Goal: Task Accomplishment & Management: Manage account settings

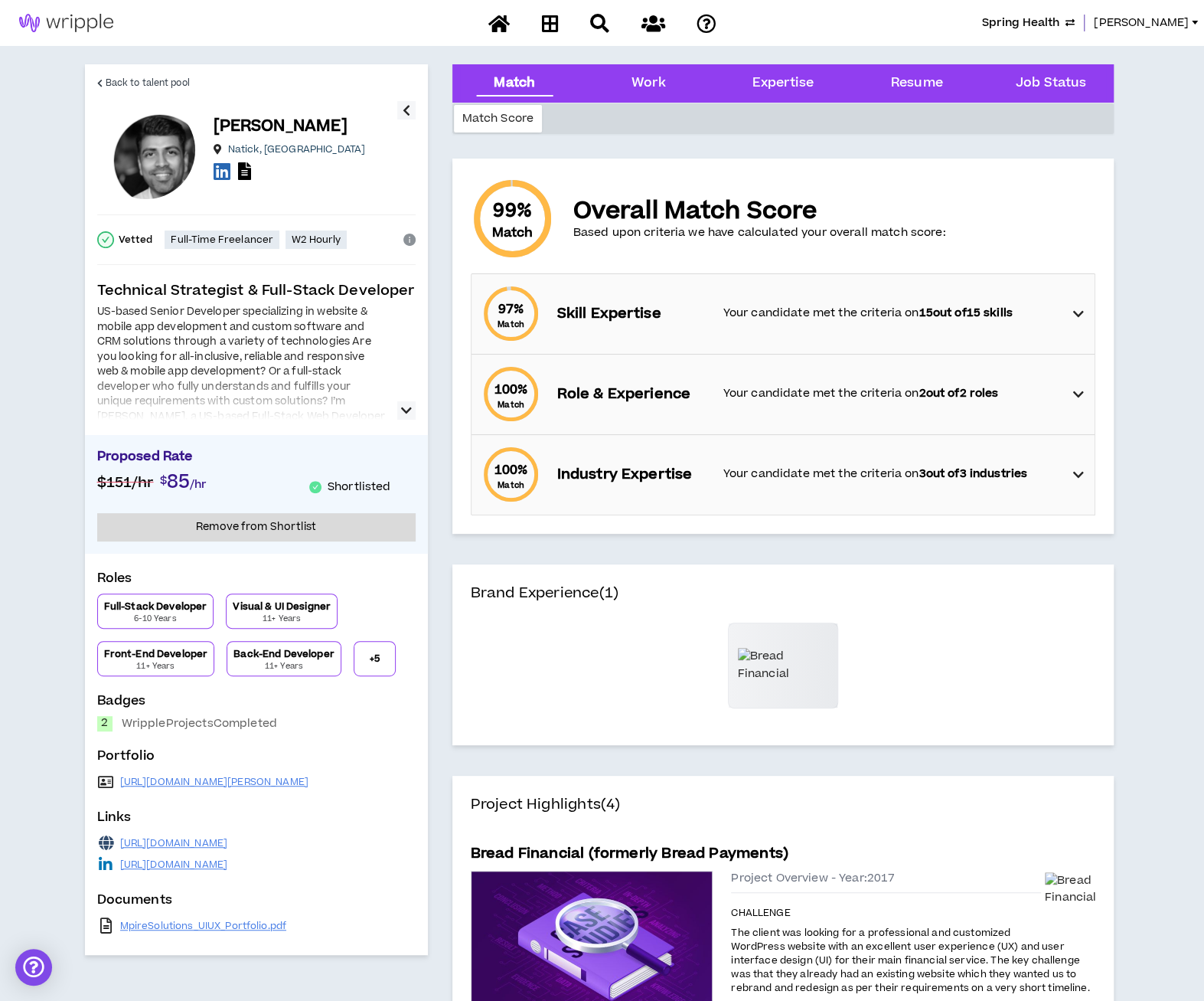
click at [1059, 20] on span "Spring Health" at bounding box center [1020, 23] width 77 height 17
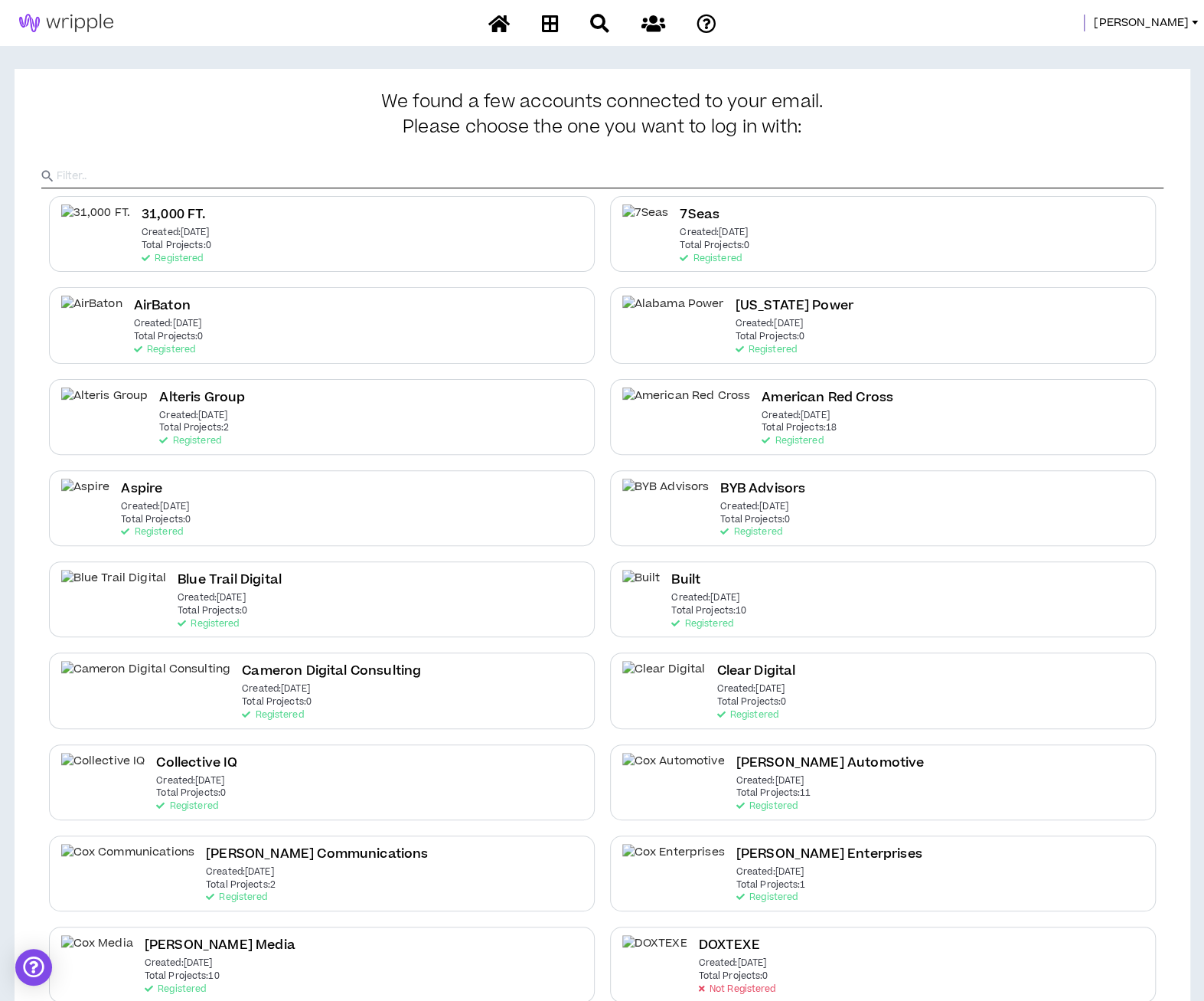
click at [670, 171] on input "text" at bounding box center [611, 176] width 1107 height 23
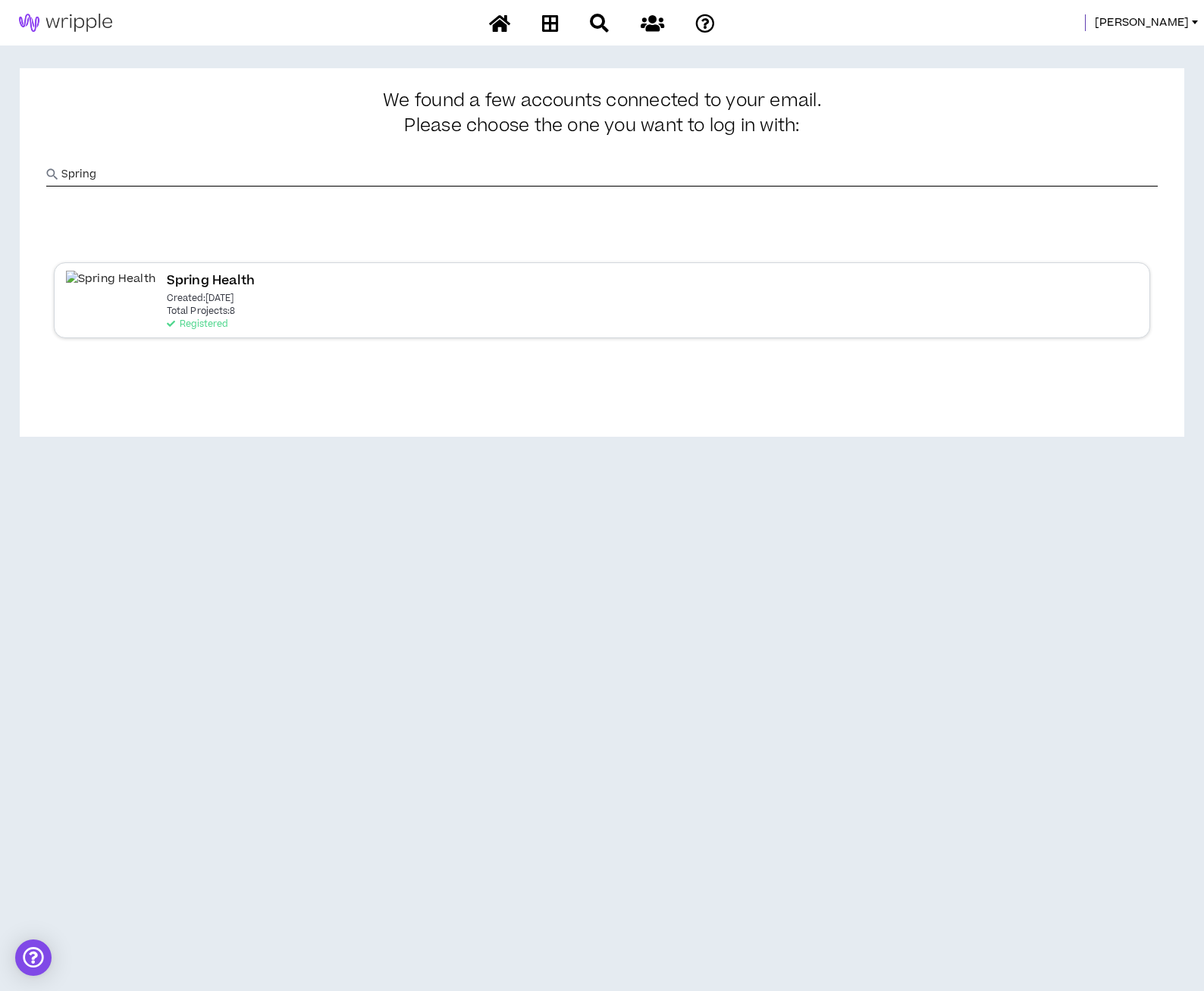
type input "Spring"
click at [405, 295] on div "Spring Health Created: [DATE] Total Projects: 8 Registered" at bounding box center [602, 299] width 1096 height 75
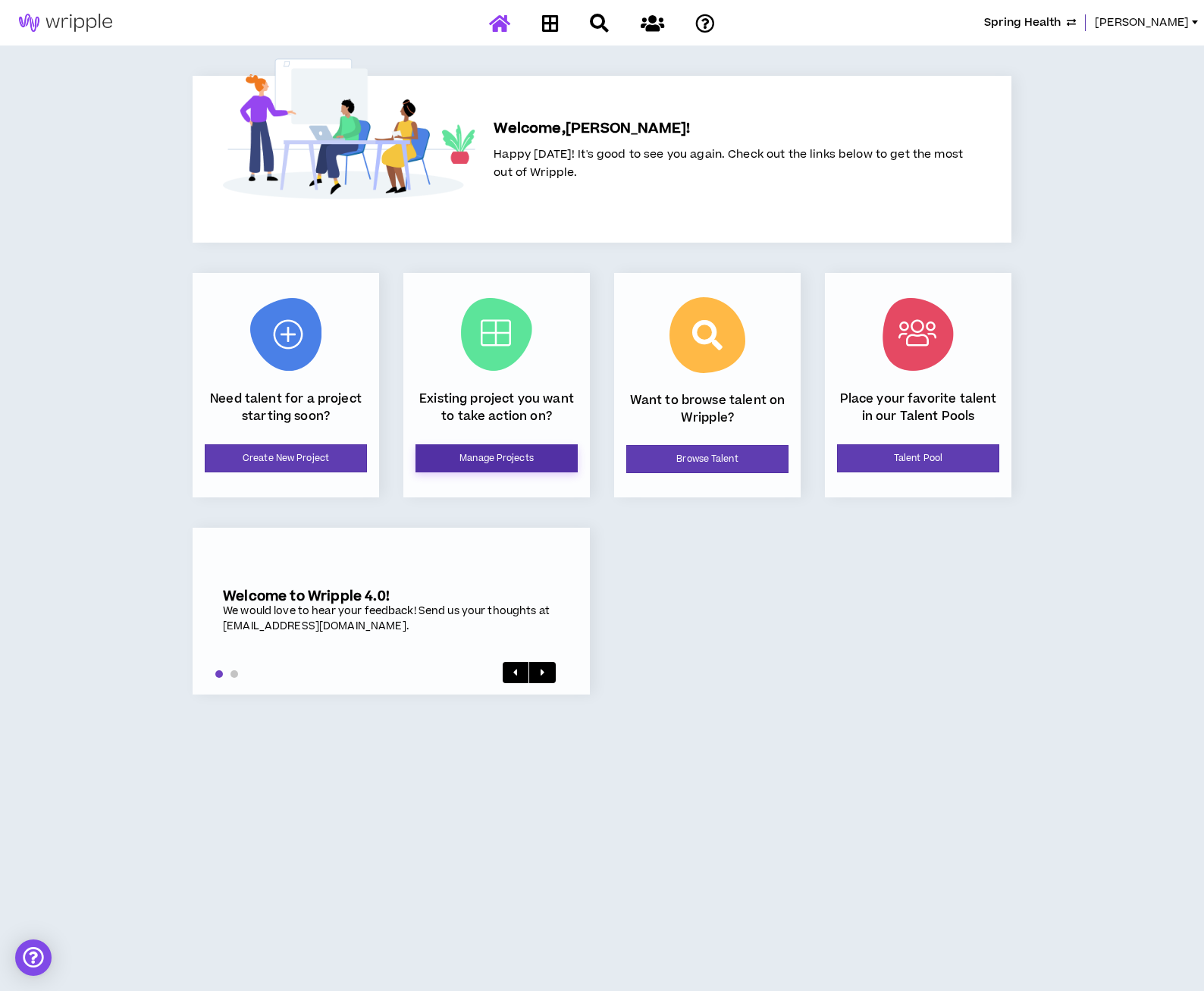
click at [443, 454] on link "Manage Projects" at bounding box center [496, 458] width 162 height 28
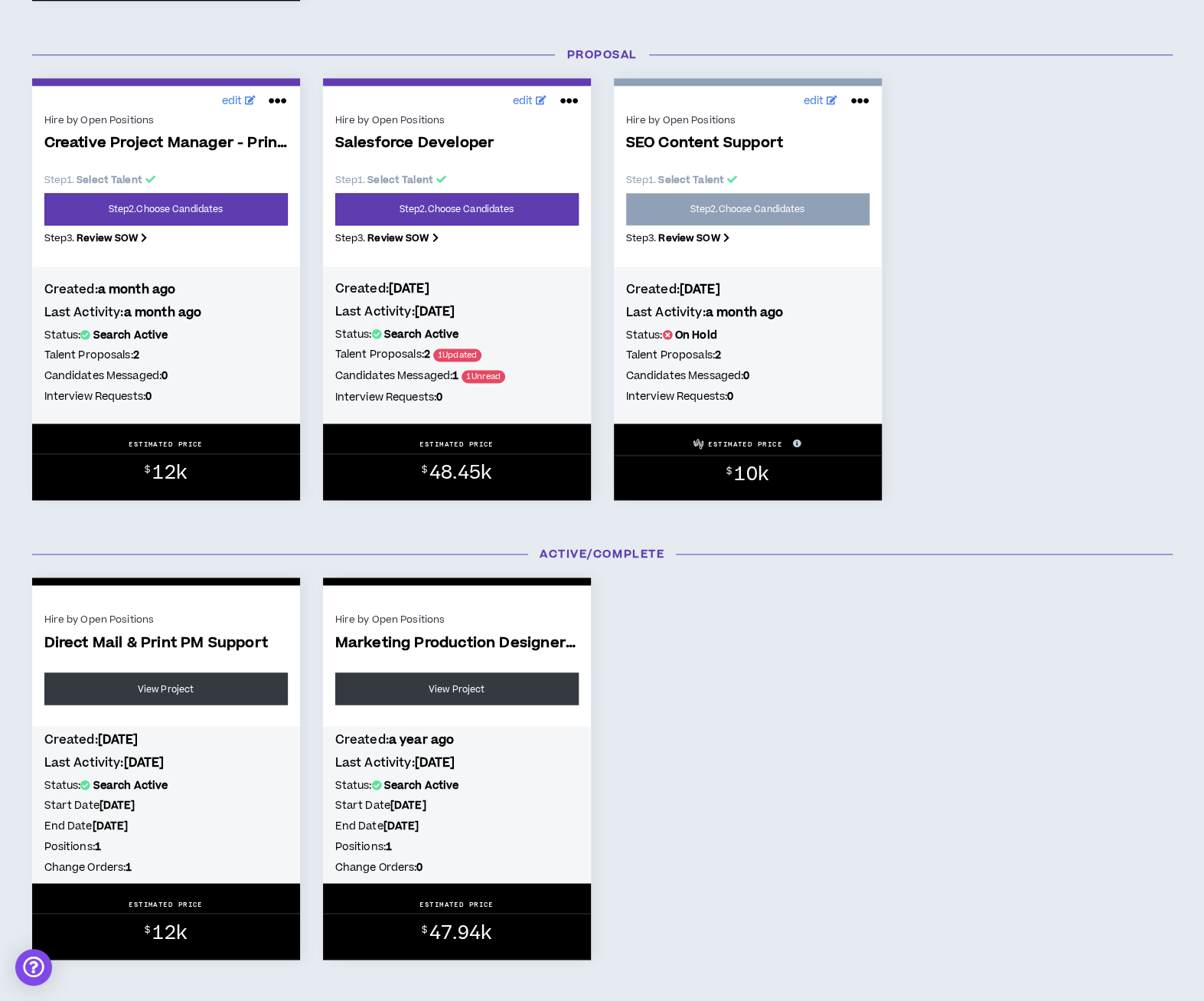
scroll to position [1178, 0]
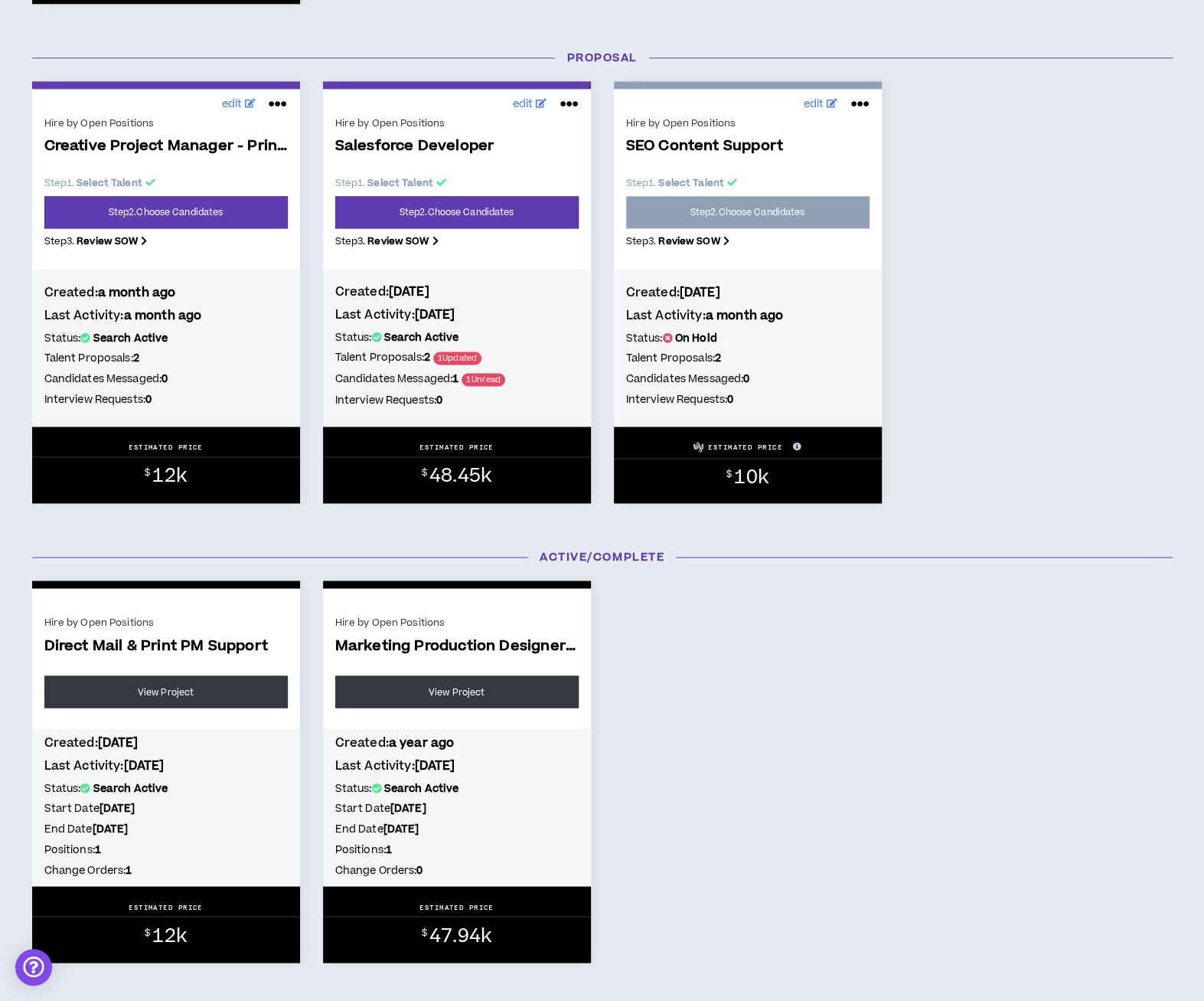
click at [521, 91] on div "edit" at bounding box center [457, 104] width 268 height 31
click at [518, 102] on span "edit" at bounding box center [522, 104] width 21 height 16
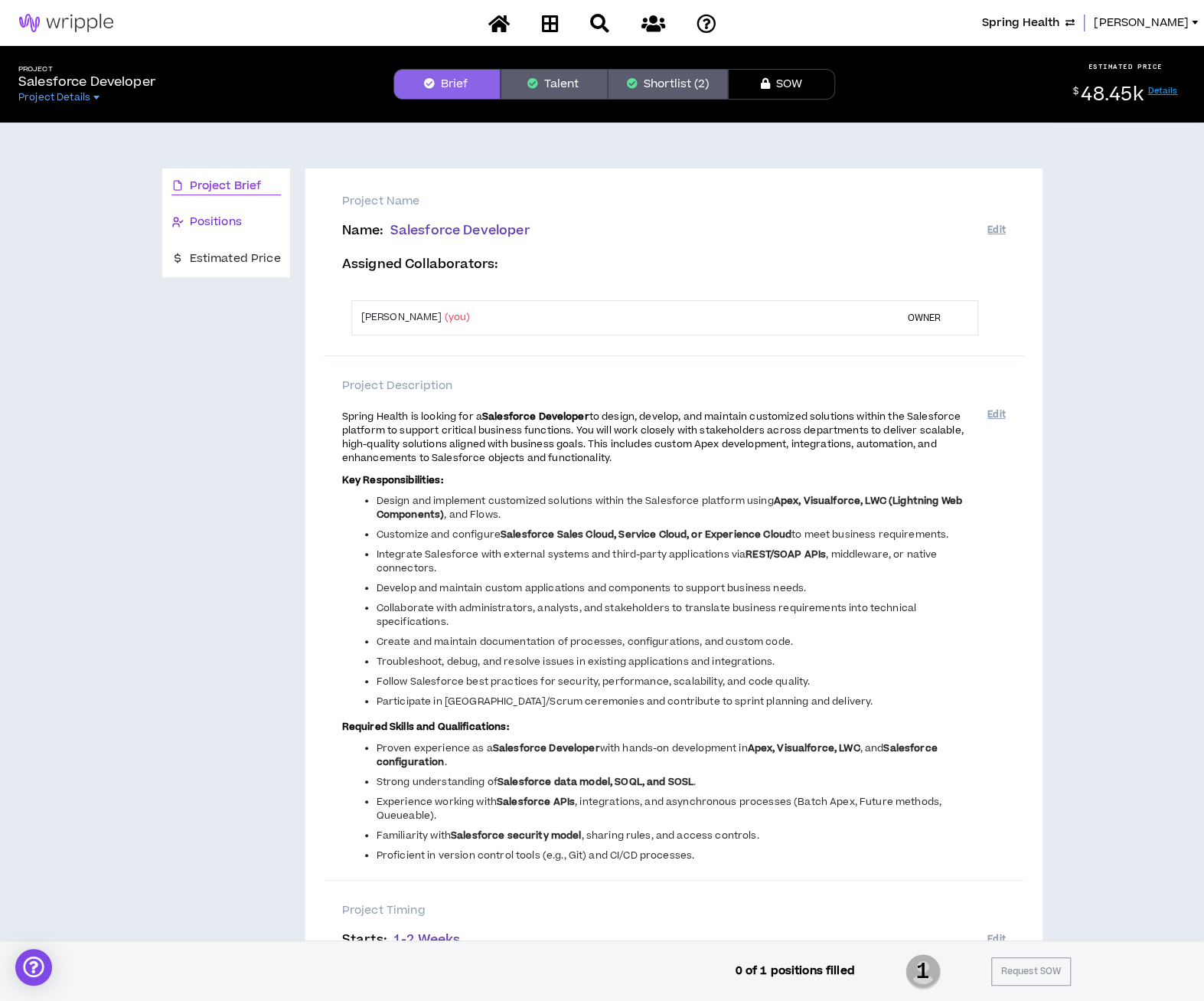
click at [222, 220] on span "Positions" at bounding box center [215, 222] width 52 height 17
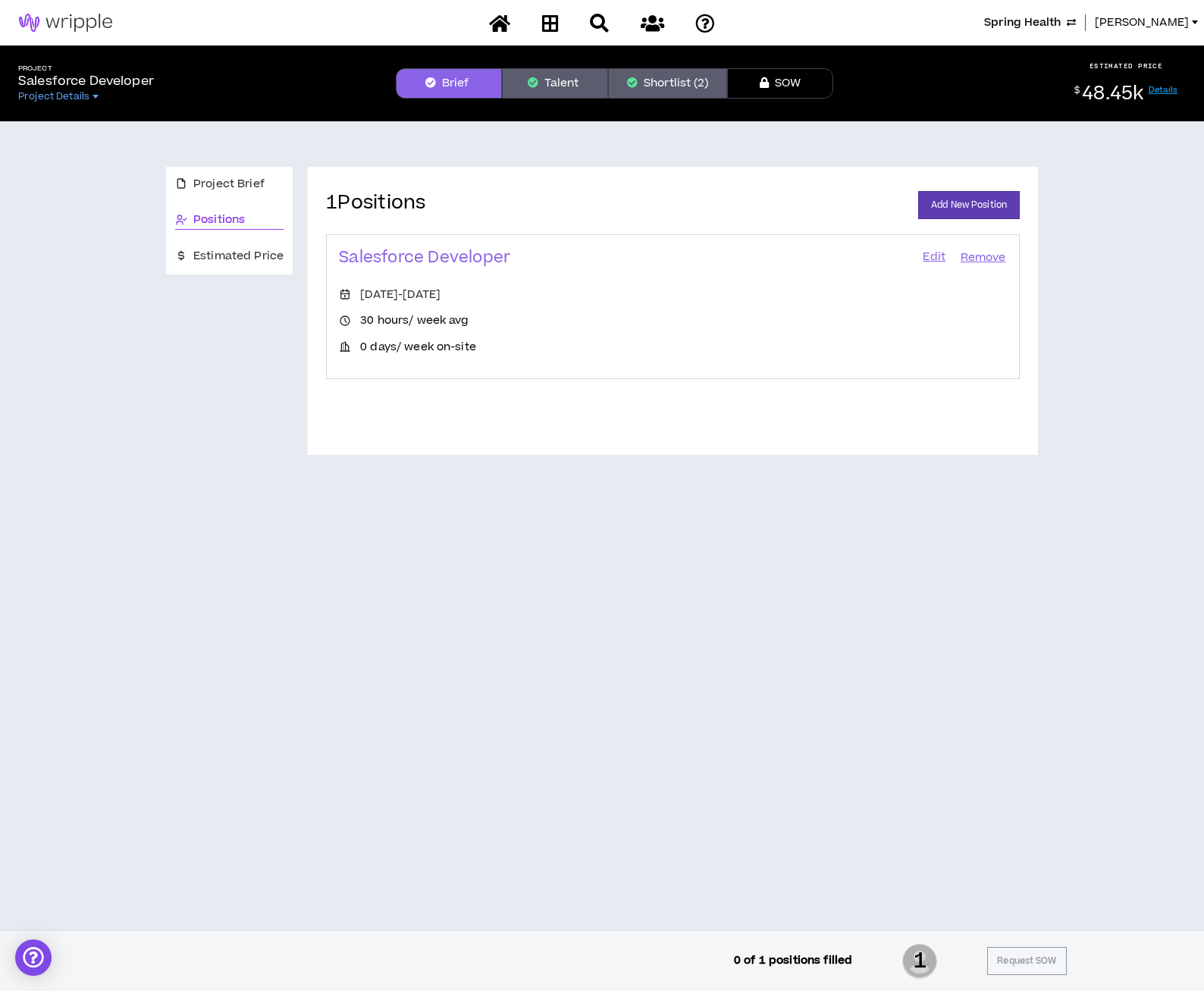
click at [930, 264] on link "Edit" at bounding box center [934, 257] width 26 height 21
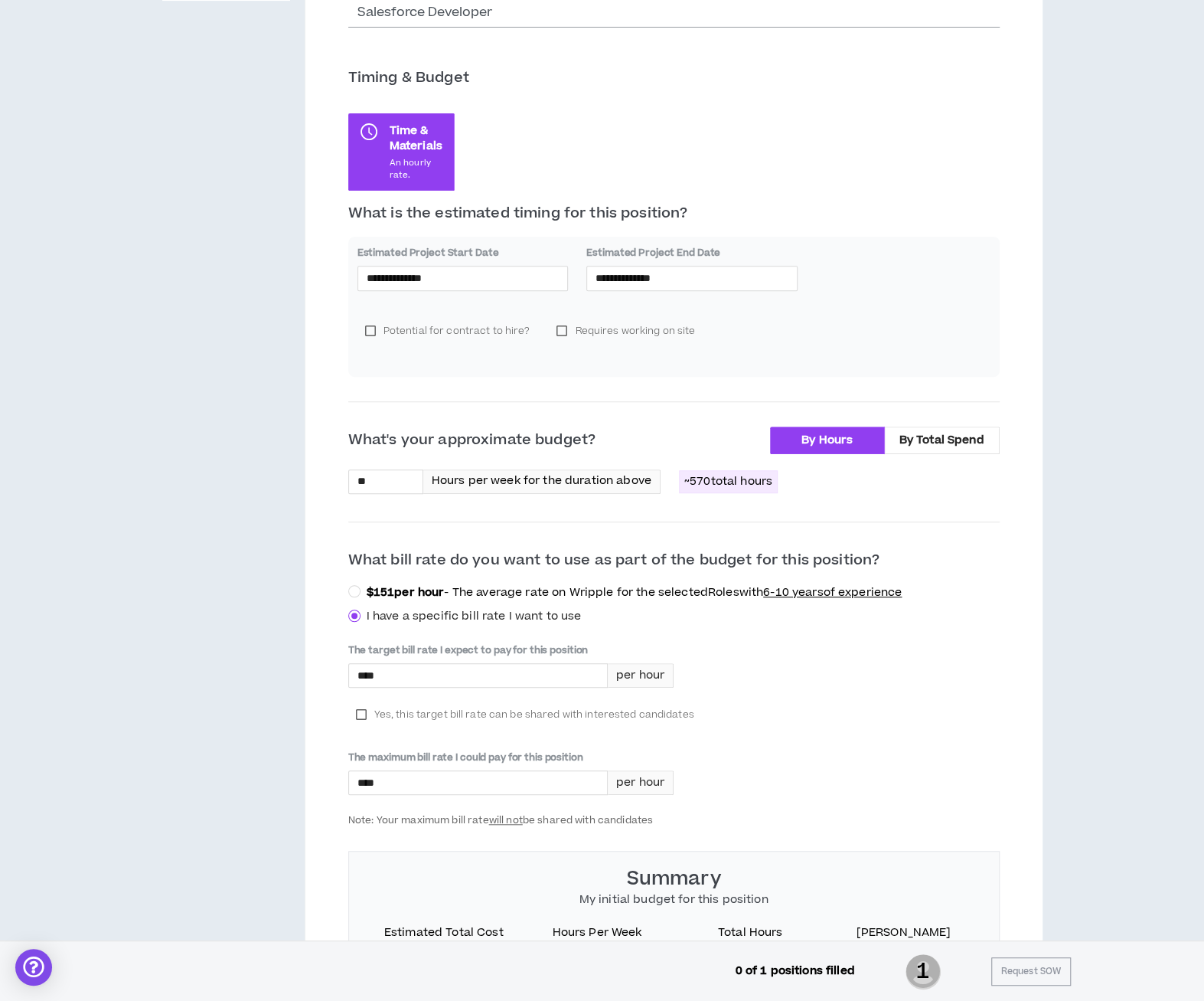
scroll to position [275, 0]
click at [445, 280] on input "**********" at bounding box center [463, 280] width 193 height 17
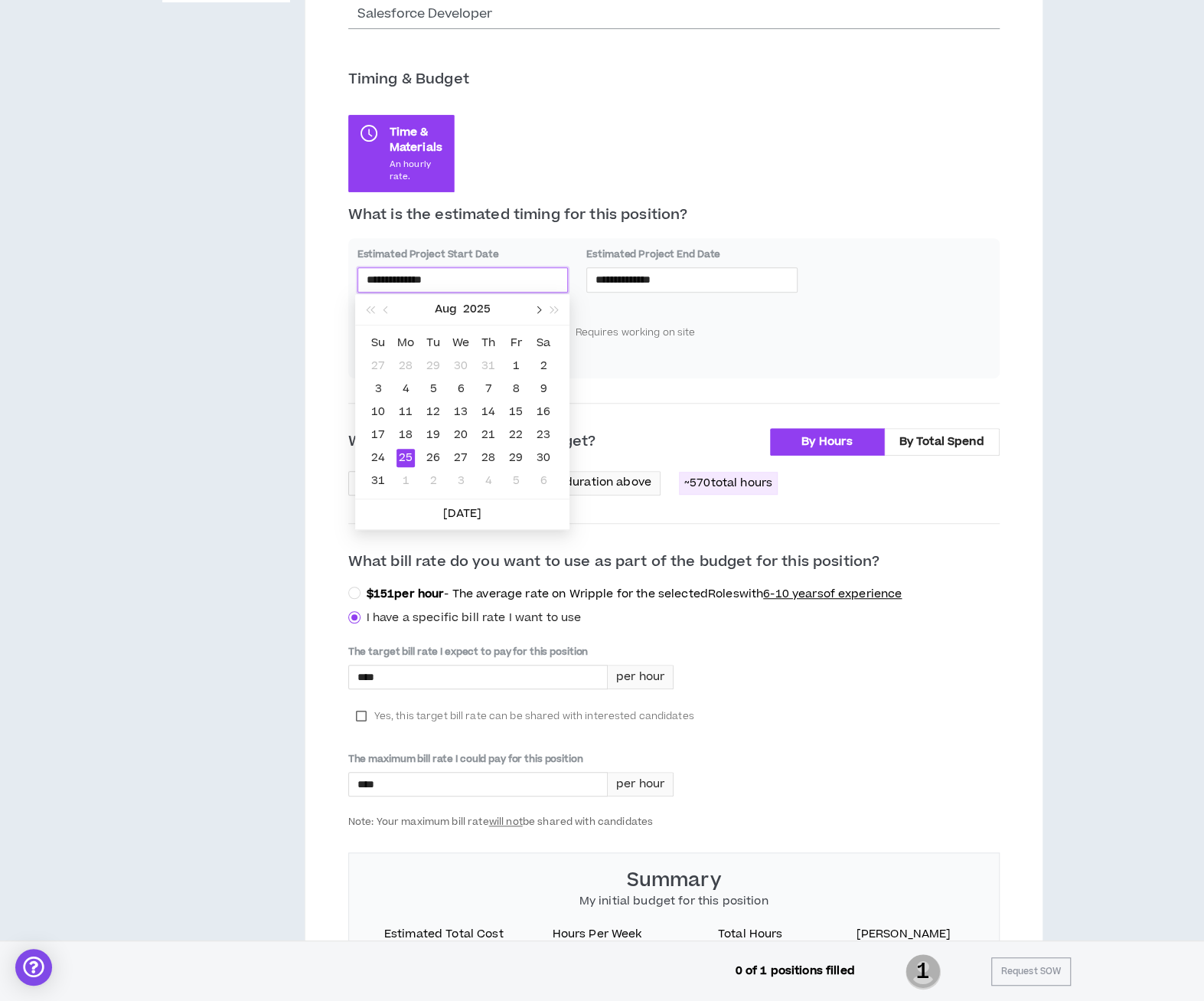
click at [537, 305] on button "button" at bounding box center [537, 310] width 17 height 31
click at [537, 301] on button "button" at bounding box center [537, 310] width 17 height 31
type input "**********"
click at [406, 410] on div "13" at bounding box center [406, 412] width 19 height 19
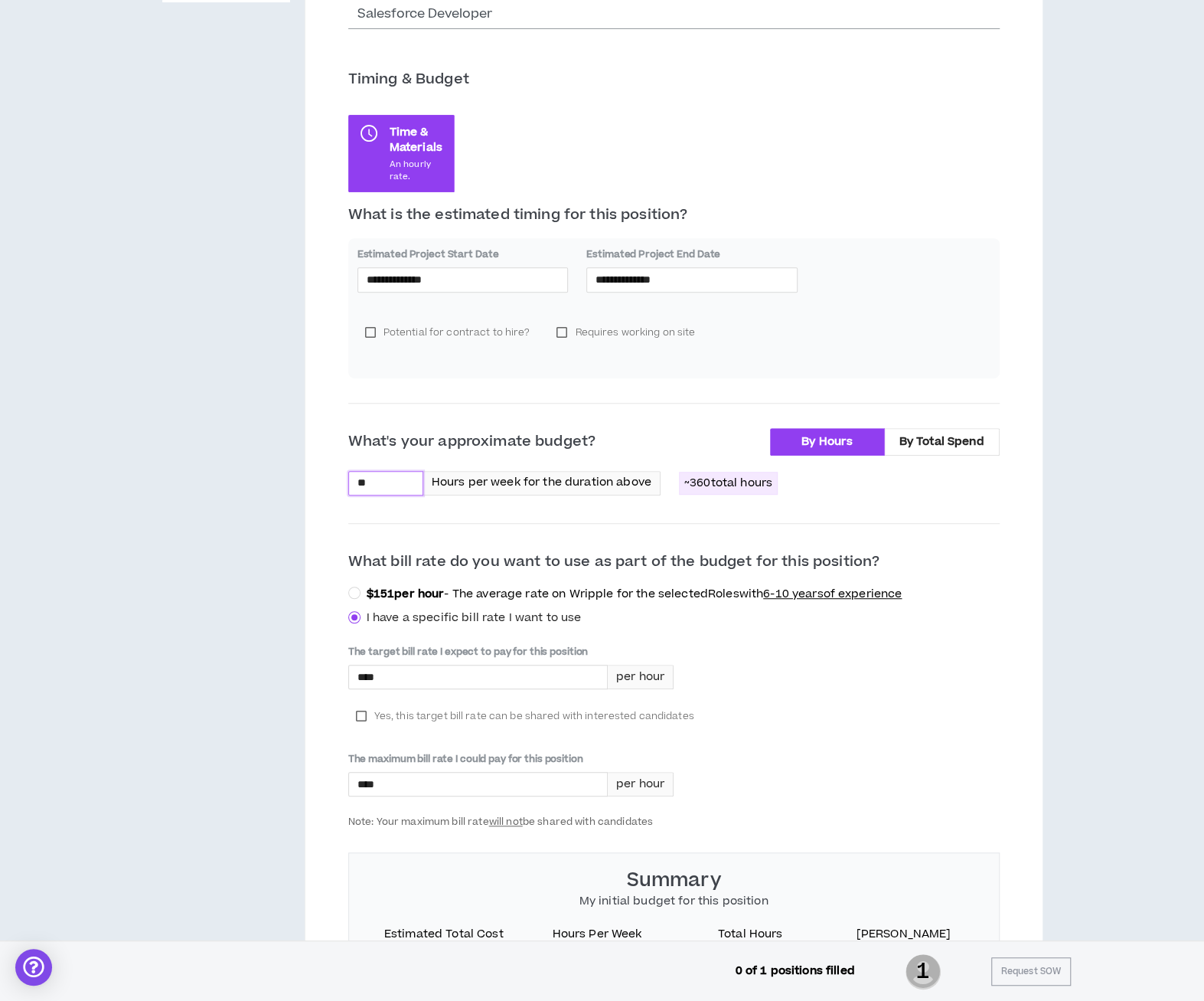
drag, startPoint x: 388, startPoint y: 476, endPoint x: 349, endPoint y: 472, distance: 39.2
click at [349, 472] on input "**" at bounding box center [386, 483] width 73 height 23
type input "**"
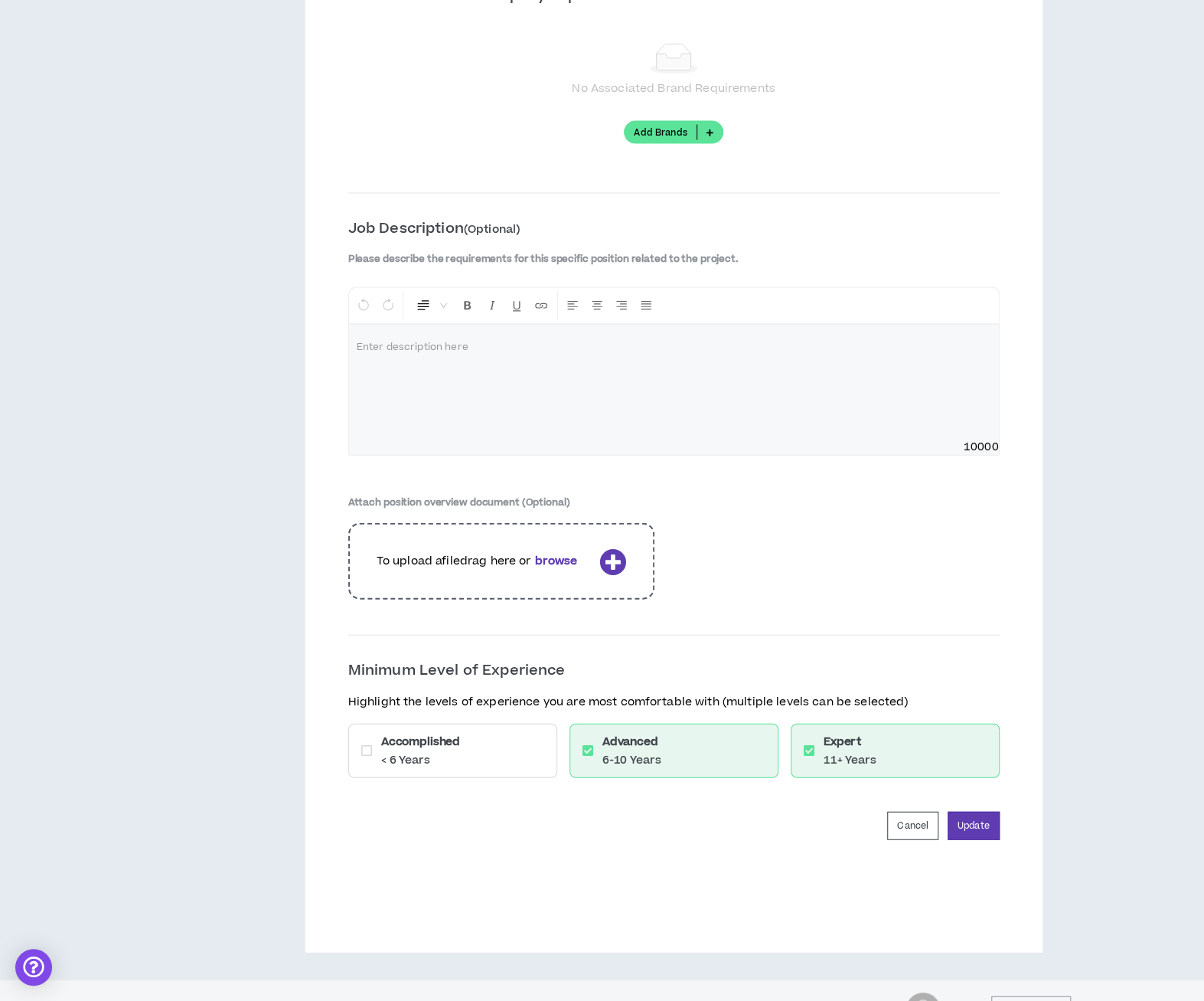
scroll to position [1890, 0]
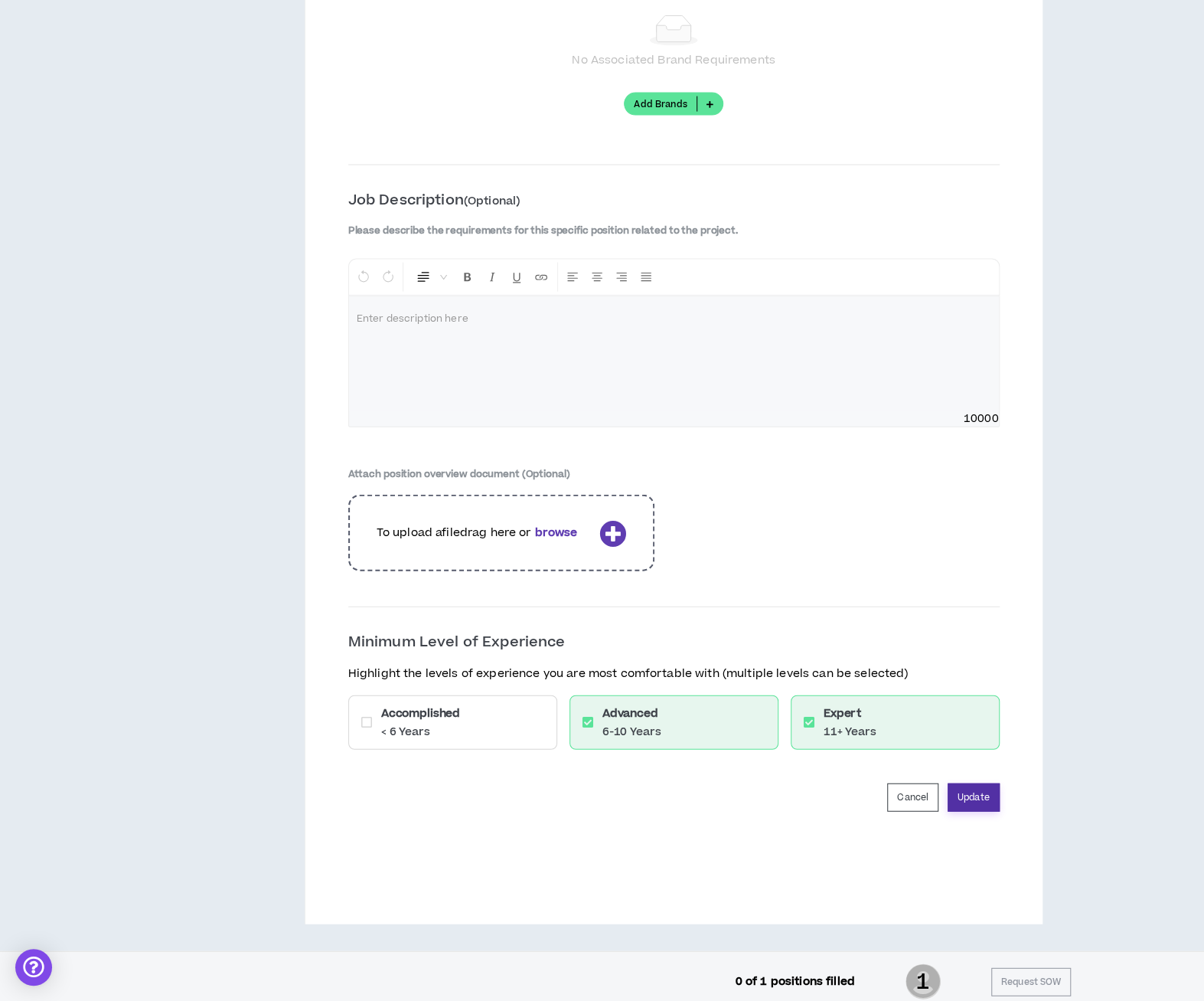
click at [968, 790] on button "Update" at bounding box center [974, 797] width 52 height 28
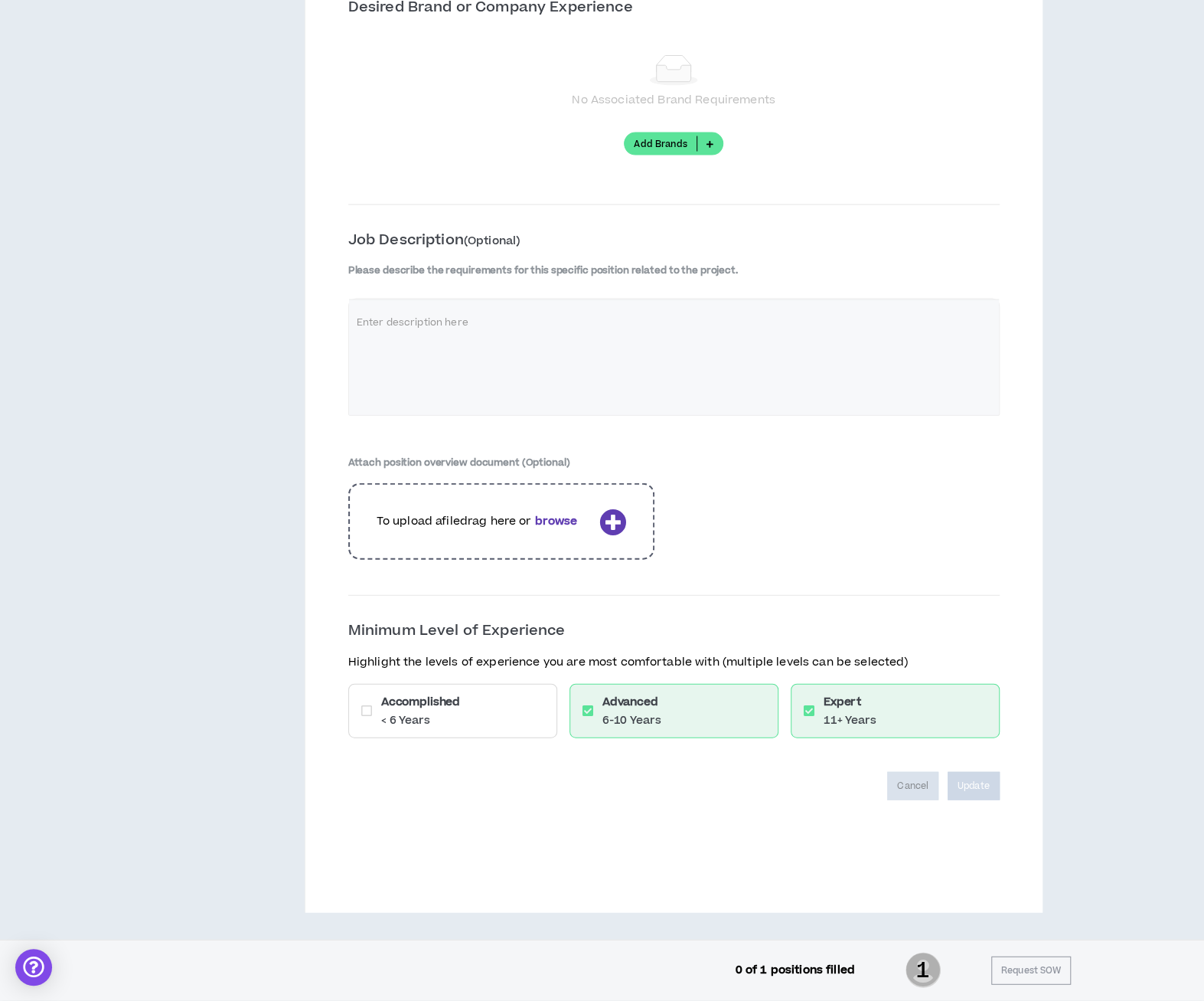
scroll to position [1839, 0]
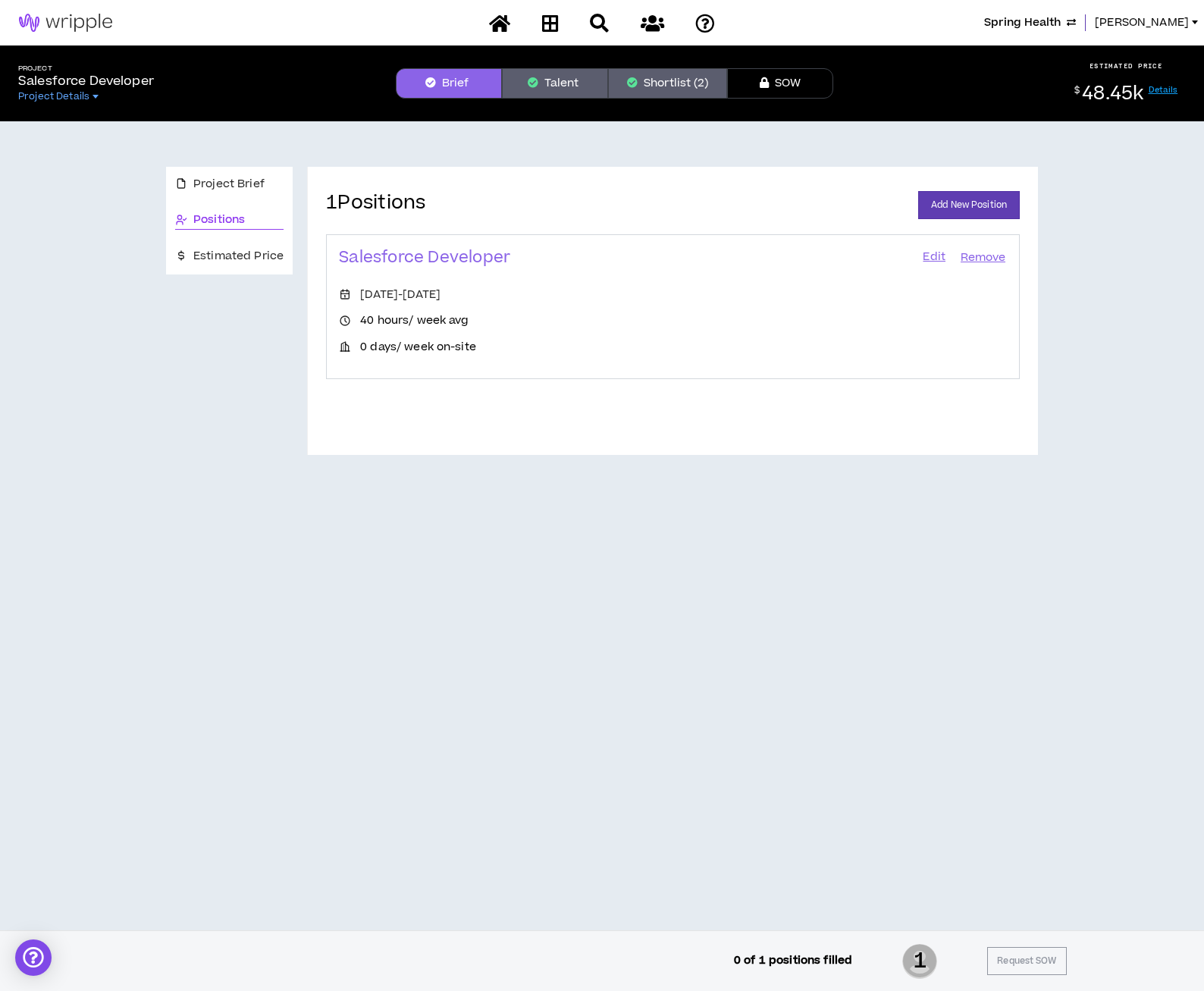
click at [1038, 28] on span "Spring Health" at bounding box center [1022, 23] width 77 height 17
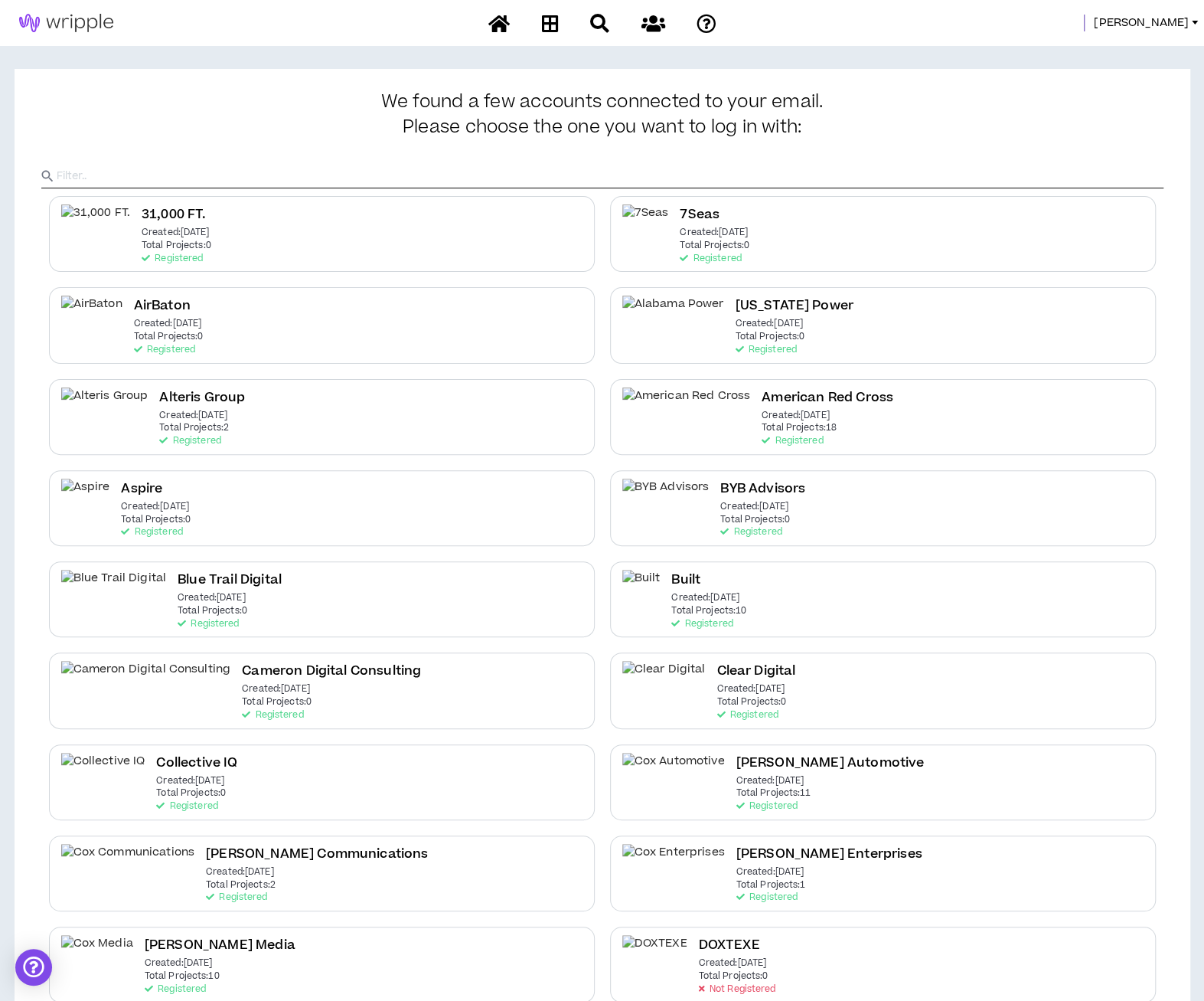
click at [179, 173] on input "text" at bounding box center [611, 176] width 1107 height 23
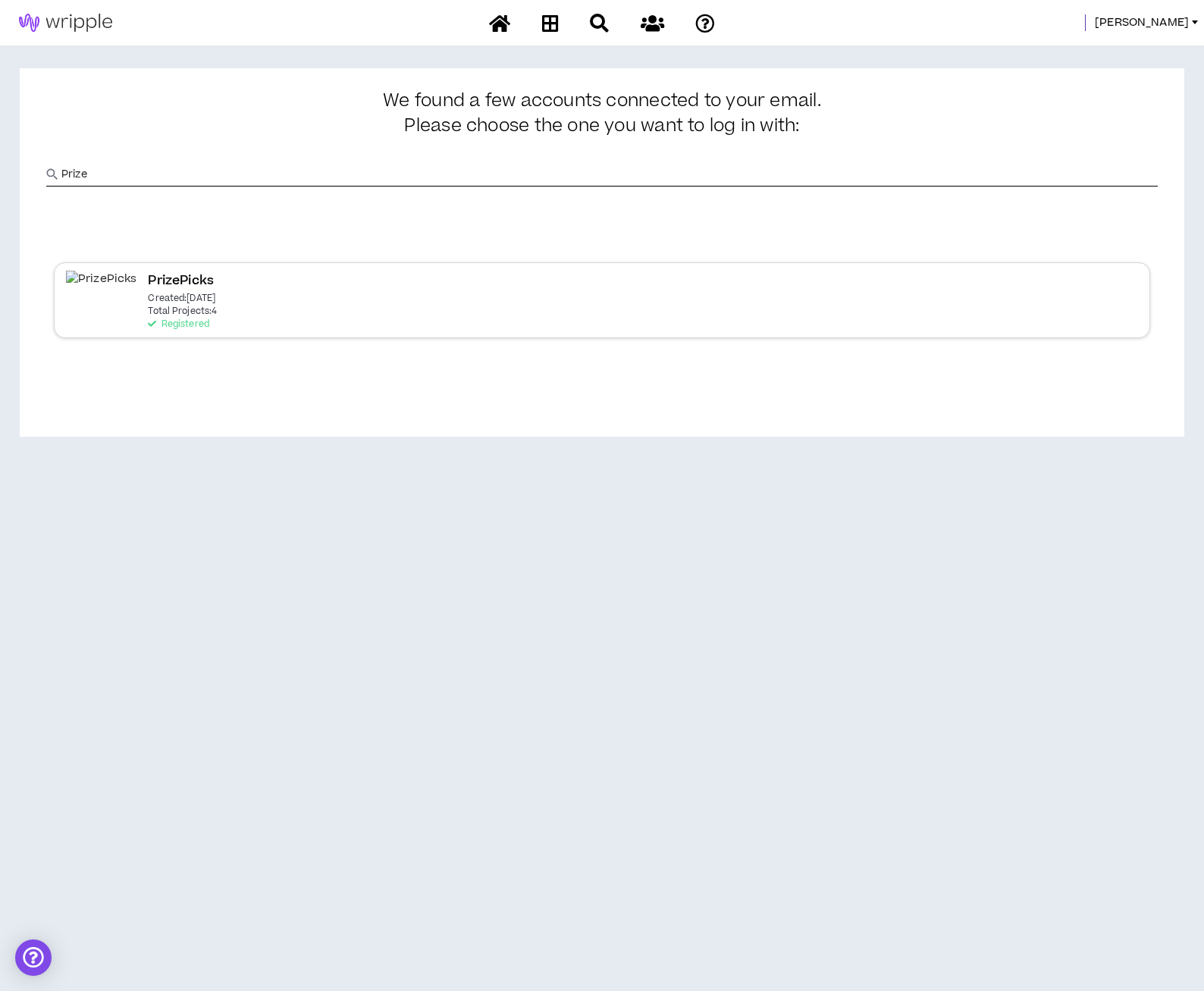
type input "Prize"
click at [148, 325] on p "Registered" at bounding box center [178, 324] width 61 height 11
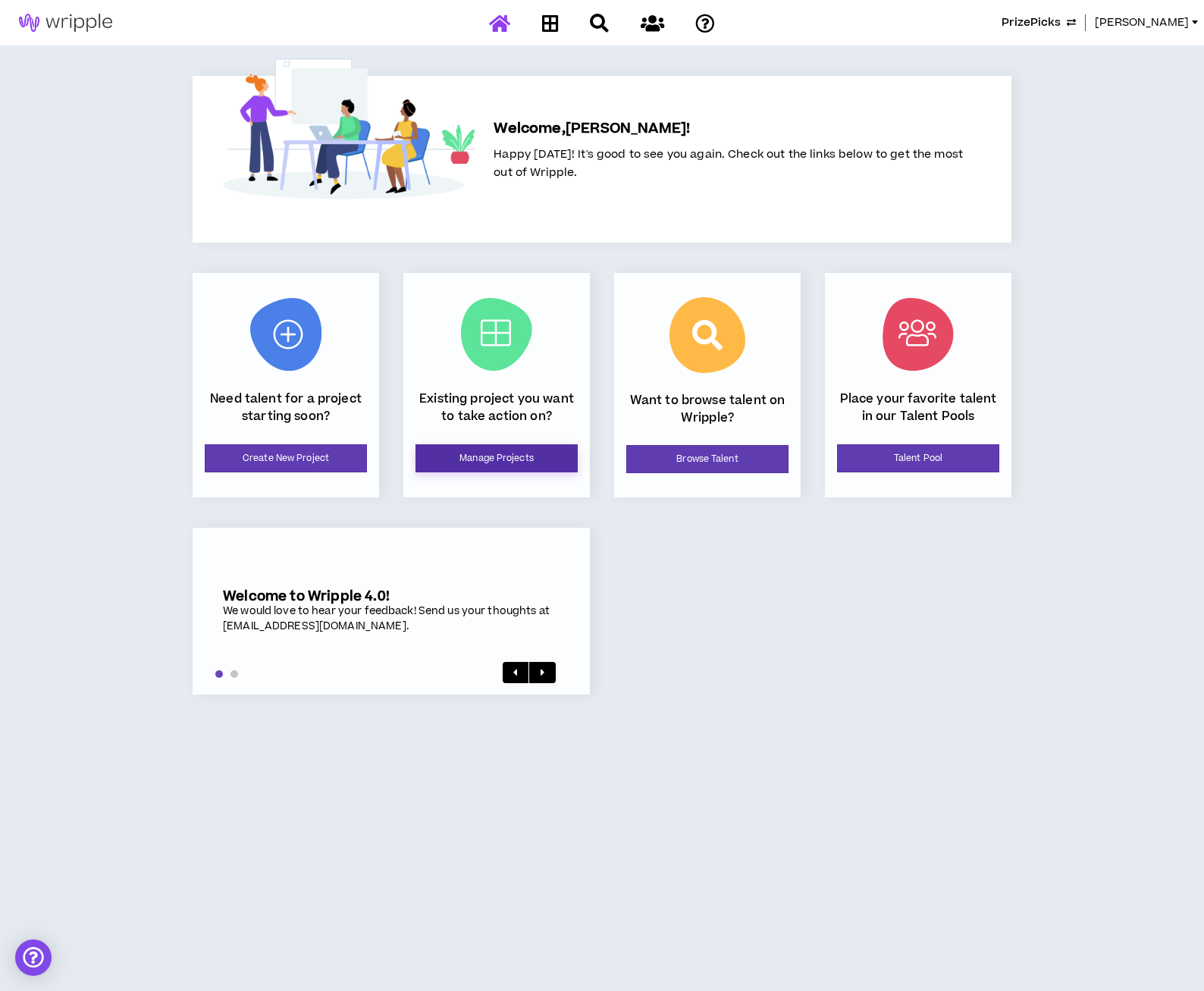
click at [457, 456] on link "Manage Projects" at bounding box center [496, 458] width 162 height 28
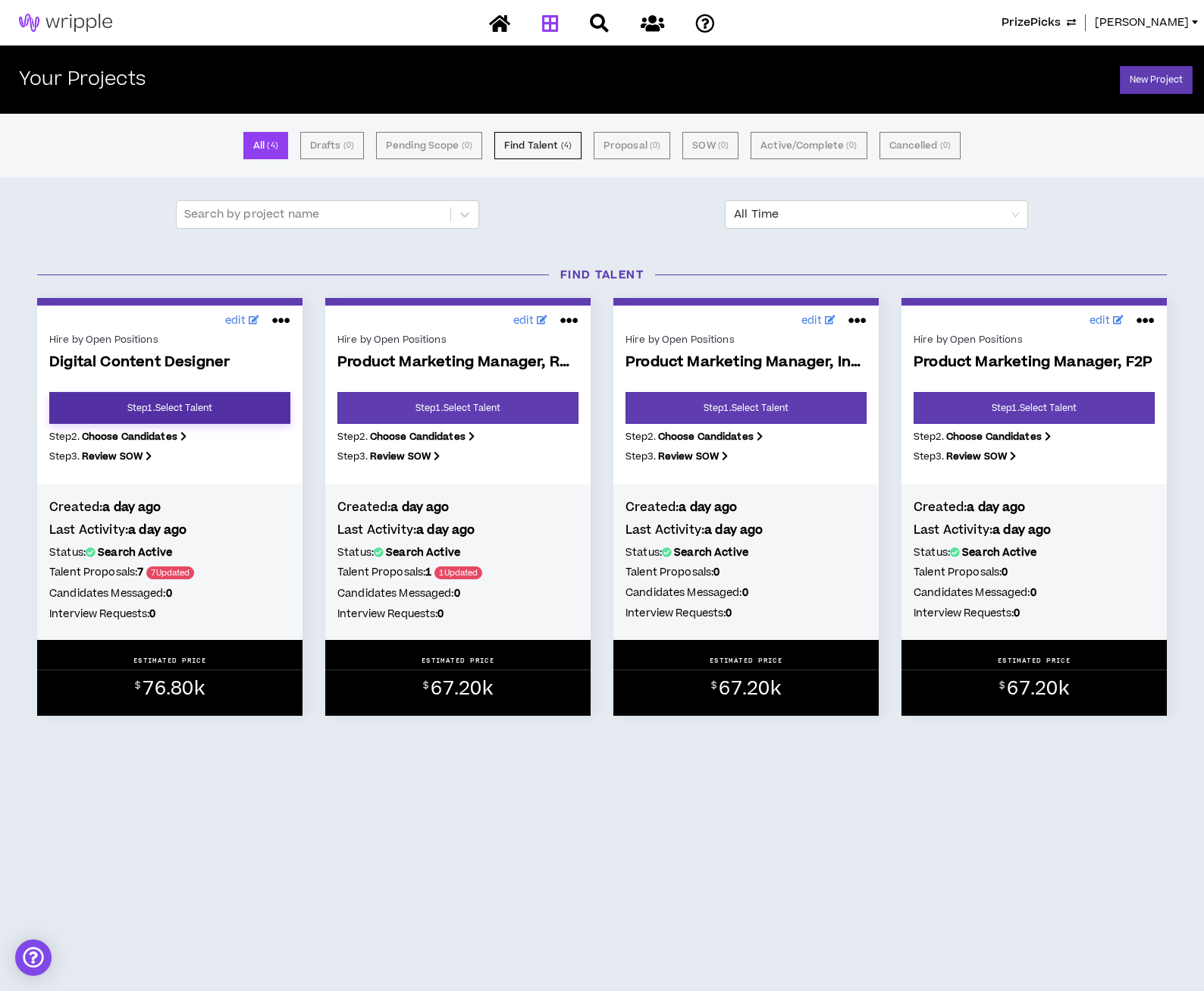
click at [136, 398] on link "Step 1 . Select Talent" at bounding box center [170, 408] width 241 height 32
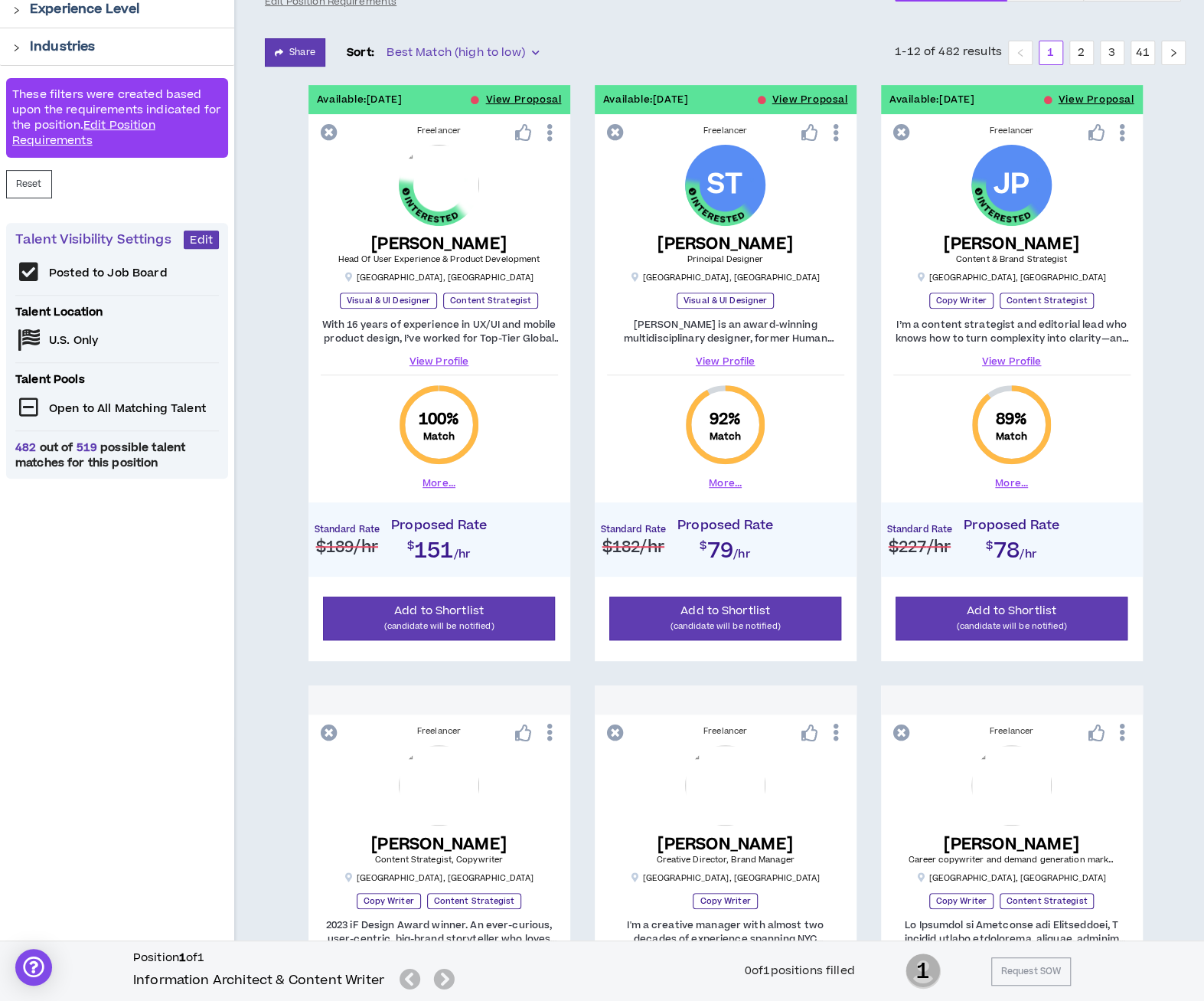
scroll to position [197, 0]
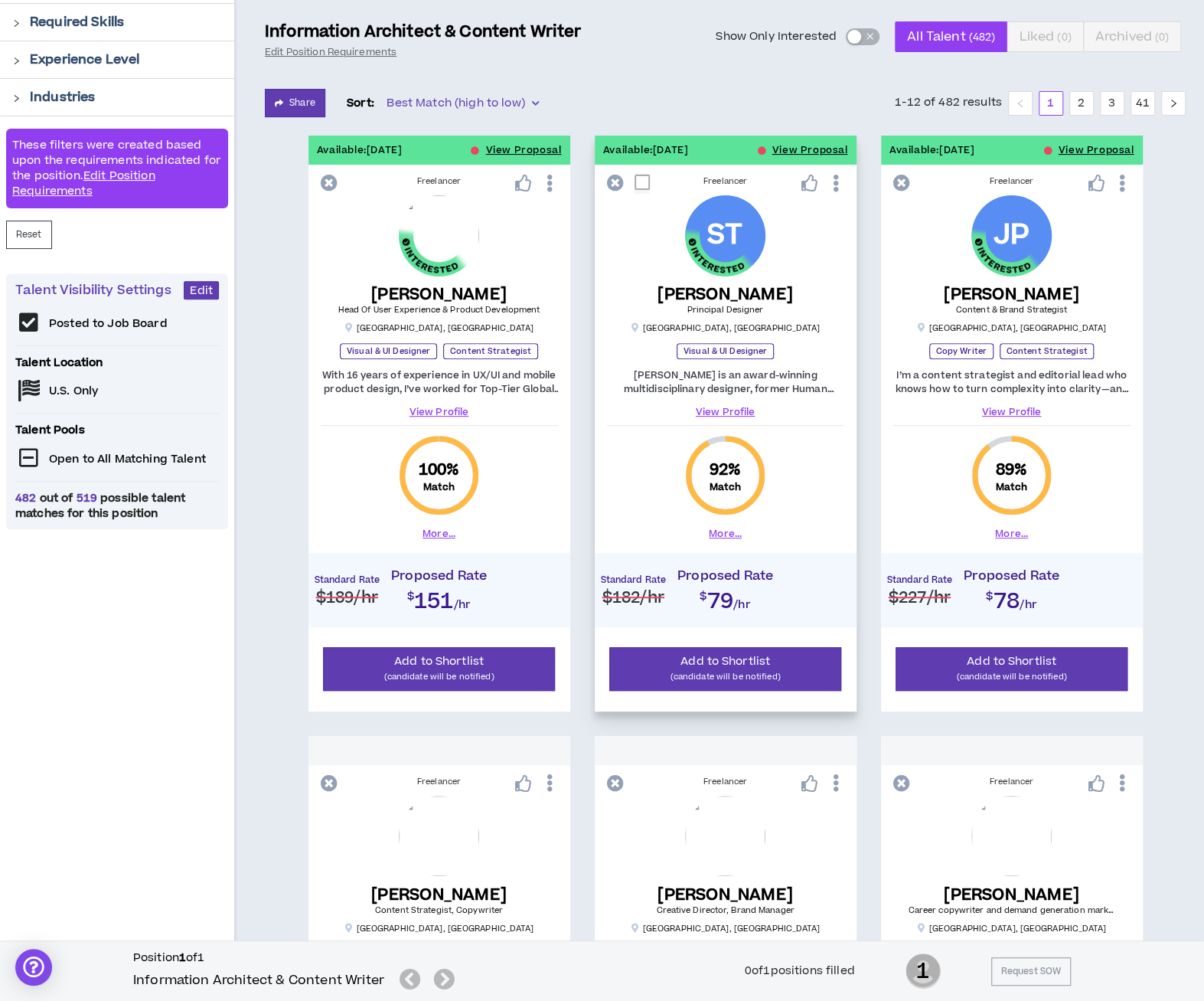
click at [732, 409] on link "View Profile" at bounding box center [725, 412] width 237 height 14
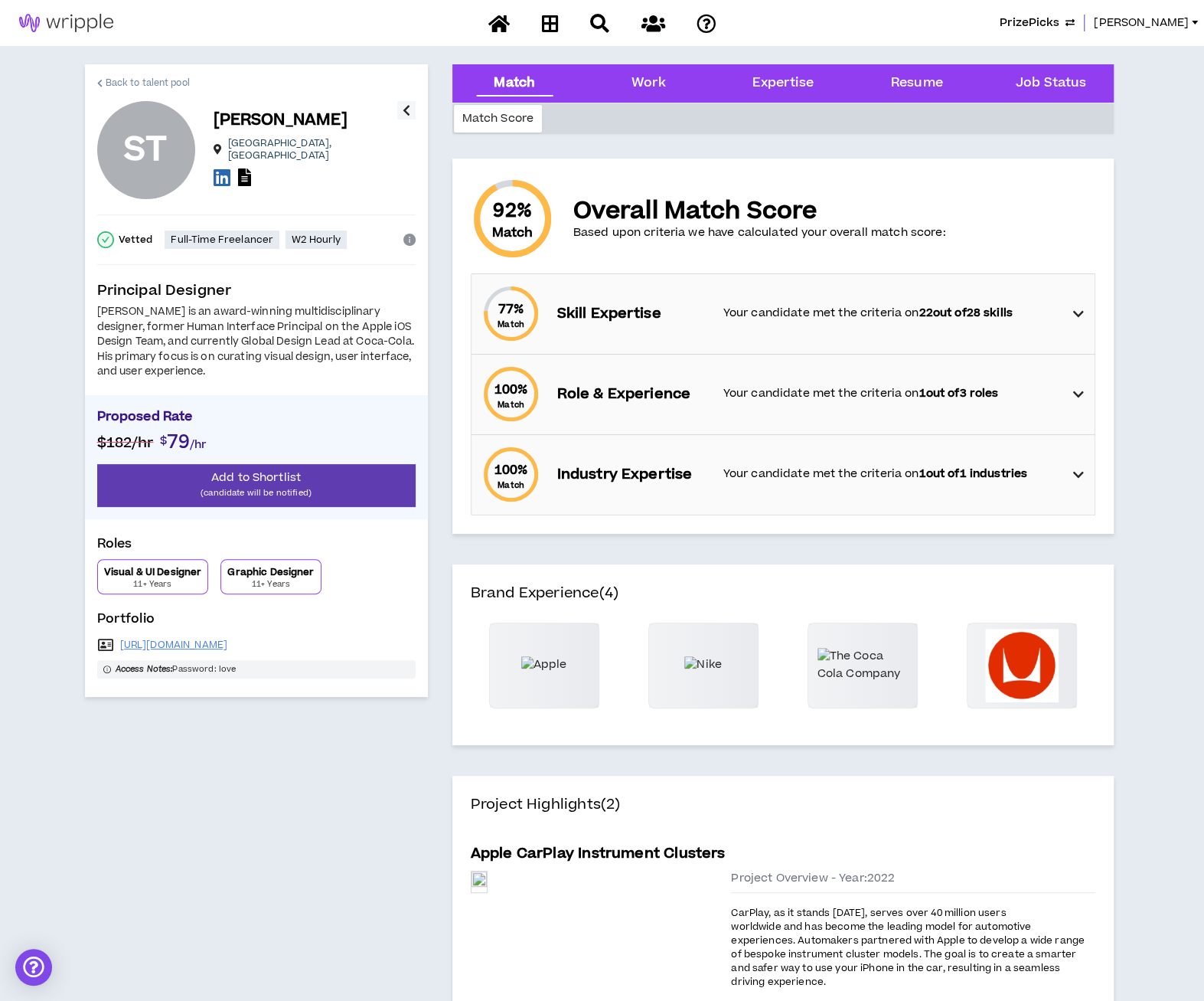
click at [118, 81] on span "Back to talent pool" at bounding box center [147, 82] width 84 height 14
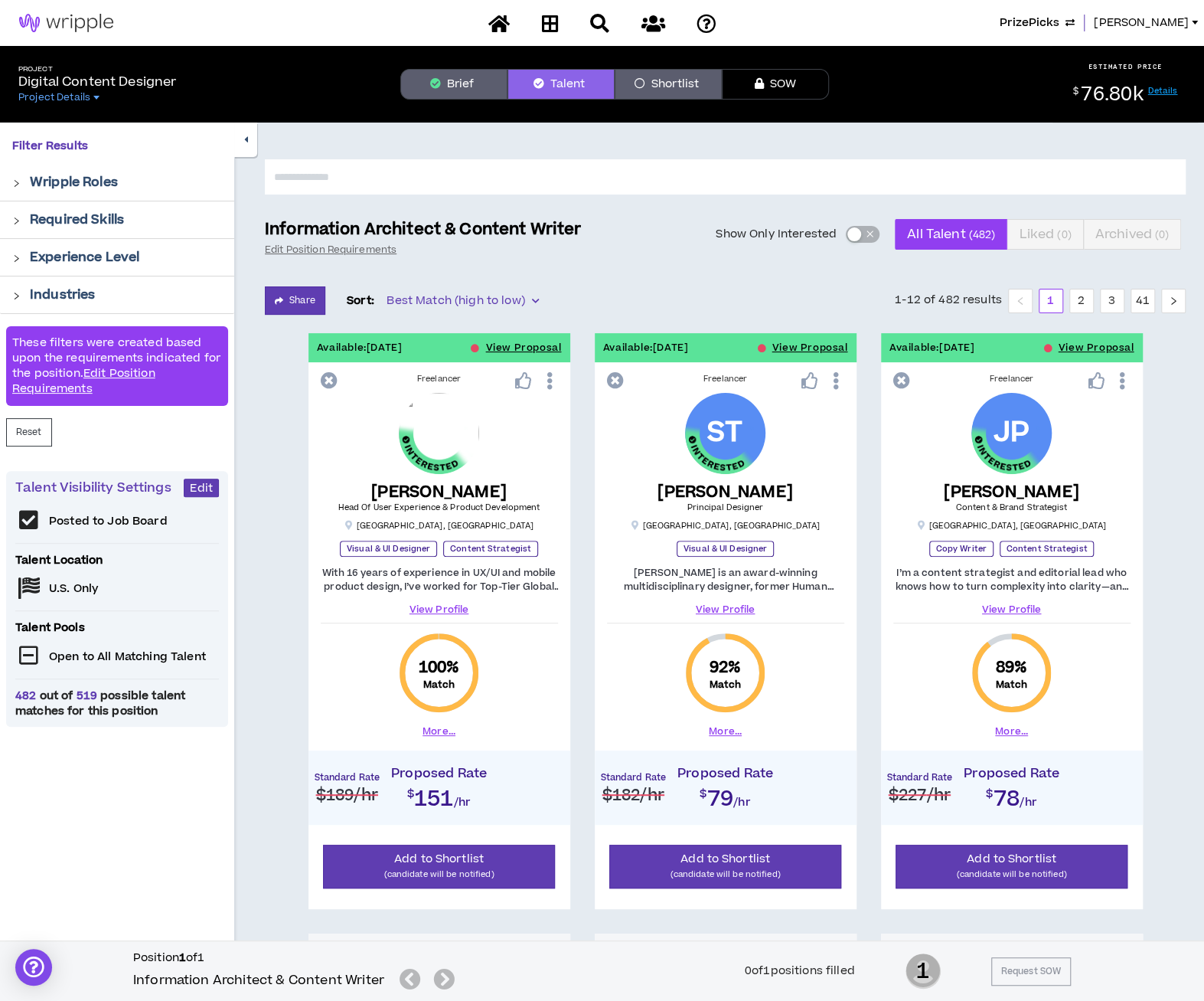
click at [587, 179] on input "text" at bounding box center [724, 176] width 921 height 35
type input "*****"
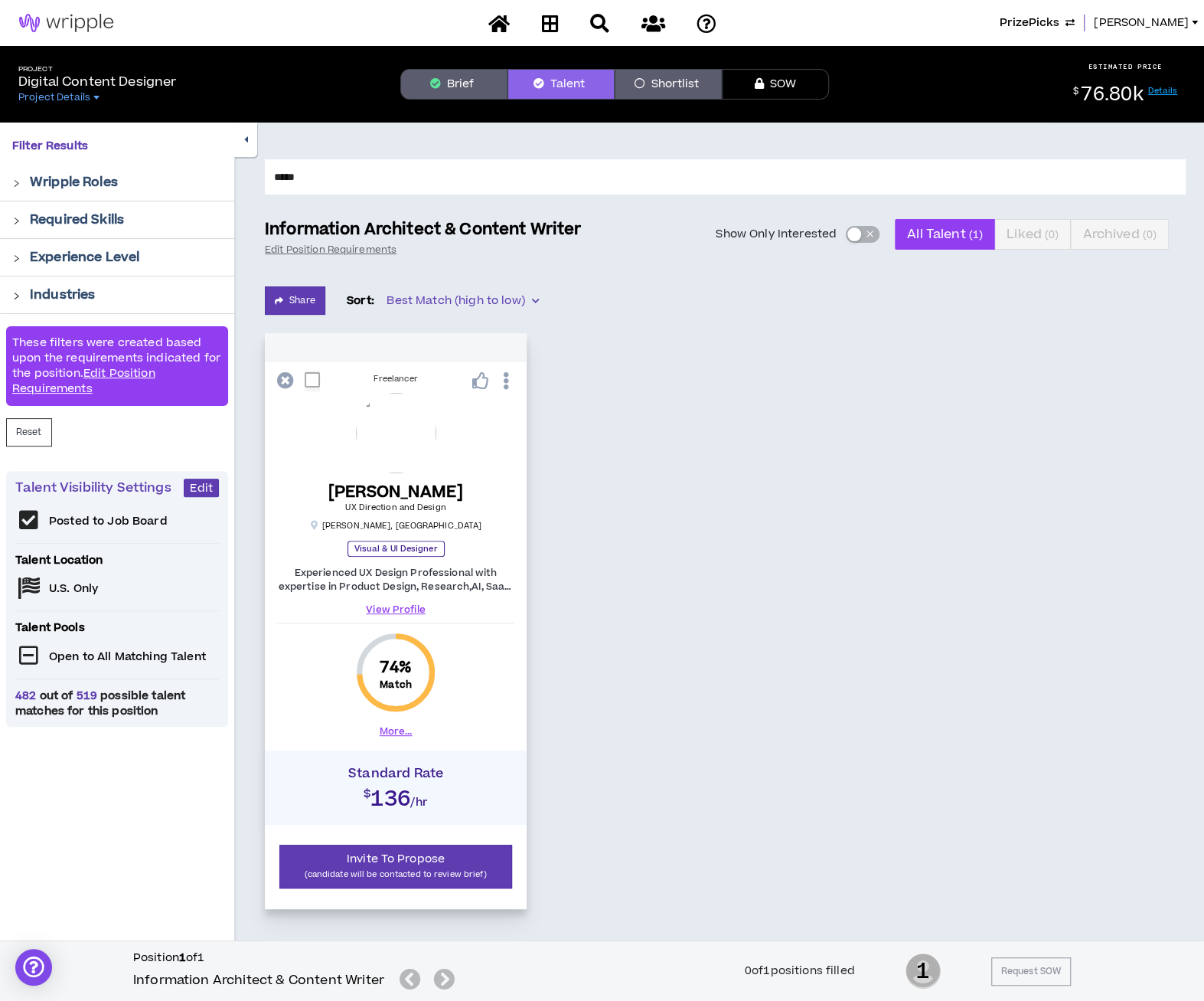
click at [386, 726] on button "More..." at bounding box center [396, 731] width 33 height 14
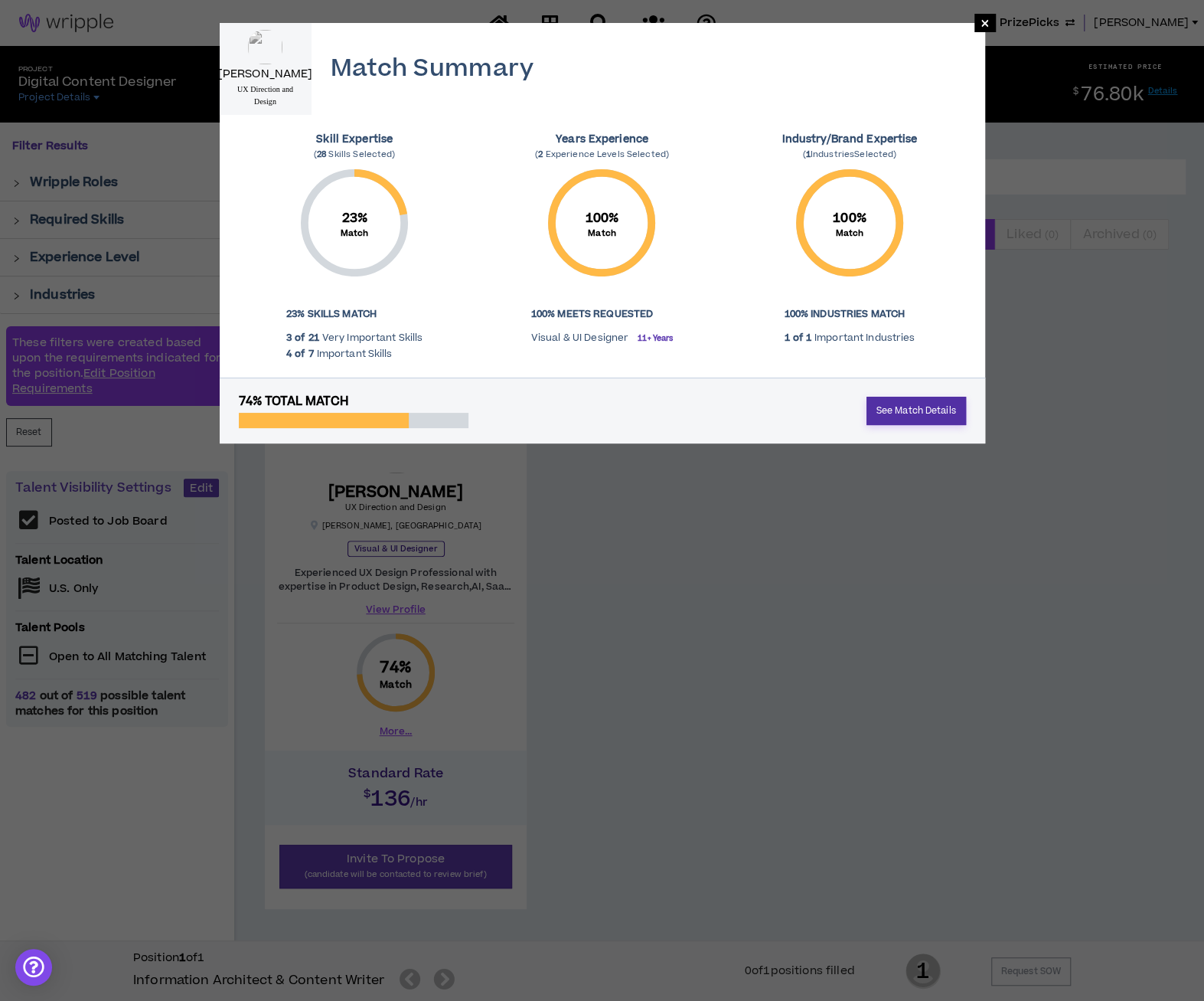
click at [885, 413] on link "See Match Details" at bounding box center [916, 410] width 99 height 28
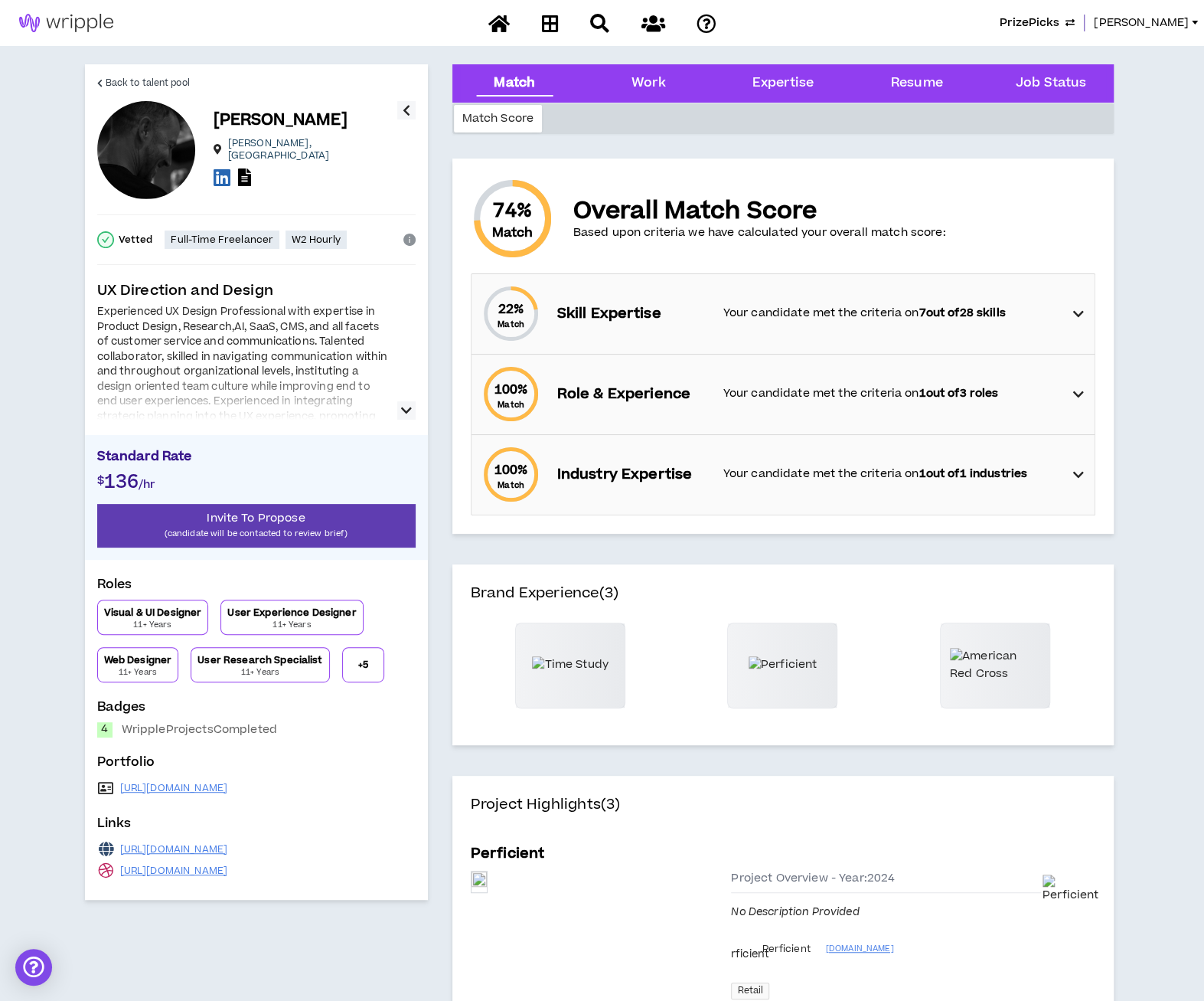
click at [408, 412] on icon "button" at bounding box center [406, 411] width 11 height 19
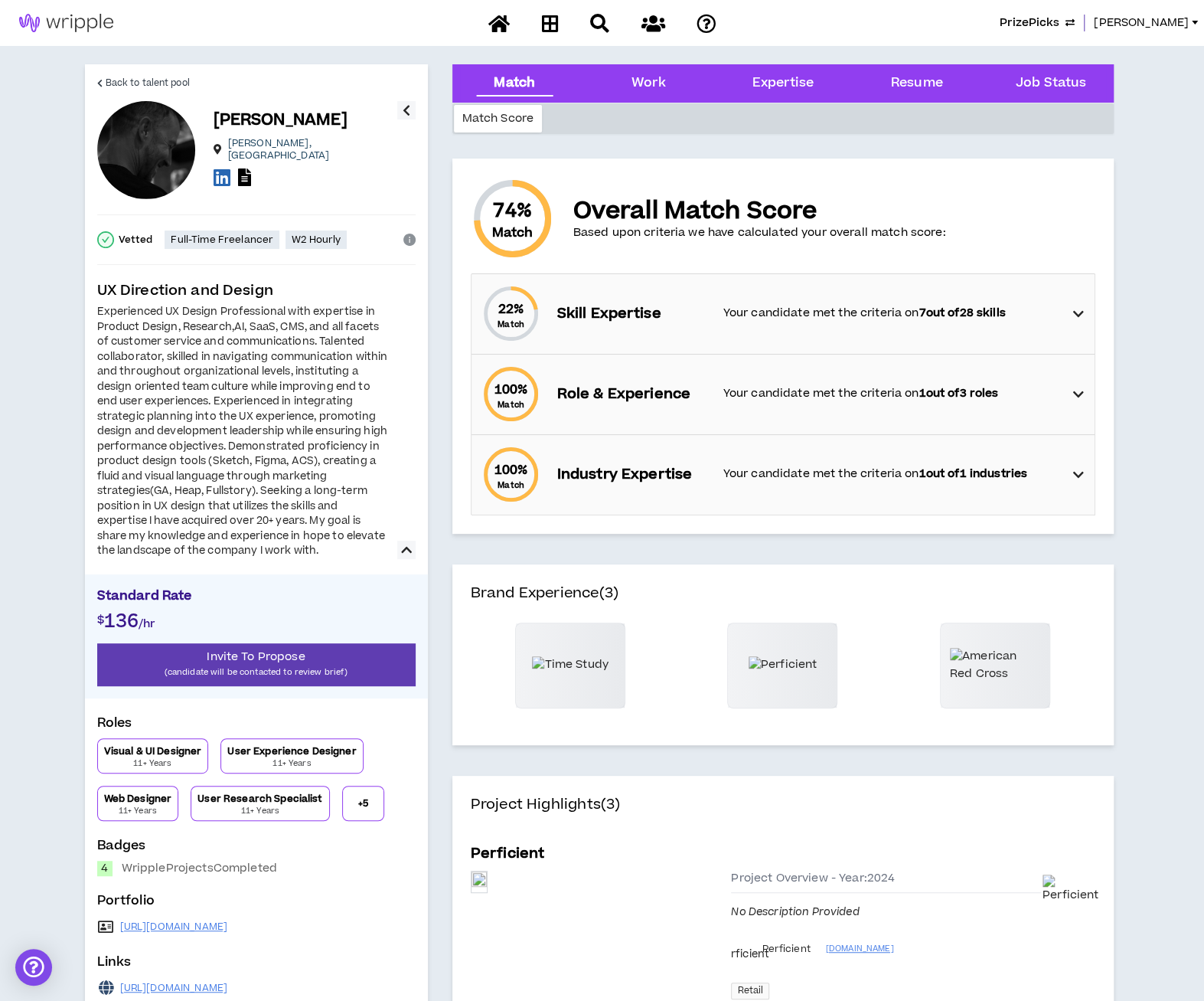
click at [358, 802] on p "+ 5" at bounding box center [363, 803] width 10 height 12
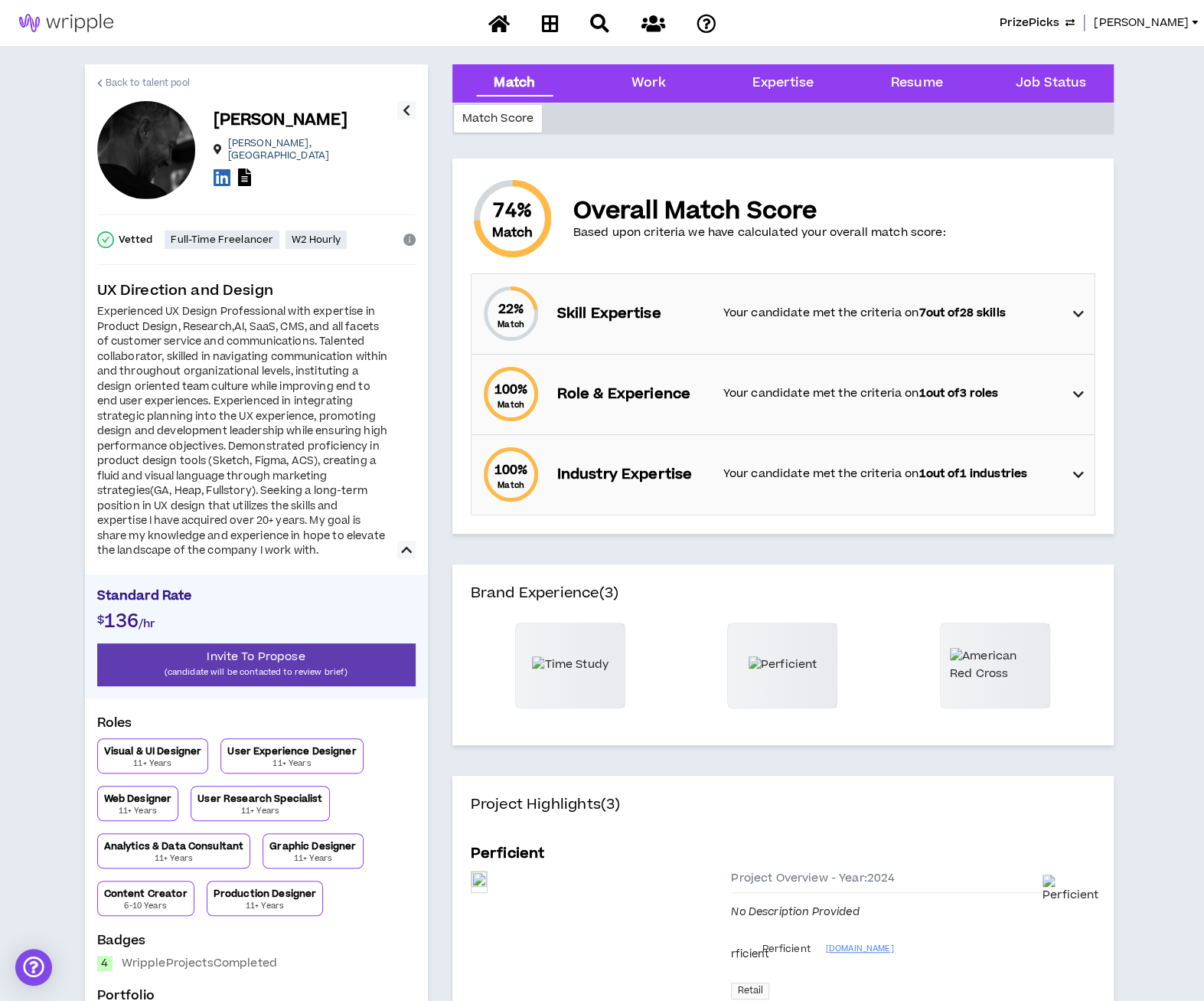
click at [142, 77] on span "Back to talent pool" at bounding box center [147, 82] width 84 height 14
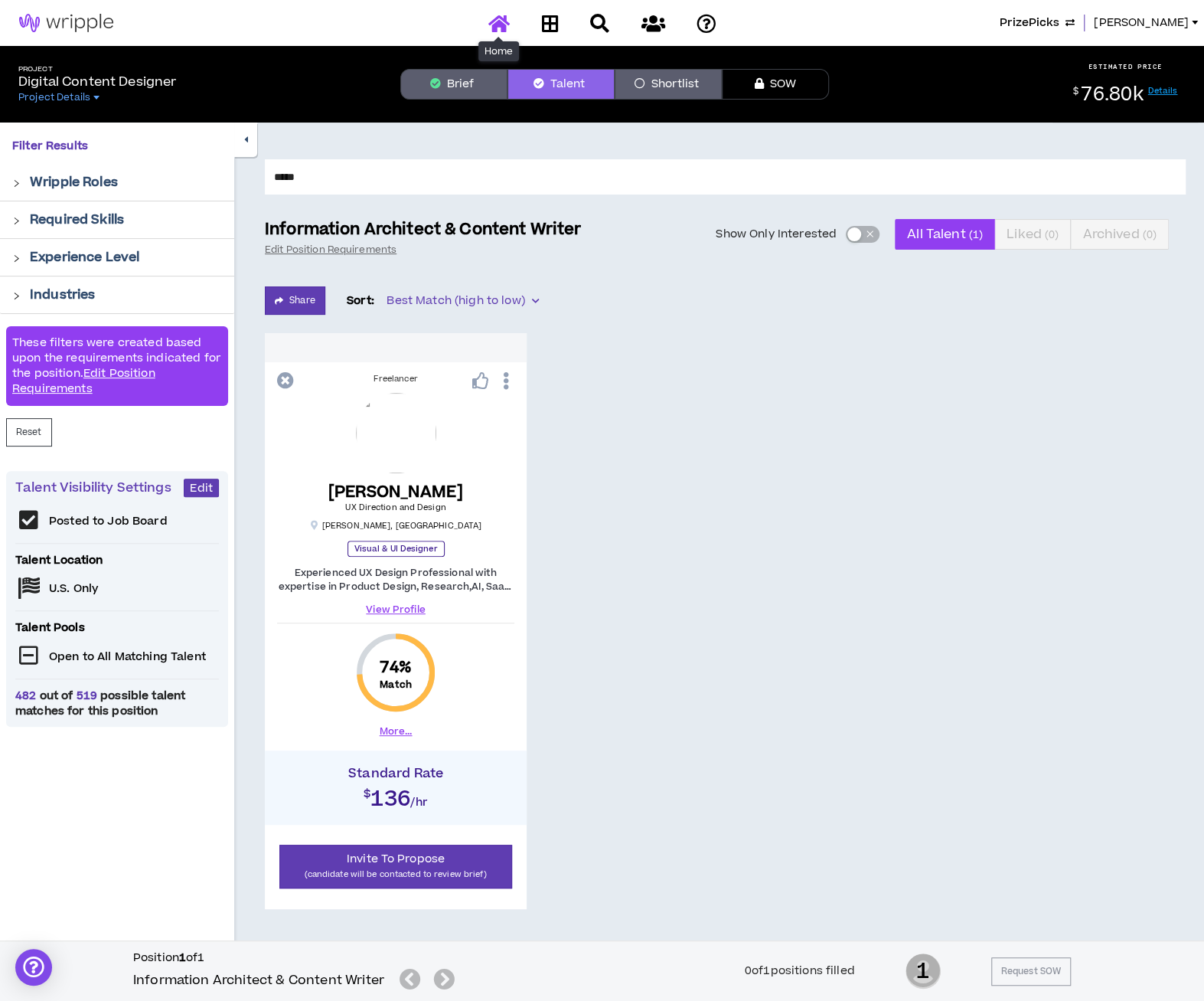
click at [493, 20] on icon at bounding box center [498, 23] width 21 height 20
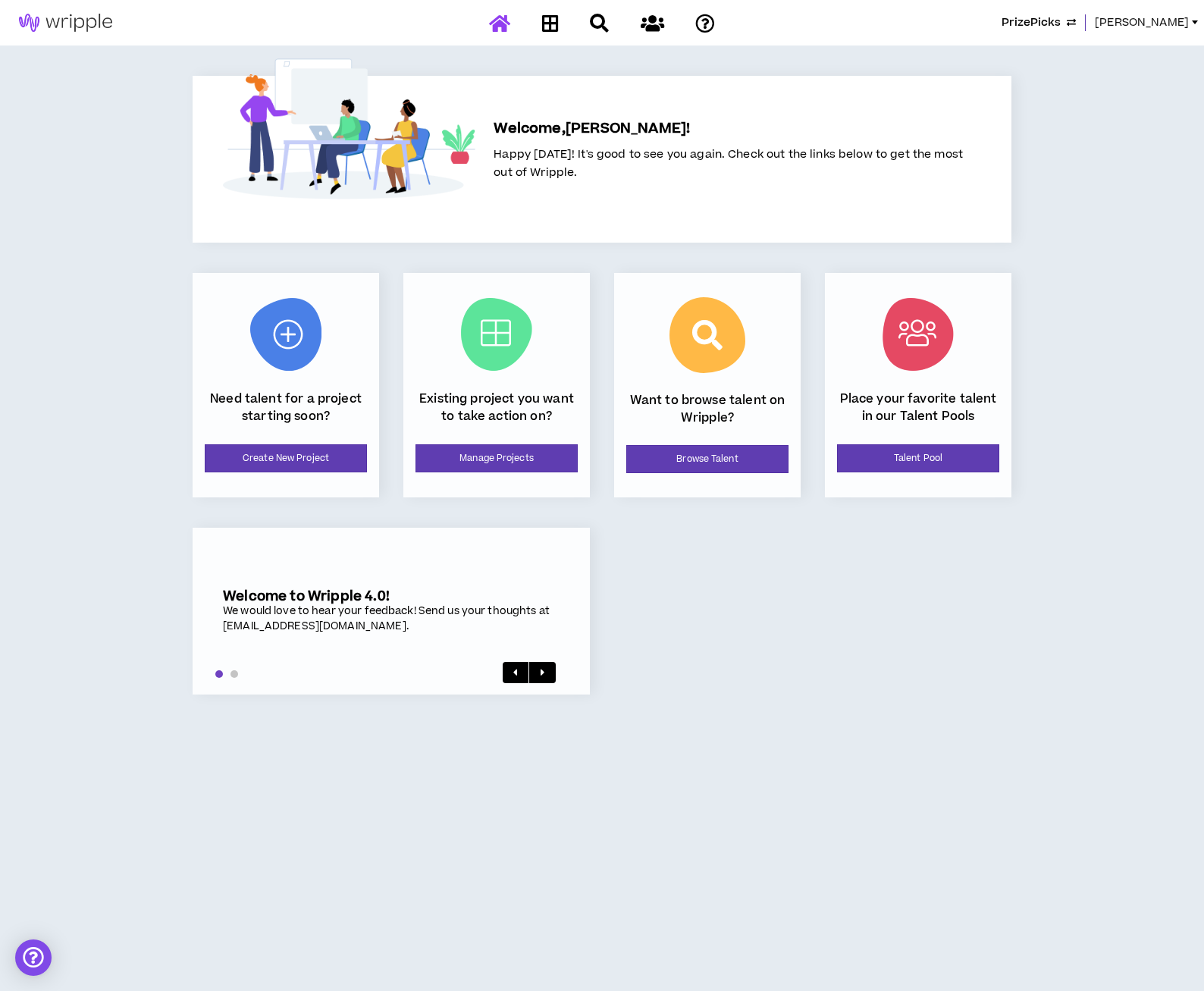
click at [1172, 22] on span "[PERSON_NAME]" at bounding box center [1142, 23] width 94 height 17
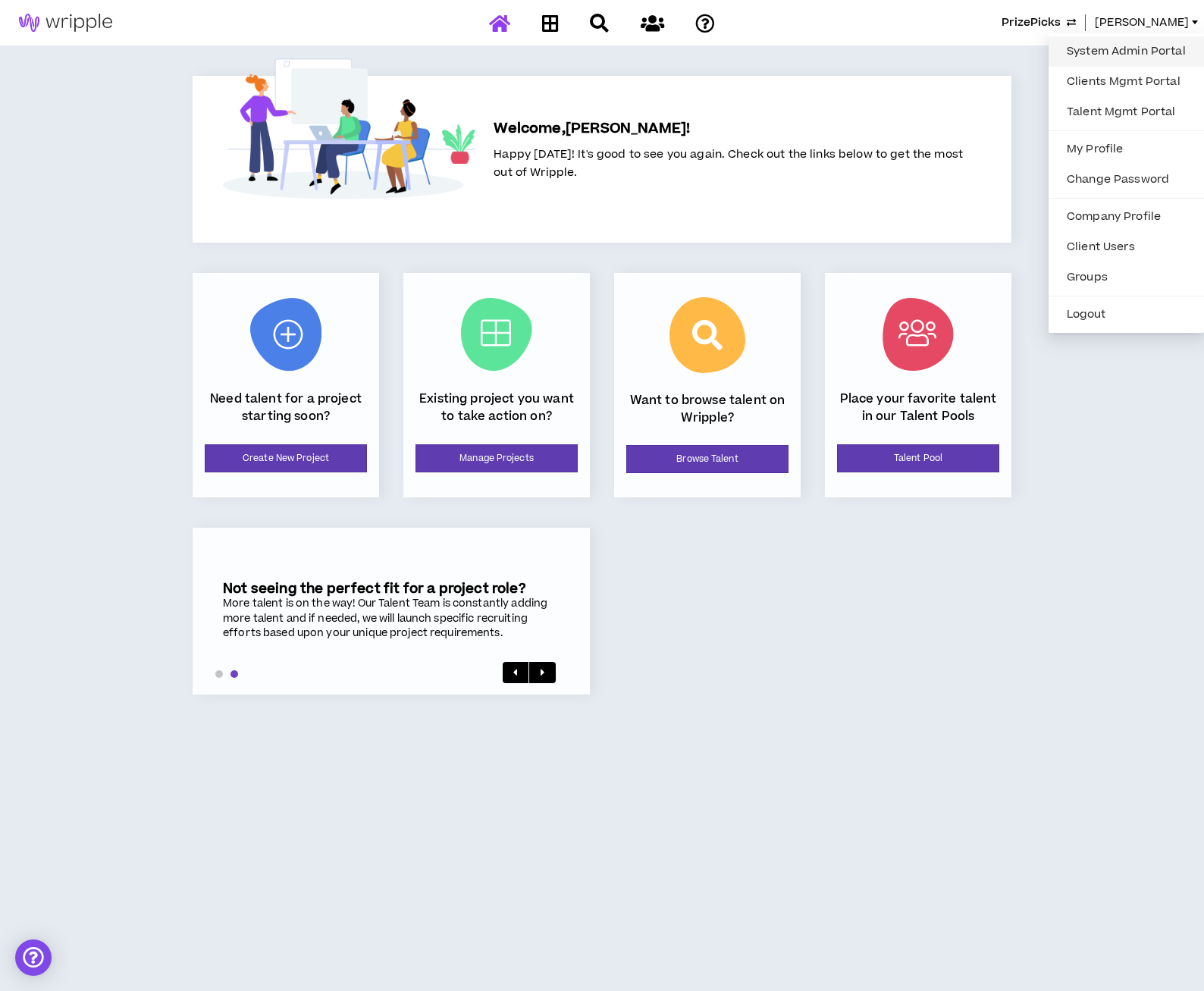
click at [1077, 46] on link "System Admin Portal" at bounding box center [1126, 51] width 137 height 23
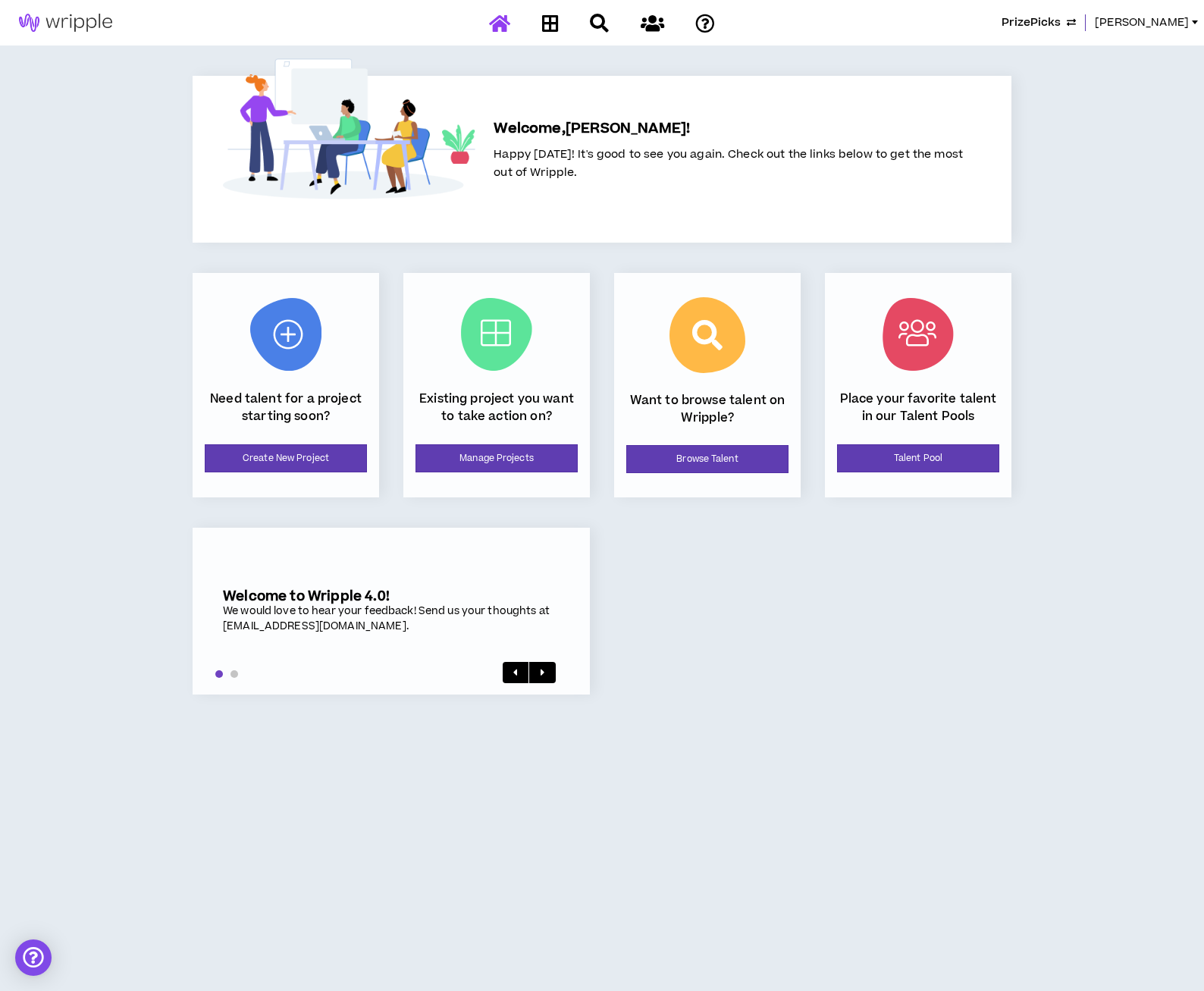
click at [728, 692] on div "Not seeing the perfect fit for a project role? More talent is on the way! Our T…" at bounding box center [602, 611] width 818 height 197
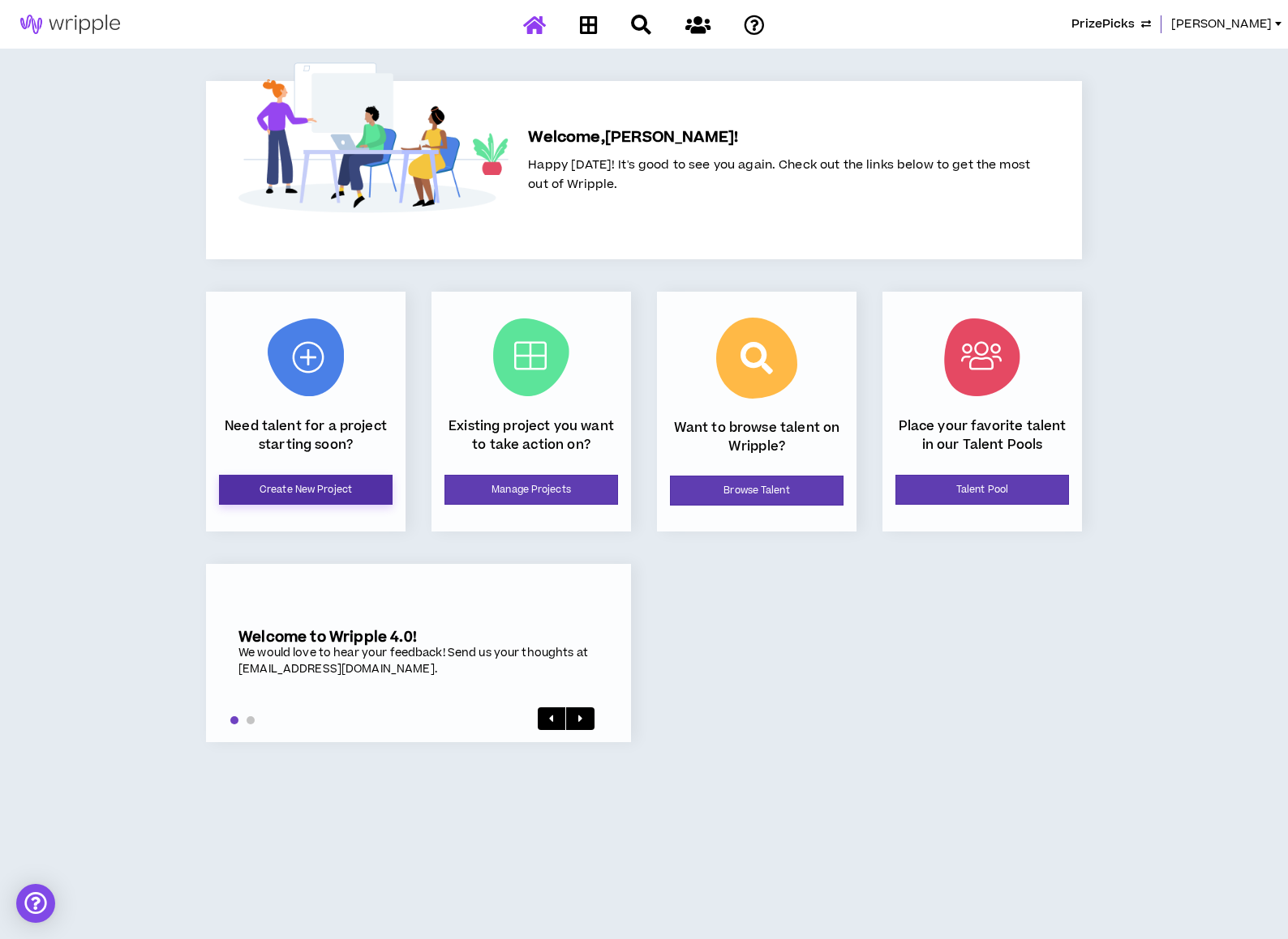
click at [248, 490] on link "Create New Project" at bounding box center [305, 490] width 174 height 30
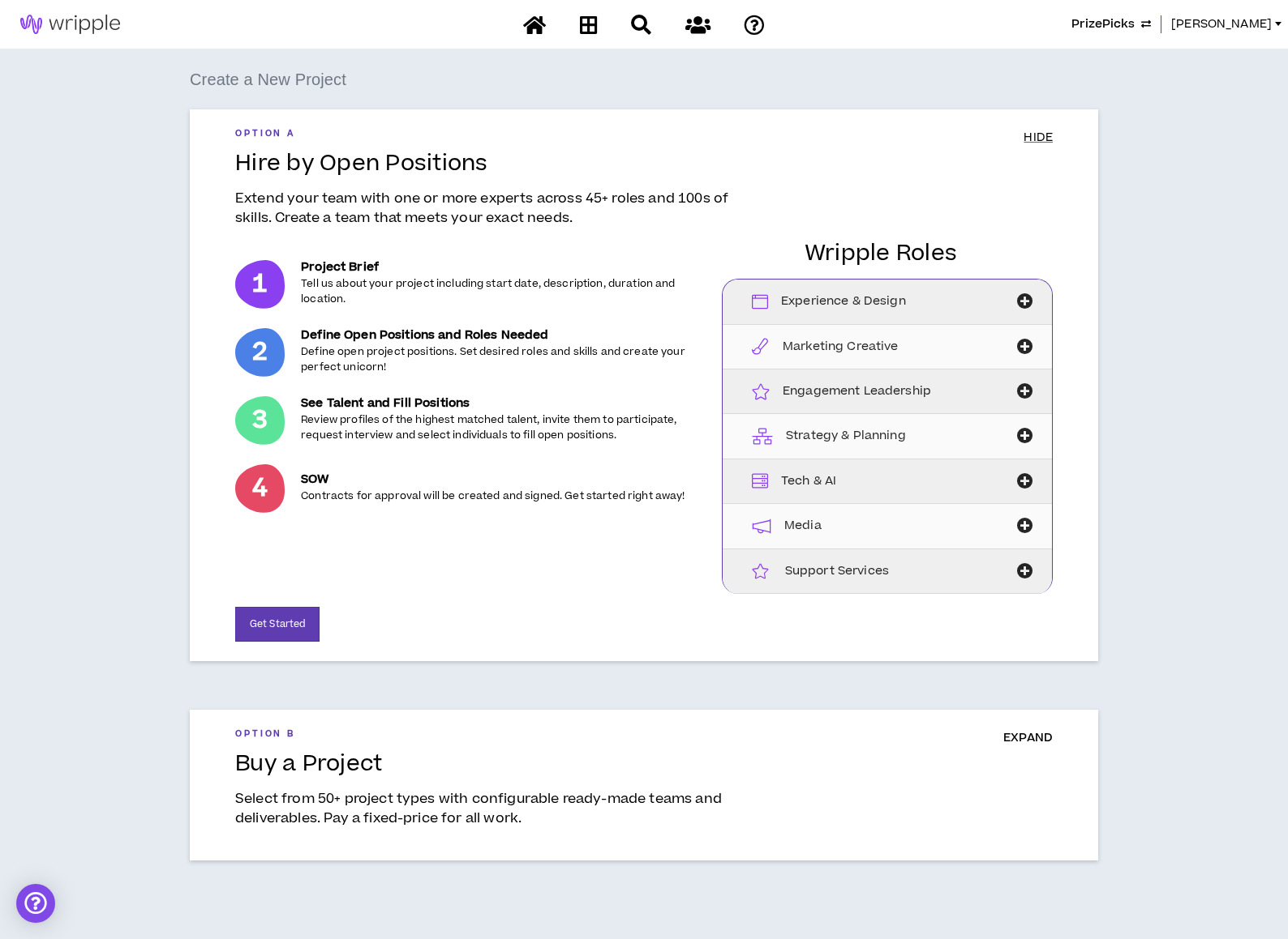
click at [1017, 734] on span "EXPAND" at bounding box center [1028, 737] width 50 height 17
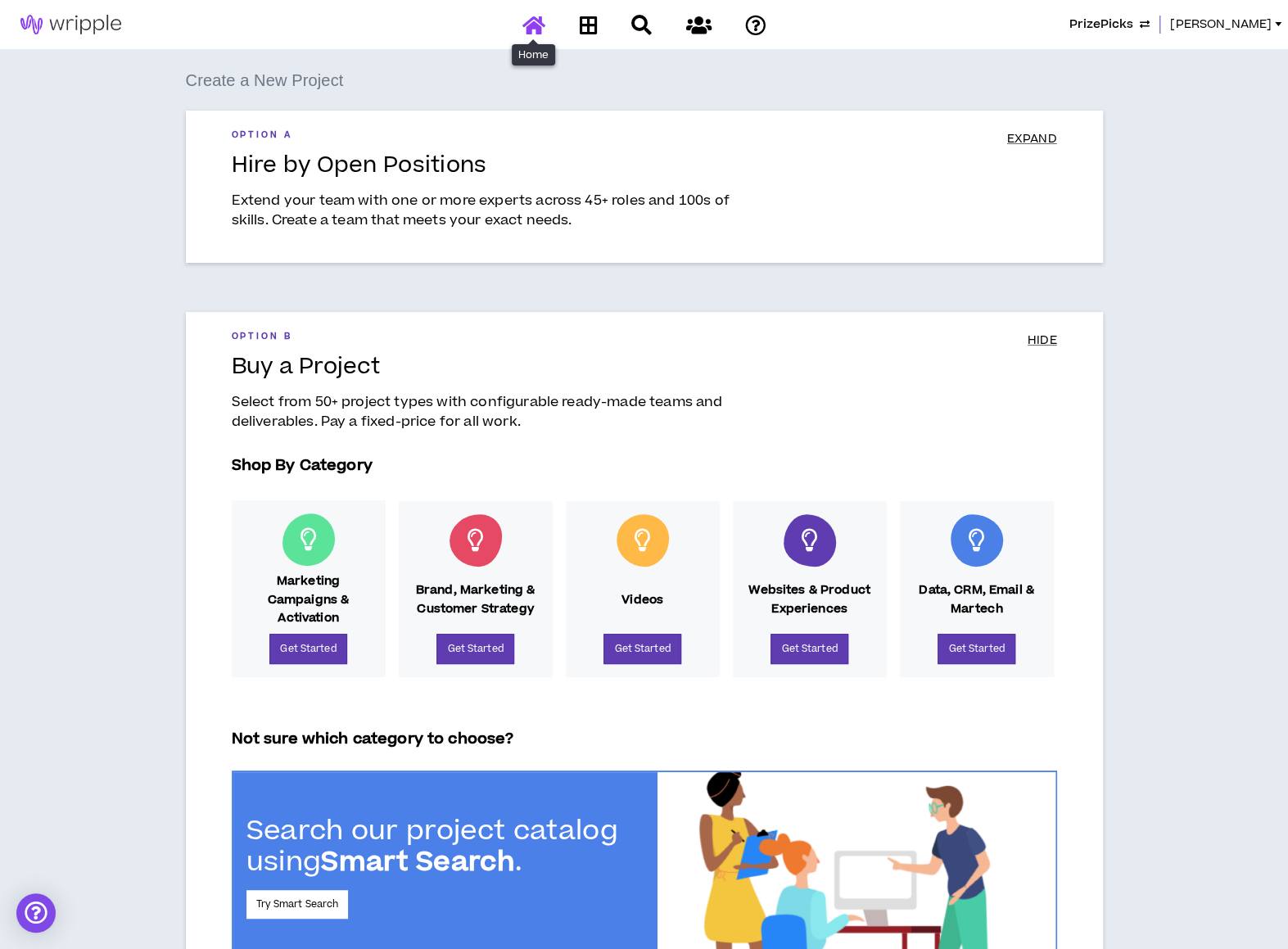
click at [538, 23] on icon at bounding box center [533, 25] width 23 height 21
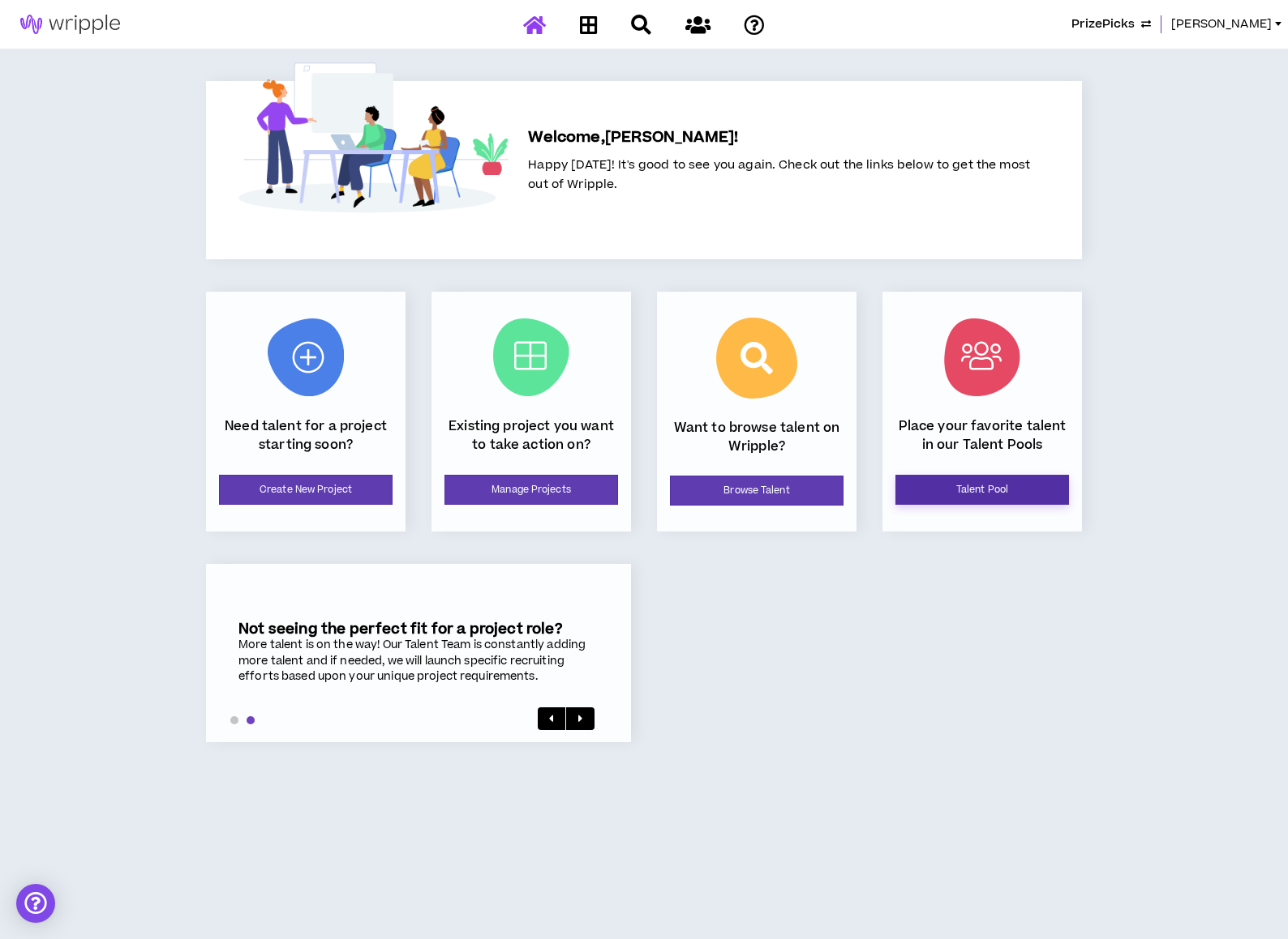
click at [1027, 500] on link "Talent Pool" at bounding box center [982, 490] width 174 height 30
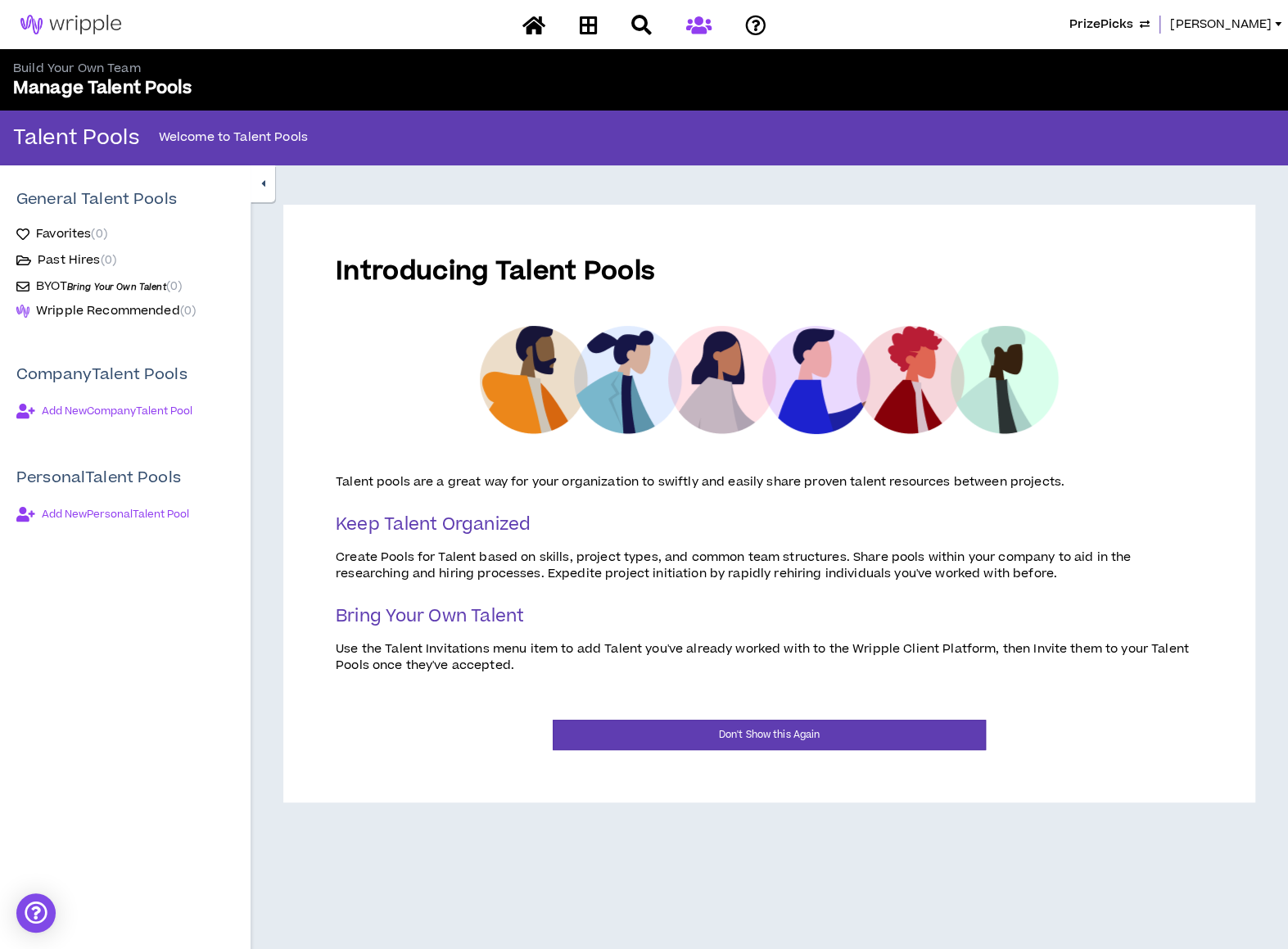
click at [82, 284] on span "Bring Your Own Talent" at bounding box center [116, 288] width 99 height 13
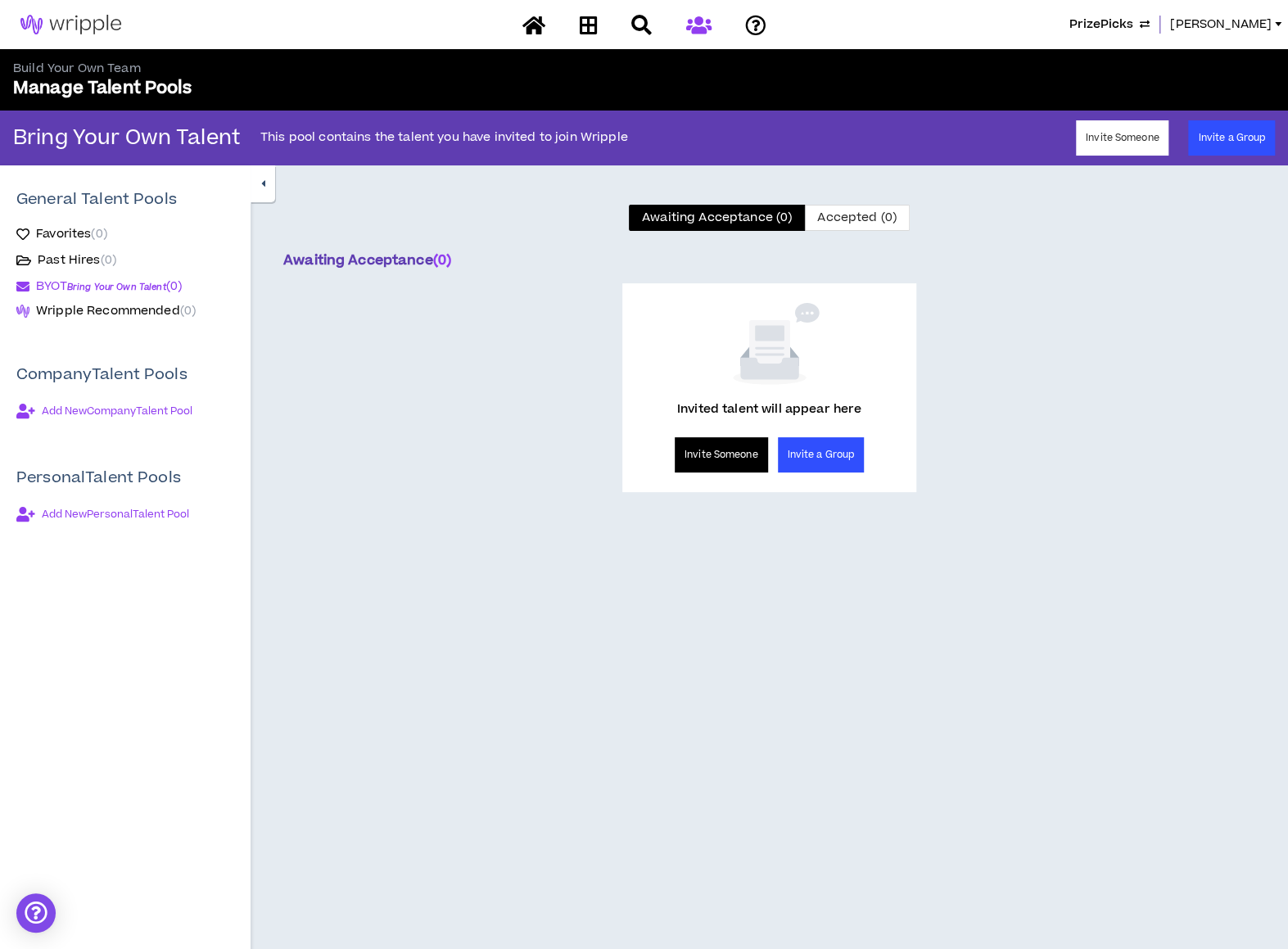
click at [141, 407] on span "Add New Company Talent Pool" at bounding box center [117, 411] width 151 height 13
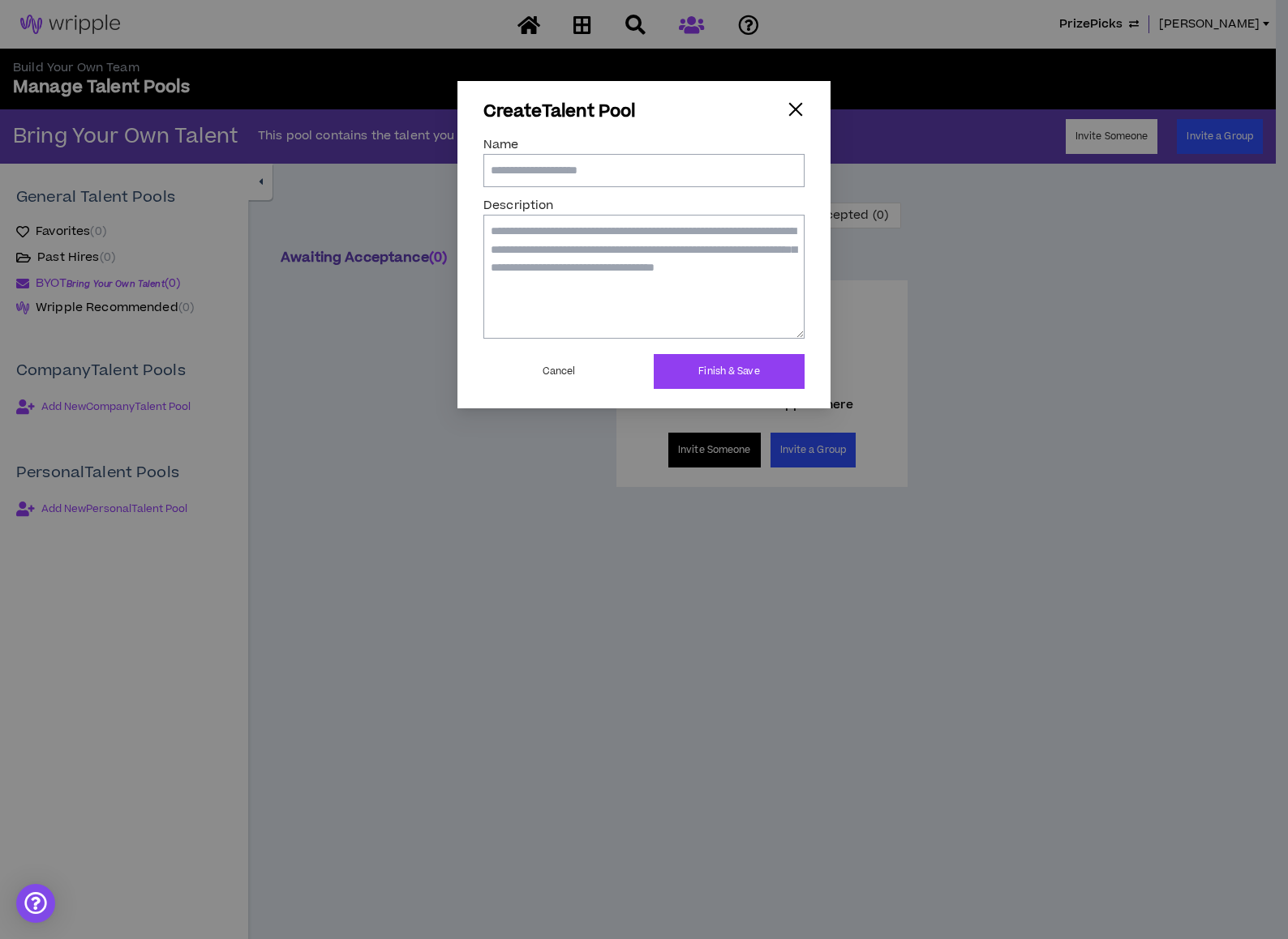
click at [794, 111] on div "button" at bounding box center [795, 110] width 18 height 18
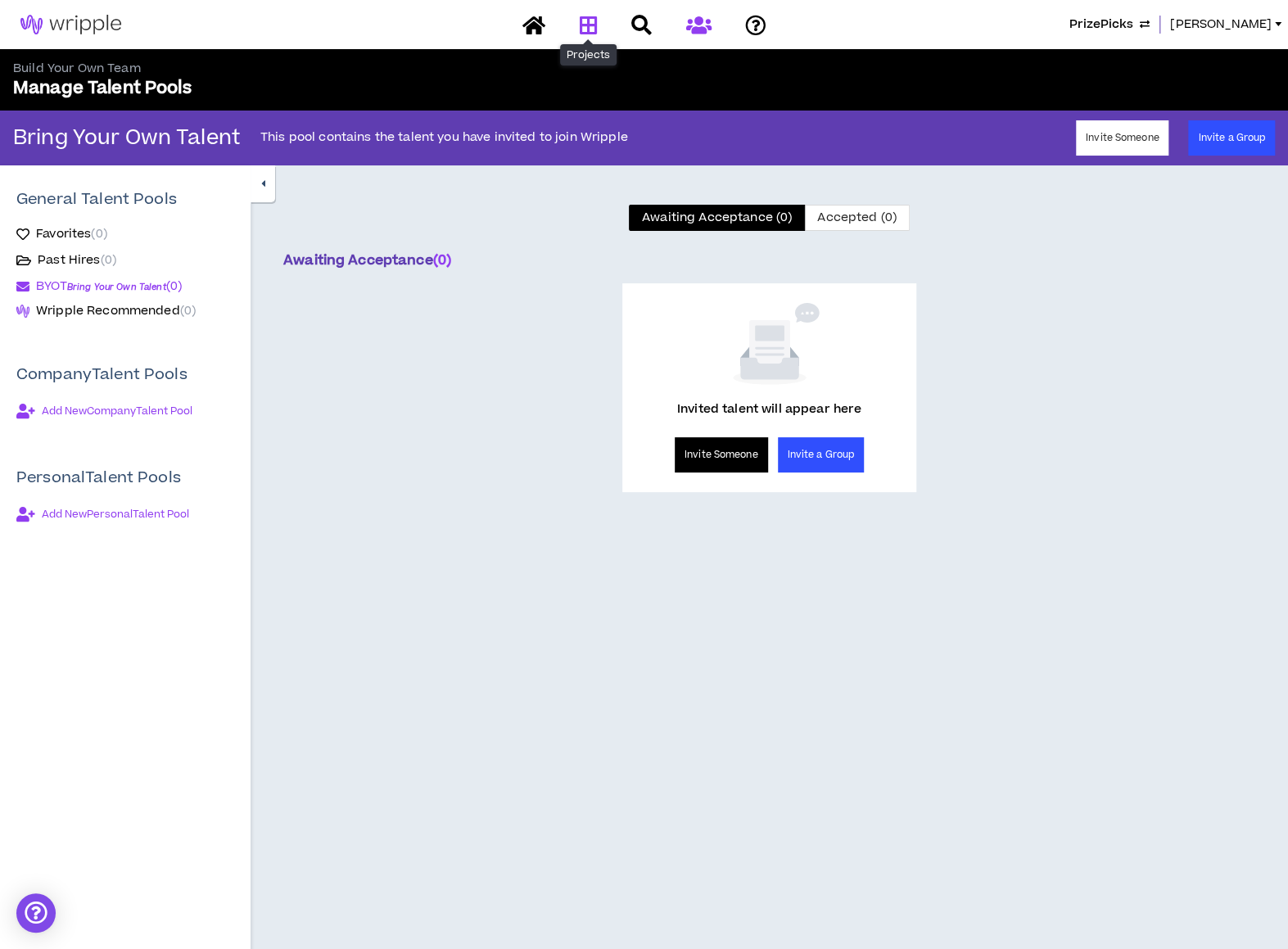
click at [587, 19] on icon at bounding box center [588, 25] width 18 height 21
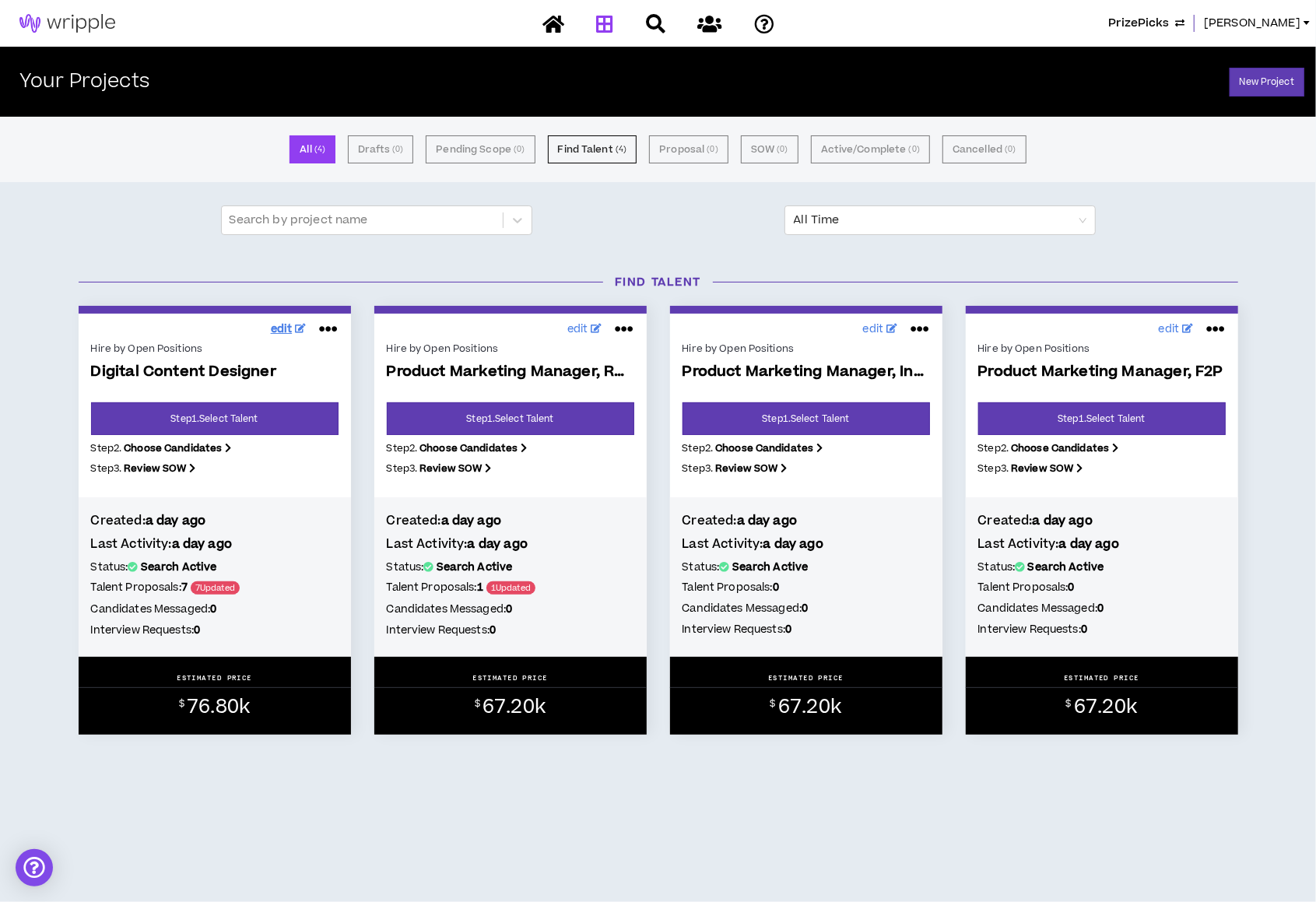
click at [280, 328] on span "edit" at bounding box center [281, 329] width 22 height 16
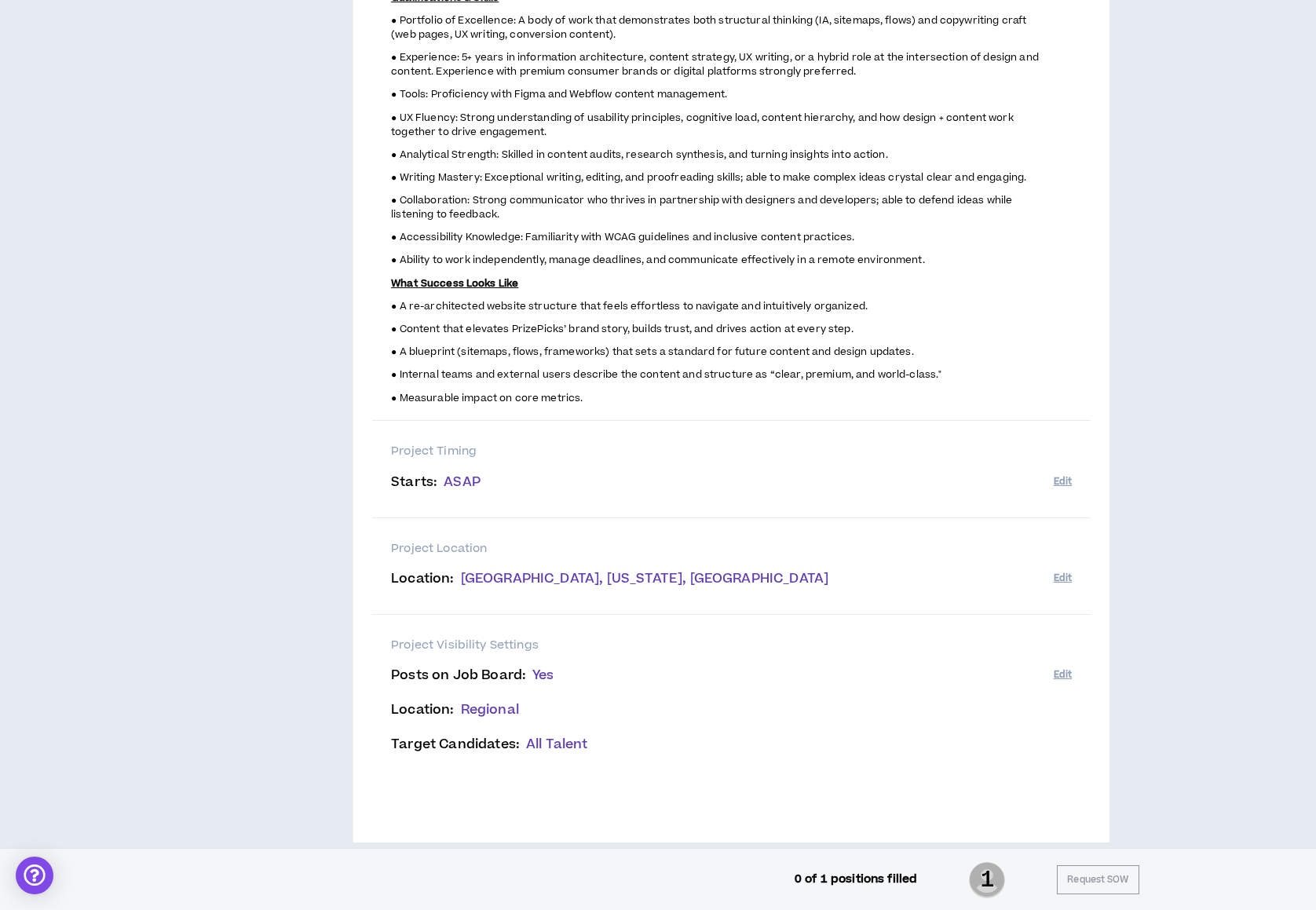
scroll to position [1067, 0]
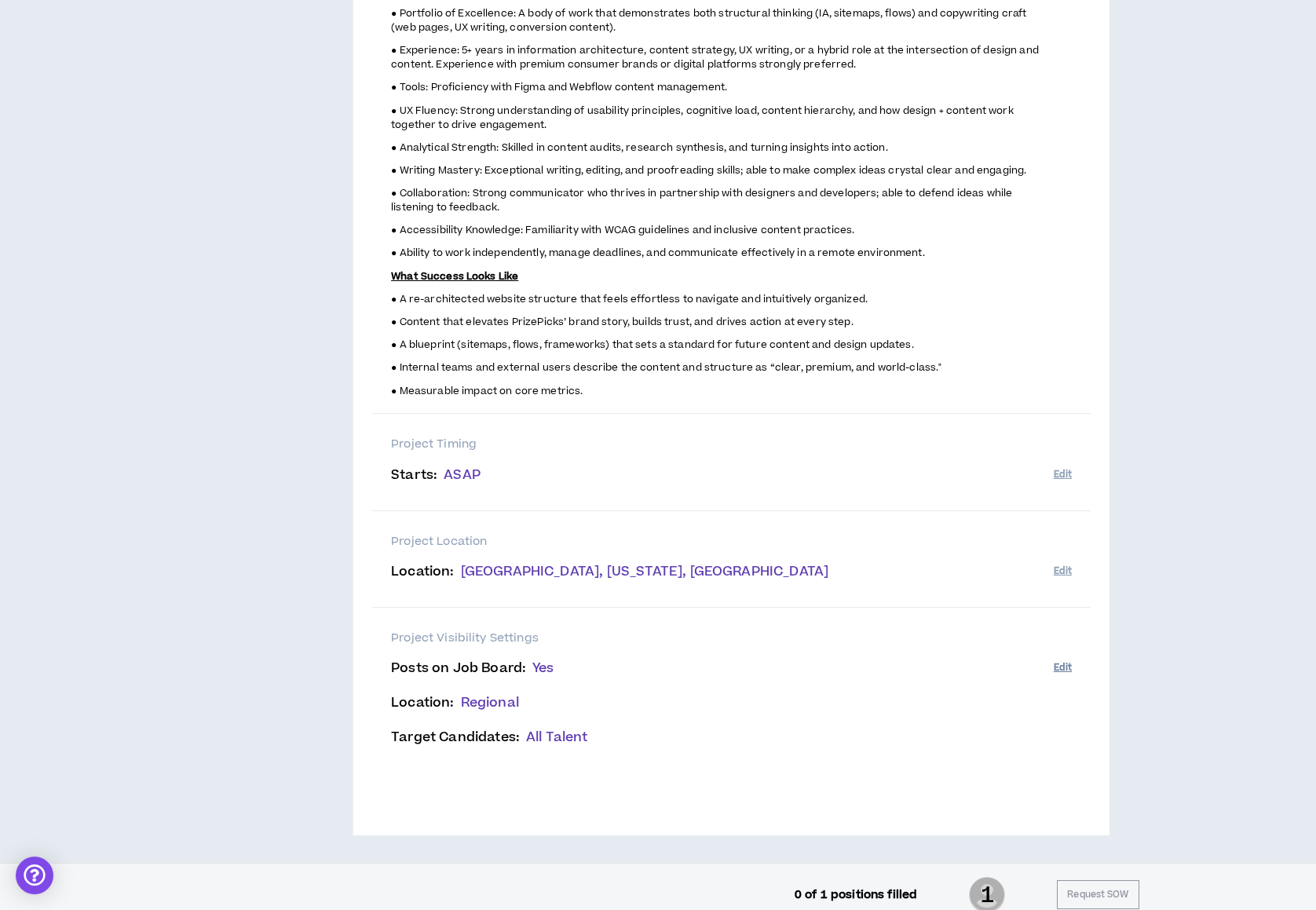
click at [1061, 655] on button "Edit" at bounding box center [1062, 668] width 18 height 26
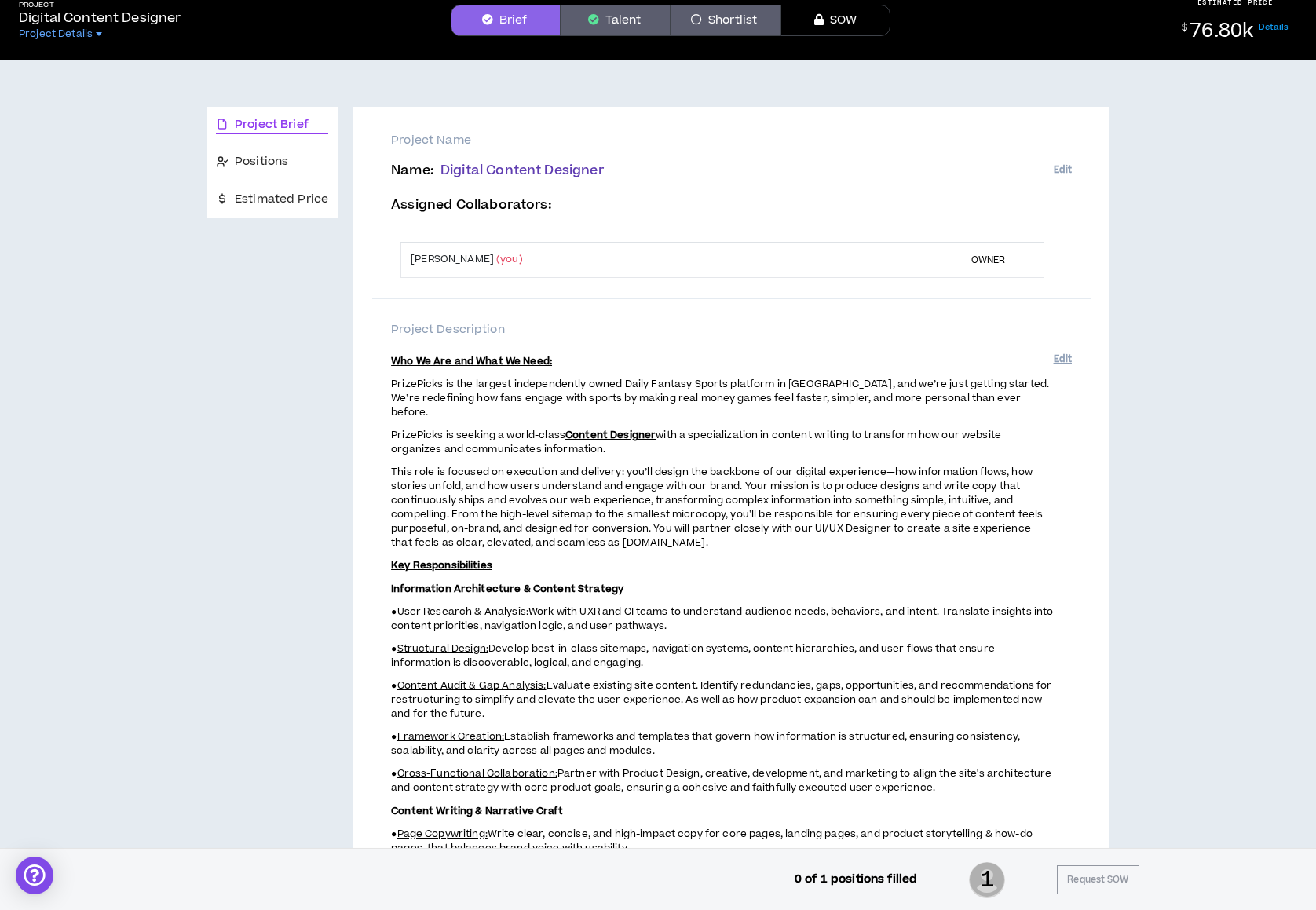
scroll to position [0, 0]
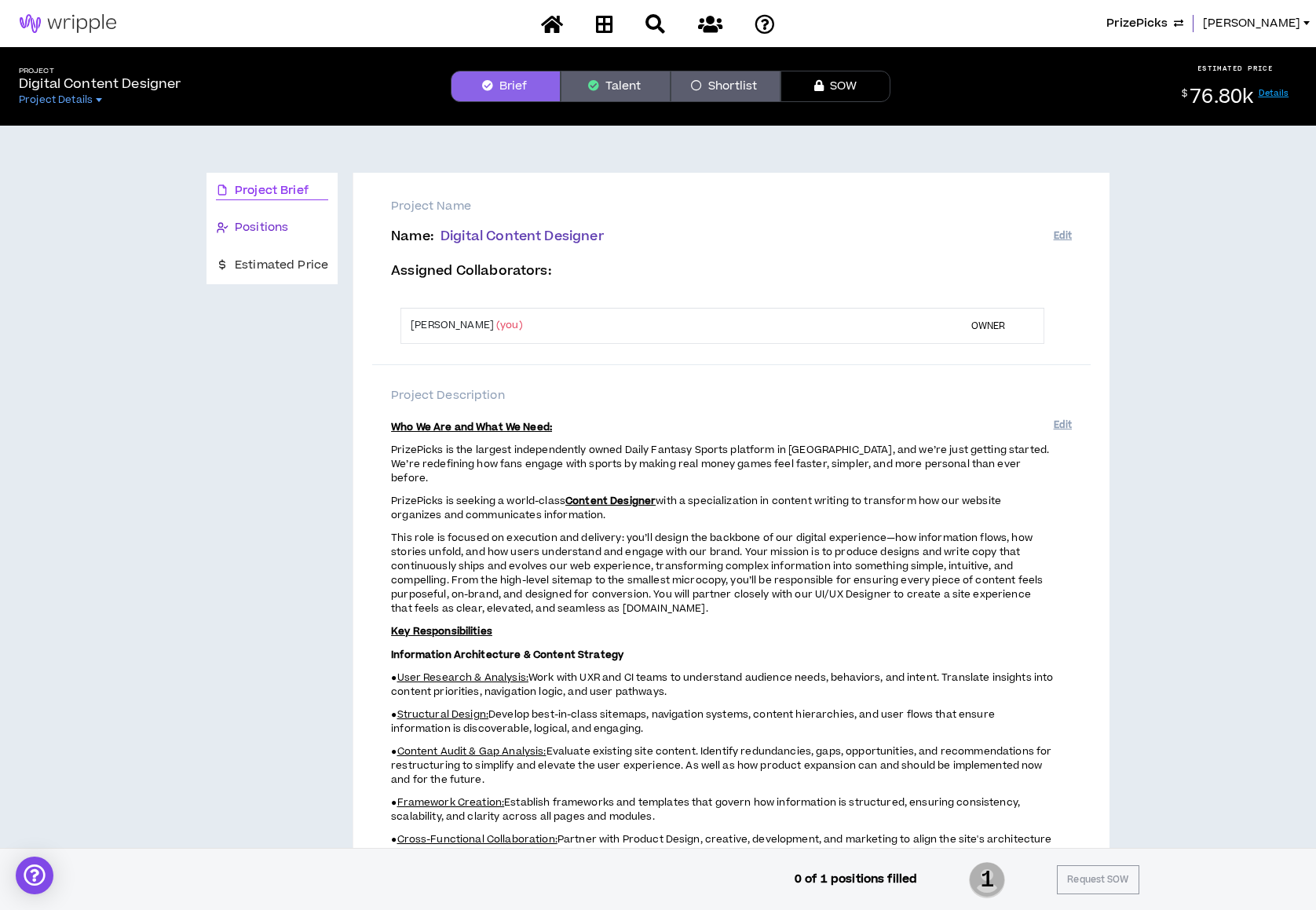
click at [268, 229] on span "Positions" at bounding box center [261, 228] width 53 height 17
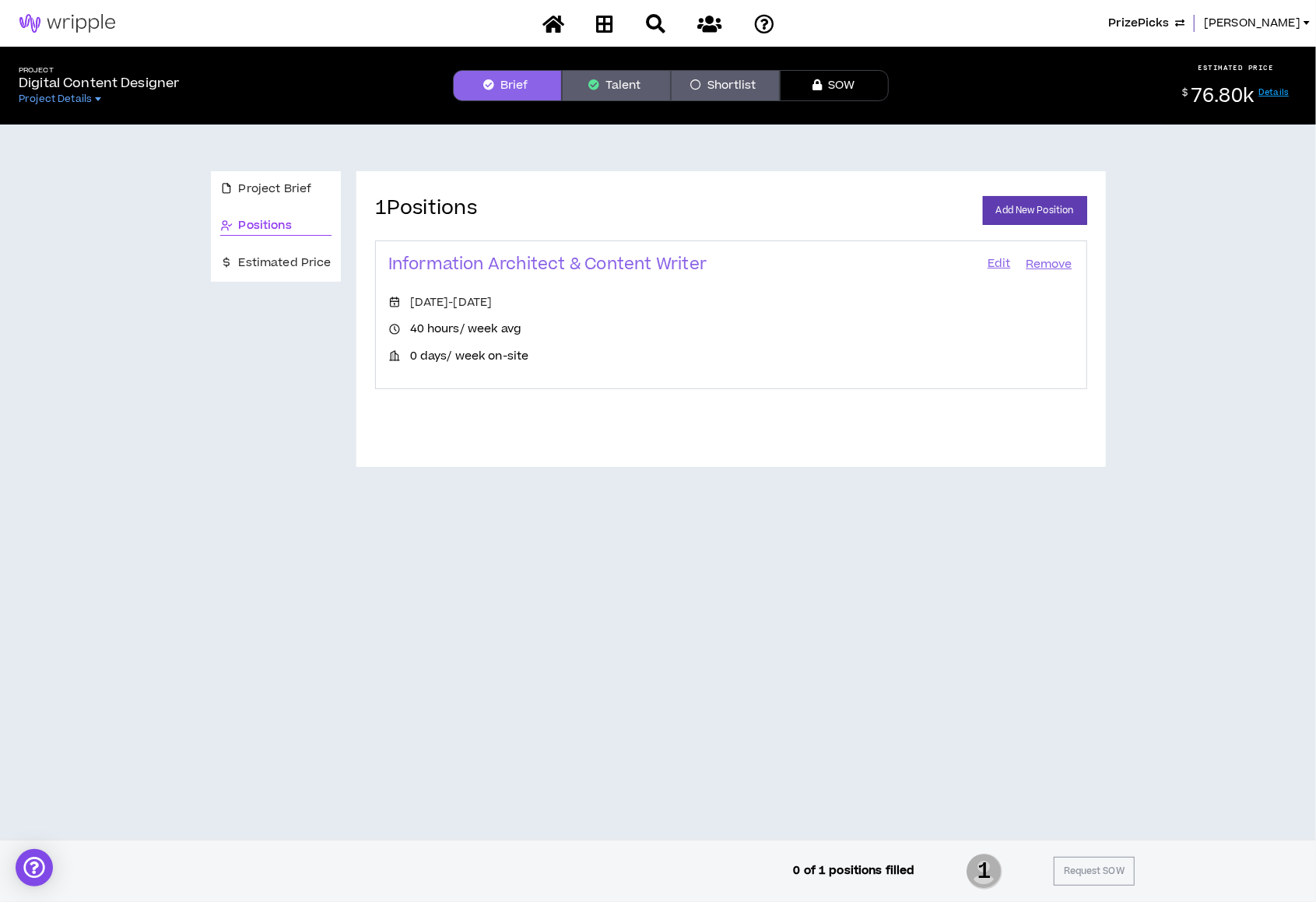
click at [998, 262] on link "Edit" at bounding box center [1000, 264] width 27 height 22
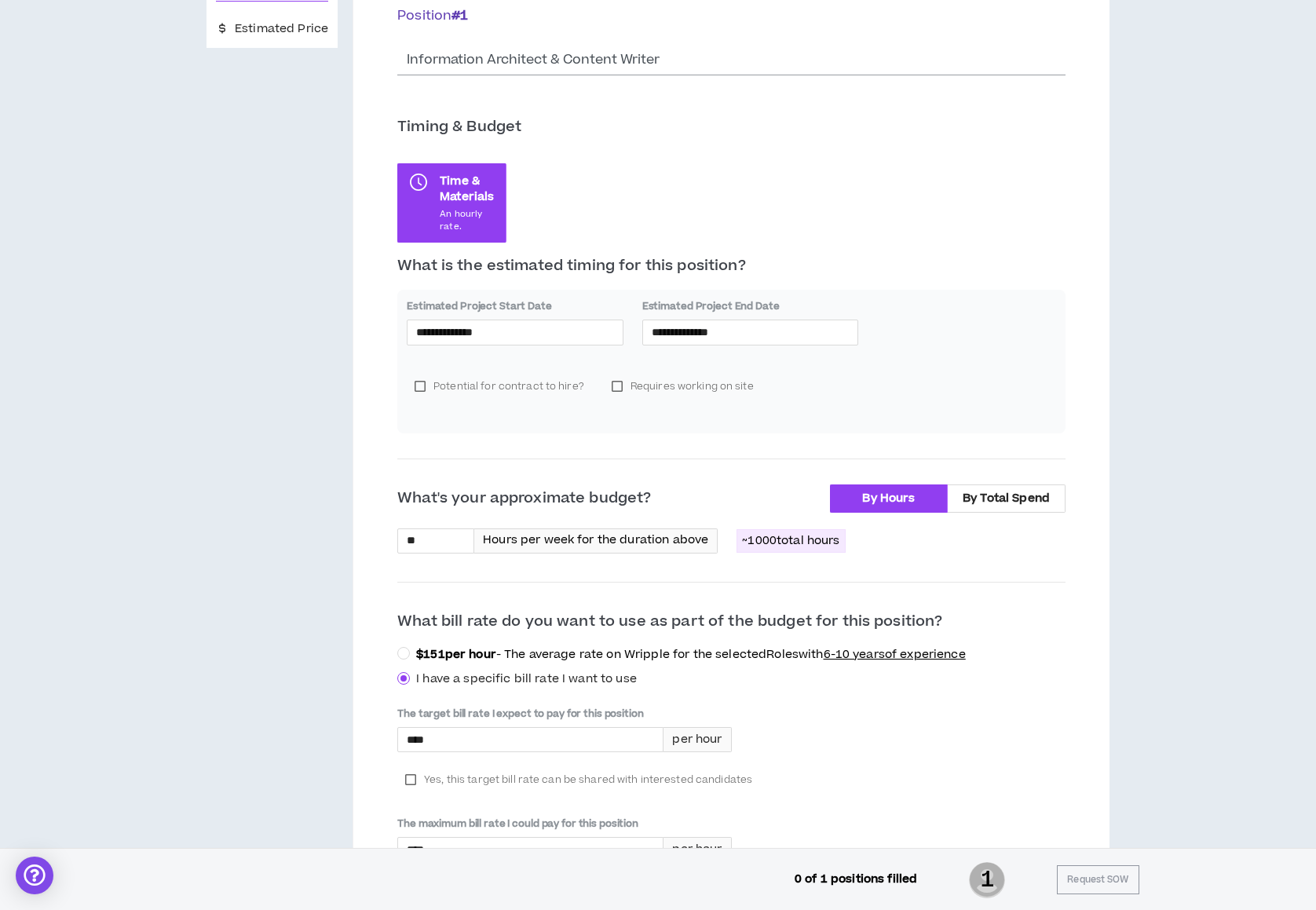
scroll to position [238, 0]
click at [717, 386] on label "Requires working on site" at bounding box center [682, 385] width 158 height 24
click at [699, 390] on label "Requires working on site" at bounding box center [682, 385] width 158 height 24
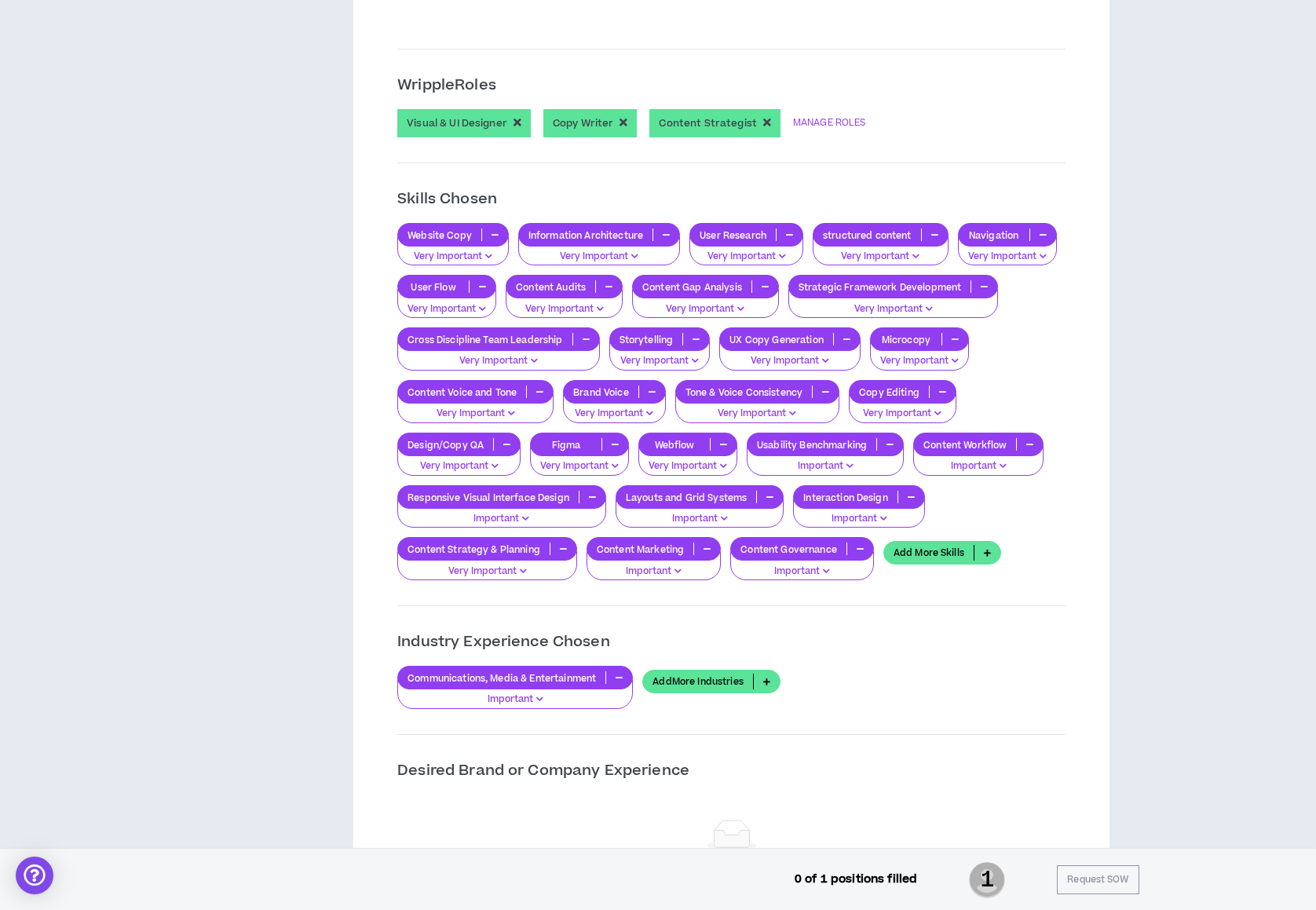
scroll to position [1301, 0]
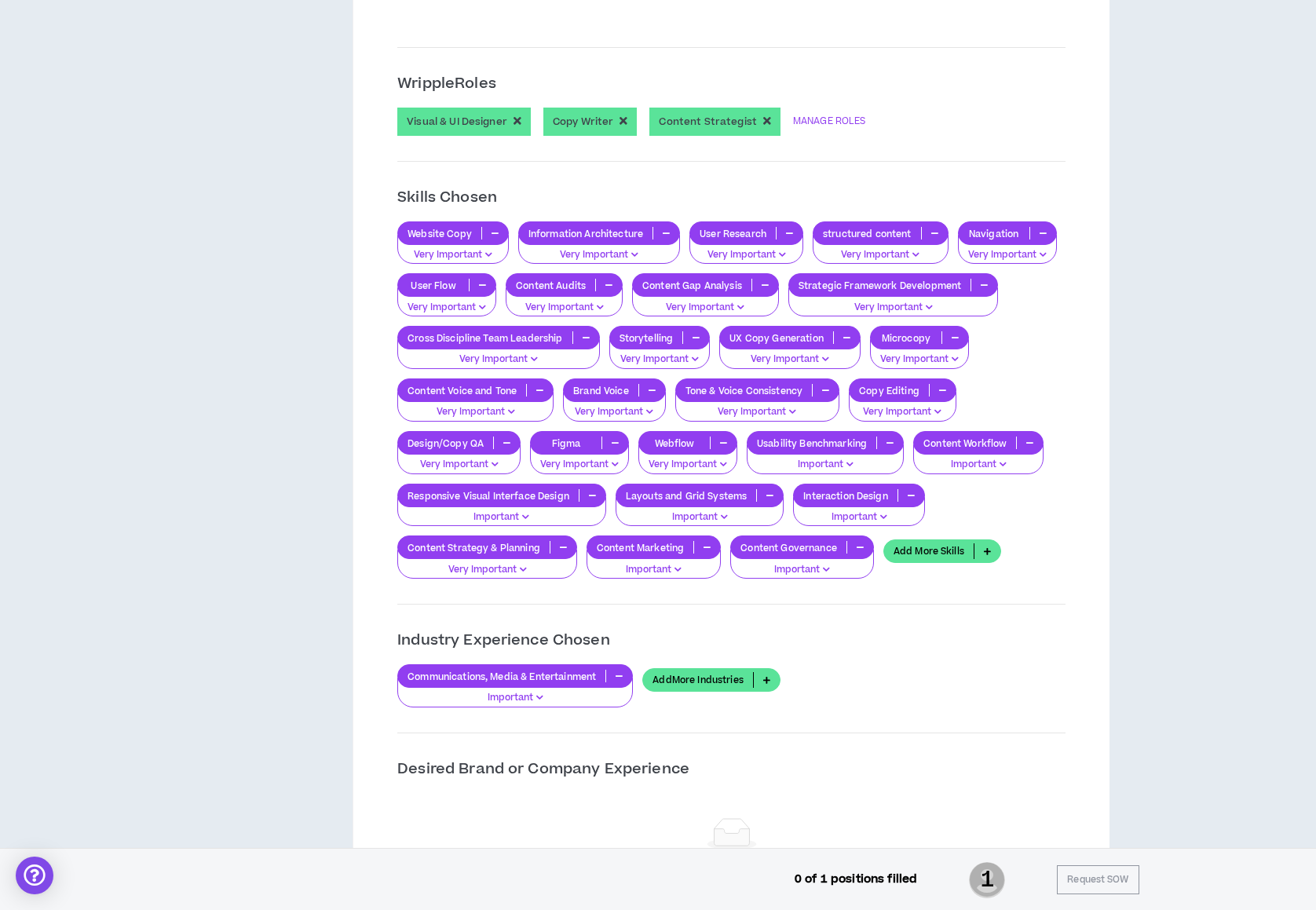
click at [468, 248] on p "Very Important" at bounding box center [453, 255] width 91 height 14
click at [360, 295] on div "**********" at bounding box center [731, 311] width 756 height 2878
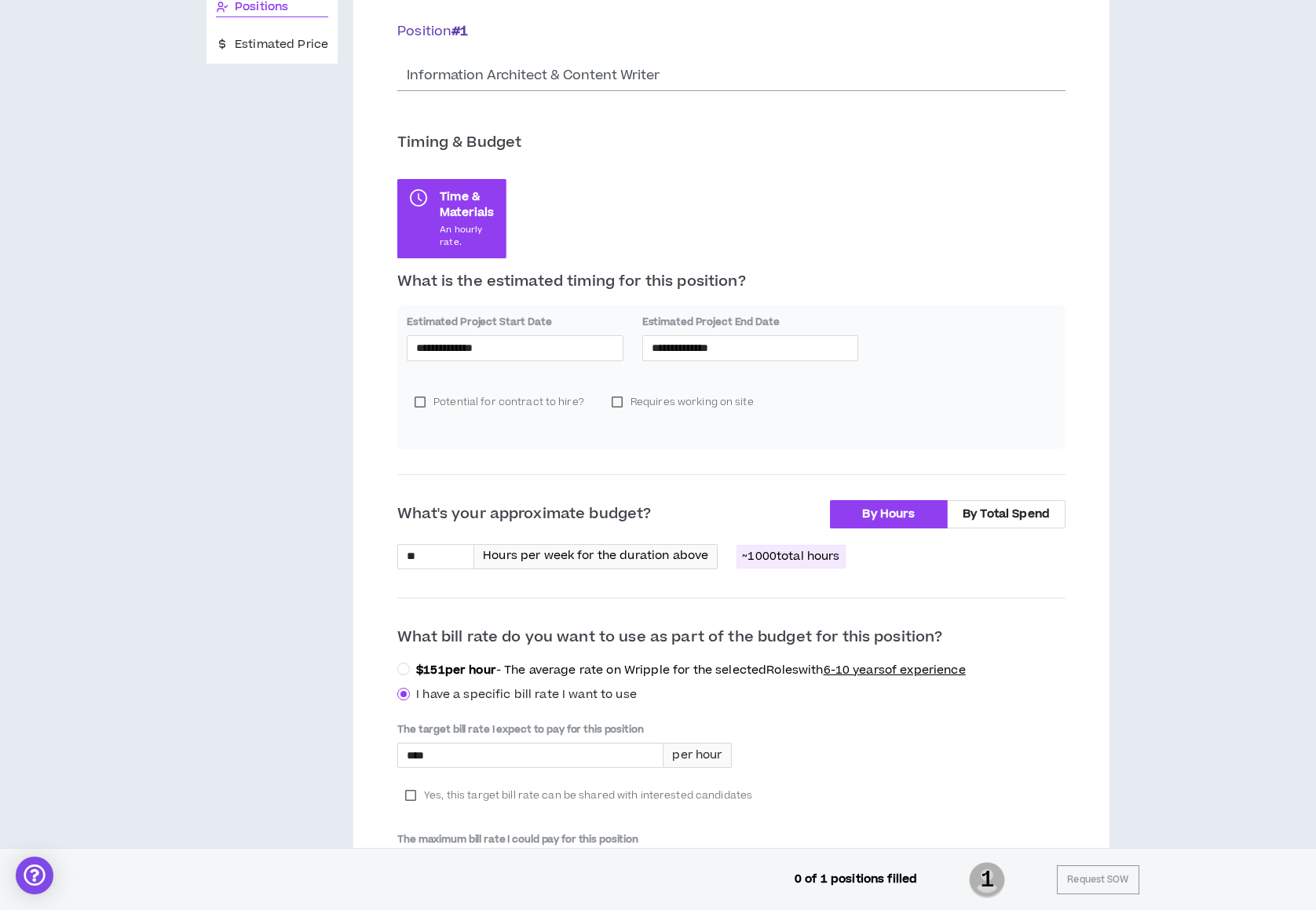
scroll to position [0, 0]
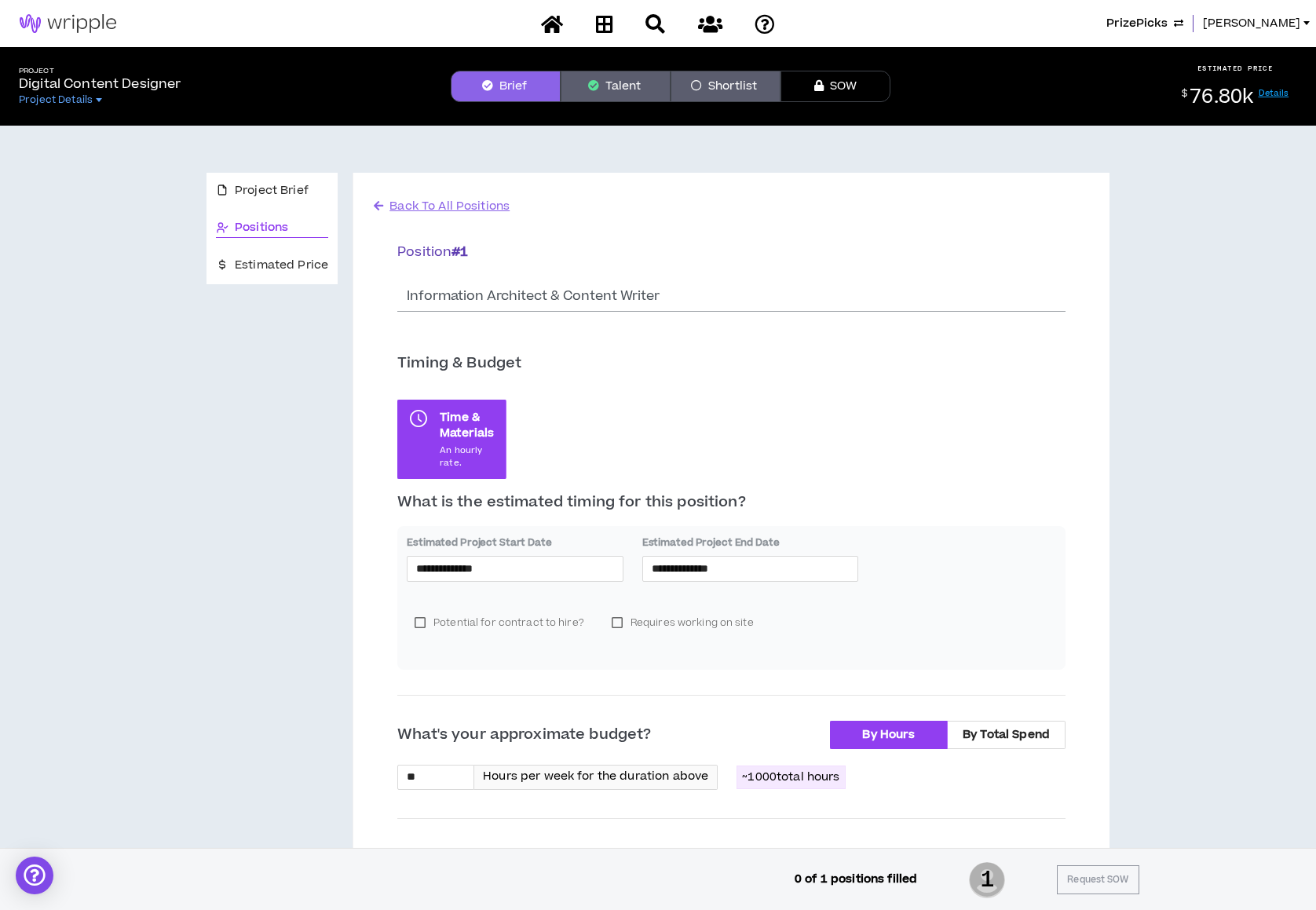
click at [611, 91] on button "Talent" at bounding box center [616, 86] width 110 height 31
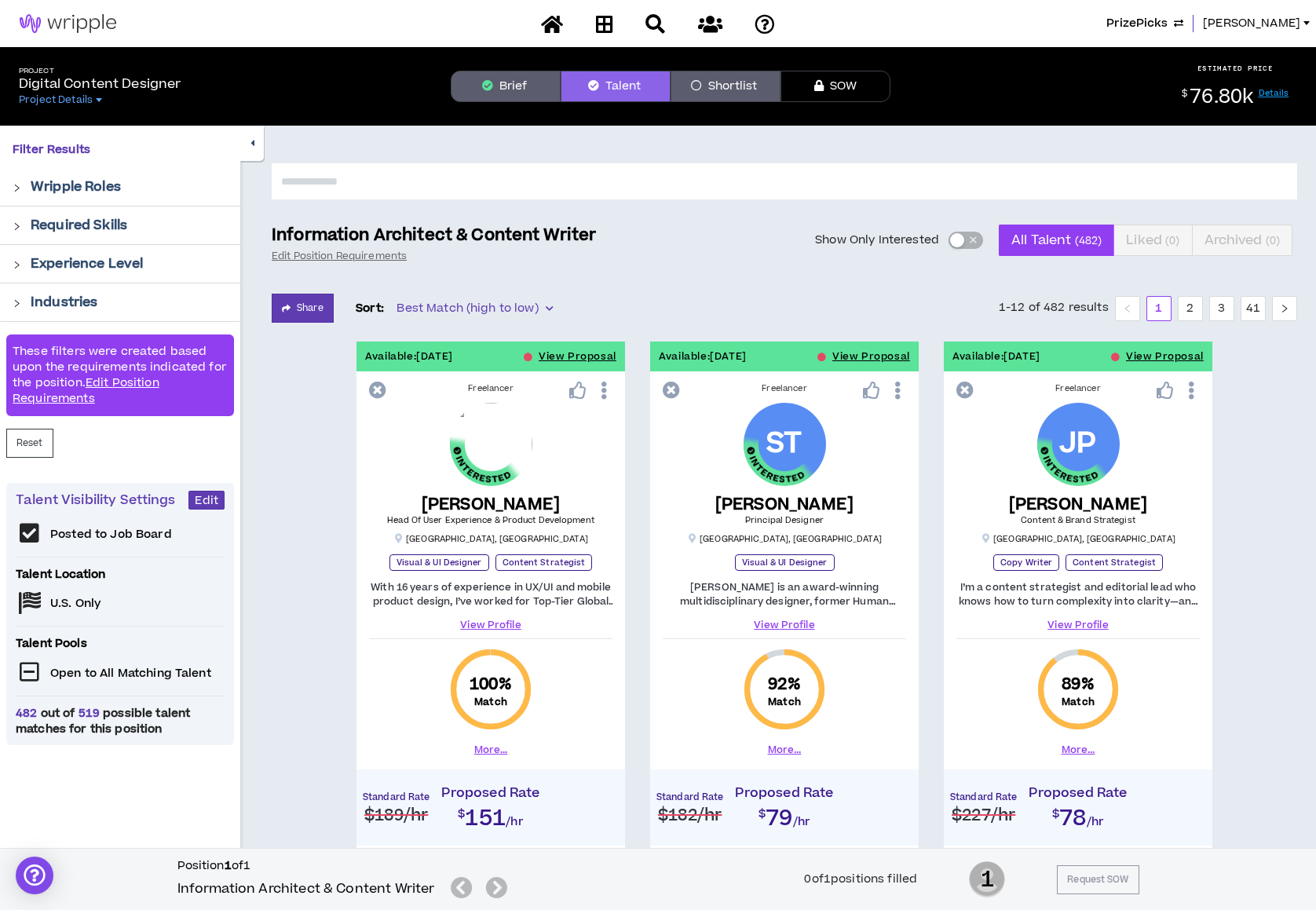
click at [469, 303] on span "Best Match (high to low)" at bounding box center [474, 308] width 155 height 24
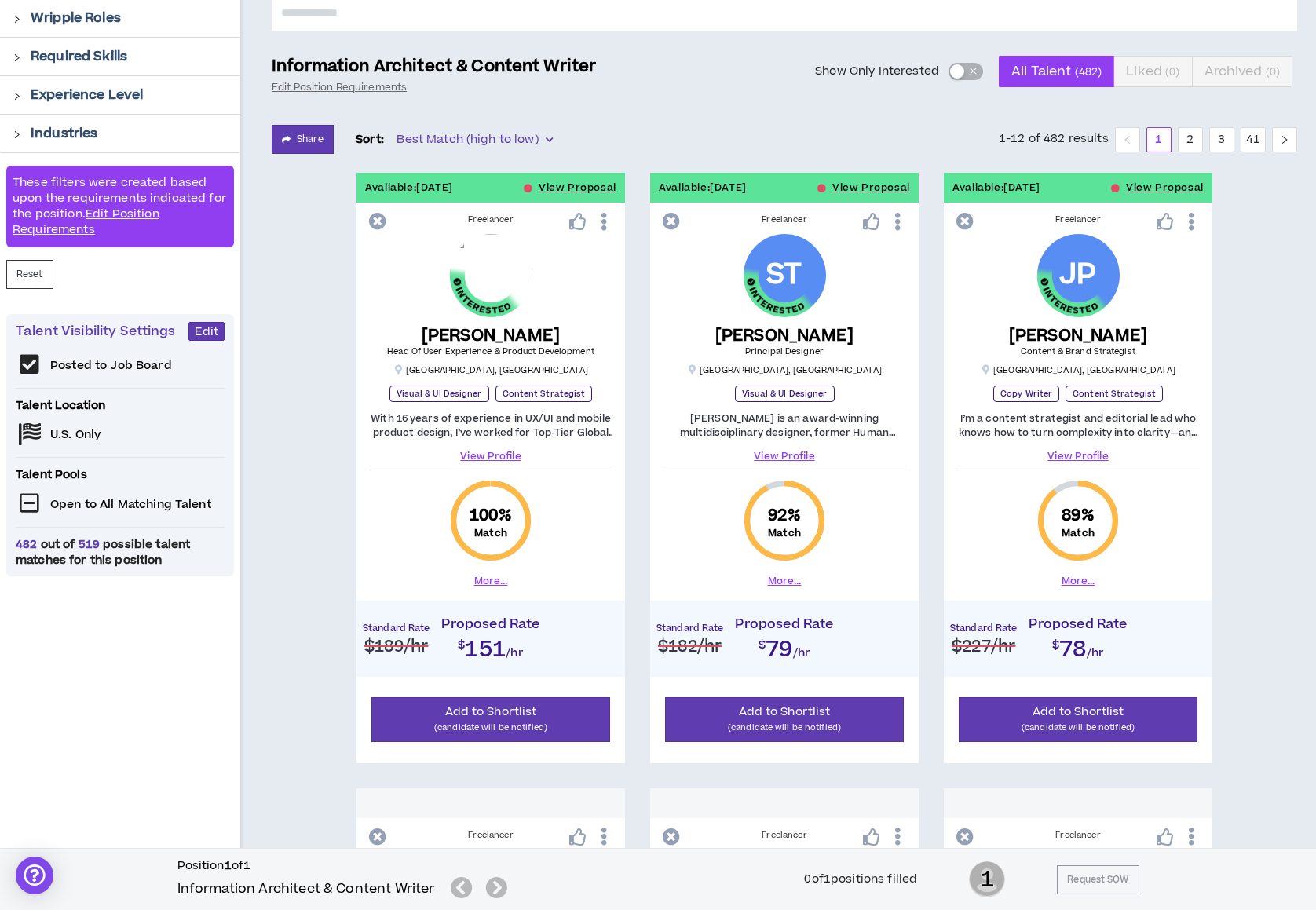
scroll to position [171, 0]
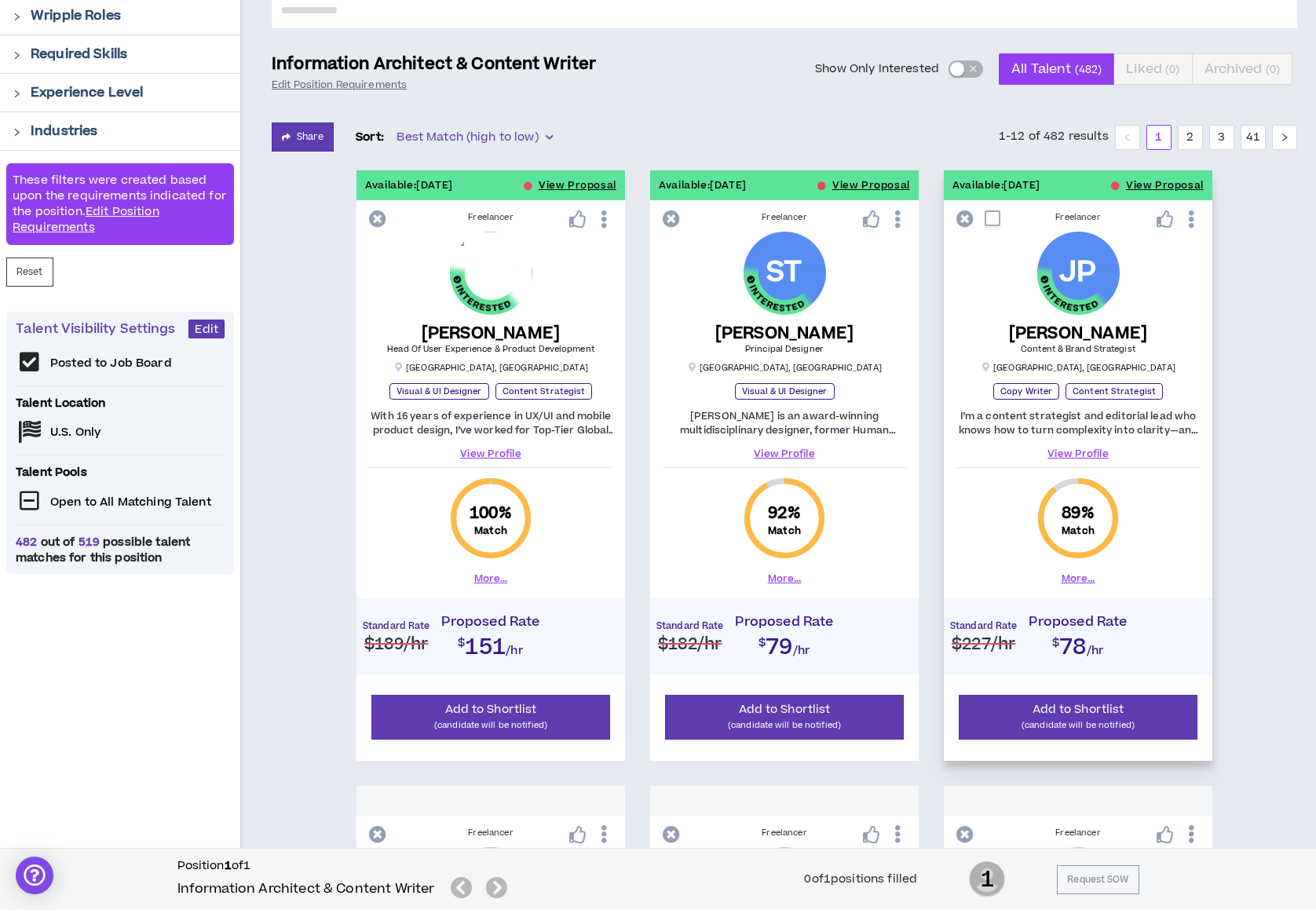
click at [1069, 579] on button "More..." at bounding box center [1078, 578] width 34 height 14
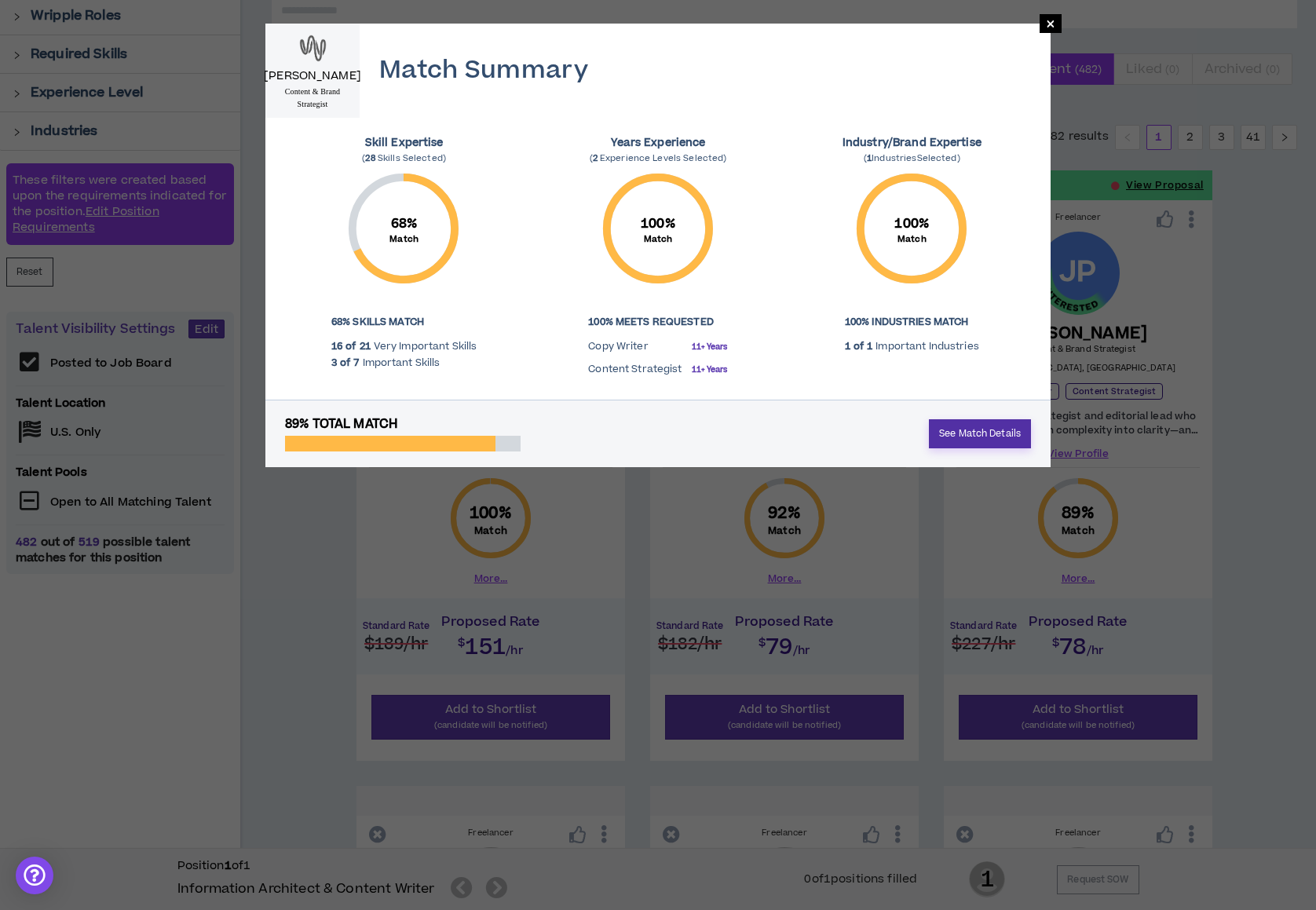
click at [969, 429] on link "See Match Details" at bounding box center [979, 434] width 102 height 29
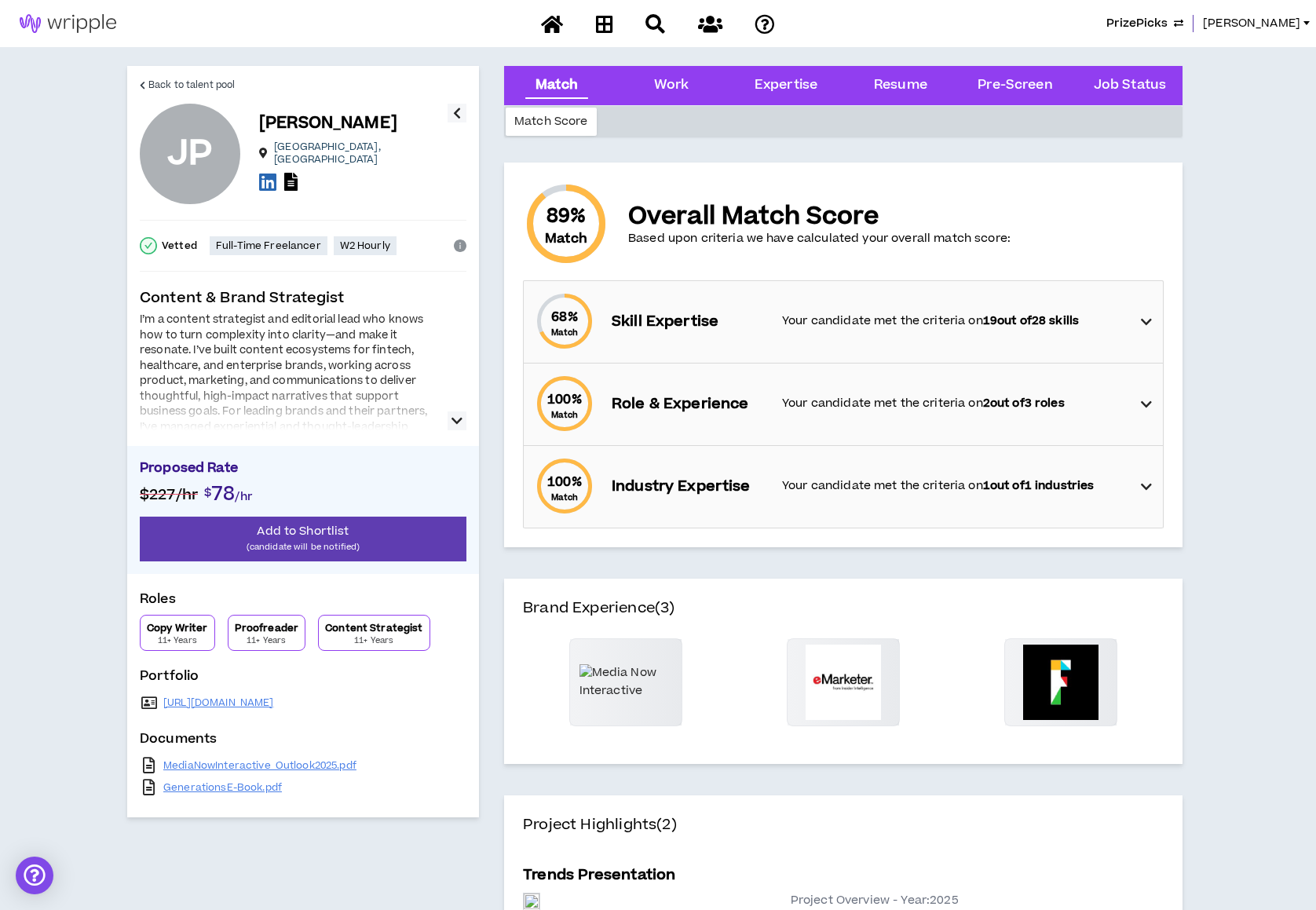
click at [1146, 320] on icon at bounding box center [1146, 322] width 11 height 19
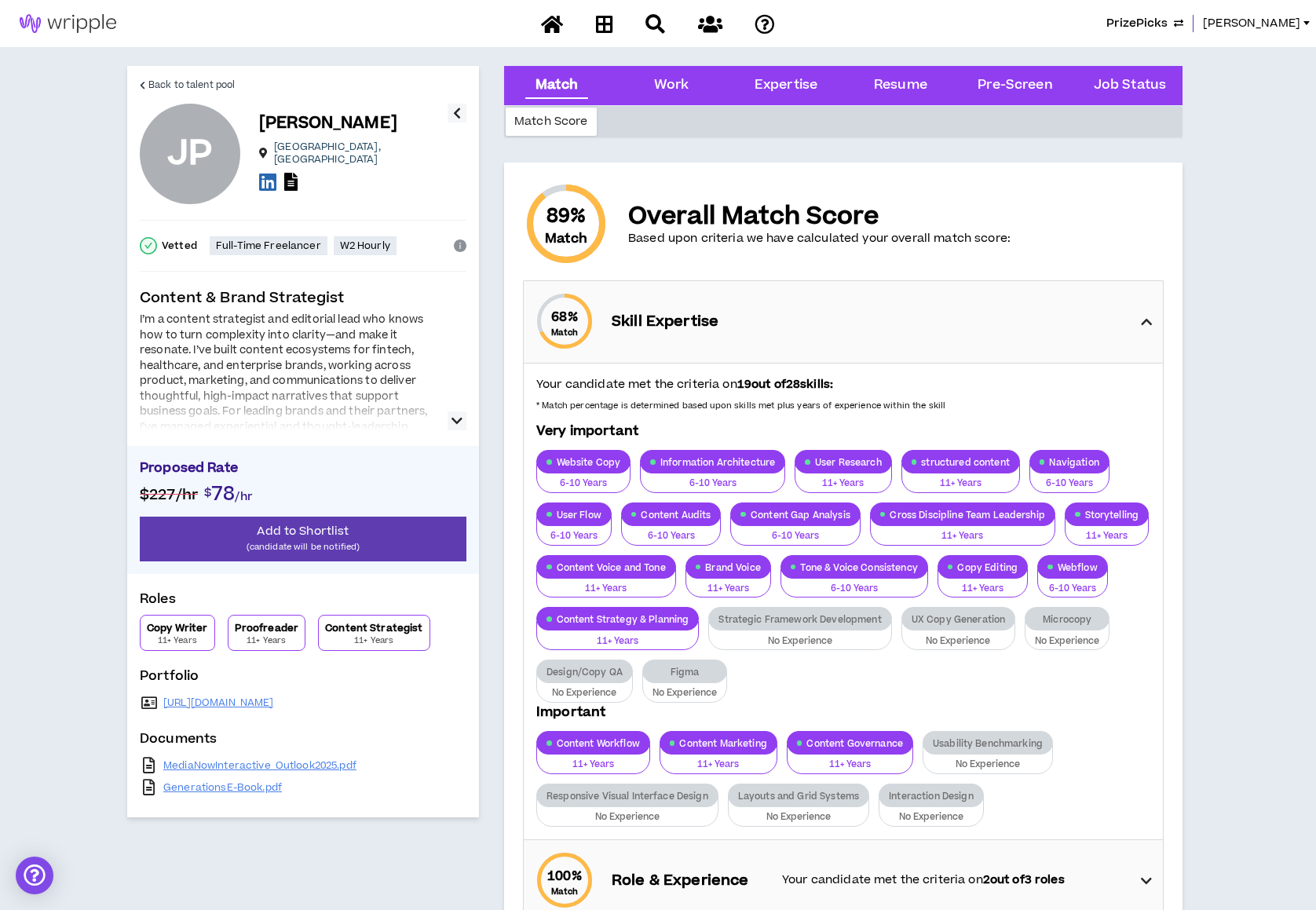
click at [1150, 325] on icon at bounding box center [1146, 322] width 11 height 19
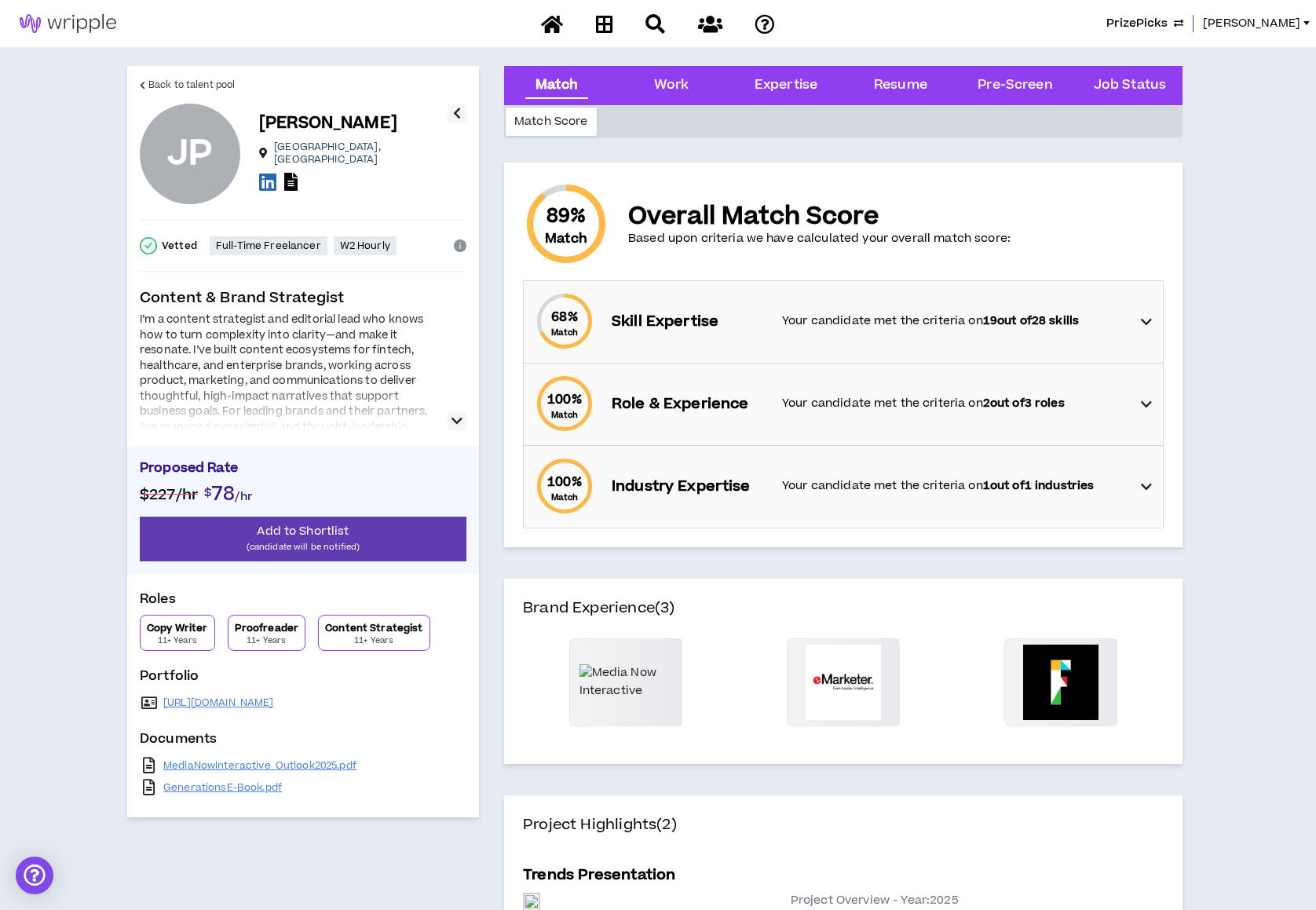
click at [457, 429] on icon "button" at bounding box center [457, 421] width 11 height 19
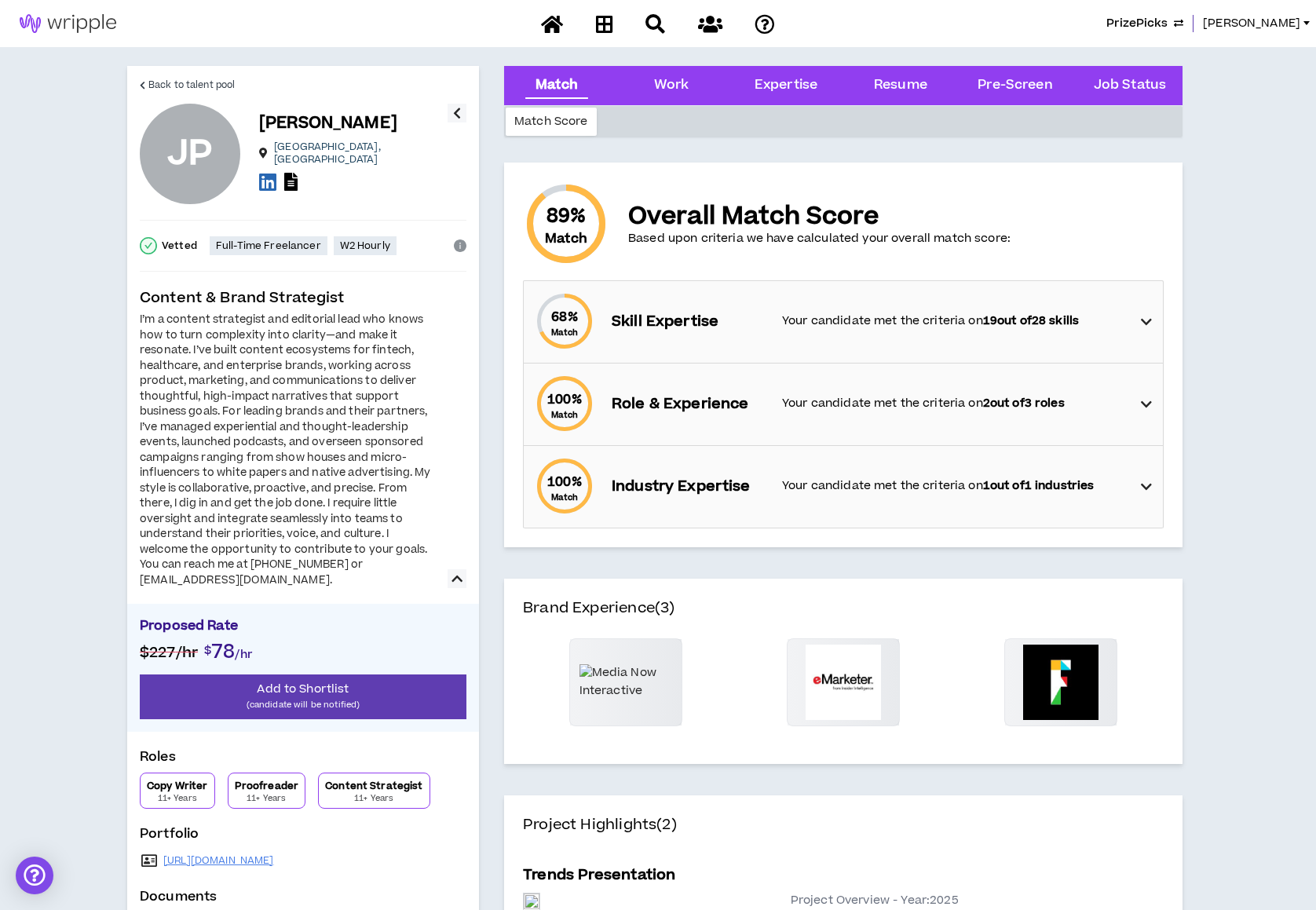
click at [462, 585] on button "button" at bounding box center [457, 579] width 19 height 19
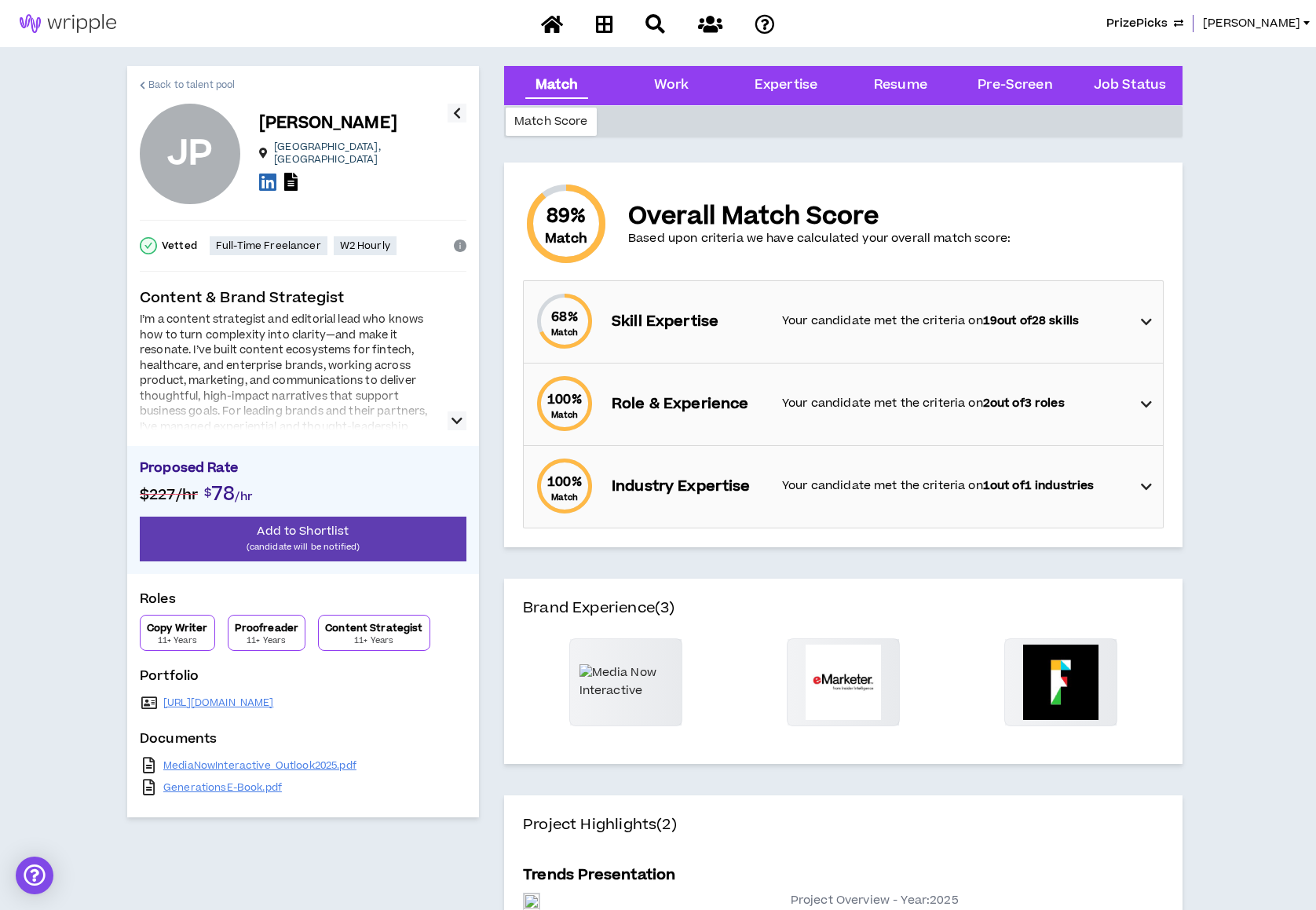
click at [208, 81] on span "Back to talent pool" at bounding box center [191, 85] width 86 height 15
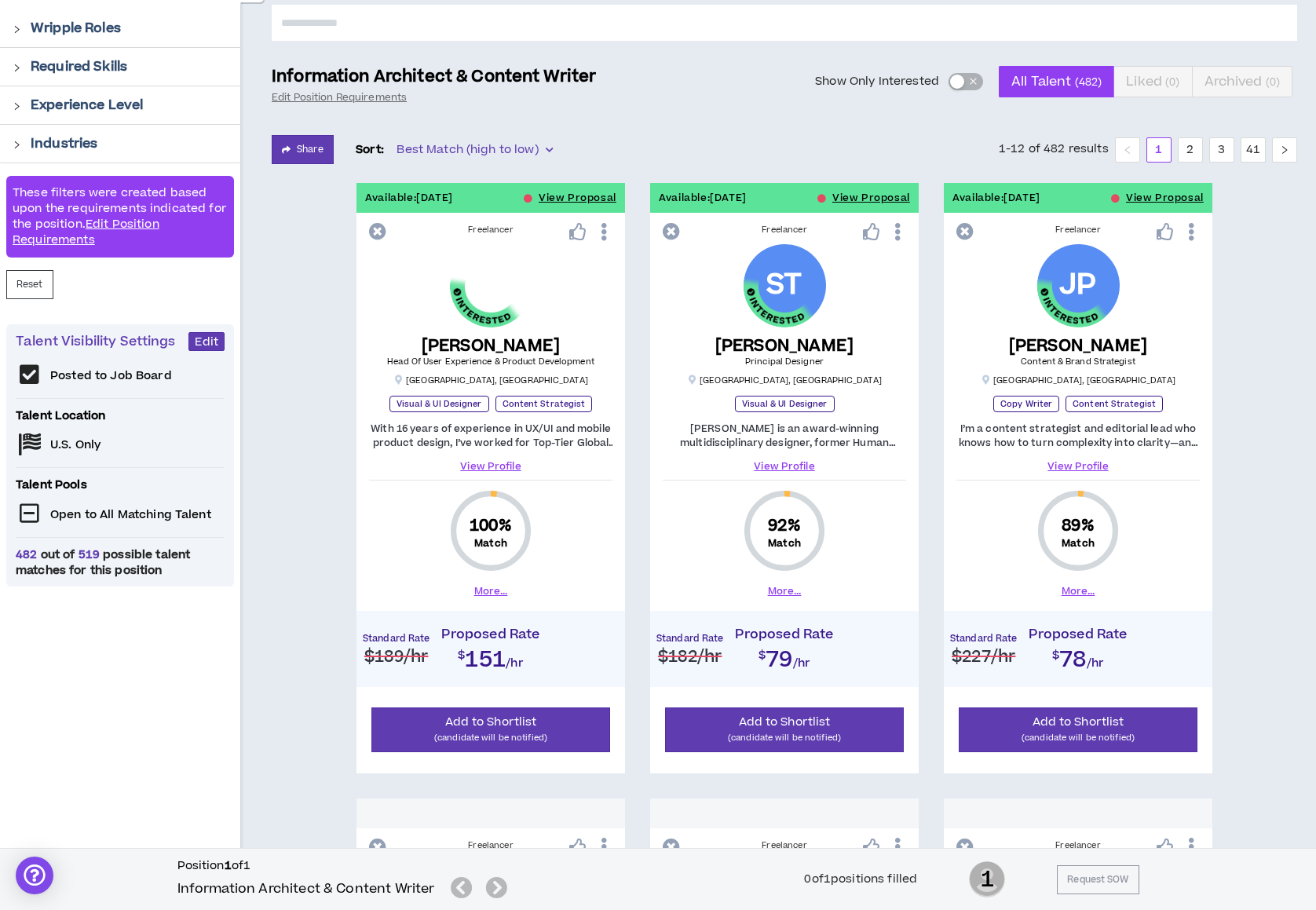
scroll to position [171, 0]
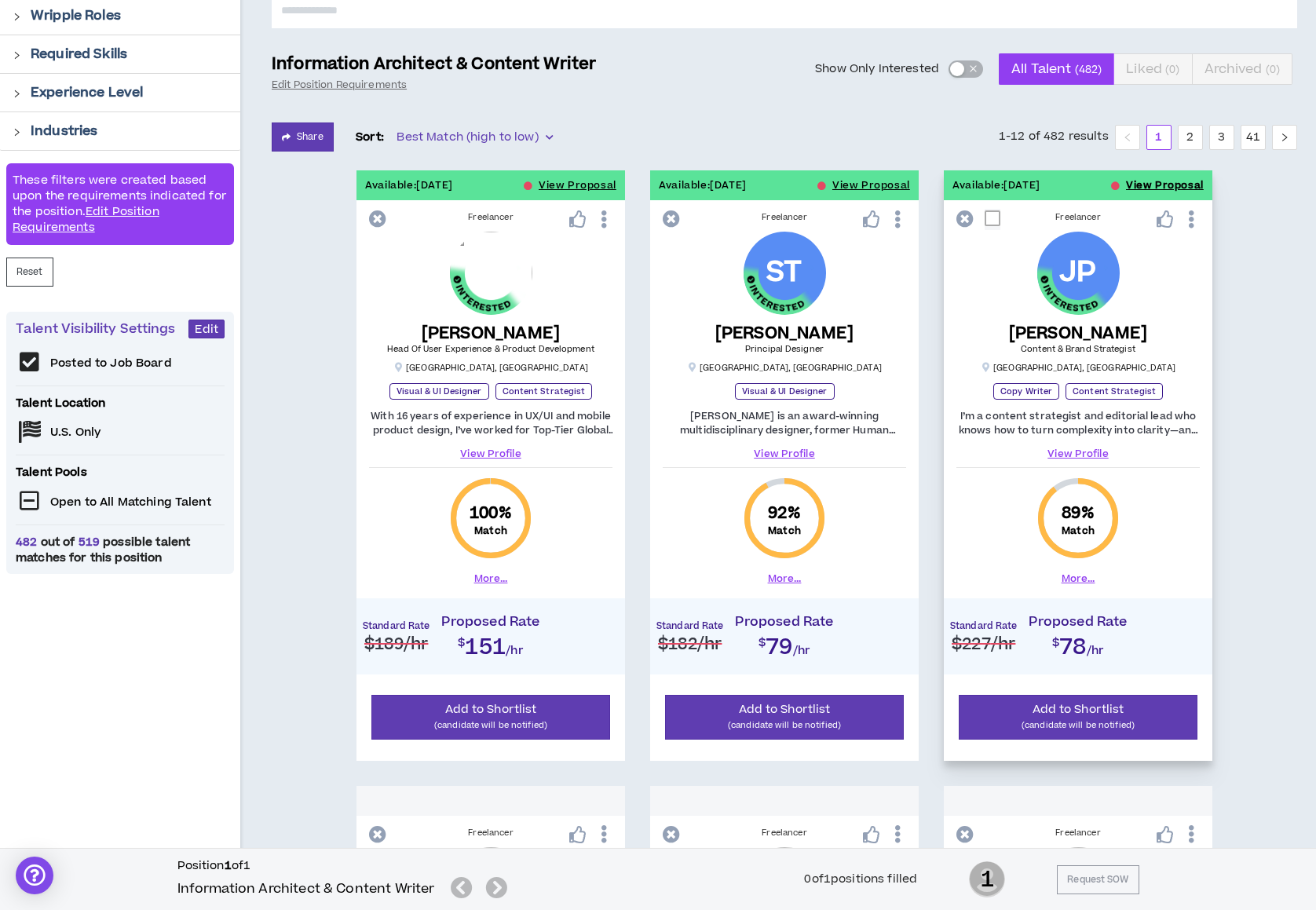
click at [1144, 183] on button "View Proposal" at bounding box center [1164, 185] width 78 height 30
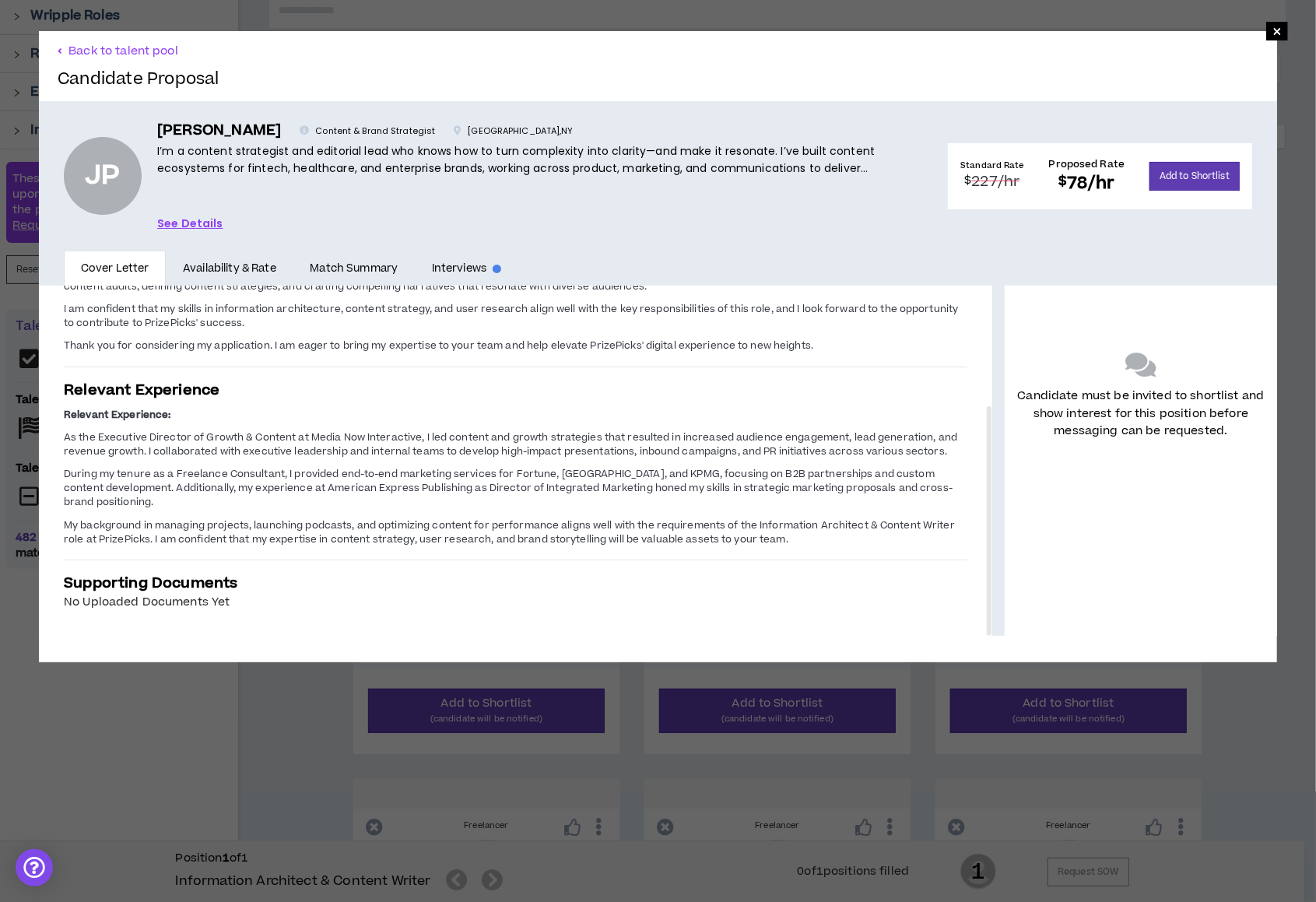
drag, startPoint x: 978, startPoint y: 321, endPoint x: 987, endPoint y: 458, distance: 137.3
click at [987, 458] on div "Introduction Dear Hiring Team, I am excited to submit my application for the In…" at bounding box center [658, 460] width 1238 height 350
click at [207, 268] on link "Availability & Rate" at bounding box center [229, 268] width 127 height 35
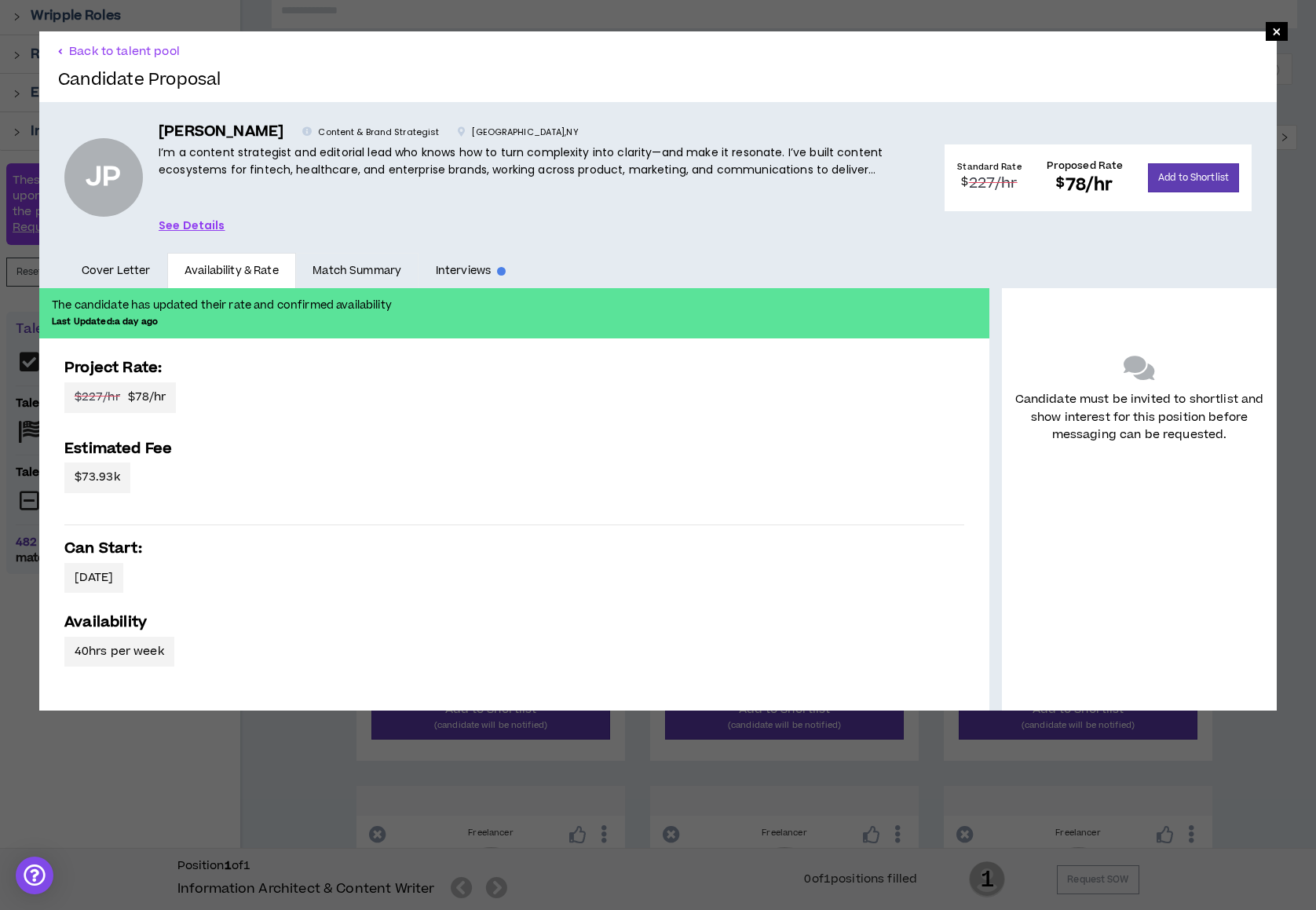
click at [355, 268] on link "Match Summary" at bounding box center [357, 270] width 122 height 36
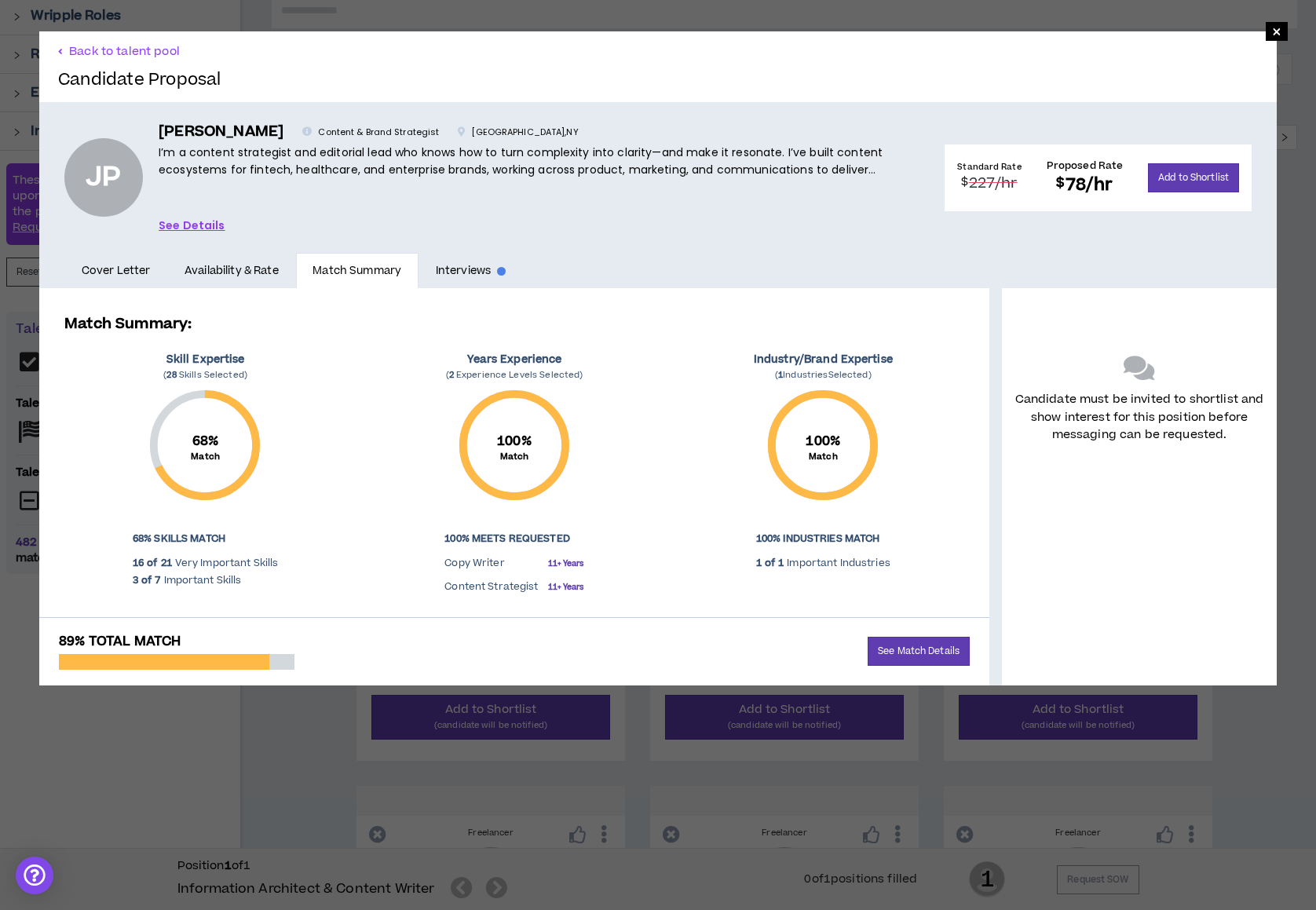
click at [459, 270] on link "Interviews" at bounding box center [471, 270] width 105 height 36
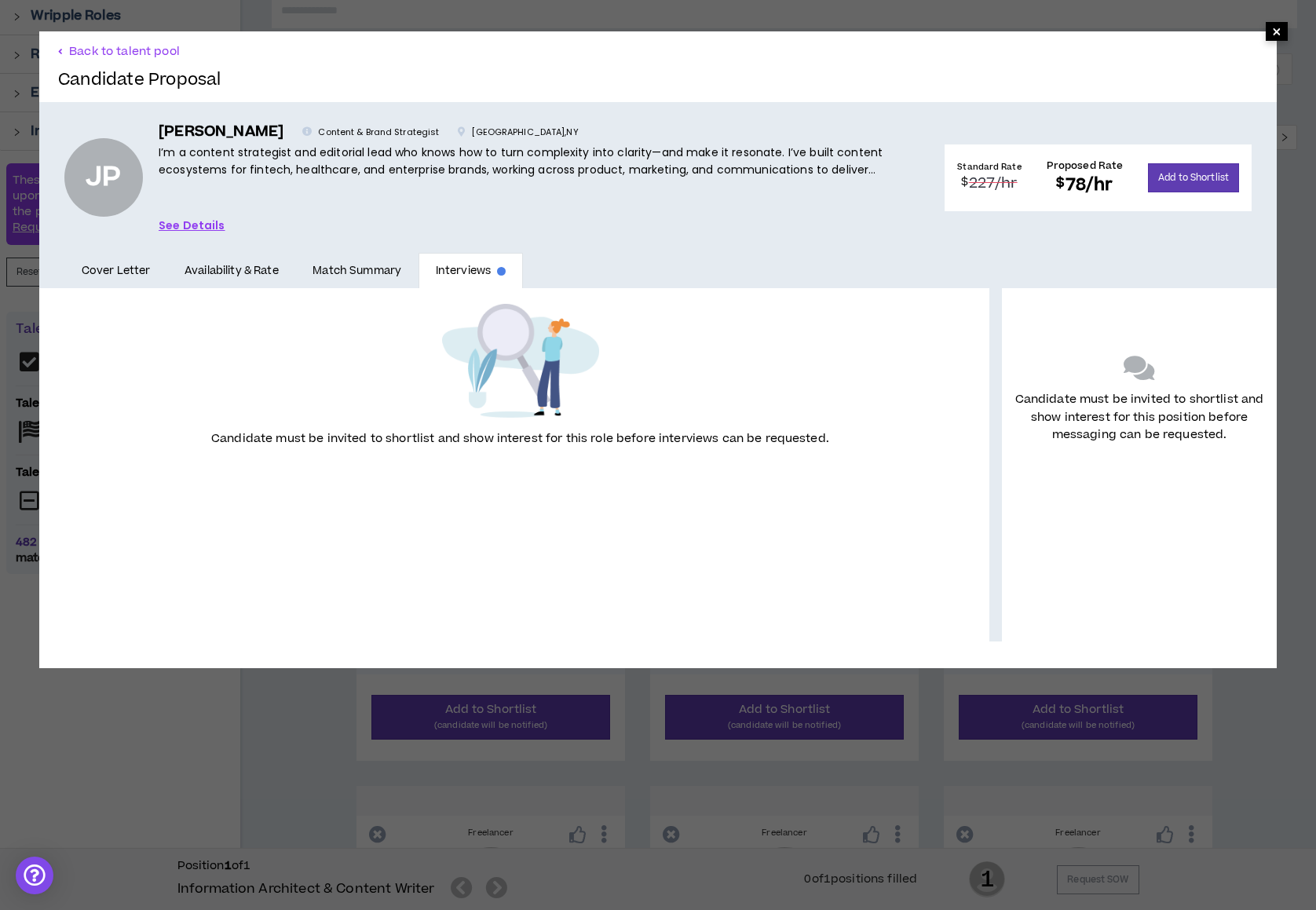
click at [1234, 33] on span "×" at bounding box center [1276, 31] width 10 height 19
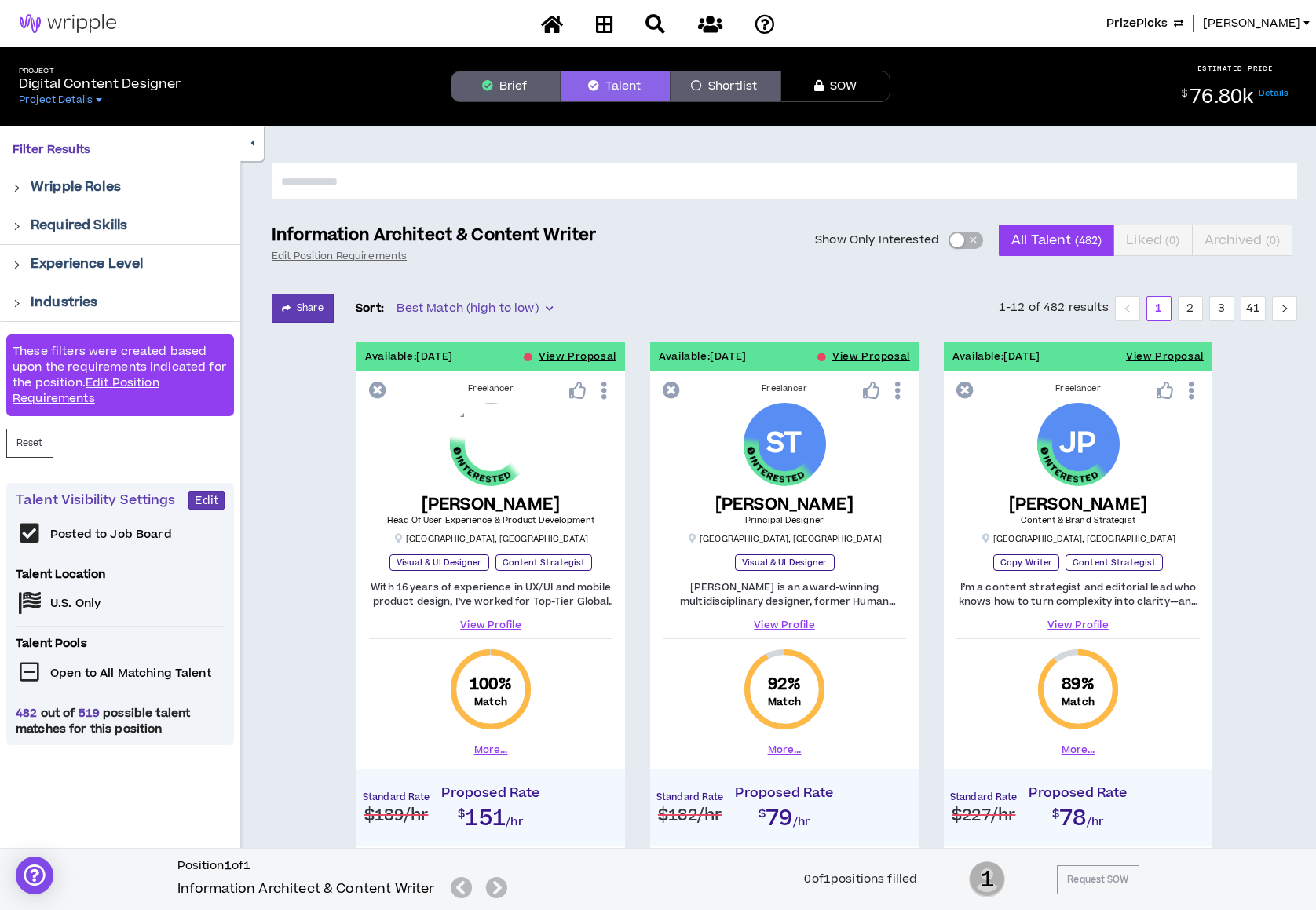
click at [971, 245] on span "button" at bounding box center [972, 241] width 10 height 17
click at [604, 23] on icon at bounding box center [604, 24] width 17 height 20
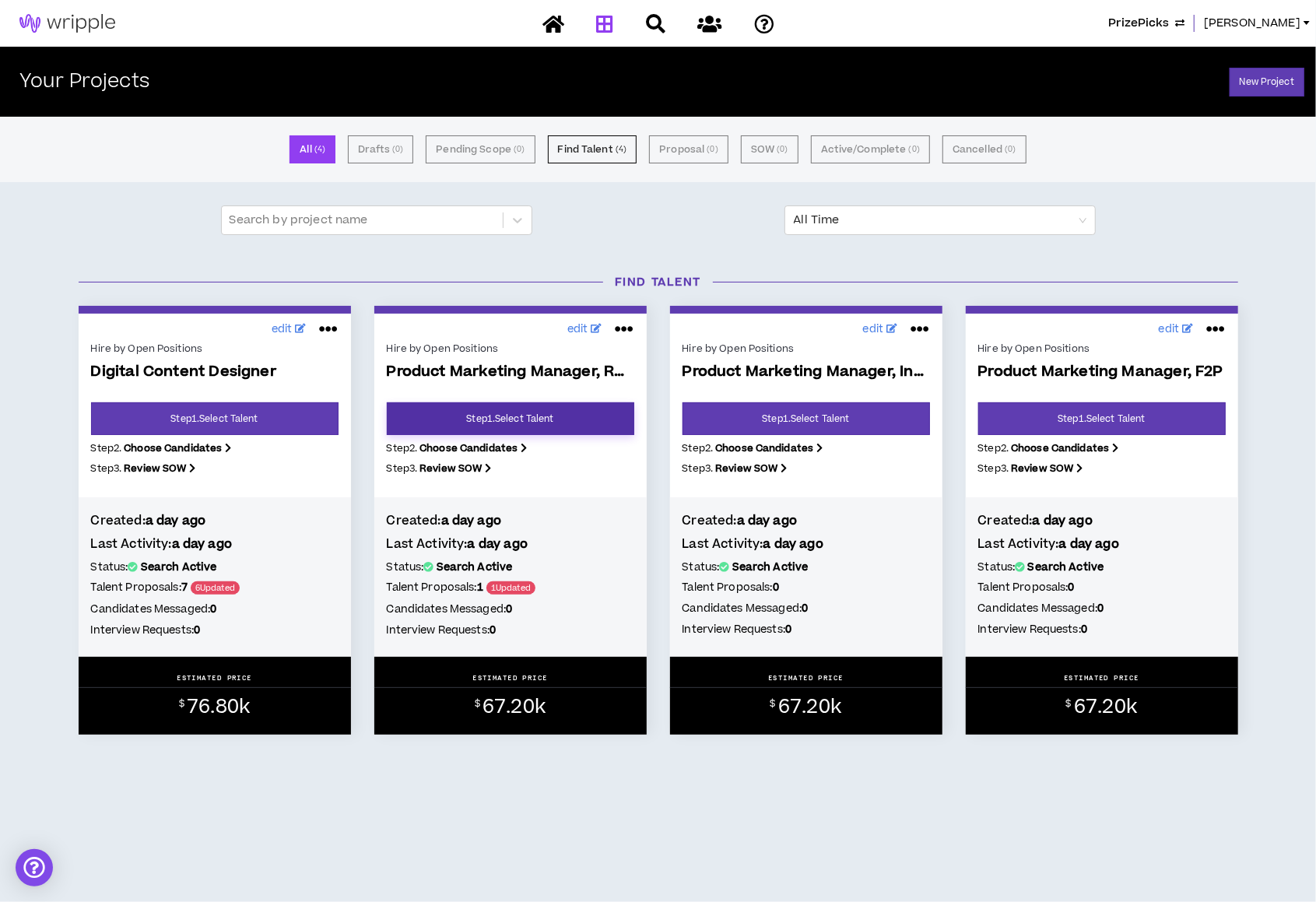
click at [533, 425] on link "Step 1 . Select Talent" at bounding box center [510, 419] width 247 height 33
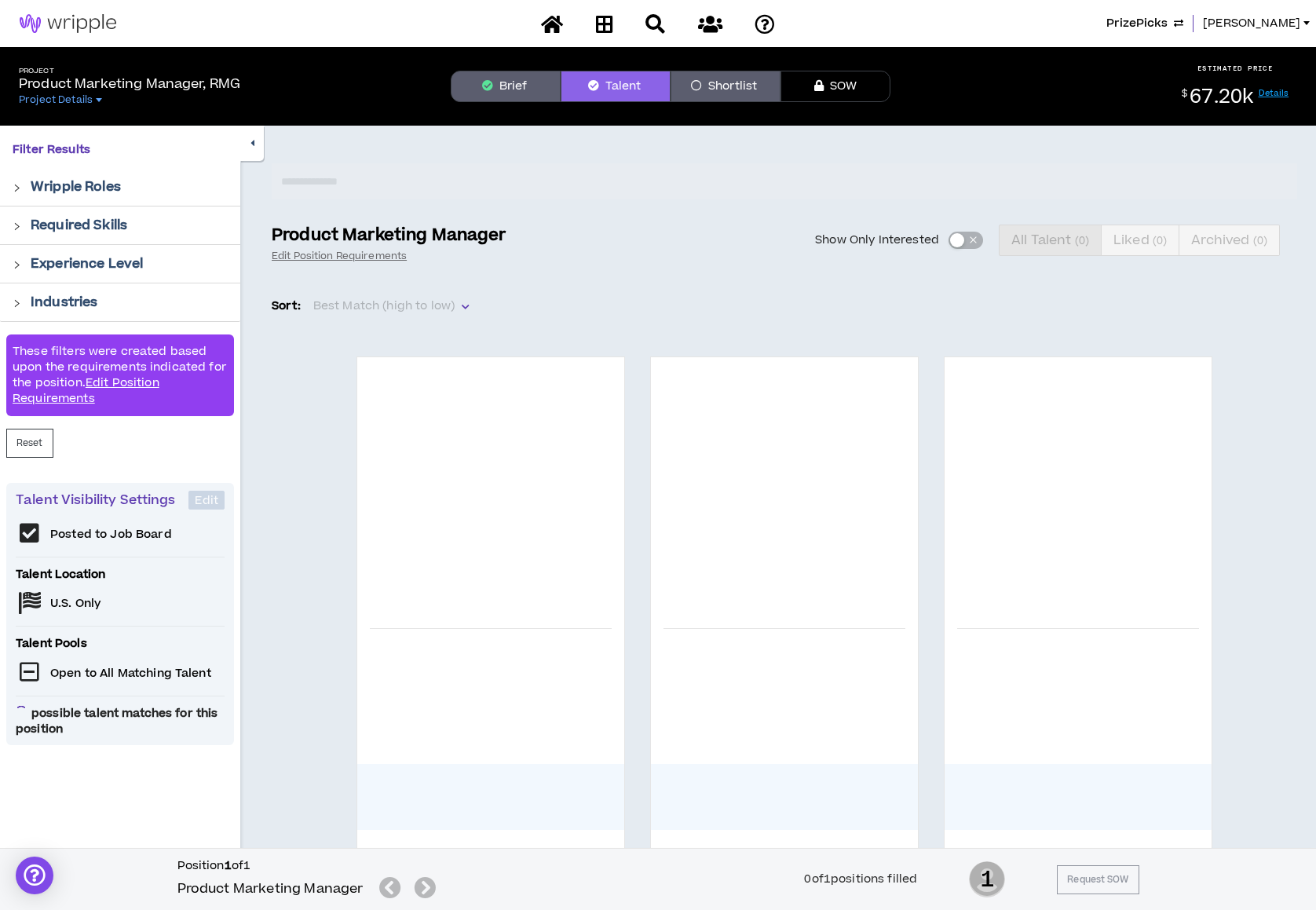
click at [504, 83] on button "Brief" at bounding box center [506, 86] width 110 height 31
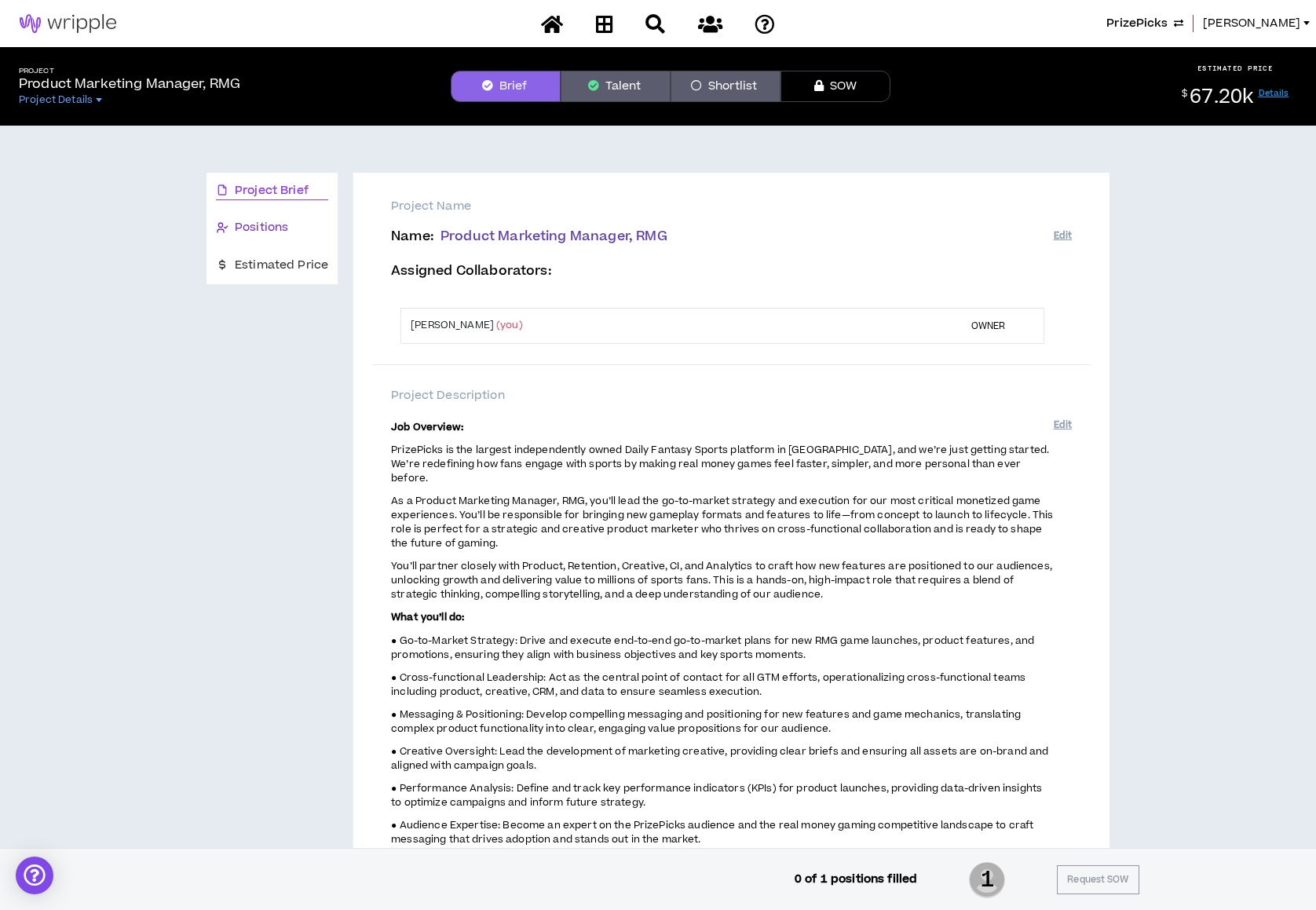
click at [253, 224] on span "Positions" at bounding box center [261, 228] width 53 height 17
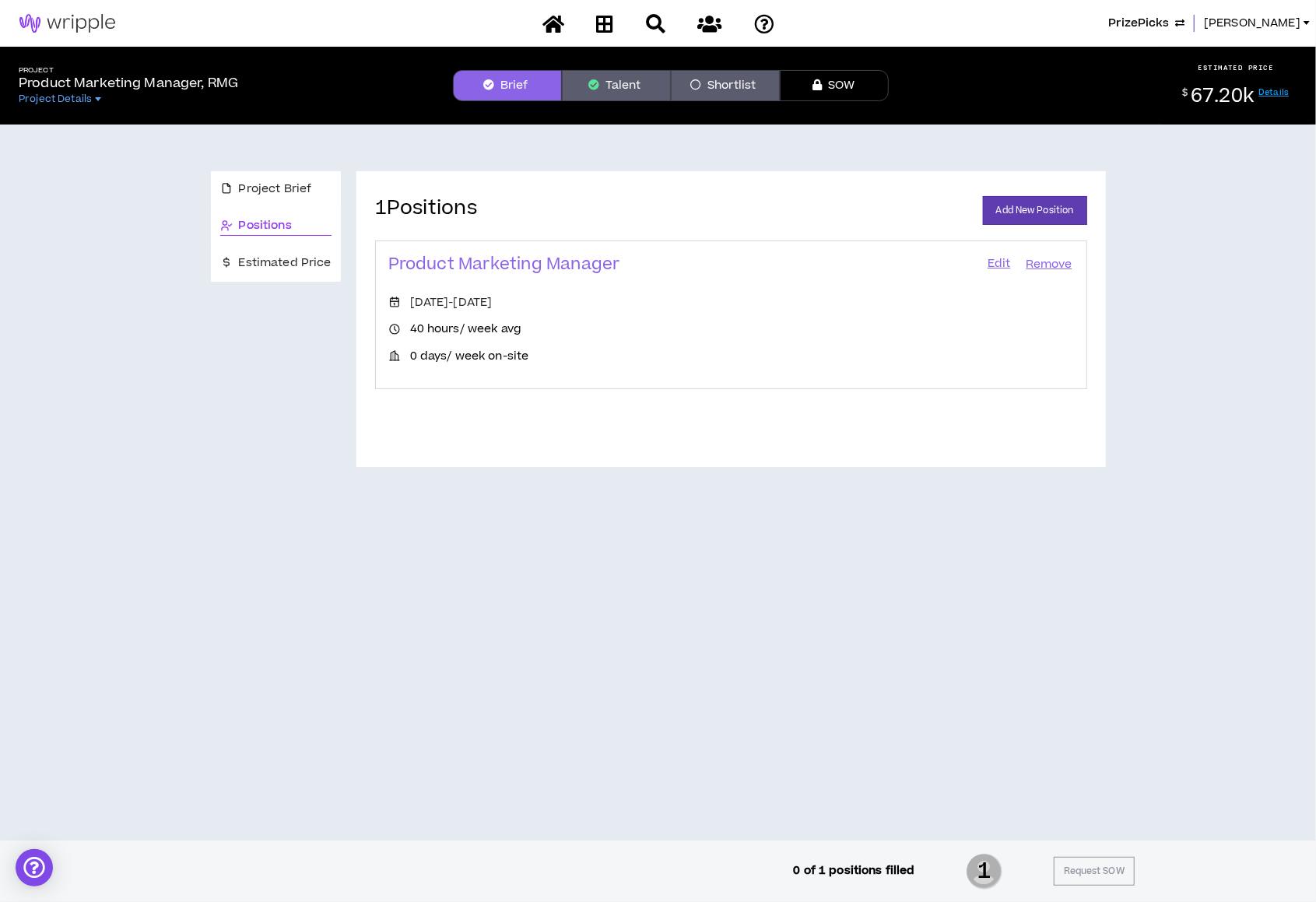
click at [993, 267] on link "Edit" at bounding box center [1000, 264] width 27 height 22
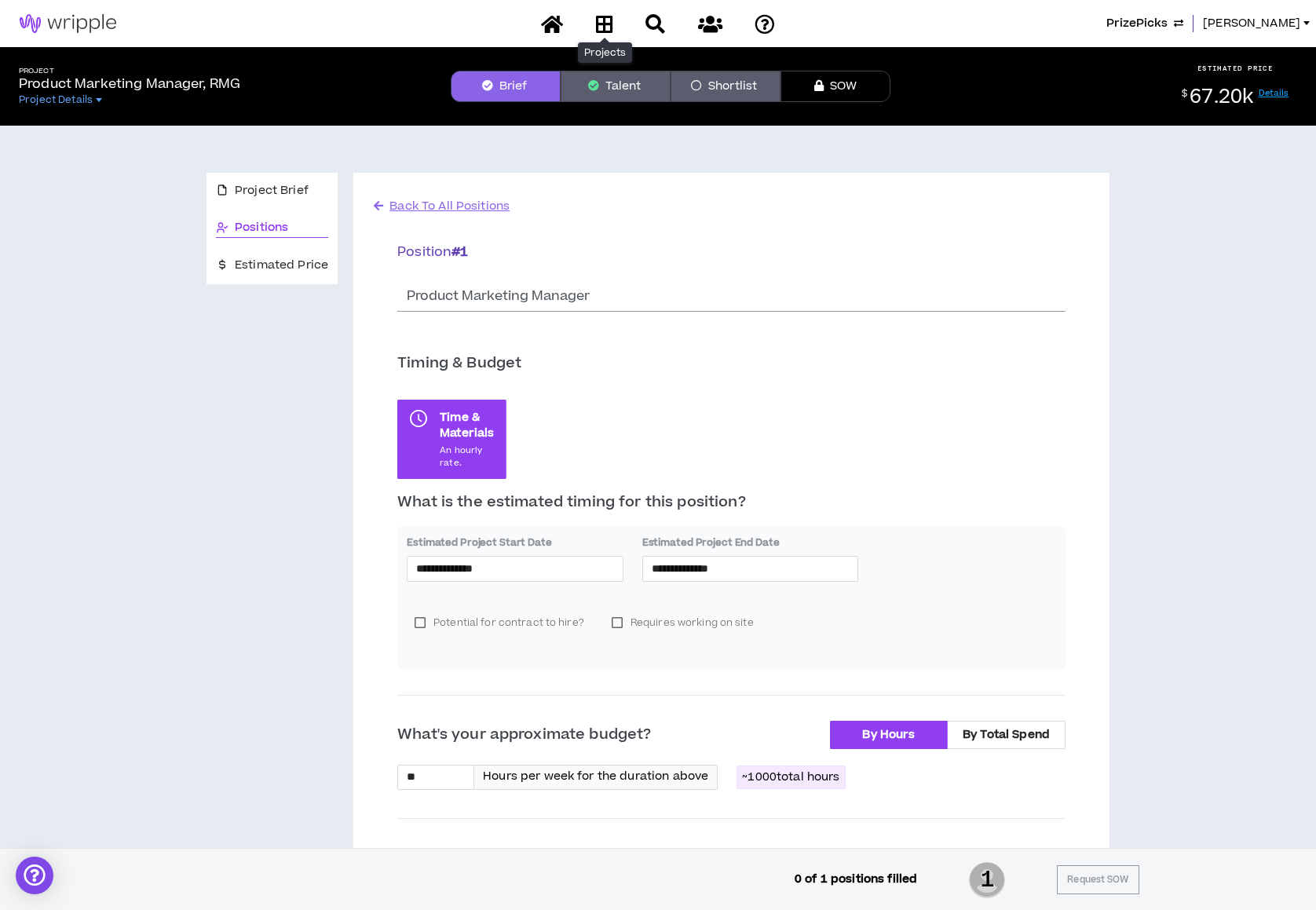
click at [605, 21] on icon at bounding box center [604, 24] width 17 height 20
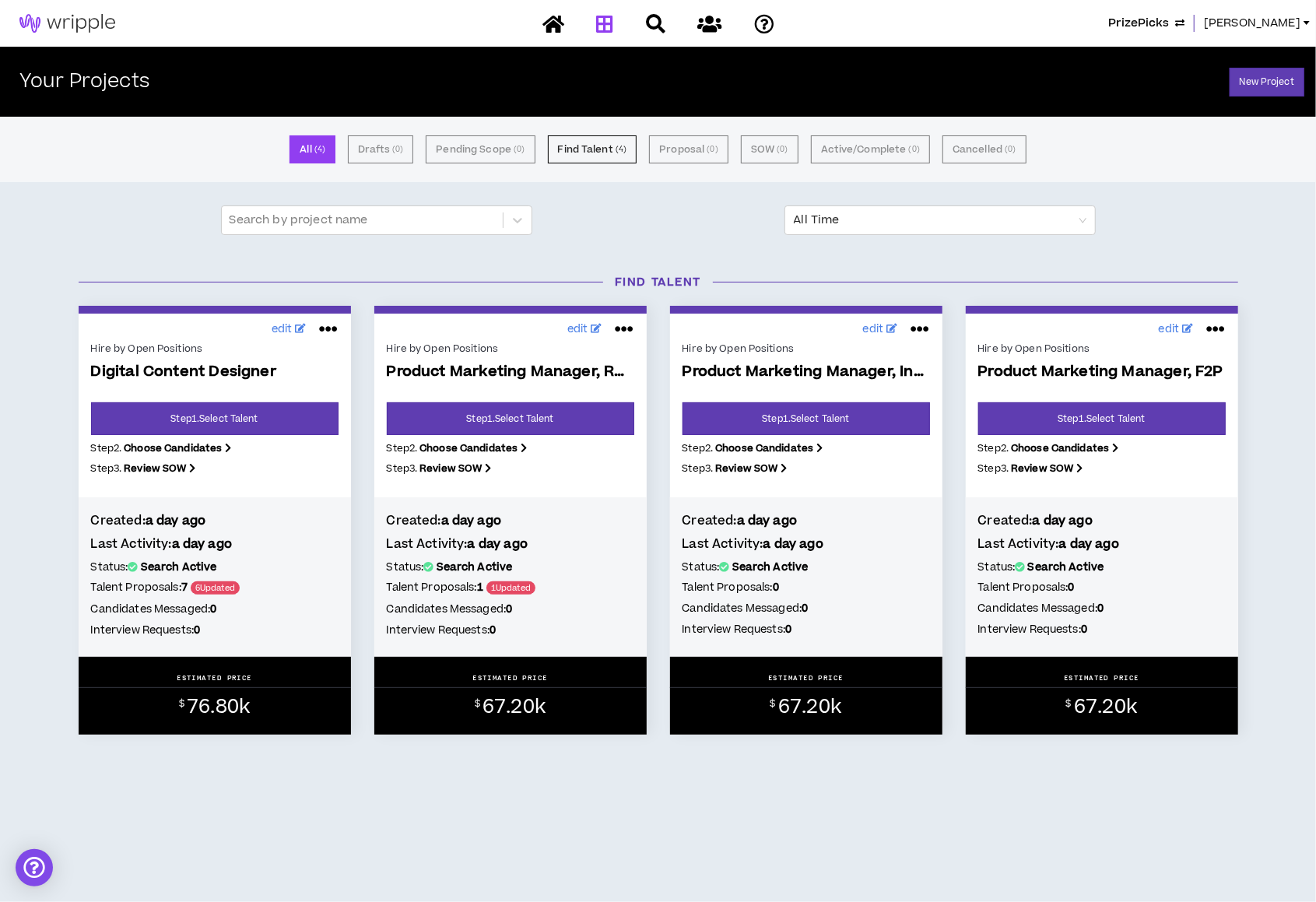
click at [1223, 18] on span "[PERSON_NAME]" at bounding box center [1253, 23] width 97 height 17
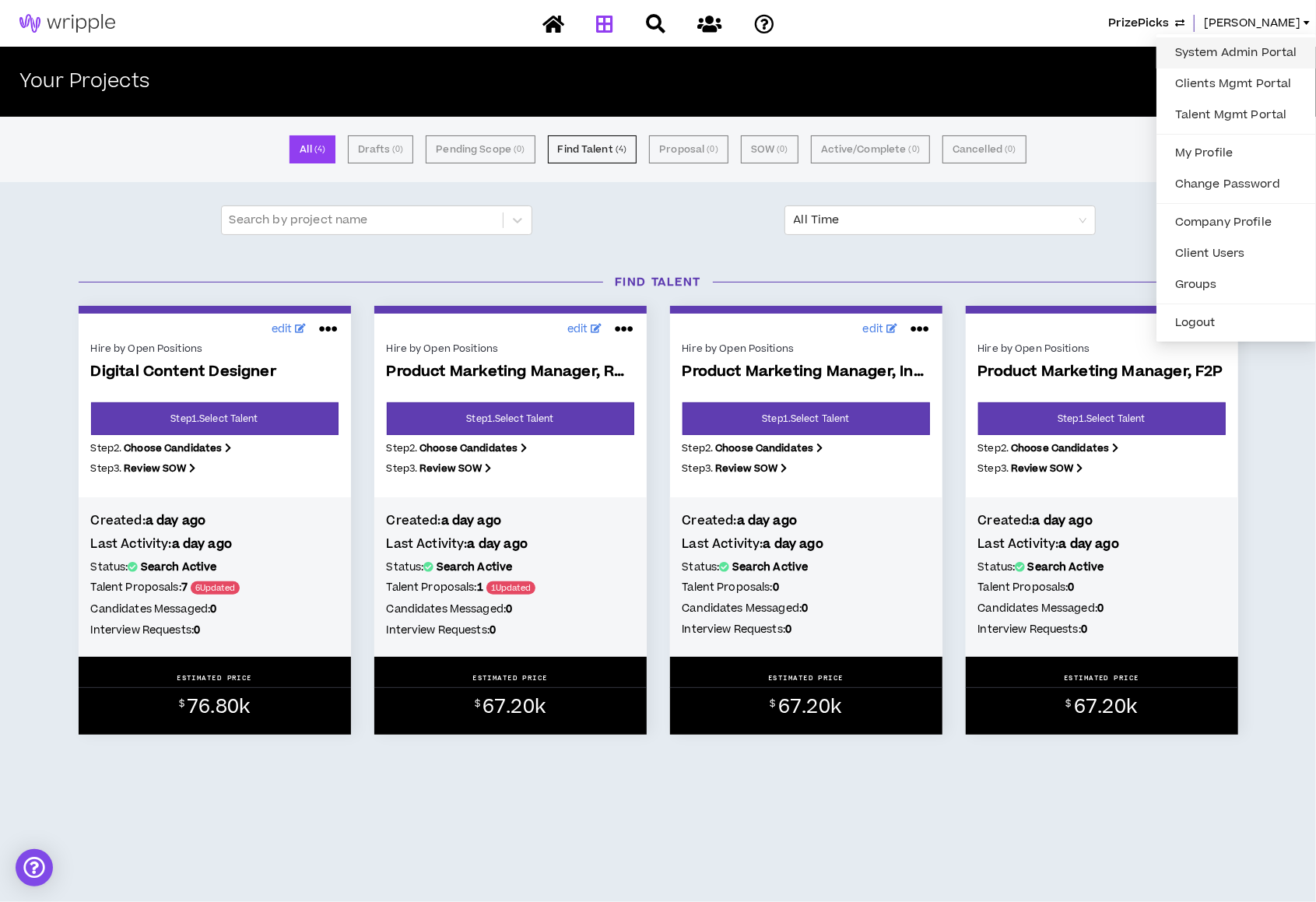
click at [1204, 47] on link "System Admin Portal" at bounding box center [1236, 53] width 141 height 23
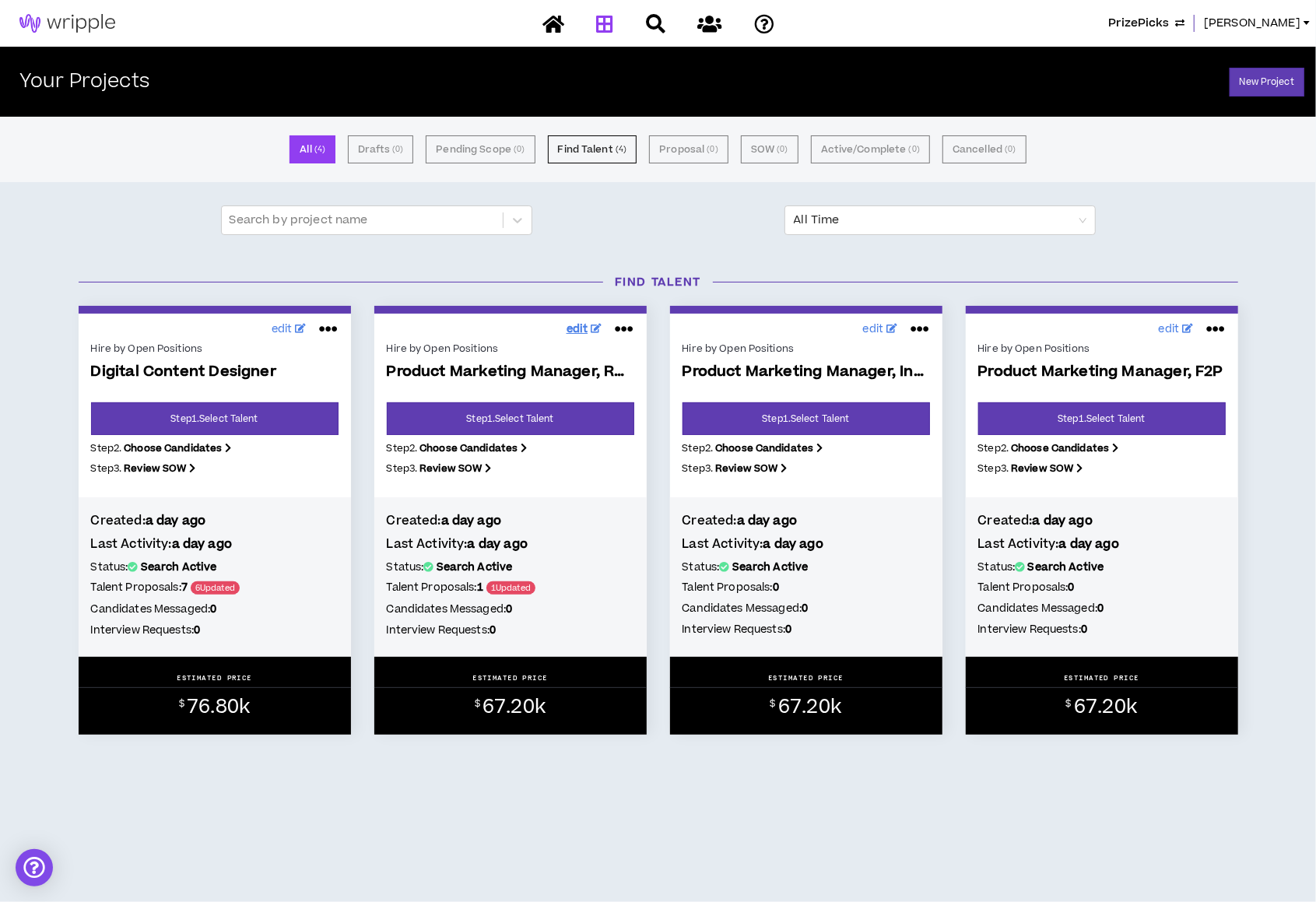
click at [574, 332] on span "edit" at bounding box center [577, 329] width 22 height 16
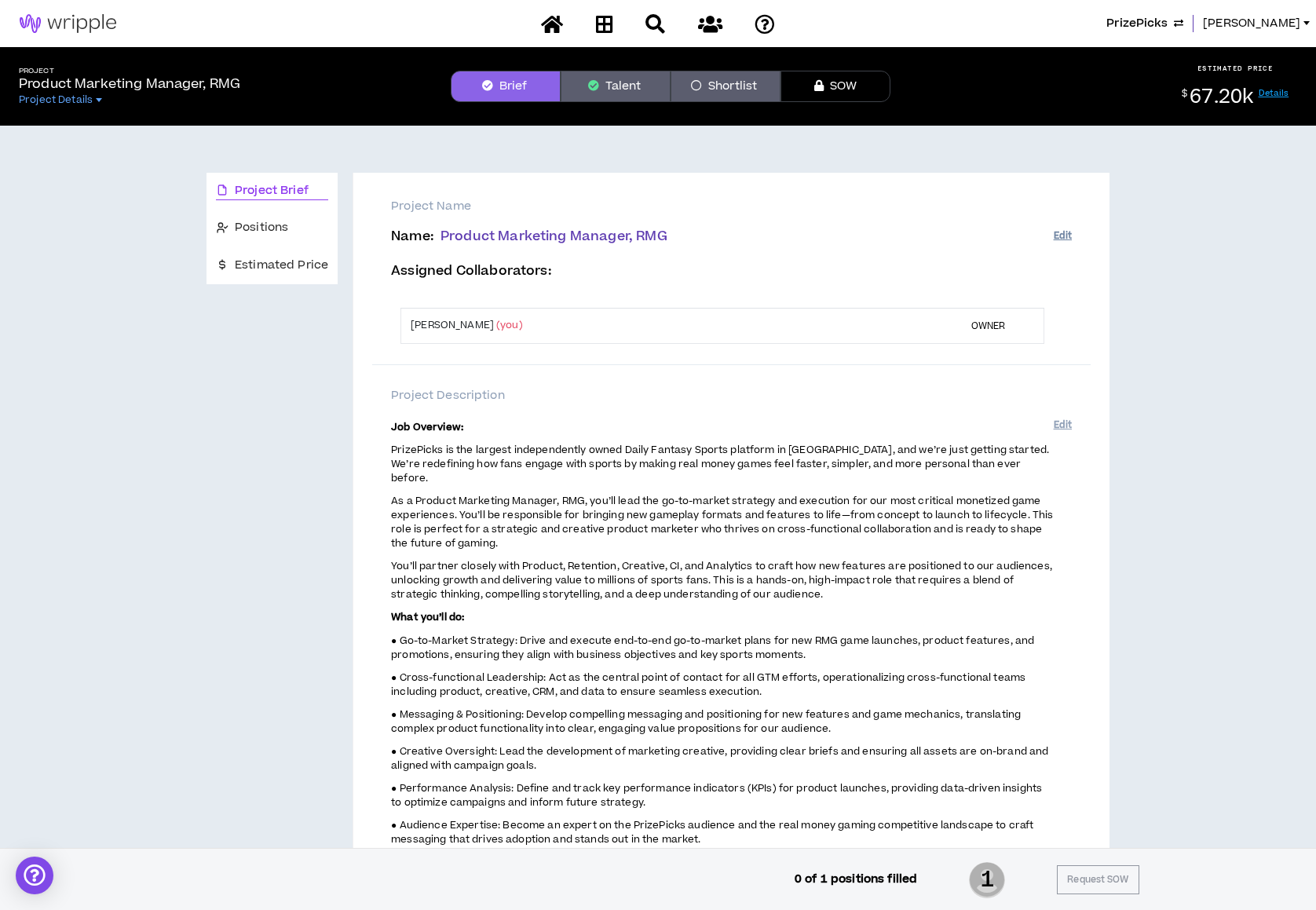
click at [1057, 238] on button "Edit" at bounding box center [1062, 236] width 18 height 26
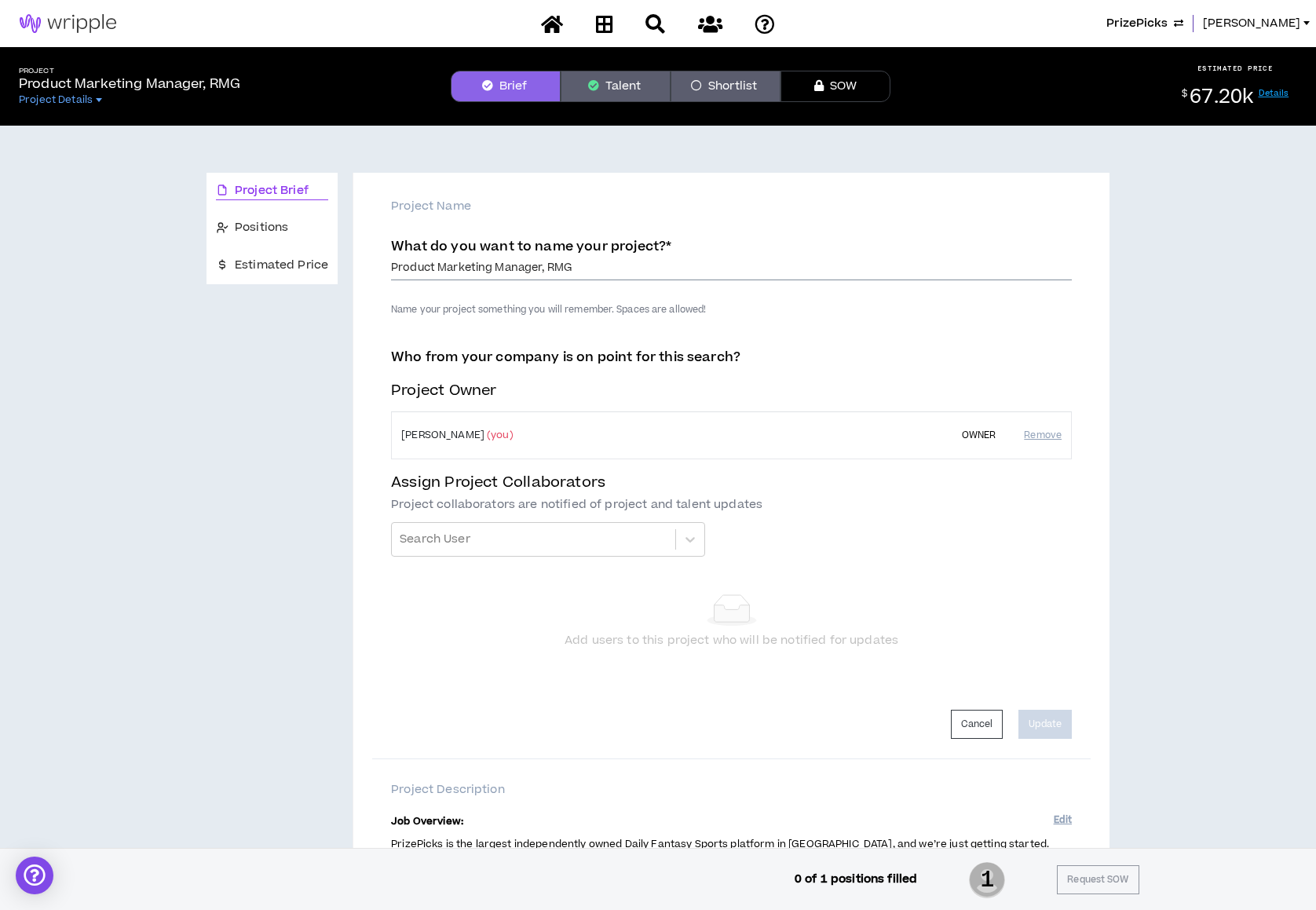
click at [831, 263] on input "Product Marketing Manager, RMG" at bounding box center [731, 268] width 681 height 24
type input "Product Marketing Manager, RMG - [GEOGRAPHIC_DATA] Preferred"
click at [1041, 736] on button "Update" at bounding box center [1045, 724] width 53 height 29
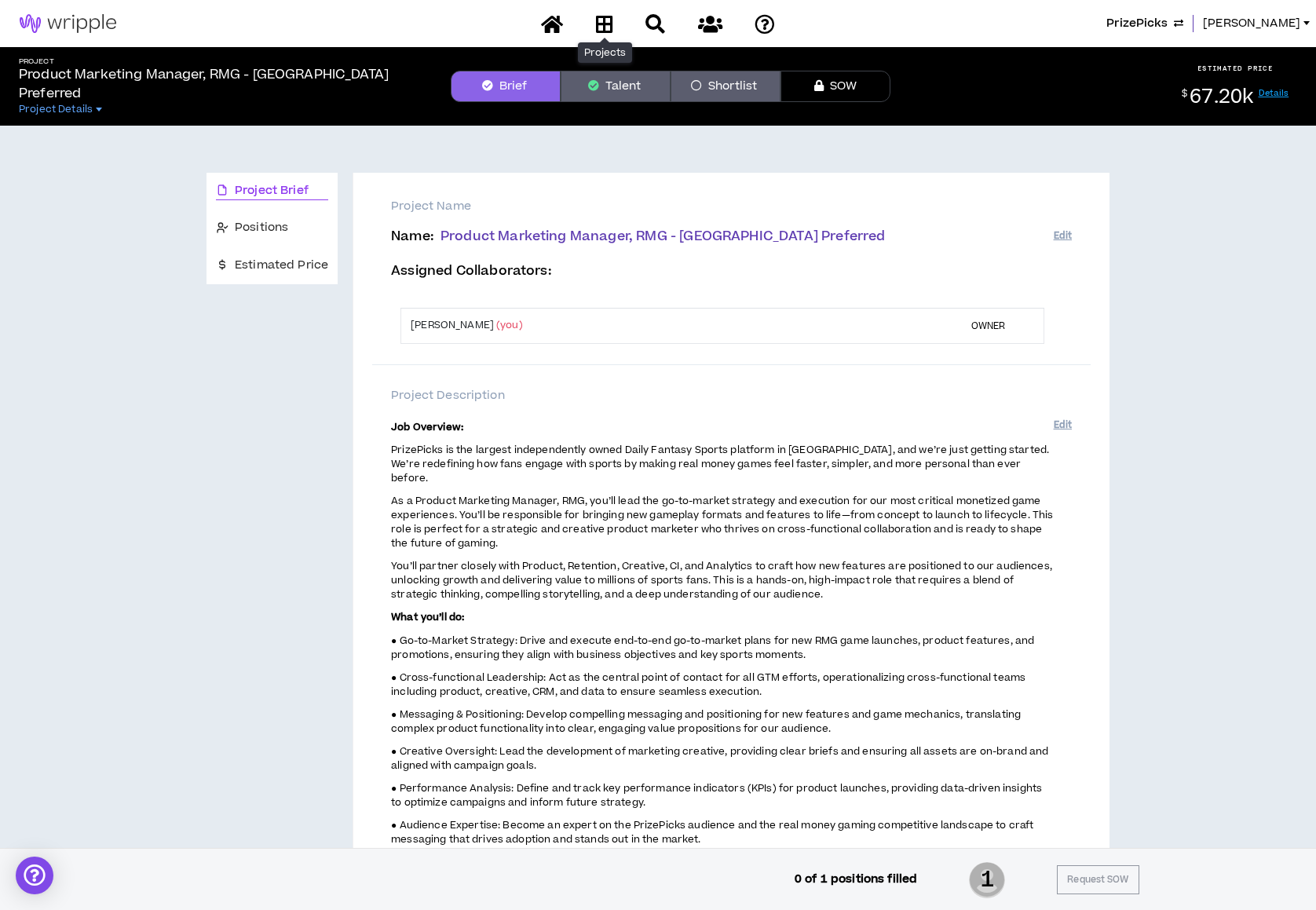
click at [599, 23] on icon at bounding box center [604, 24] width 17 height 20
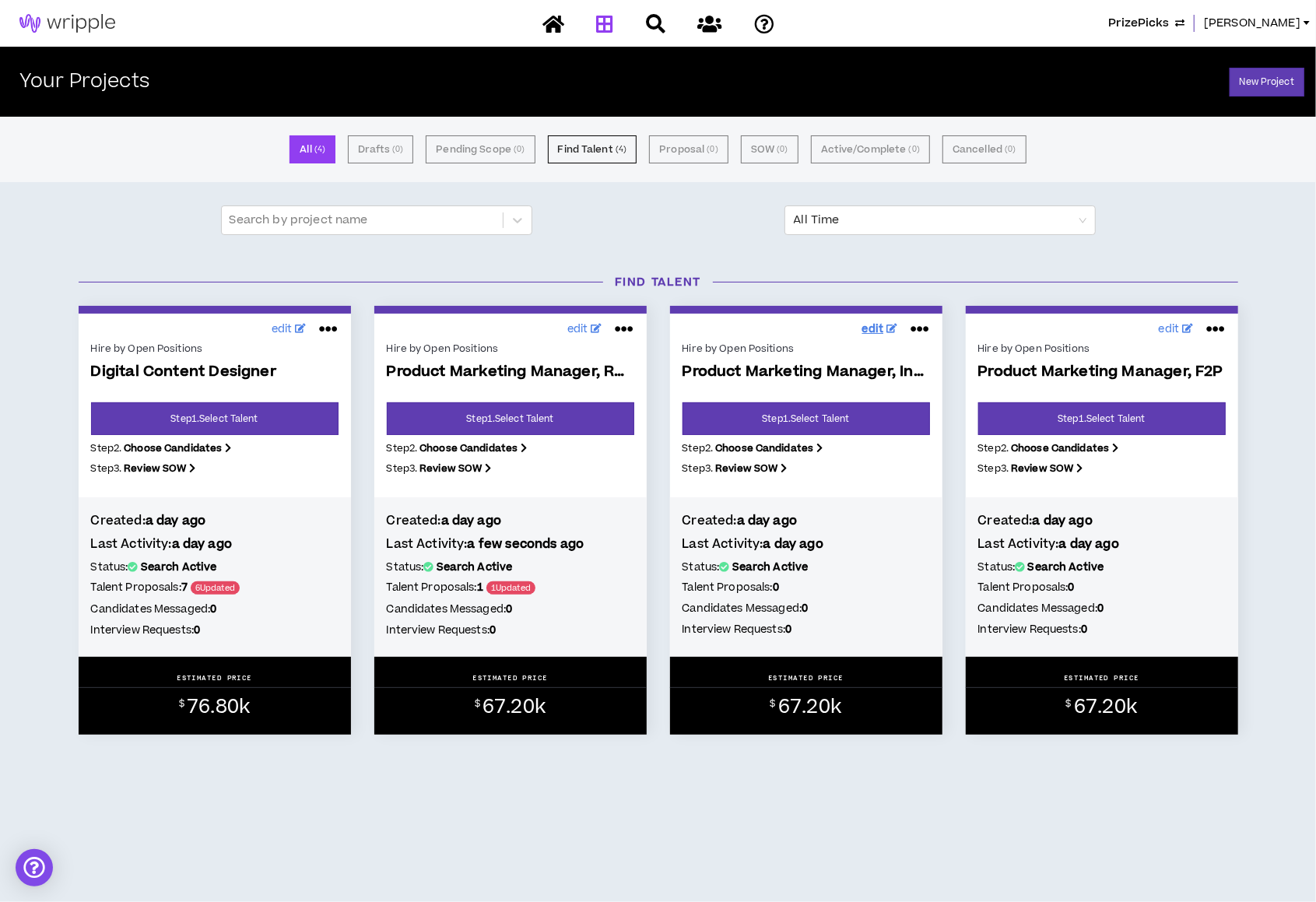
click at [875, 332] on span "edit" at bounding box center [872, 329] width 22 height 16
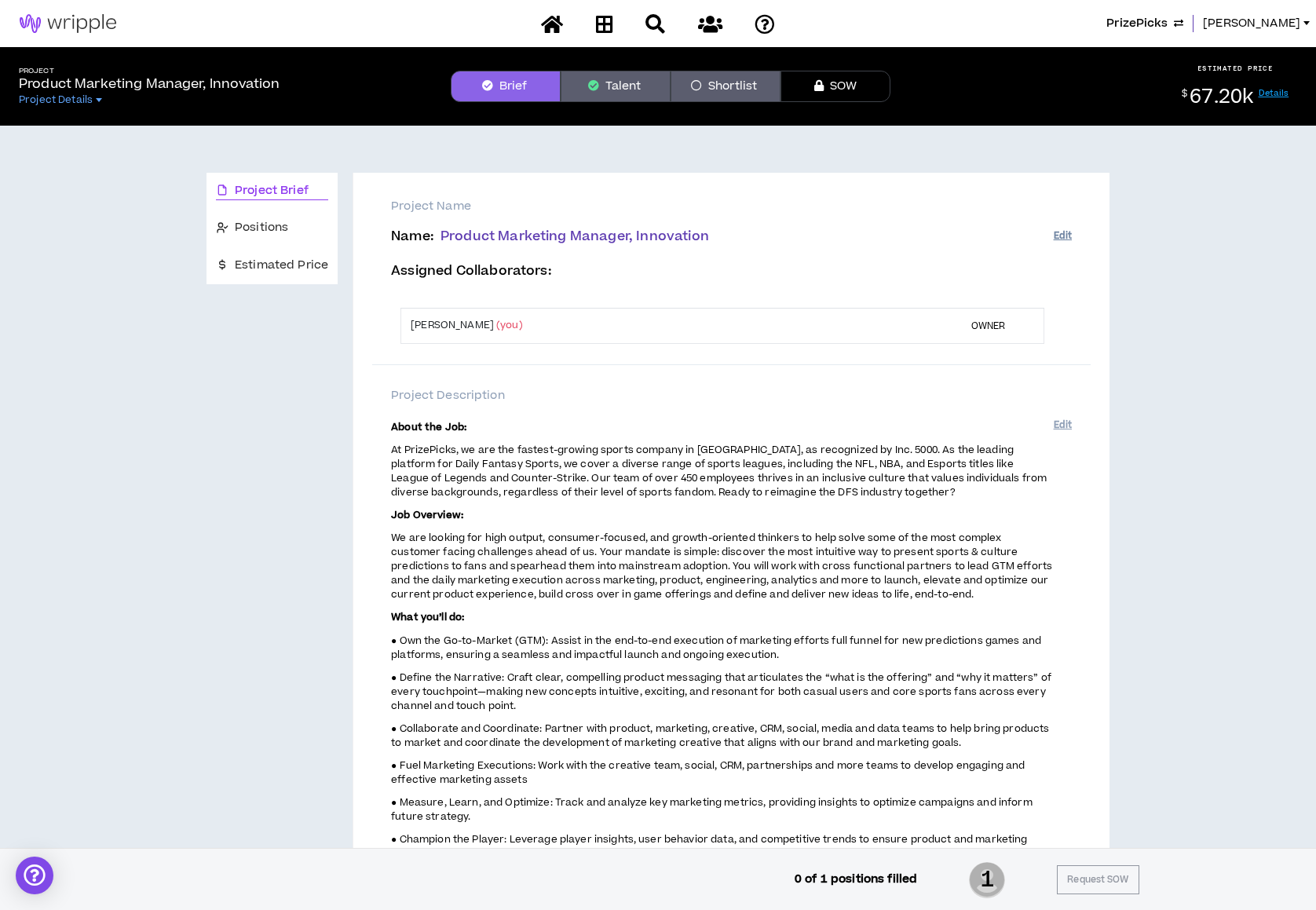
click at [1066, 233] on button "Edit" at bounding box center [1062, 236] width 18 height 26
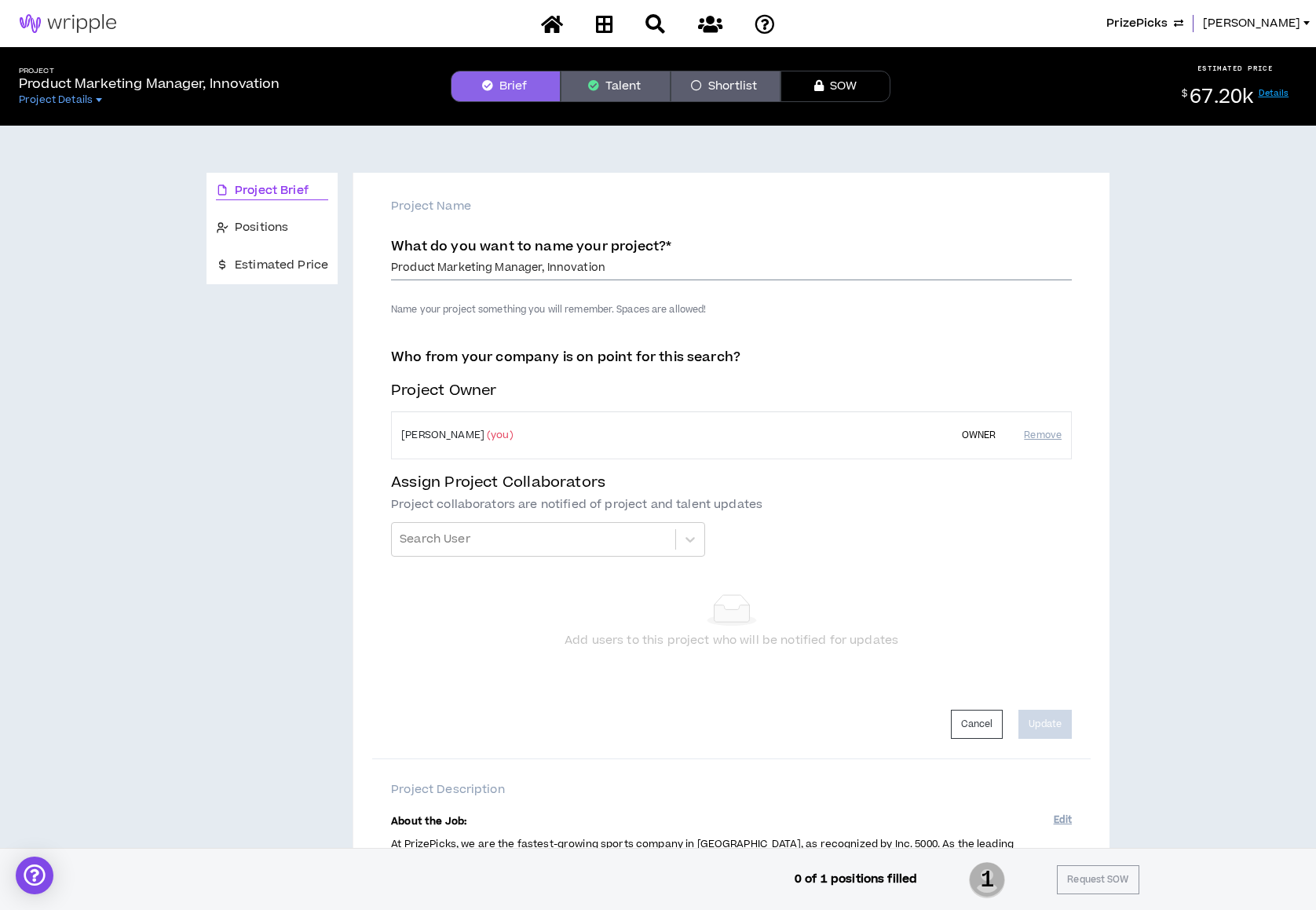
click at [693, 263] on input "Product Marketing Manager, Innovation" at bounding box center [731, 268] width 681 height 24
type input "Product Marketing Manager, Innovation - [GEOGRAPHIC_DATA] Preferred"
click at [1047, 723] on button "Update" at bounding box center [1045, 724] width 53 height 29
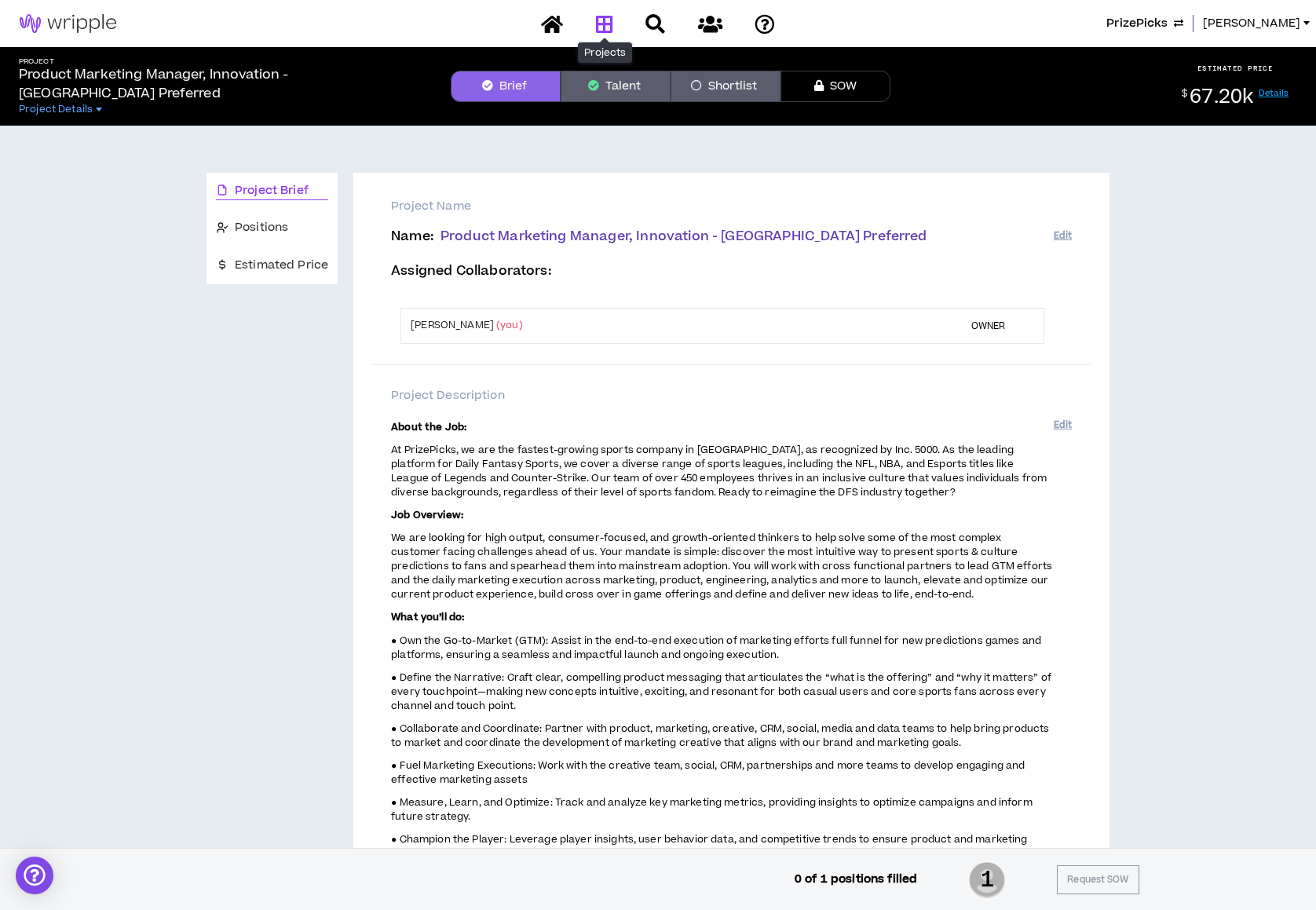
click at [604, 20] on icon at bounding box center [604, 24] width 17 height 20
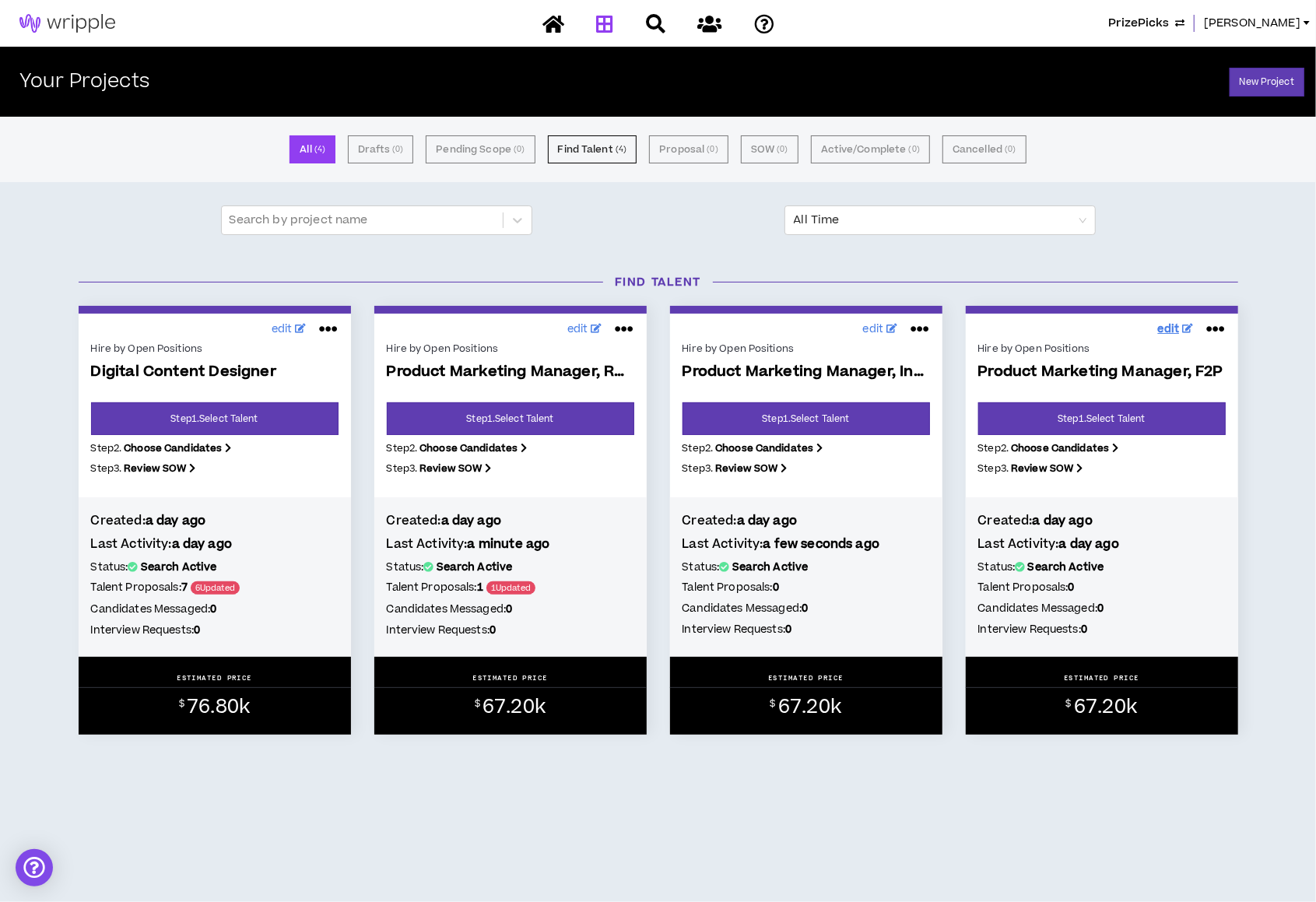
click at [1170, 330] on span "edit" at bounding box center [1169, 329] width 22 height 16
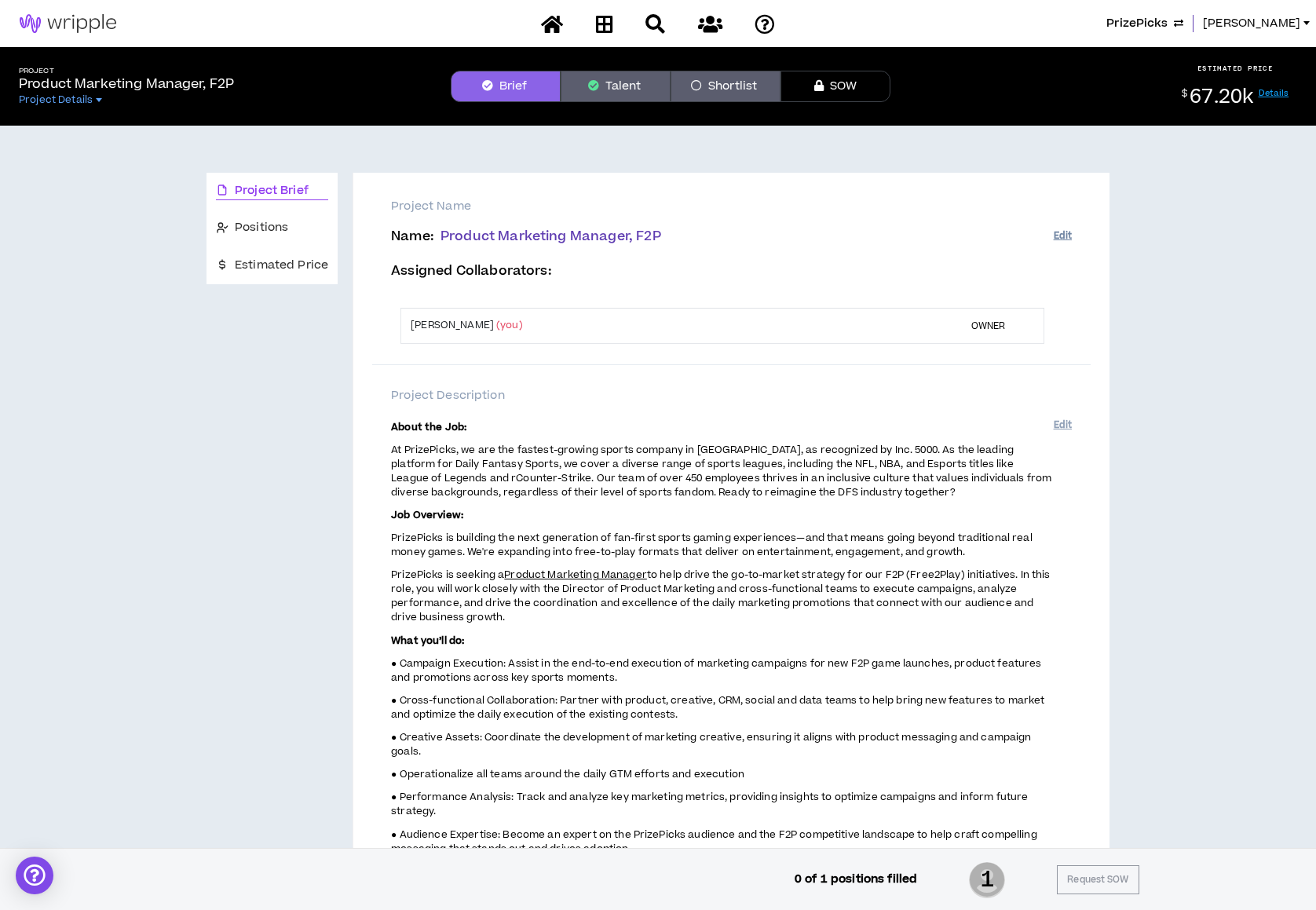
click at [1068, 239] on button "Edit" at bounding box center [1062, 236] width 18 height 26
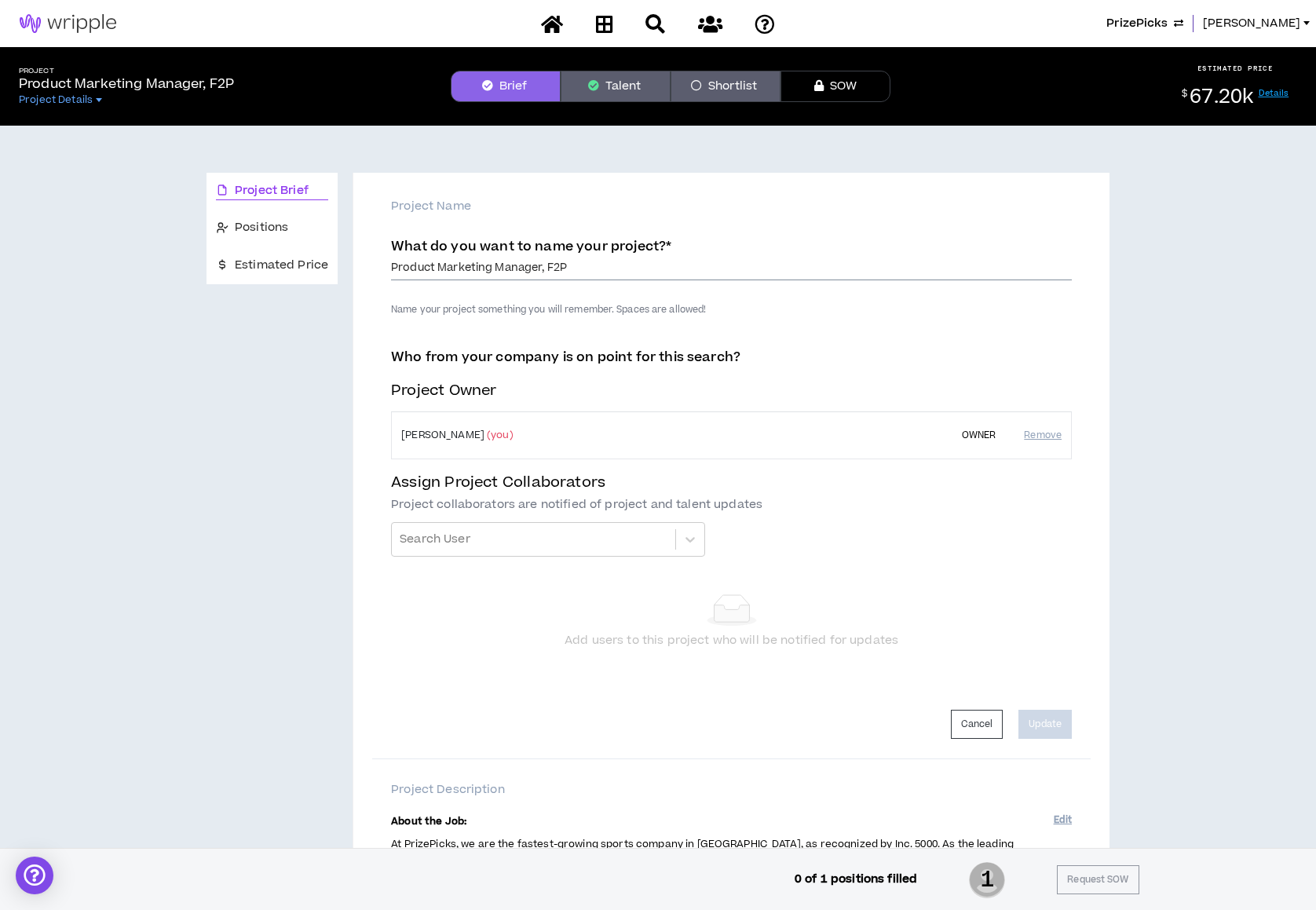
click at [718, 277] on input "Product Marketing Manager, F2P" at bounding box center [731, 268] width 681 height 24
type input "Product Marketing Manager, F2P - Atlanta Preferred"
click at [1064, 726] on button "Update" at bounding box center [1045, 724] width 53 height 29
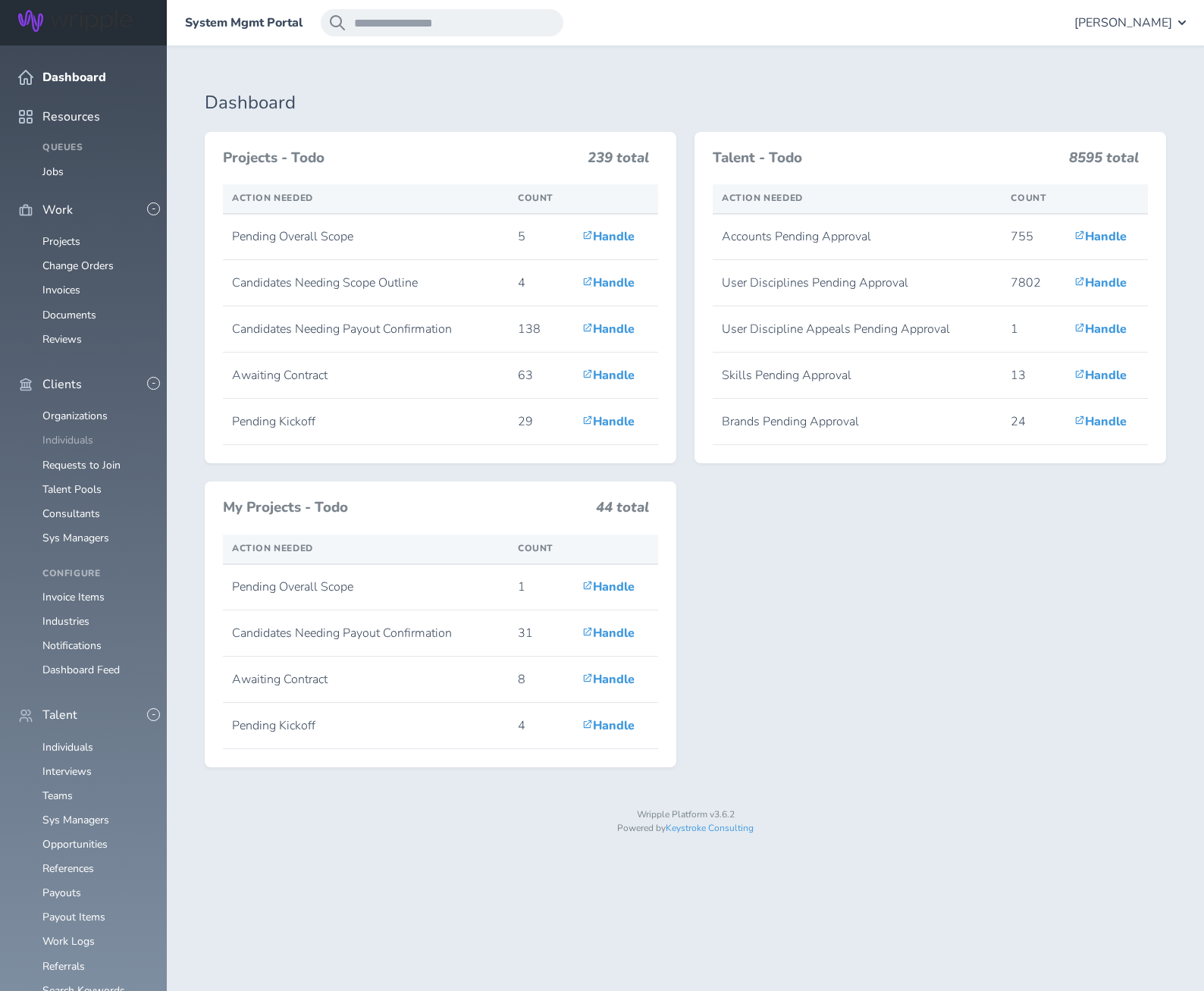
click at [67, 433] on link "Individuals" at bounding box center [67, 440] width 51 height 14
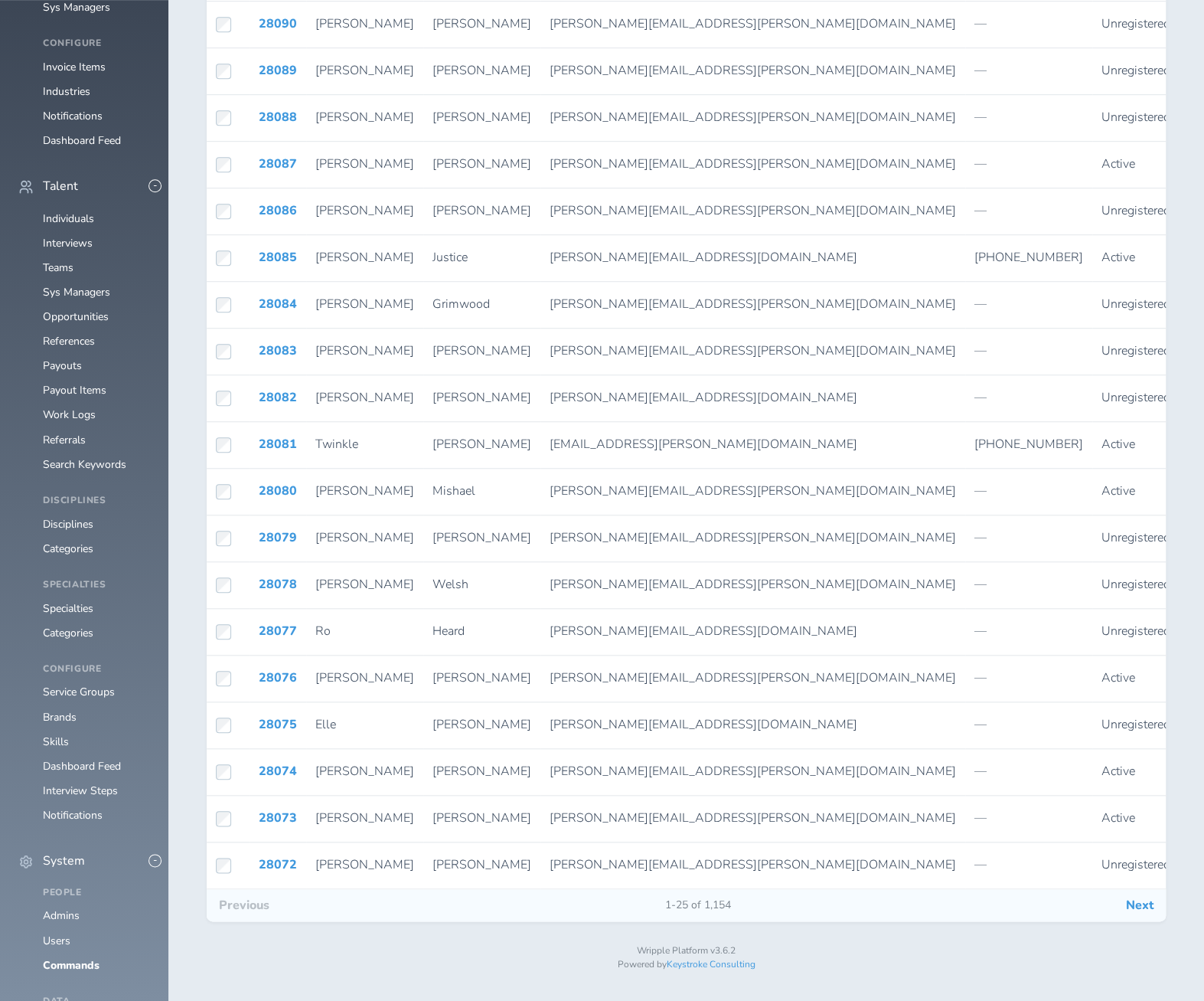
scroll to position [543, 0]
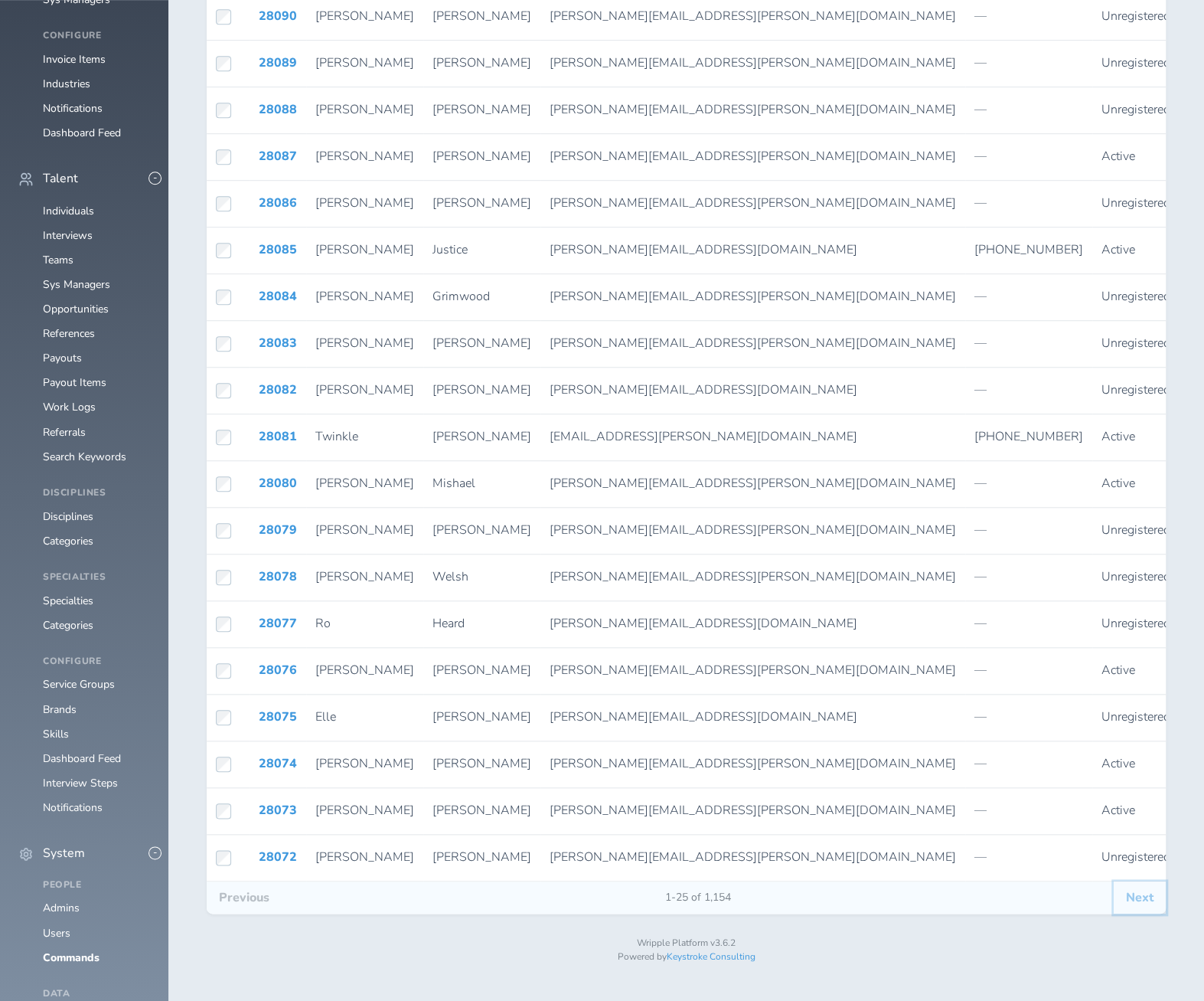
click at [1134, 902] on button "Next" at bounding box center [1139, 897] width 52 height 32
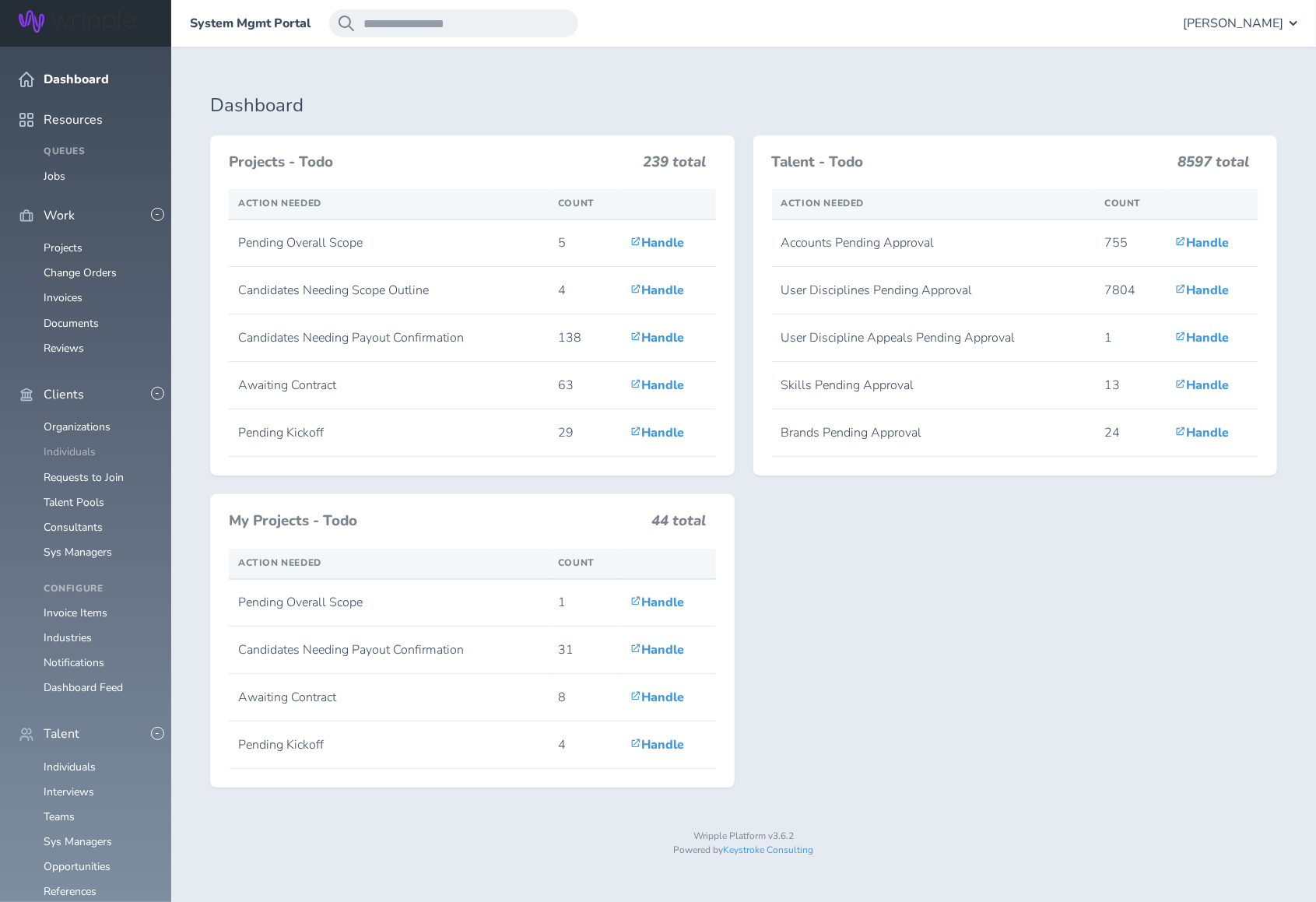
click at [72, 445] on link "Individuals" at bounding box center [69, 451] width 52 height 15
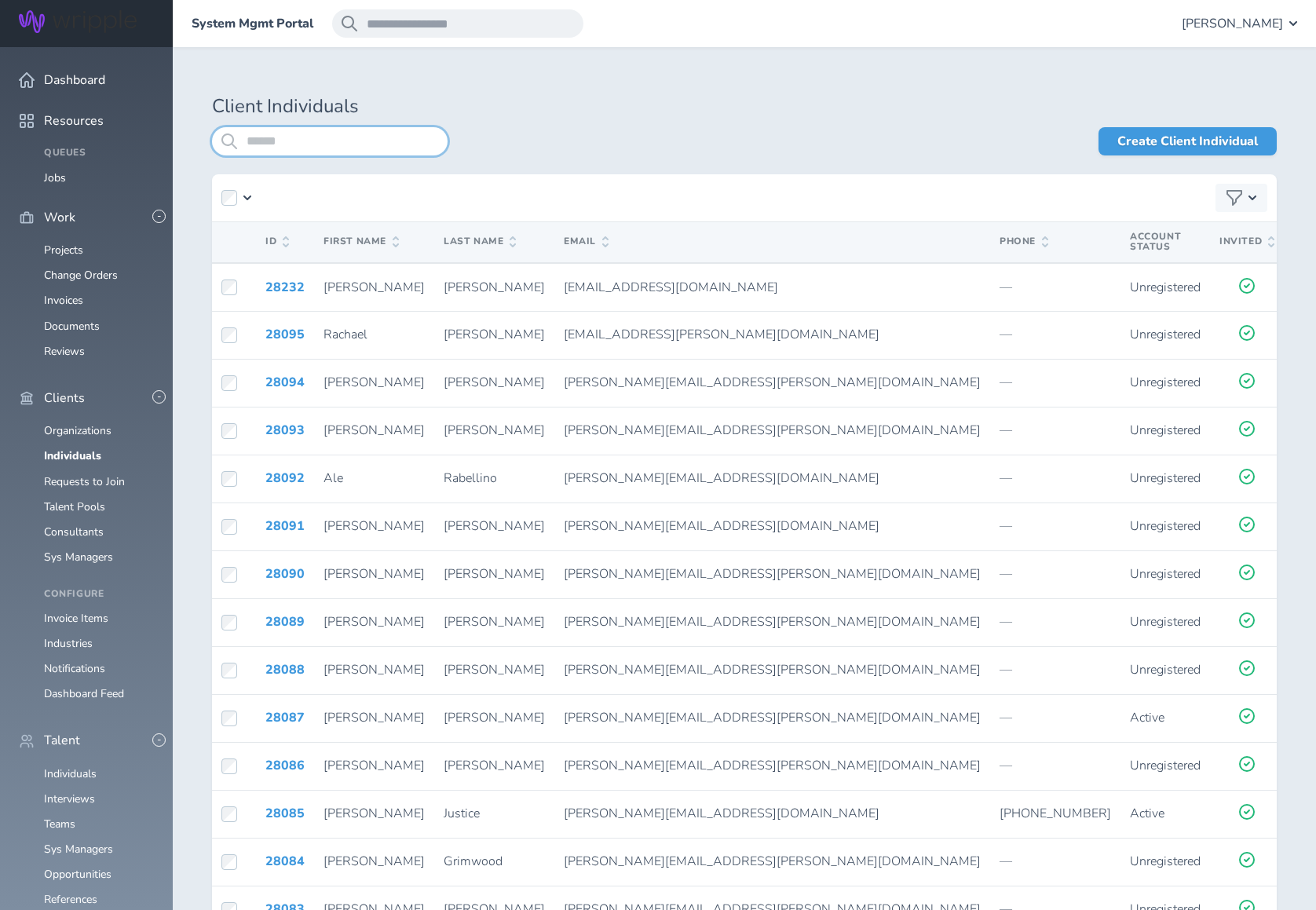
click at [346, 150] on input "search" at bounding box center [330, 141] width 235 height 28
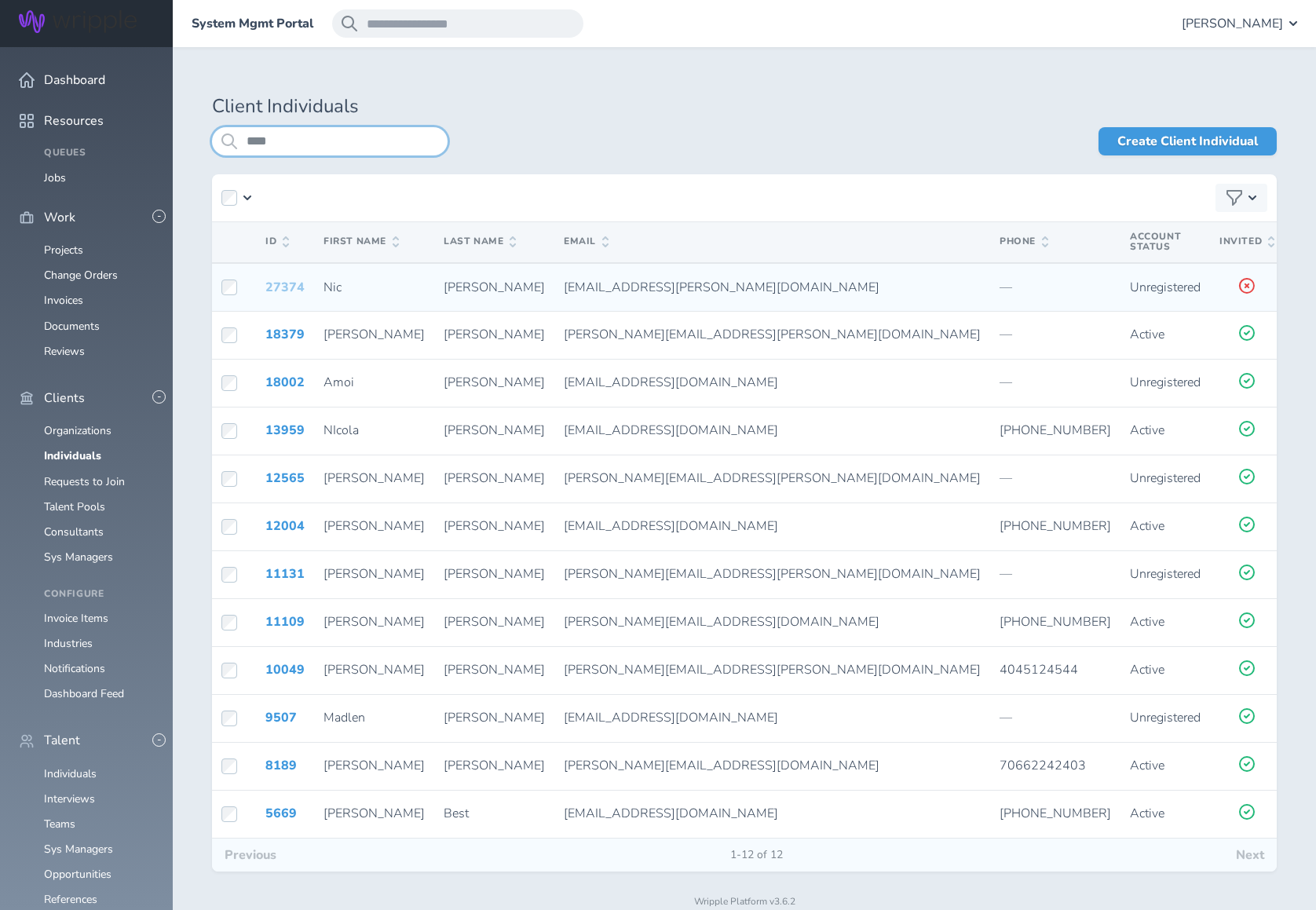
type input "****"
click at [287, 282] on link "27374" at bounding box center [284, 288] width 39 height 17
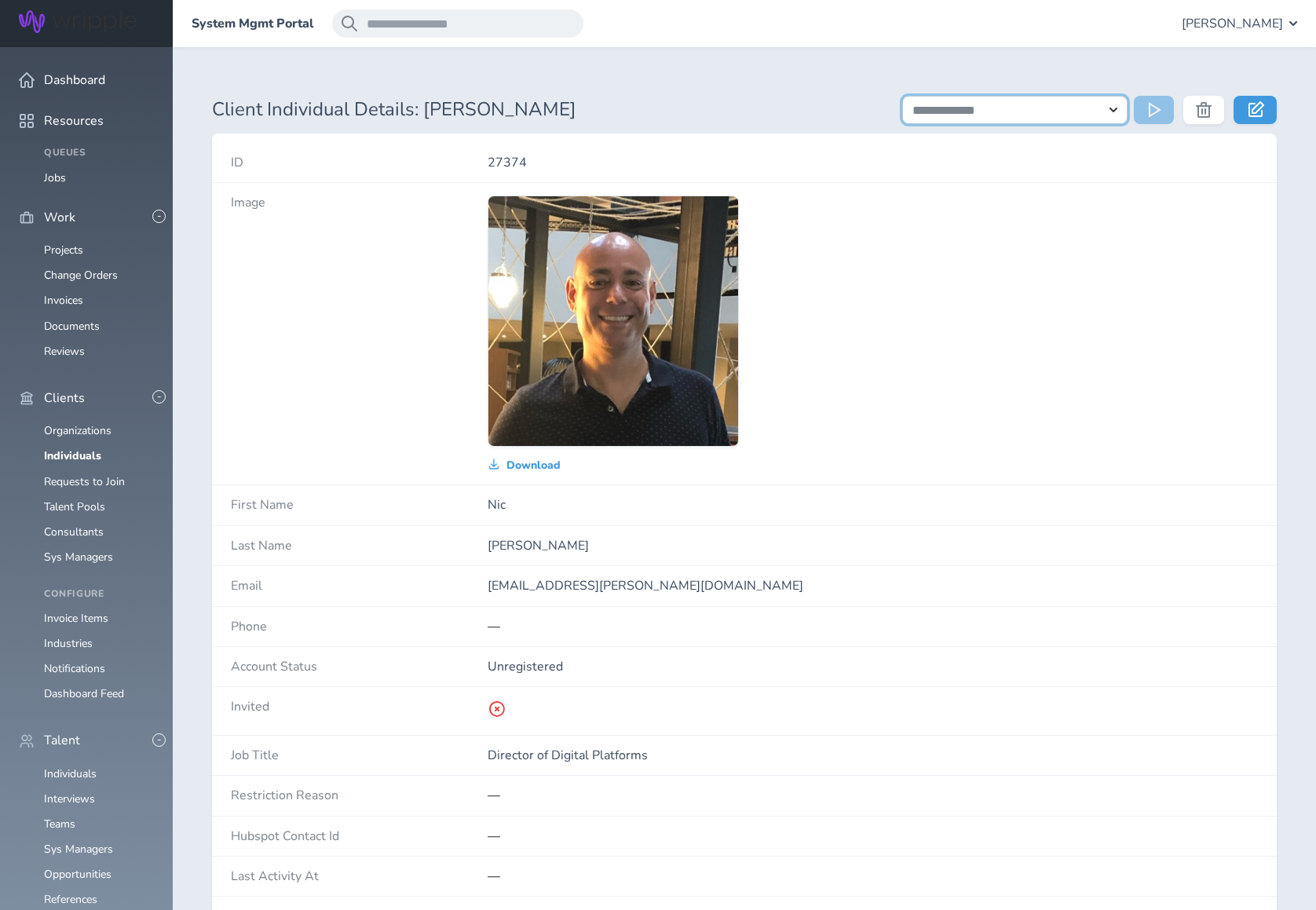
click at [1109, 113] on select "**********" at bounding box center [1014, 110] width 225 height 28
select select "**********"
click at [902, 96] on select "**********" at bounding box center [1014, 110] width 225 height 28
click at [1156, 110] on icon at bounding box center [1156, 110] width 16 height 16
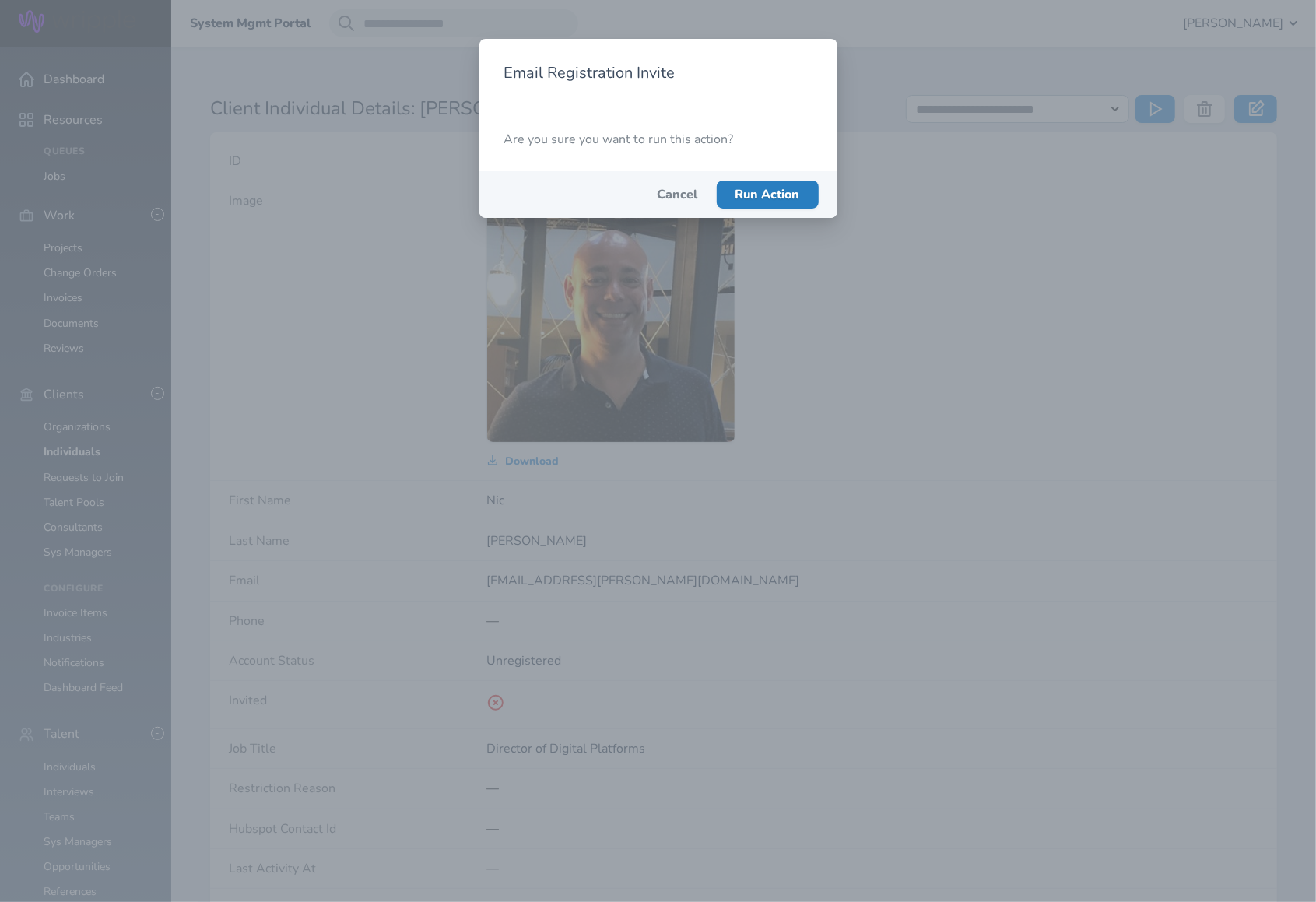
click at [764, 203] on button "Run Action" at bounding box center [768, 195] width 102 height 28
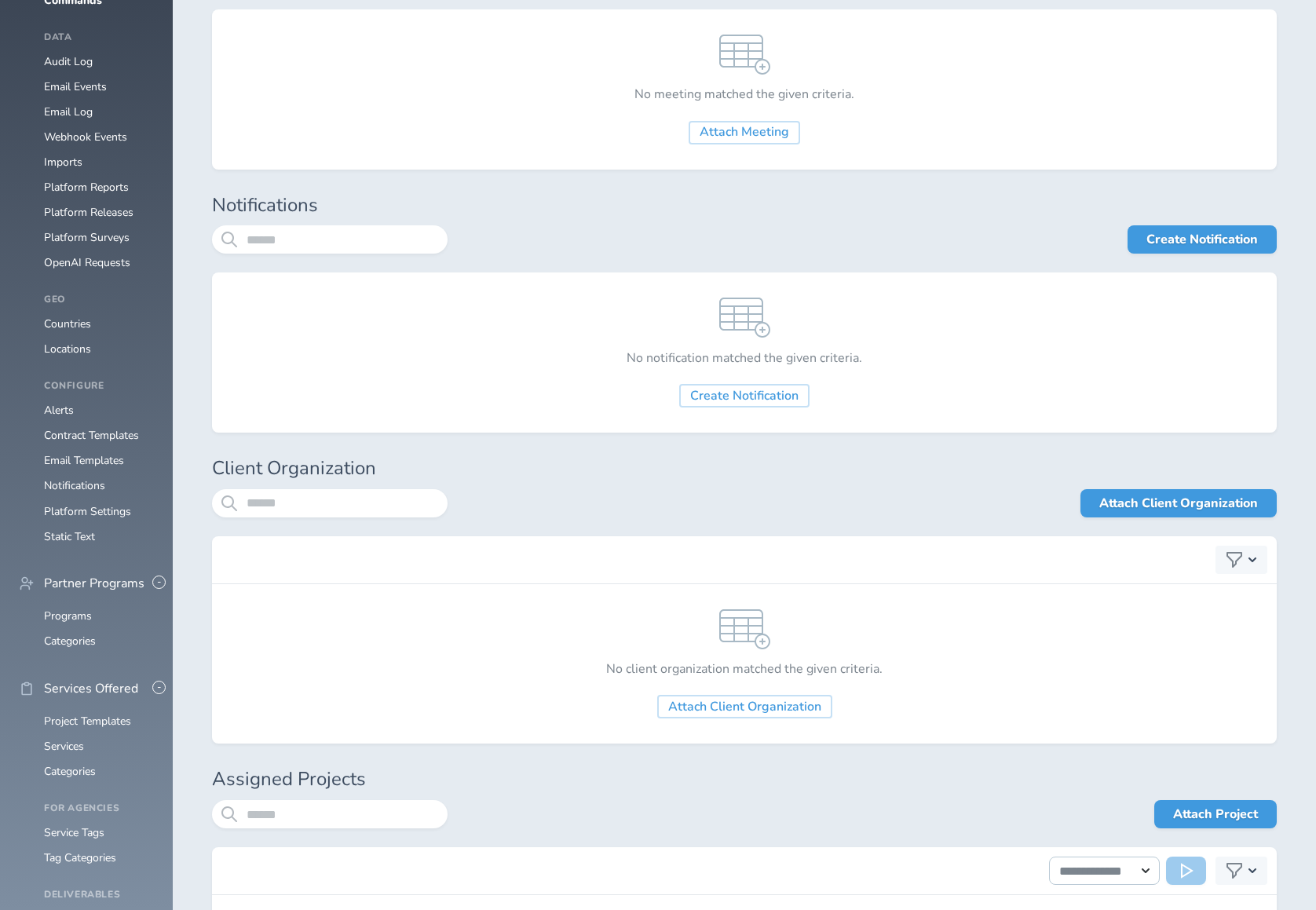
scroll to position [1549, 0]
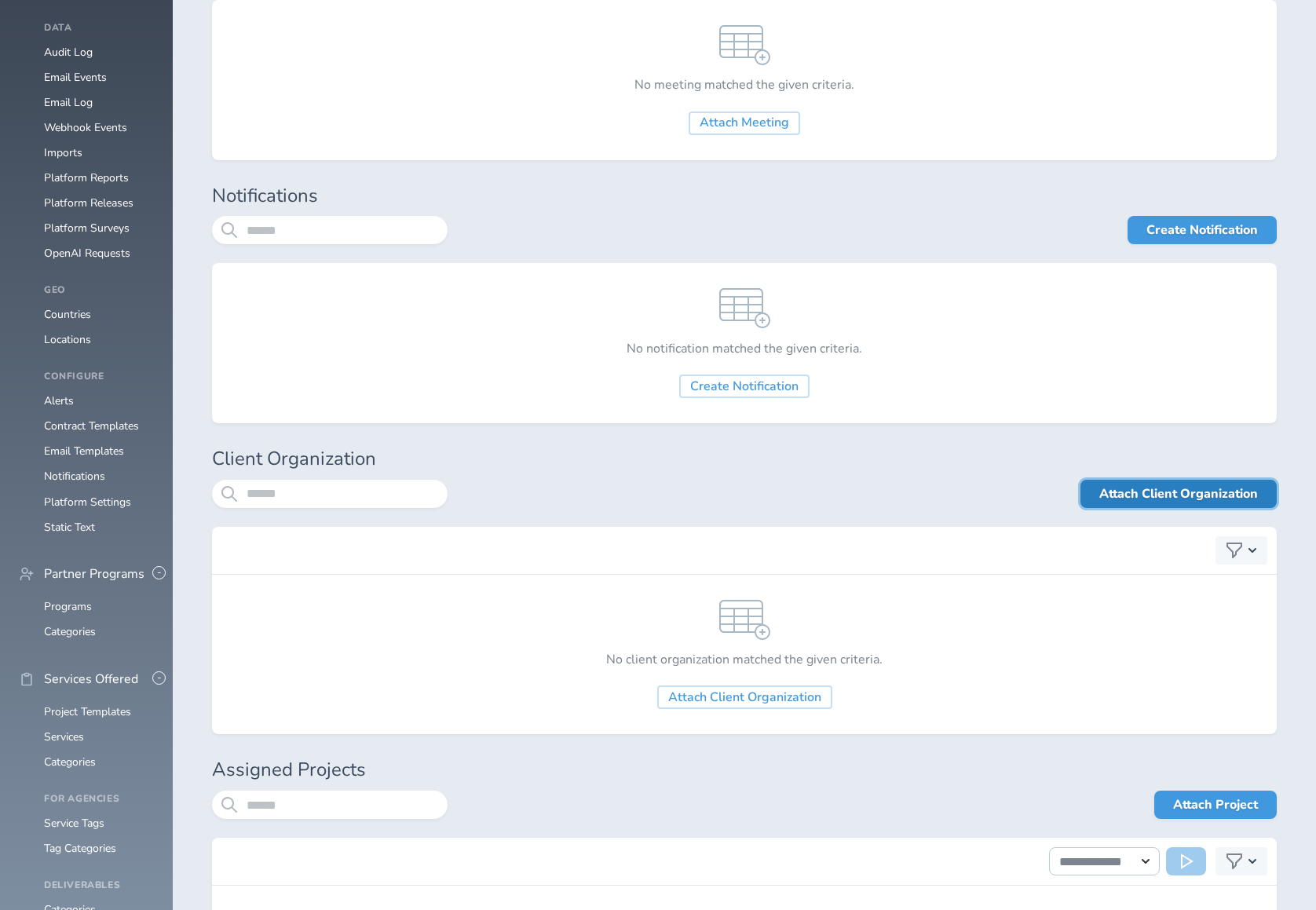
click at [1138, 488] on link "Attach Client Organization" at bounding box center [1178, 494] width 196 height 28
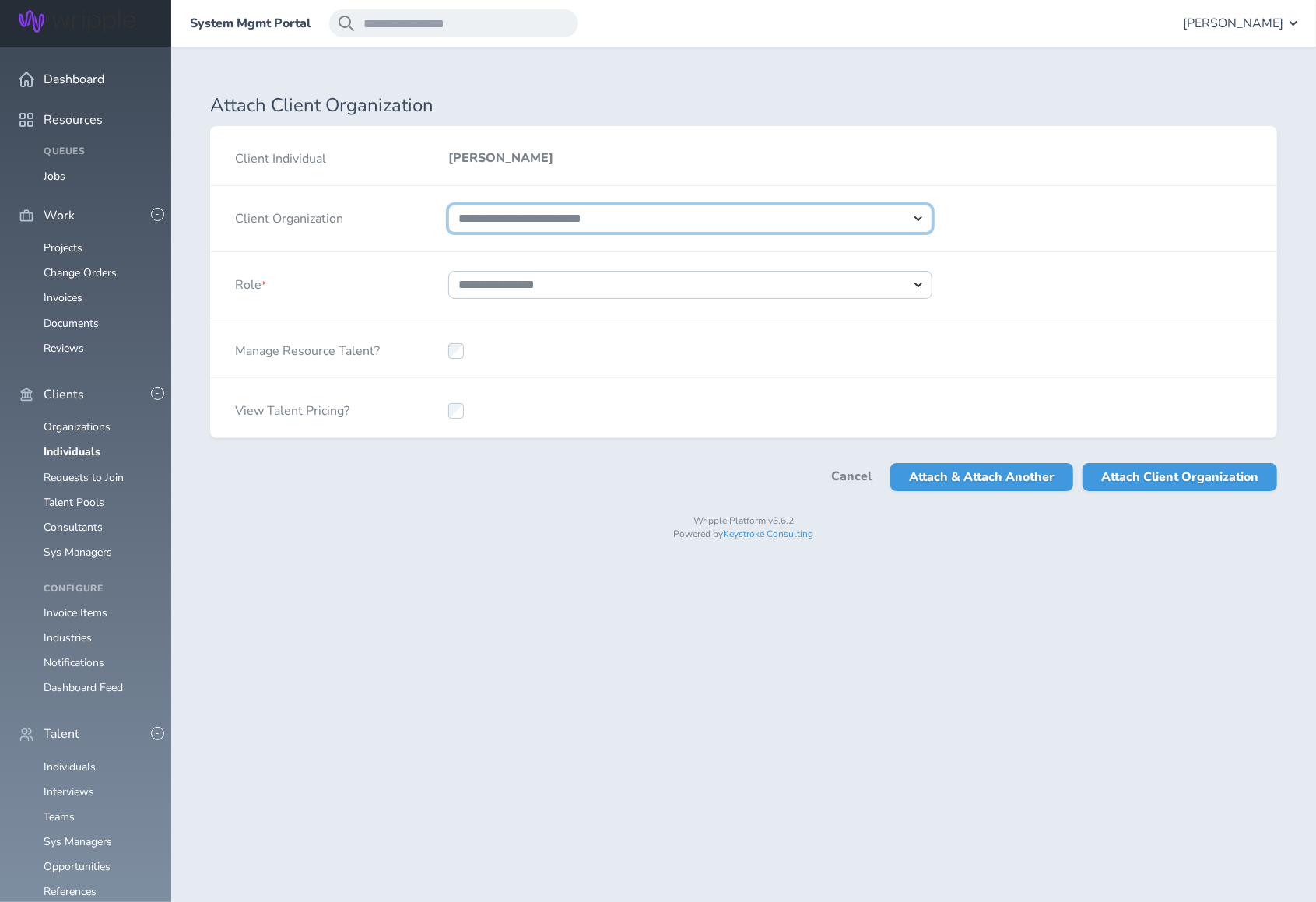
click at [565, 215] on select "**********" at bounding box center [691, 219] width 484 height 28
click at [449, 205] on select "**********" at bounding box center [691, 219] width 484 height 28
select select "****"
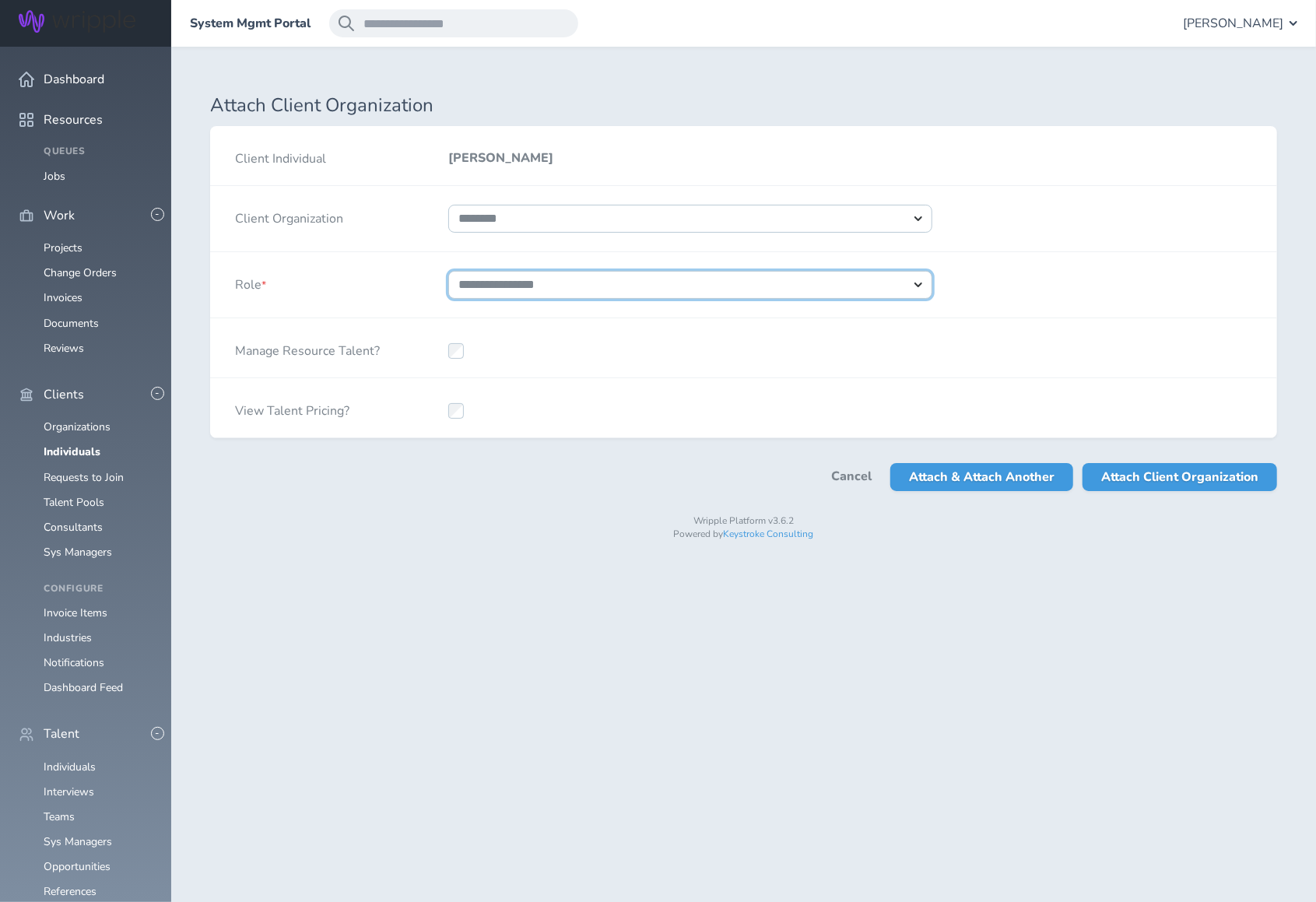
click at [558, 285] on select "**********" at bounding box center [691, 285] width 484 height 28
select select "*"
click at [449, 271] on select "**********" at bounding box center [691, 285] width 484 height 28
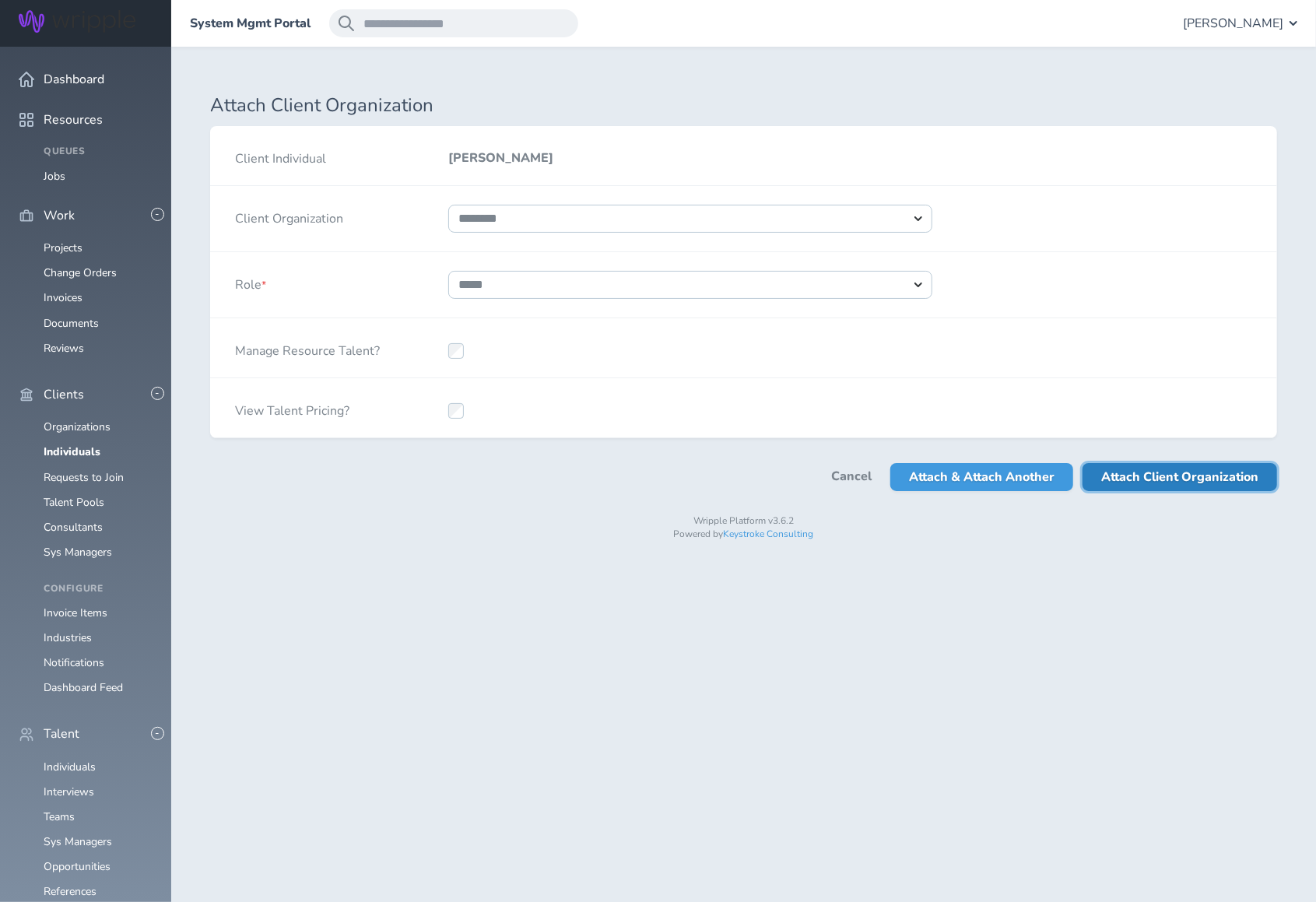
click at [1133, 472] on span "Attach Client Organization" at bounding box center [1180, 477] width 157 height 28
select select
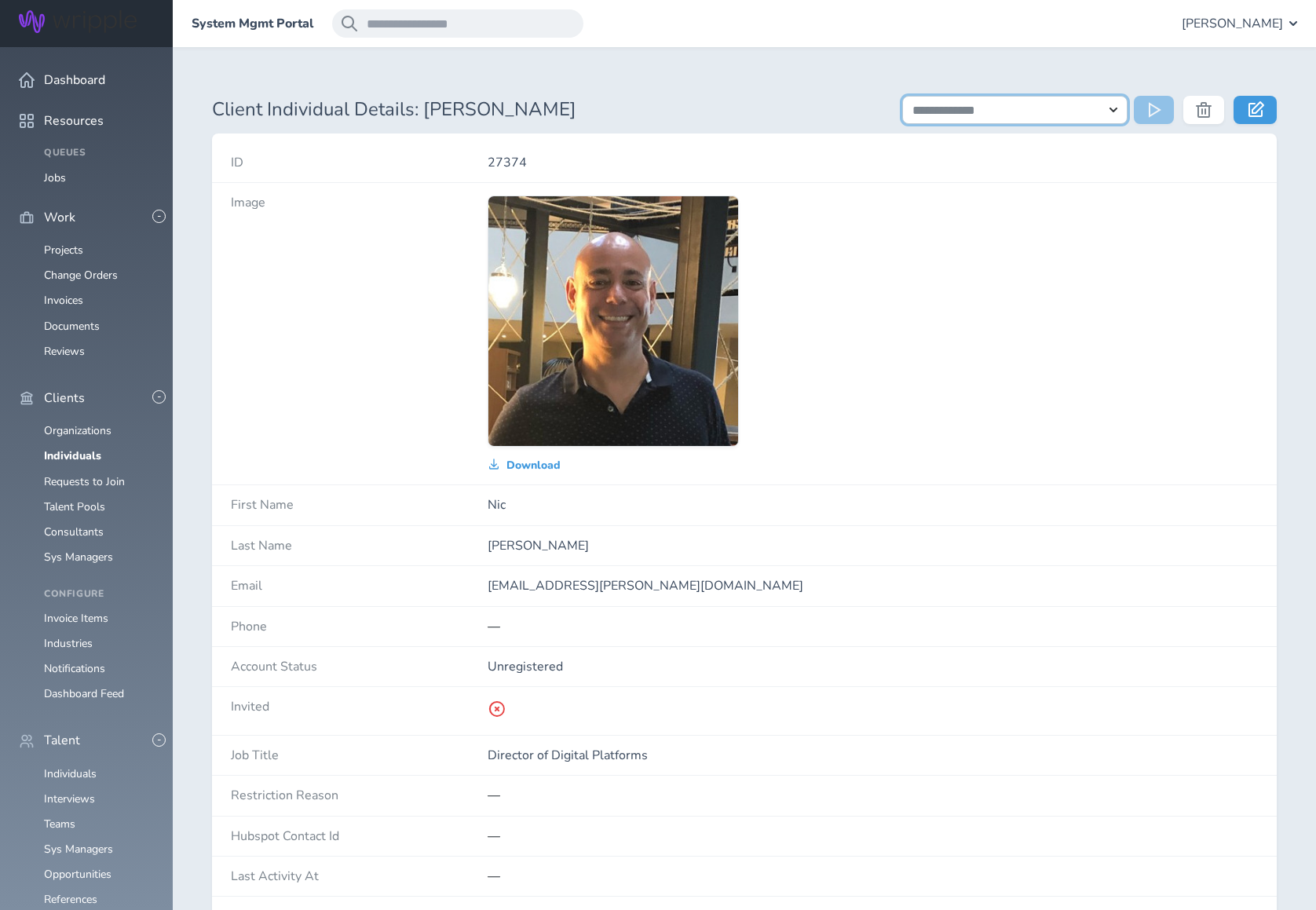
click at [1106, 110] on select "**********" at bounding box center [1014, 110] width 225 height 28
select select "**********"
click at [902, 96] on select "**********" at bounding box center [1014, 110] width 225 height 28
click at [1153, 114] on icon at bounding box center [1155, 110] width 12 height 16
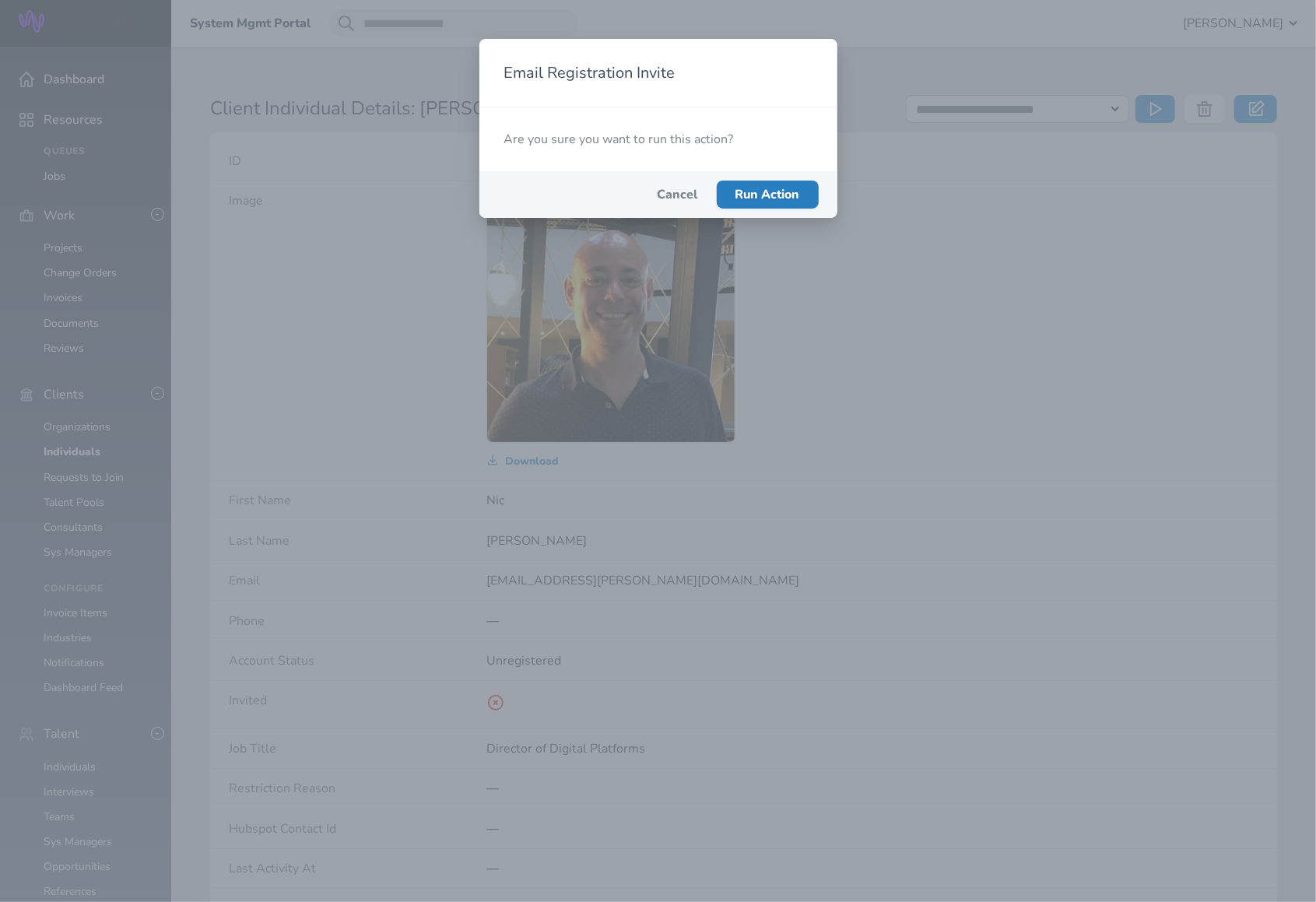
click at [776, 195] on span "Run Action" at bounding box center [768, 195] width 65 height 17
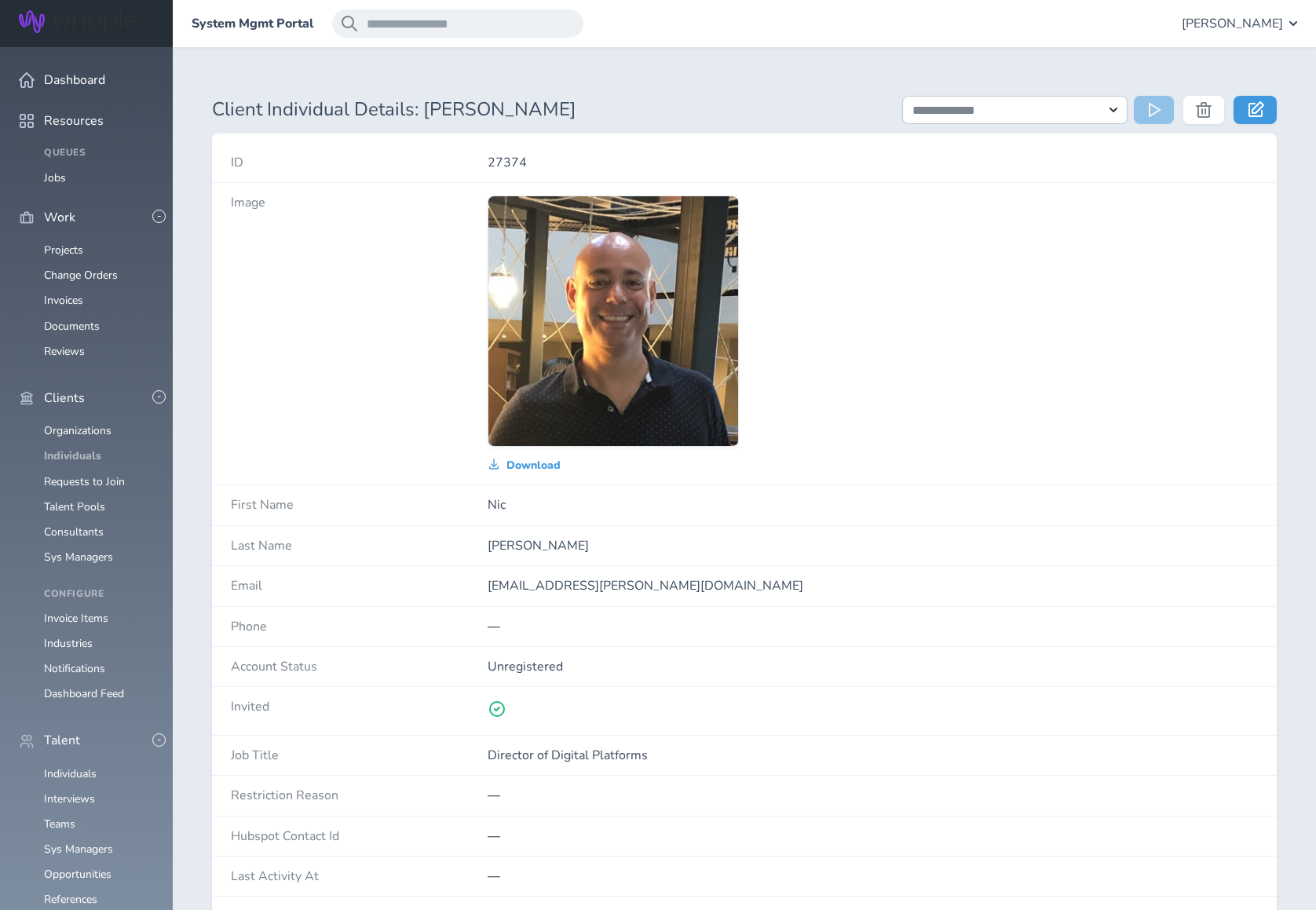
click at [72, 448] on link "Individuals" at bounding box center [72, 455] width 58 height 15
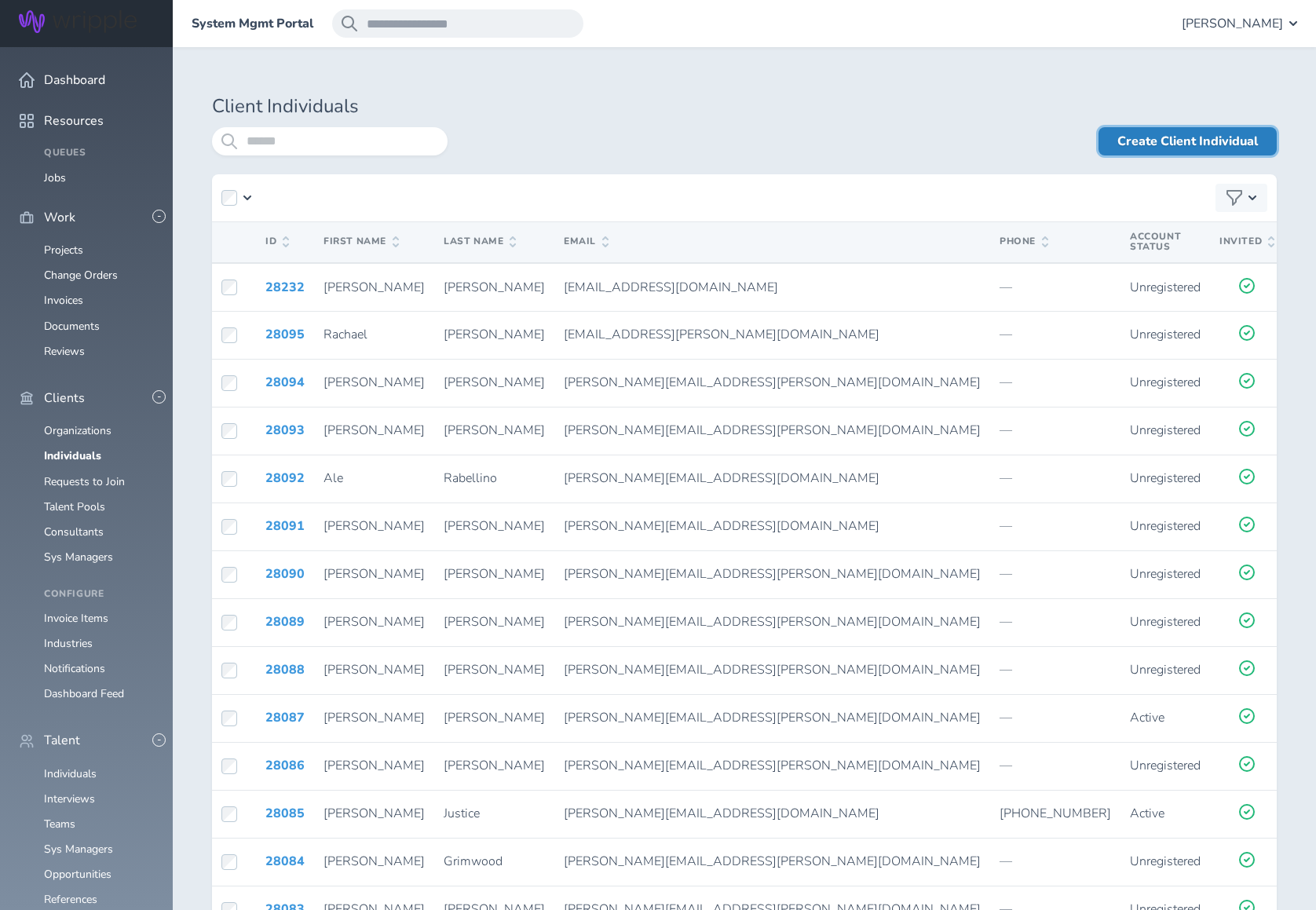
click at [1169, 146] on link "Create Client Individual" at bounding box center [1187, 141] width 178 height 28
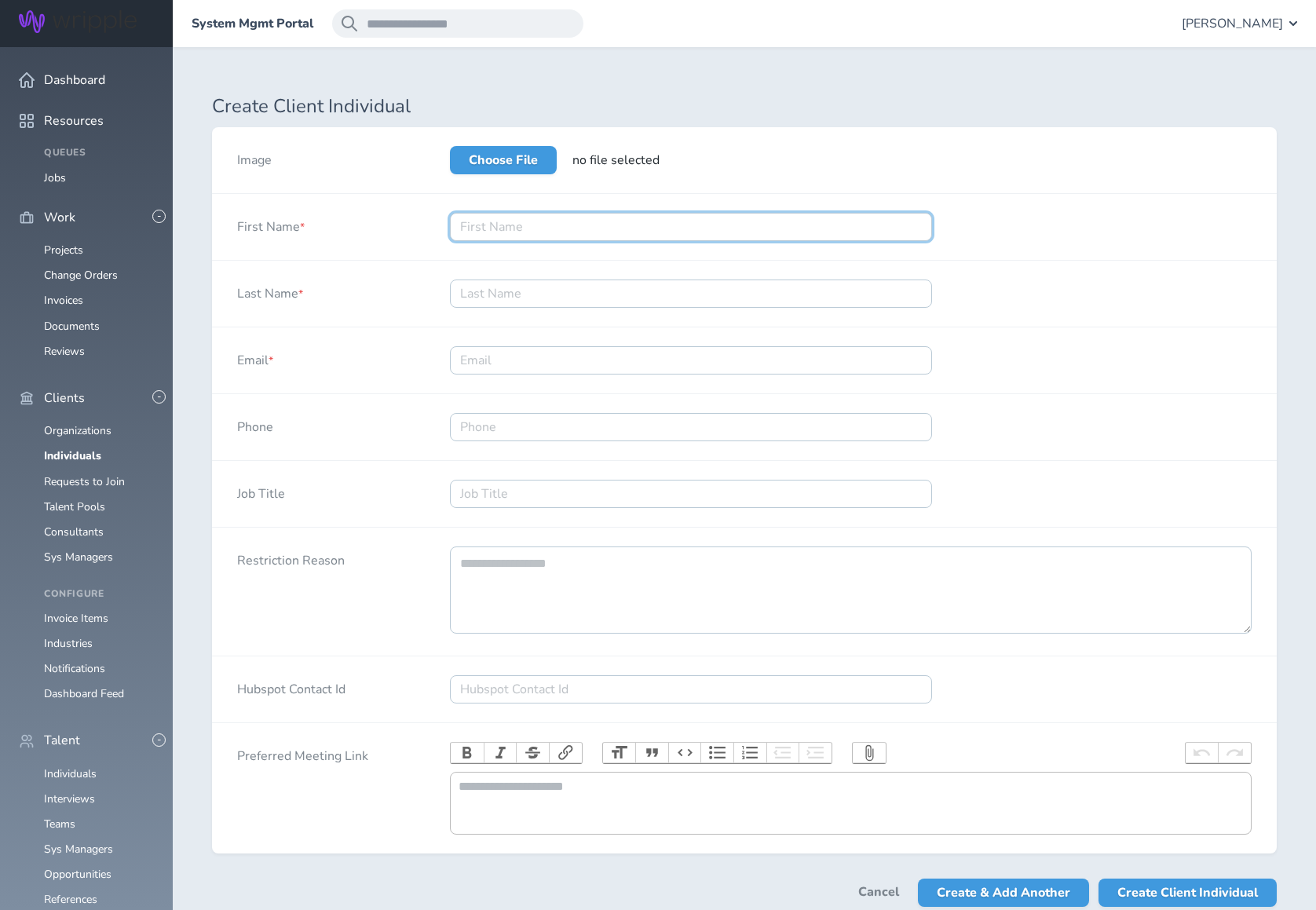
click at [492, 227] on input "First Name *" at bounding box center [691, 227] width 482 height 28
type input "Josh"
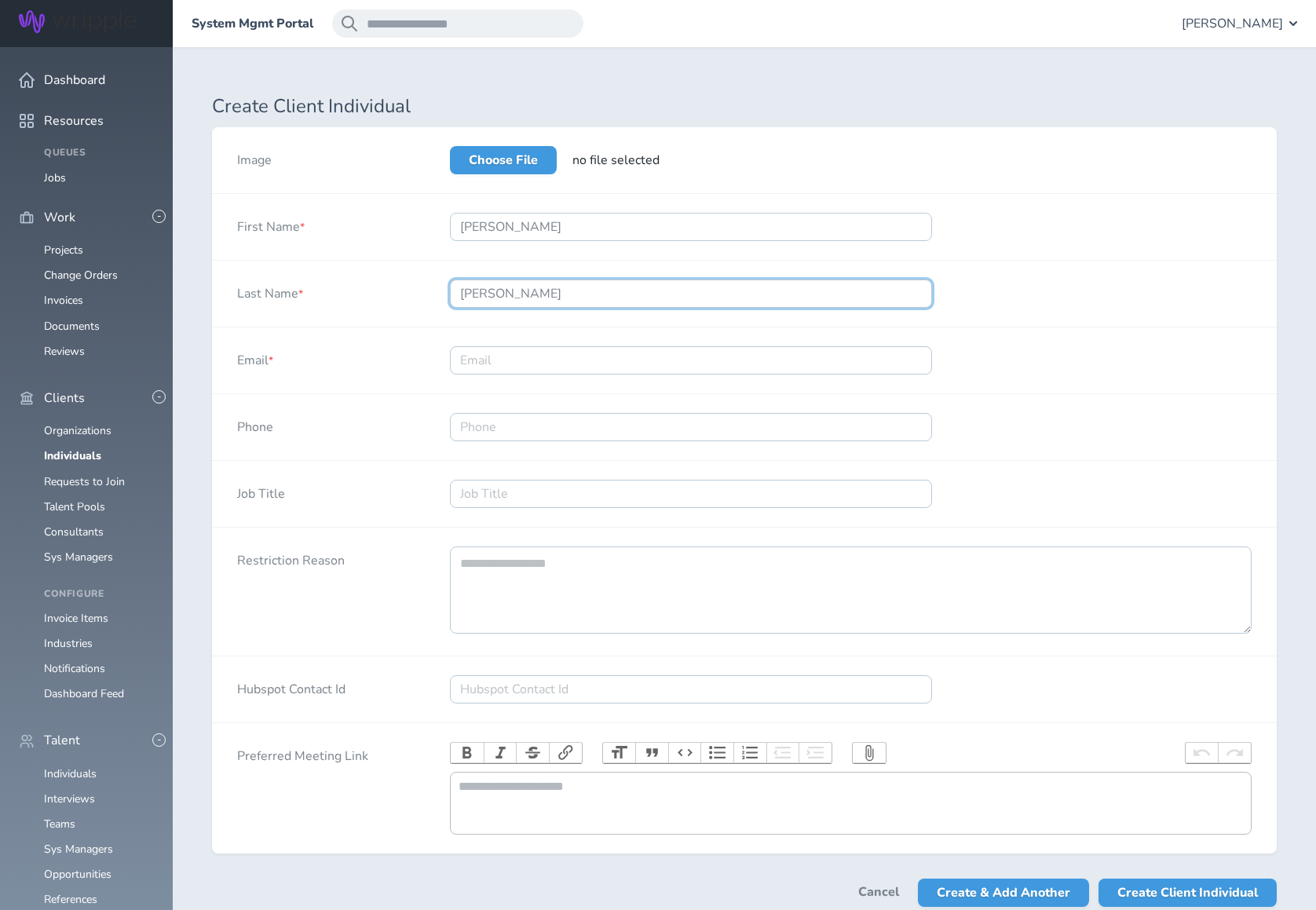
type input "Seligman"
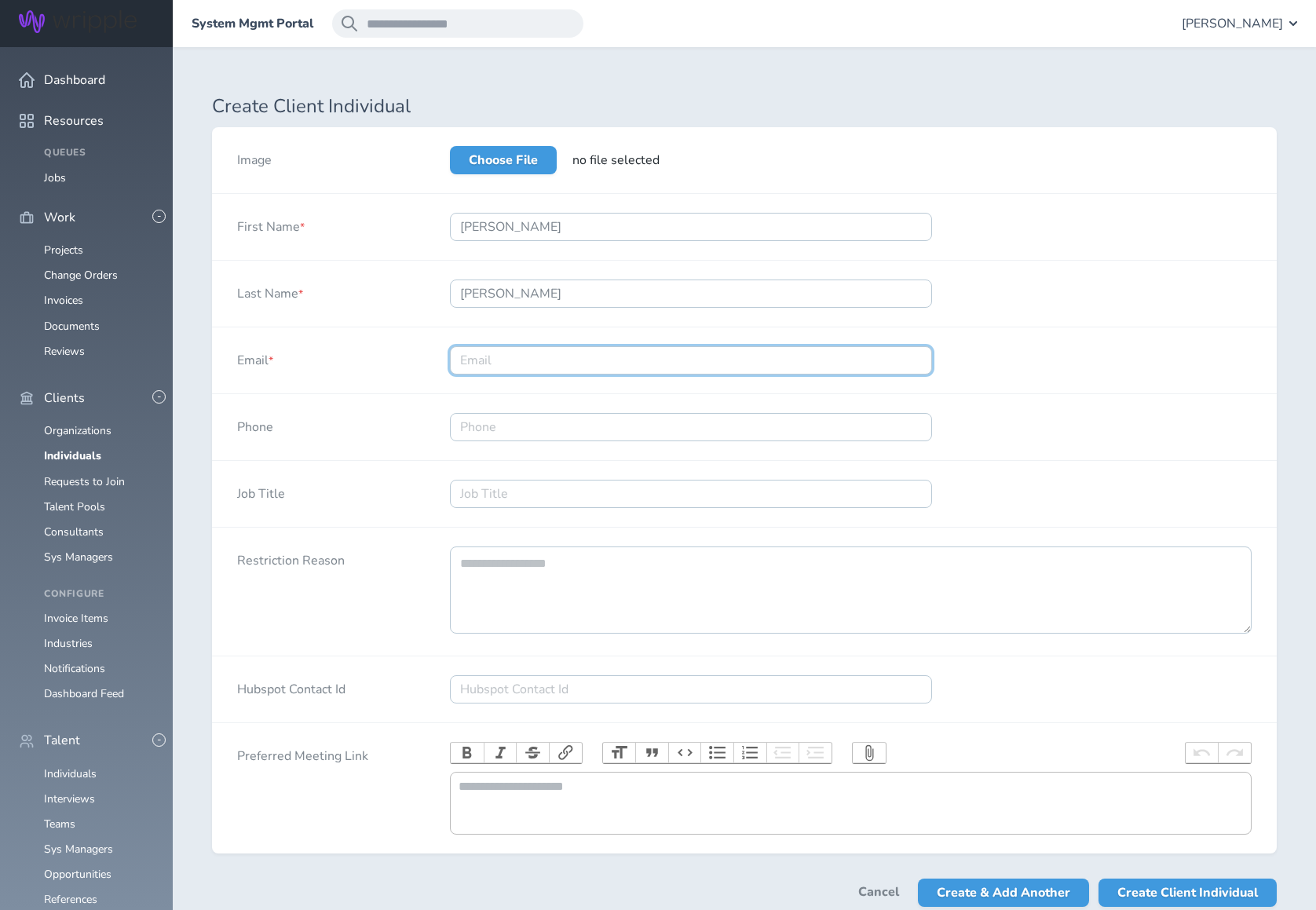
click at [821, 360] on input "Email *" at bounding box center [691, 360] width 482 height 28
paste input "josh.seligman@prizepicks.com"
type input "josh.seligman@prizepicks.com"
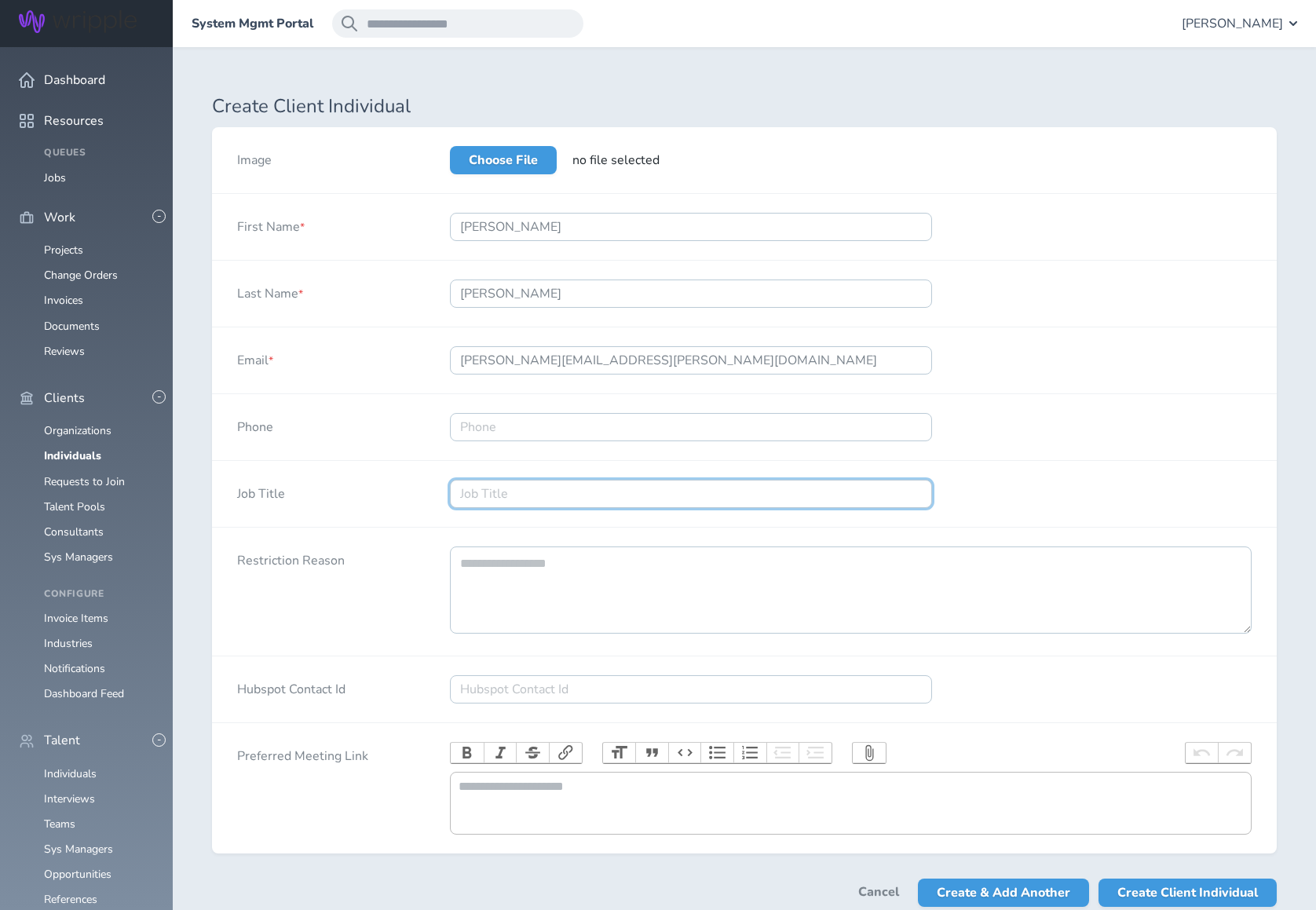
click at [718, 490] on input "Job Title" at bounding box center [691, 494] width 482 height 28
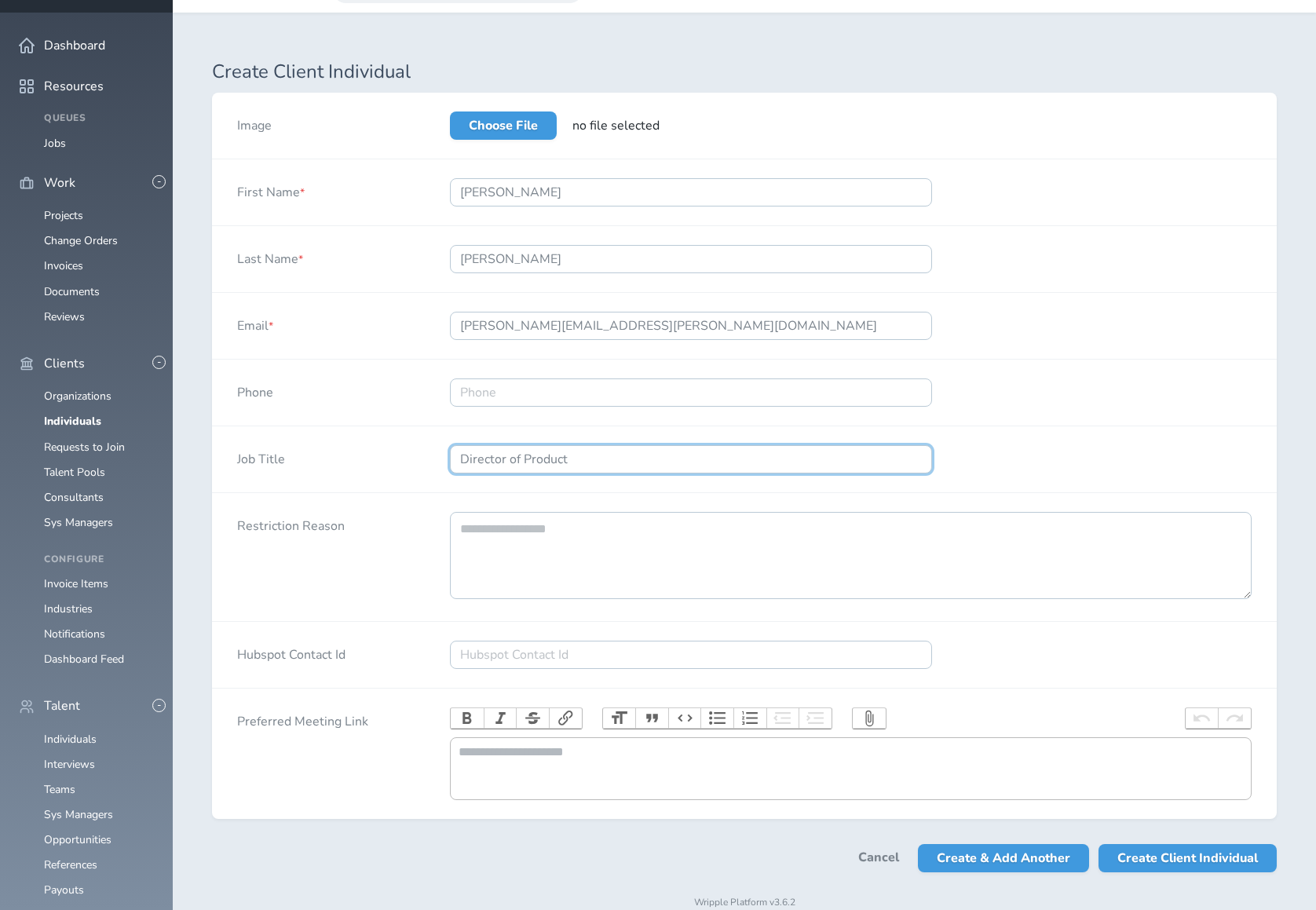
scroll to position [88, 0]
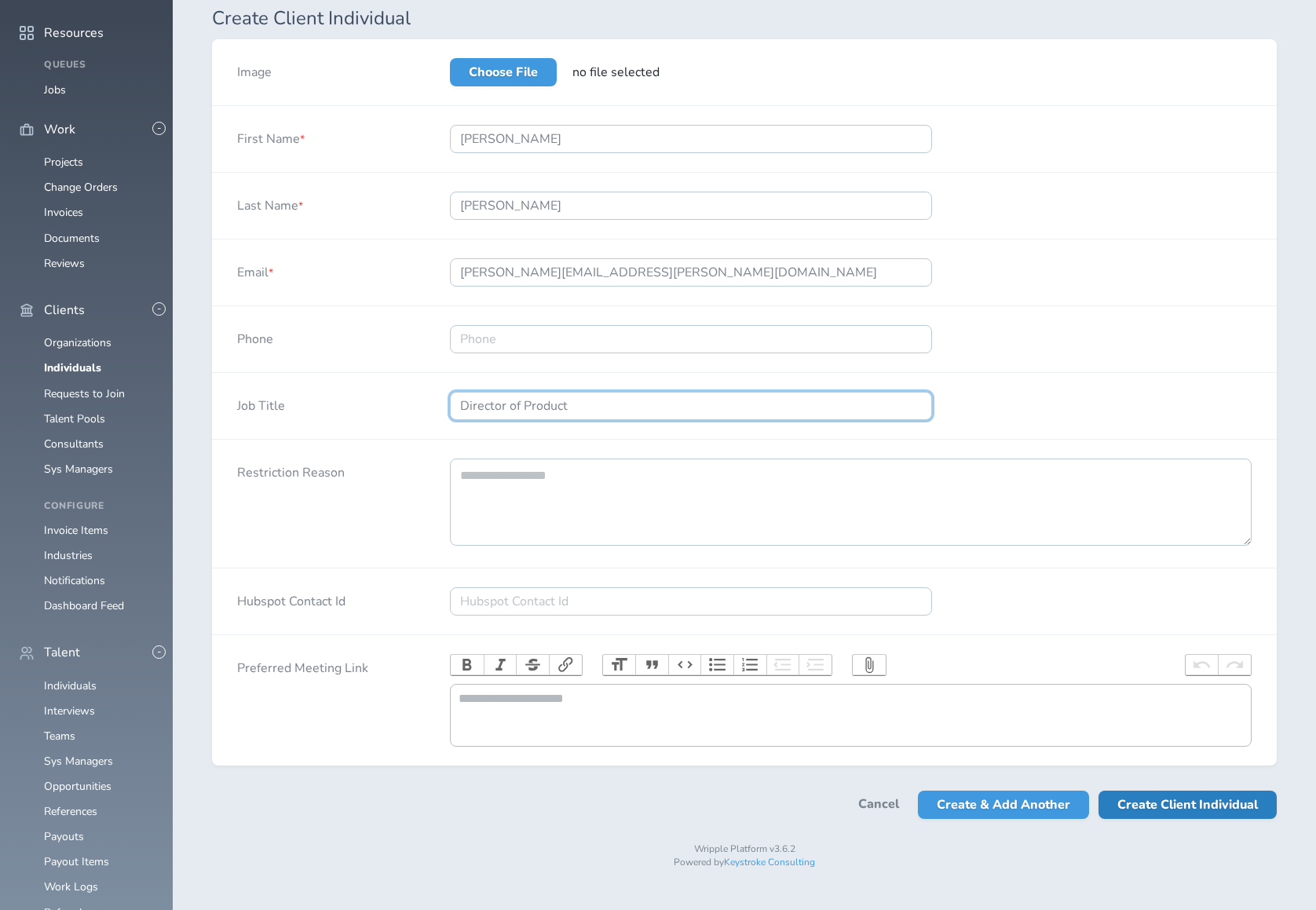
type input "Director of Product"
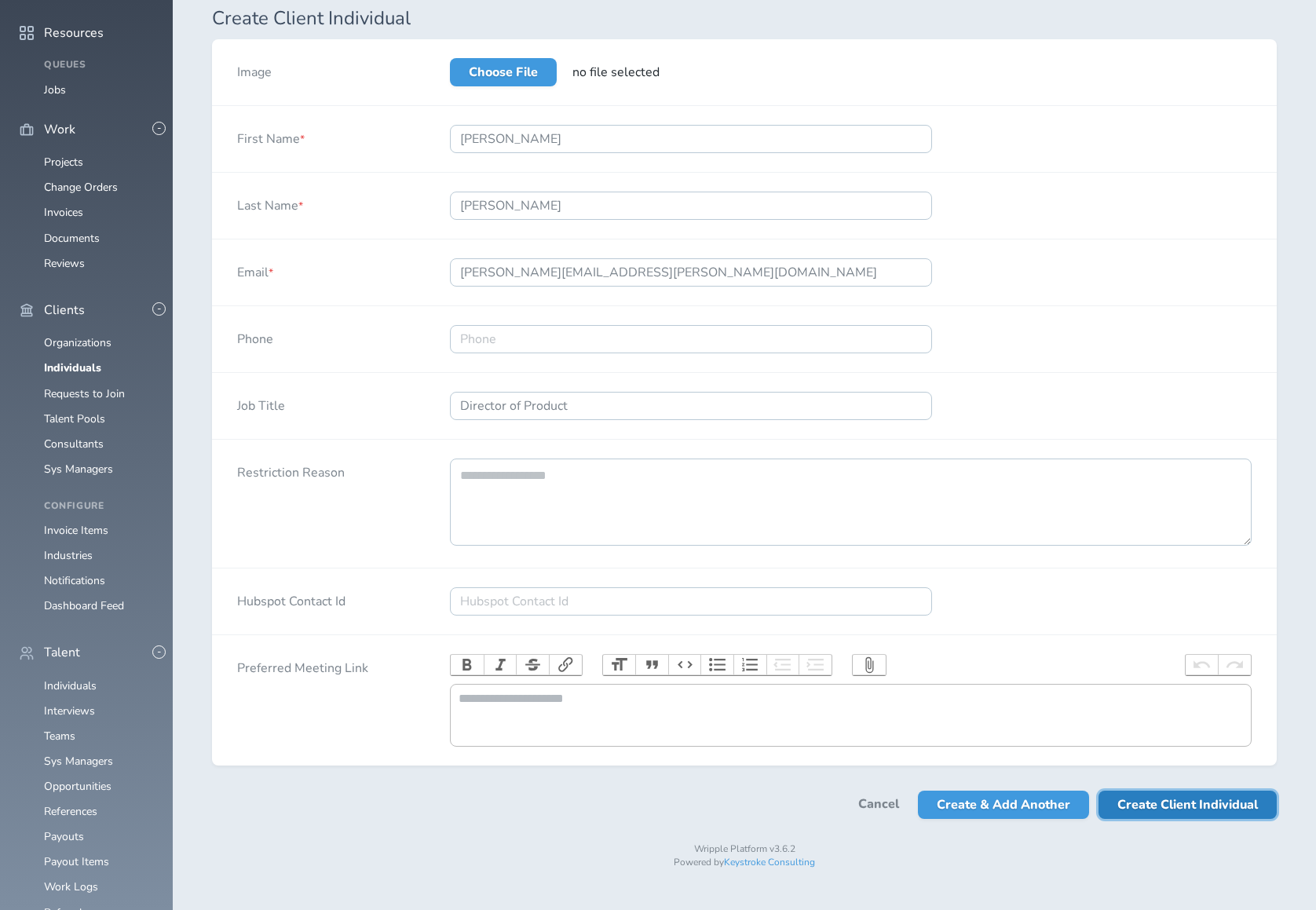
click at [1155, 808] on span "Create Client Individual" at bounding box center [1187, 805] width 140 height 28
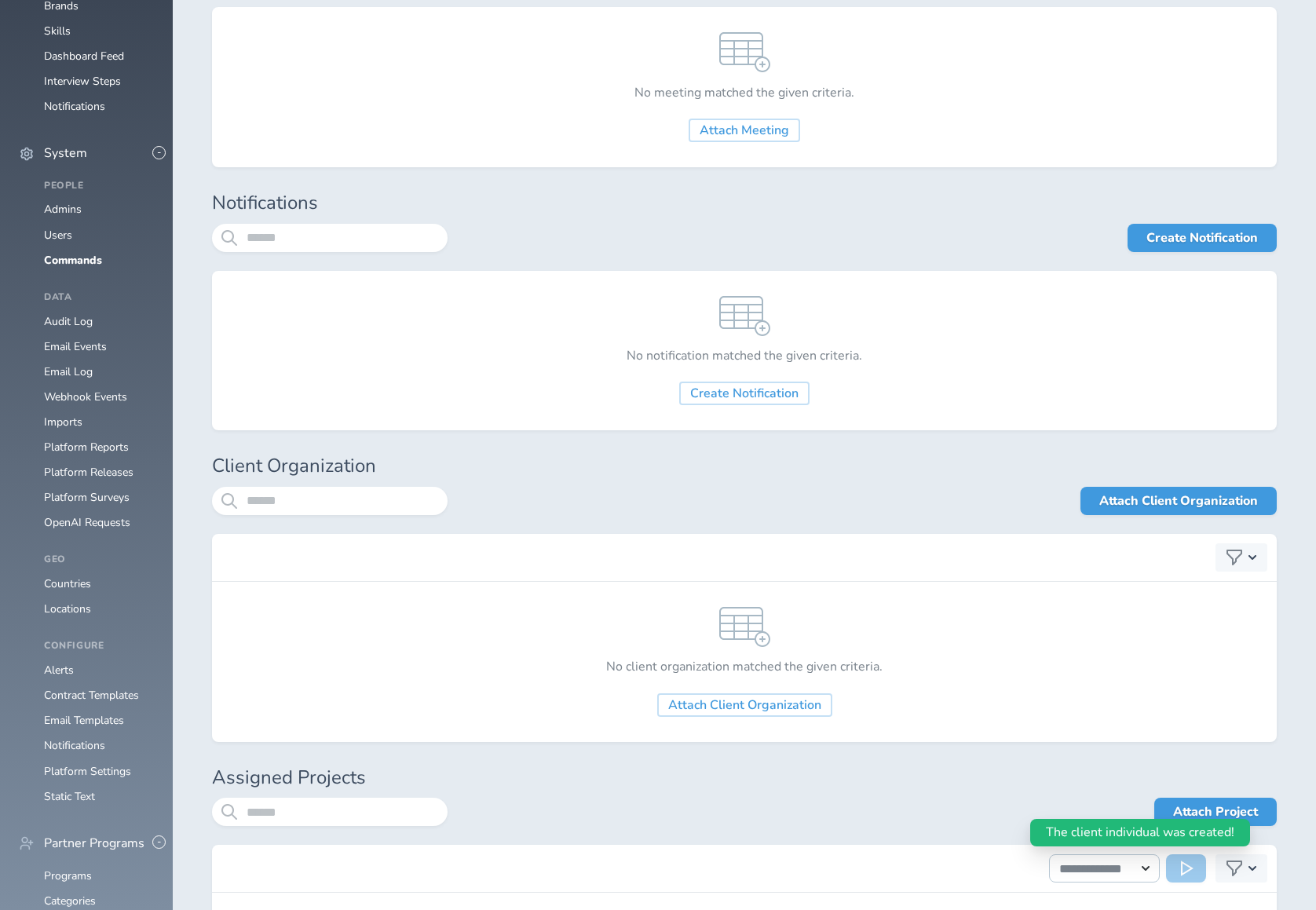
scroll to position [1282, 0]
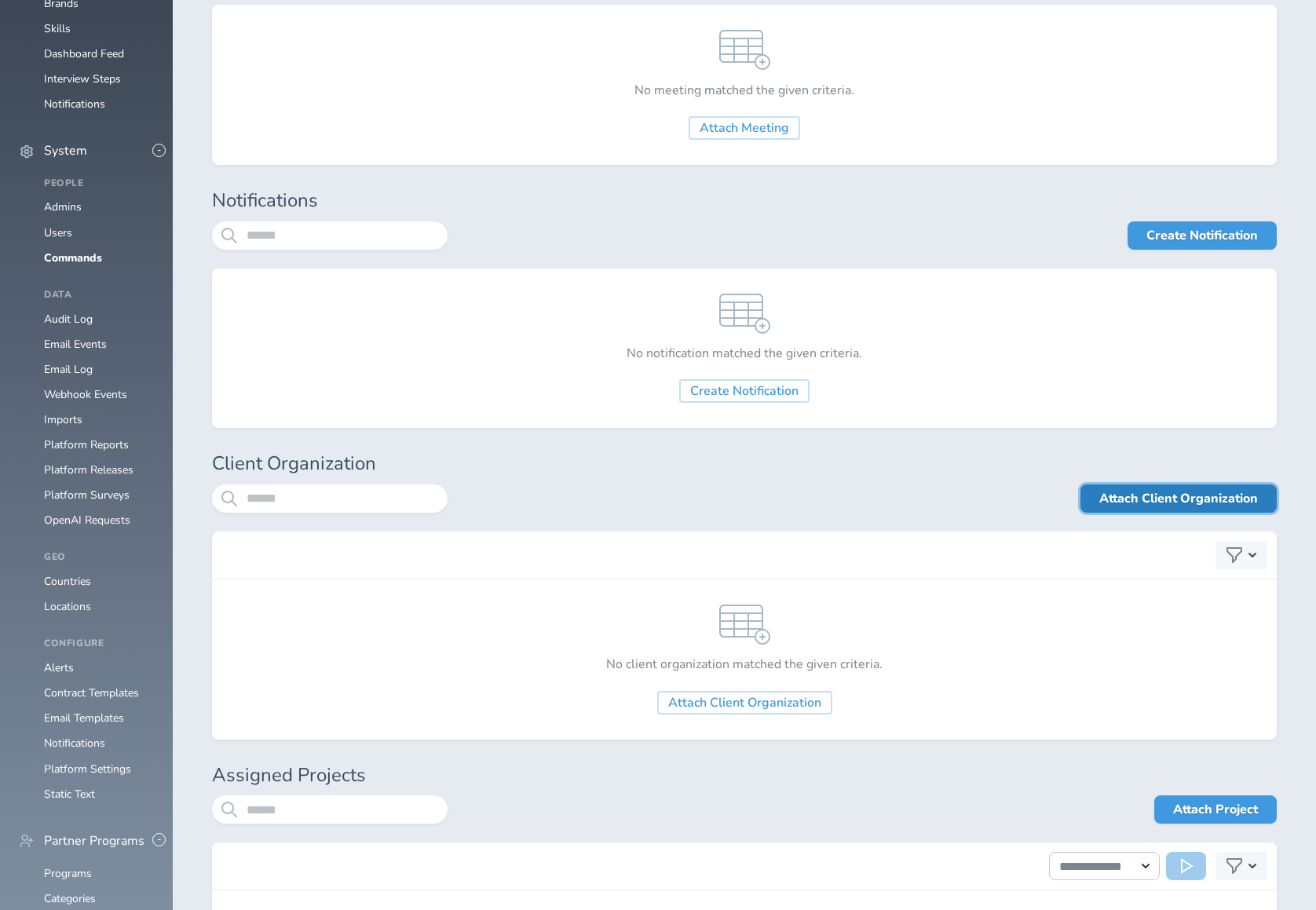
click at [1158, 488] on link "Attach Client Organization" at bounding box center [1178, 498] width 196 height 28
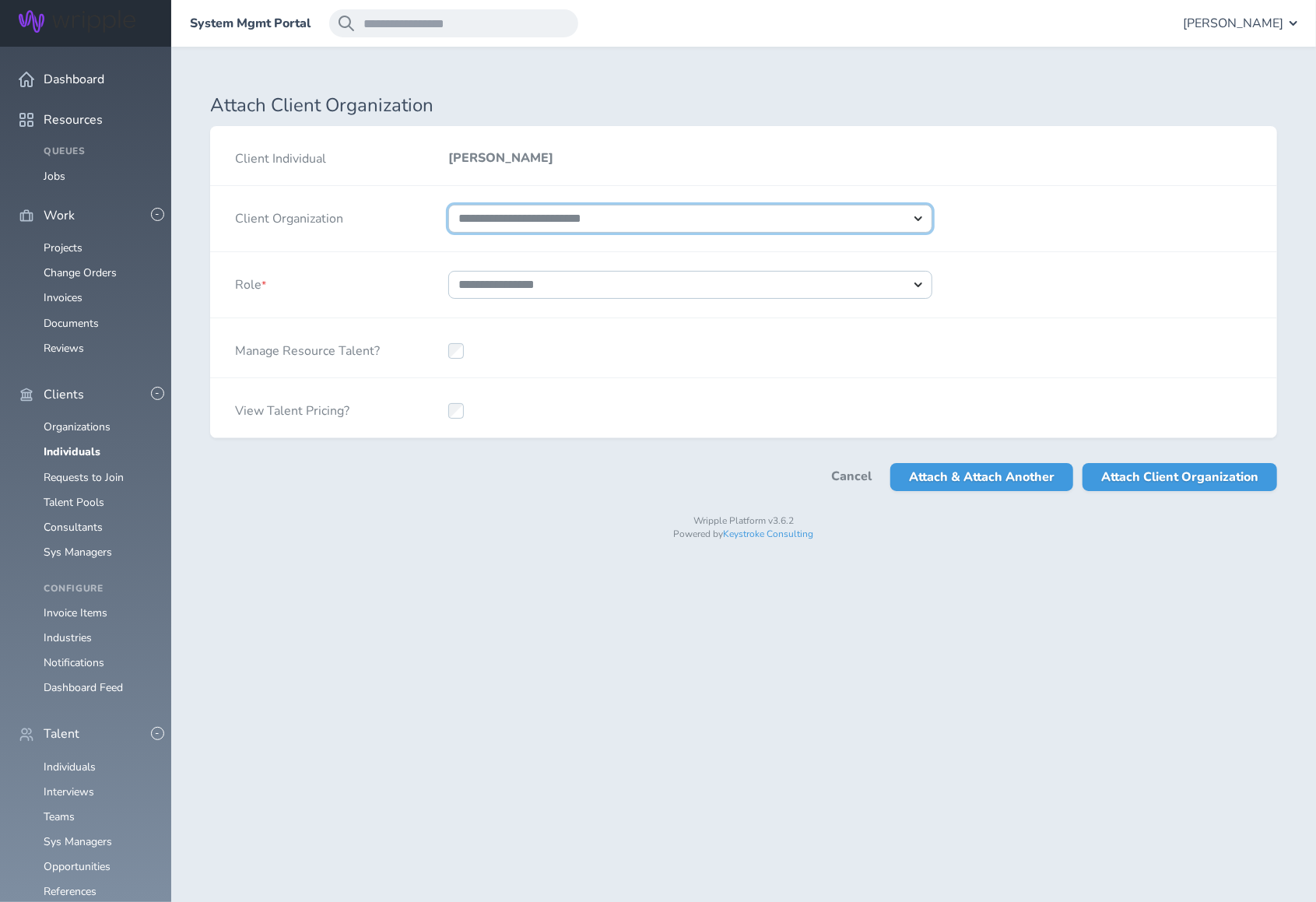
click at [761, 222] on select "**********" at bounding box center [691, 219] width 484 height 28
click at [449, 205] on select "**********" at bounding box center [691, 219] width 484 height 28
select select "****"
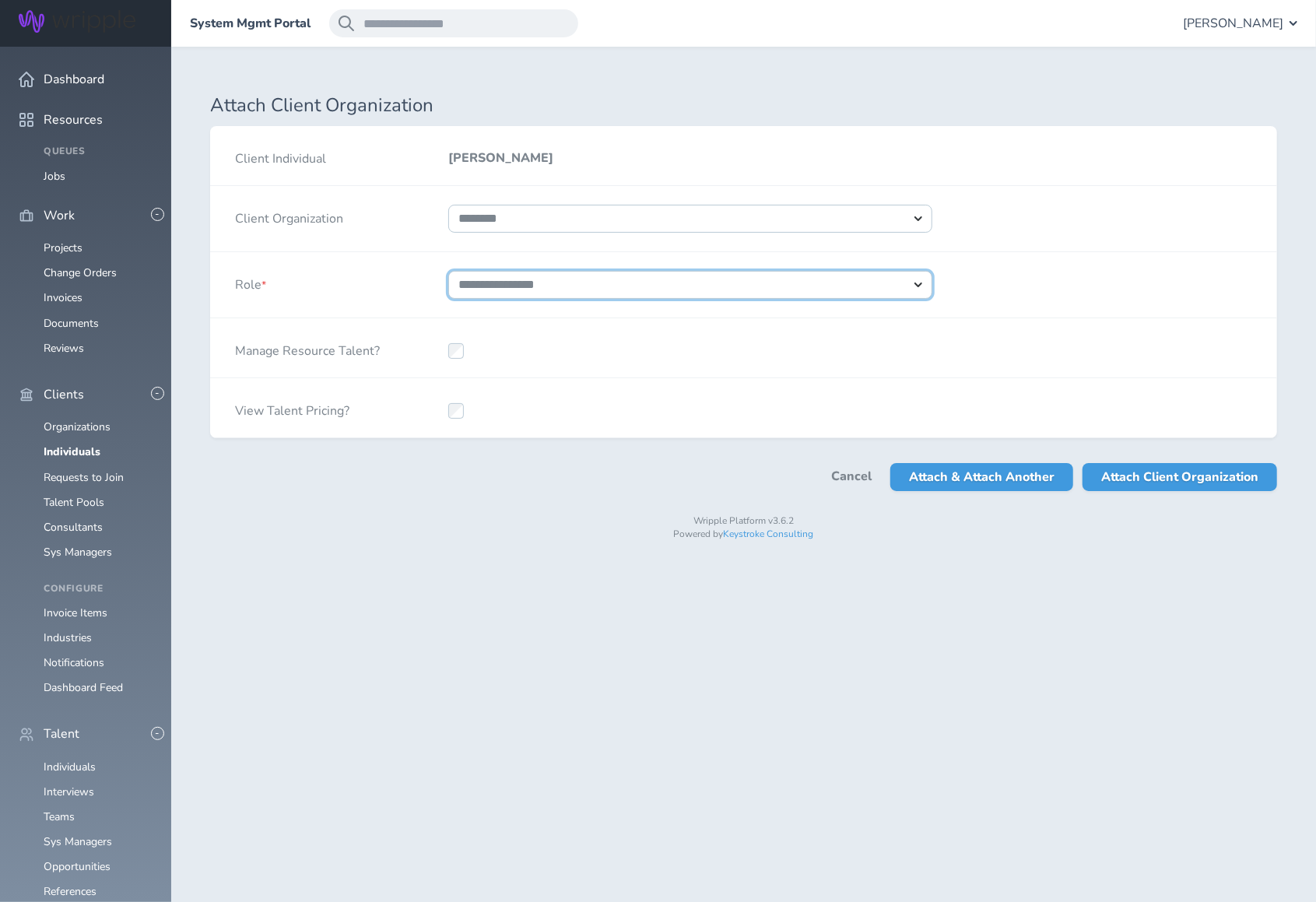
click at [531, 290] on select "**********" at bounding box center [691, 285] width 484 height 28
select select "*"
click at [449, 271] on select "**********" at bounding box center [691, 285] width 484 height 28
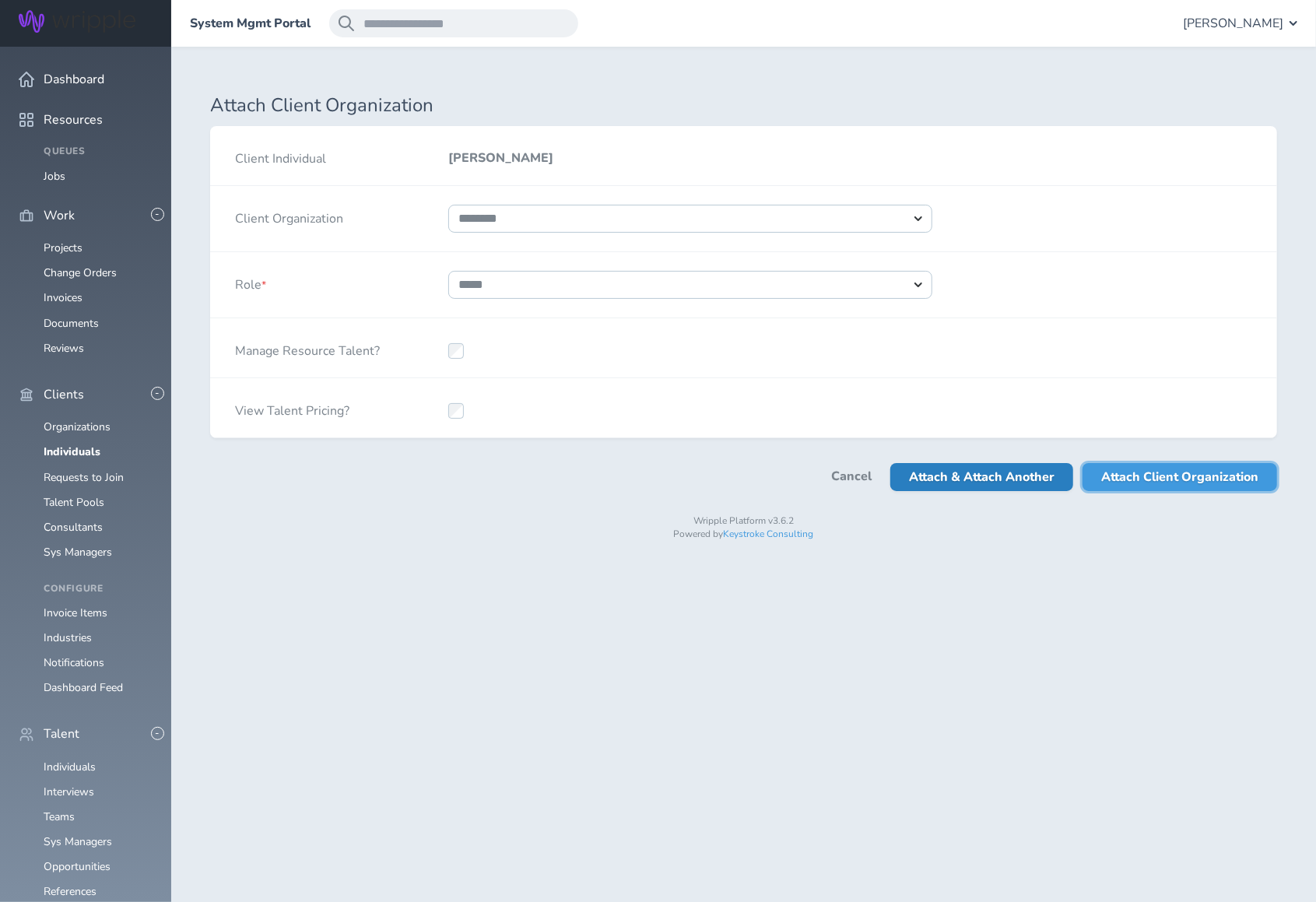
click at [1164, 466] on span "Attach Client Organization" at bounding box center [1180, 477] width 157 height 28
select select
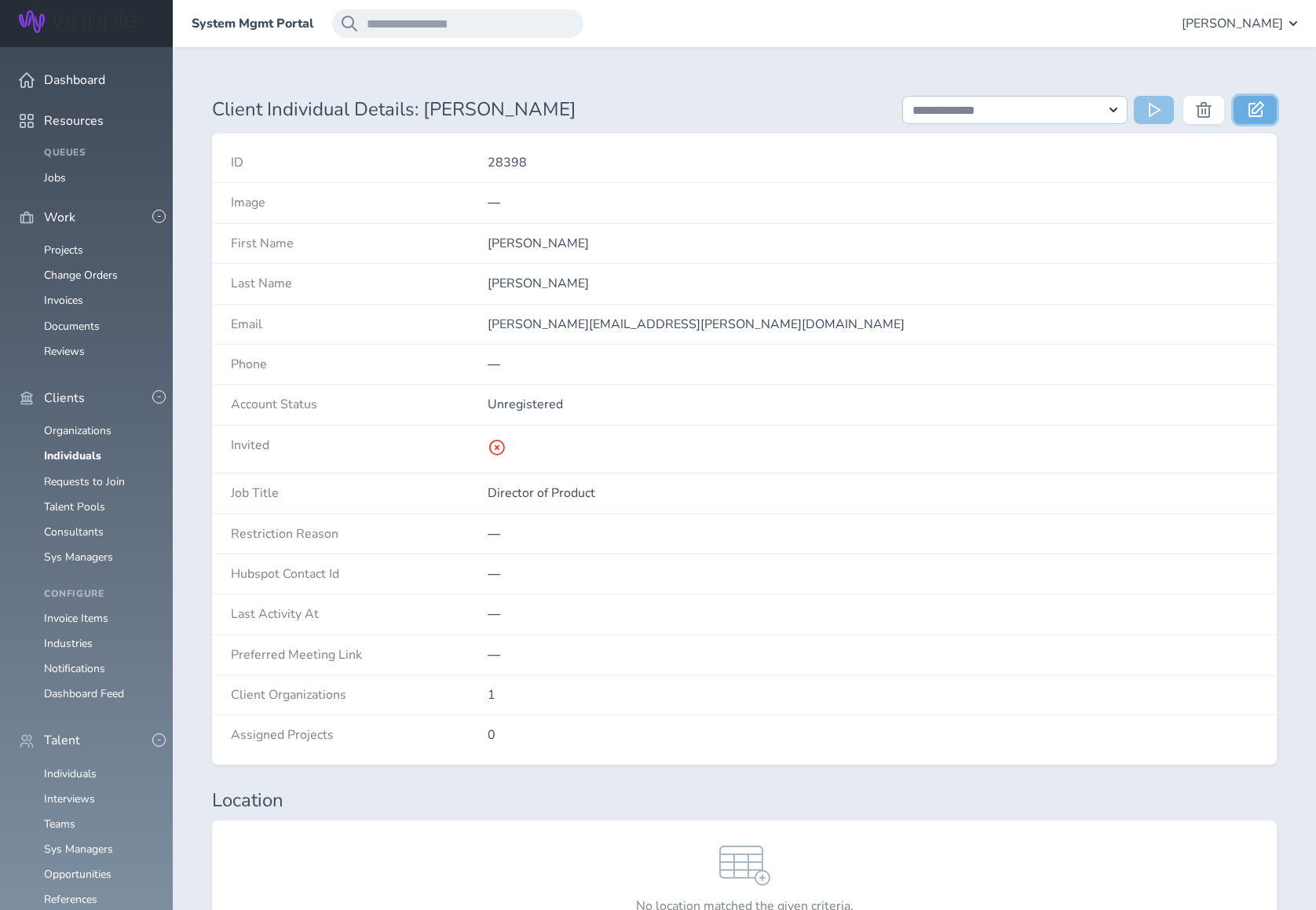
click at [1264, 107] on link at bounding box center [1255, 110] width 44 height 28
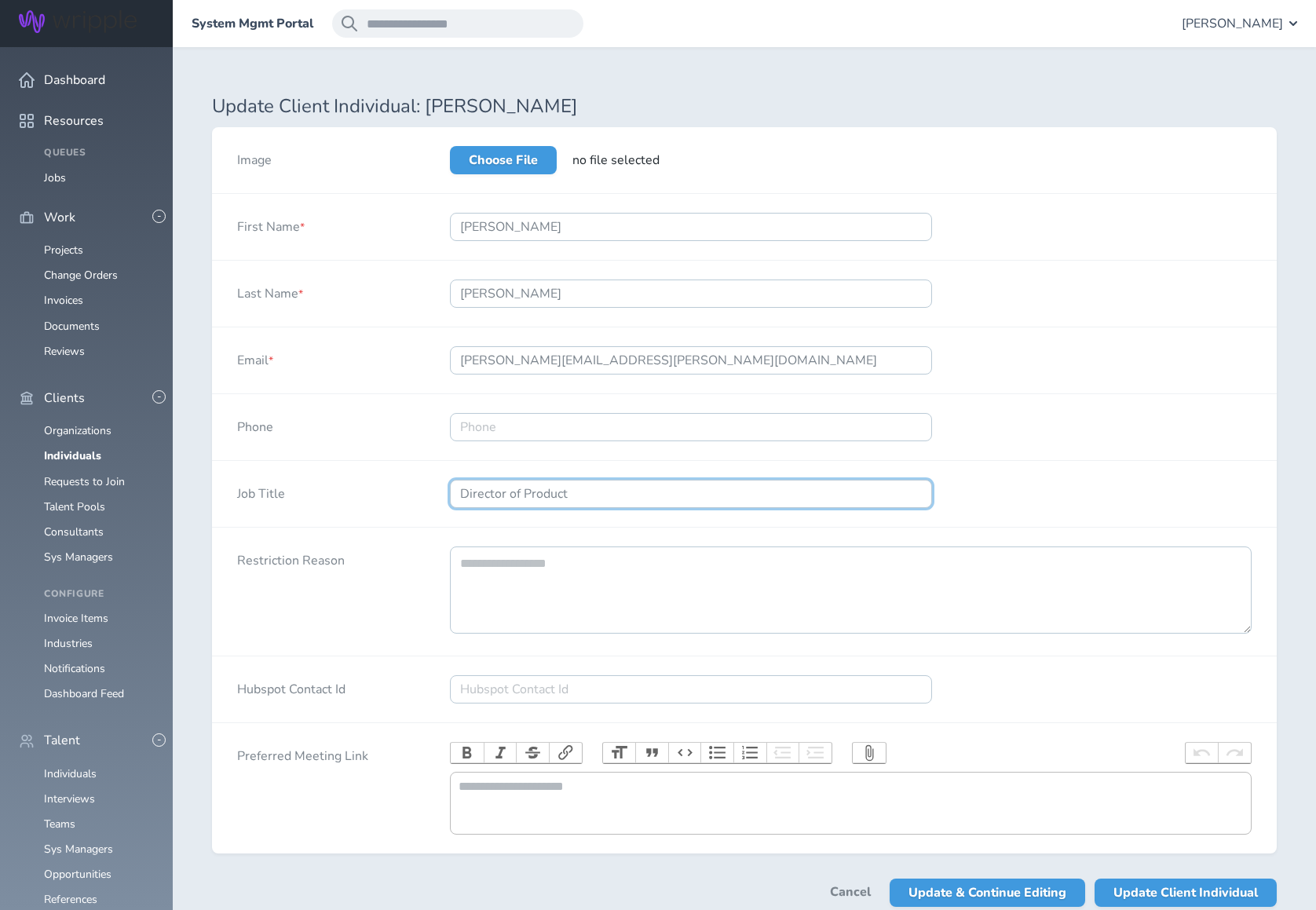
click at [593, 496] on input "Director of Product" at bounding box center [691, 494] width 482 height 28
type input "Director of Product Design"
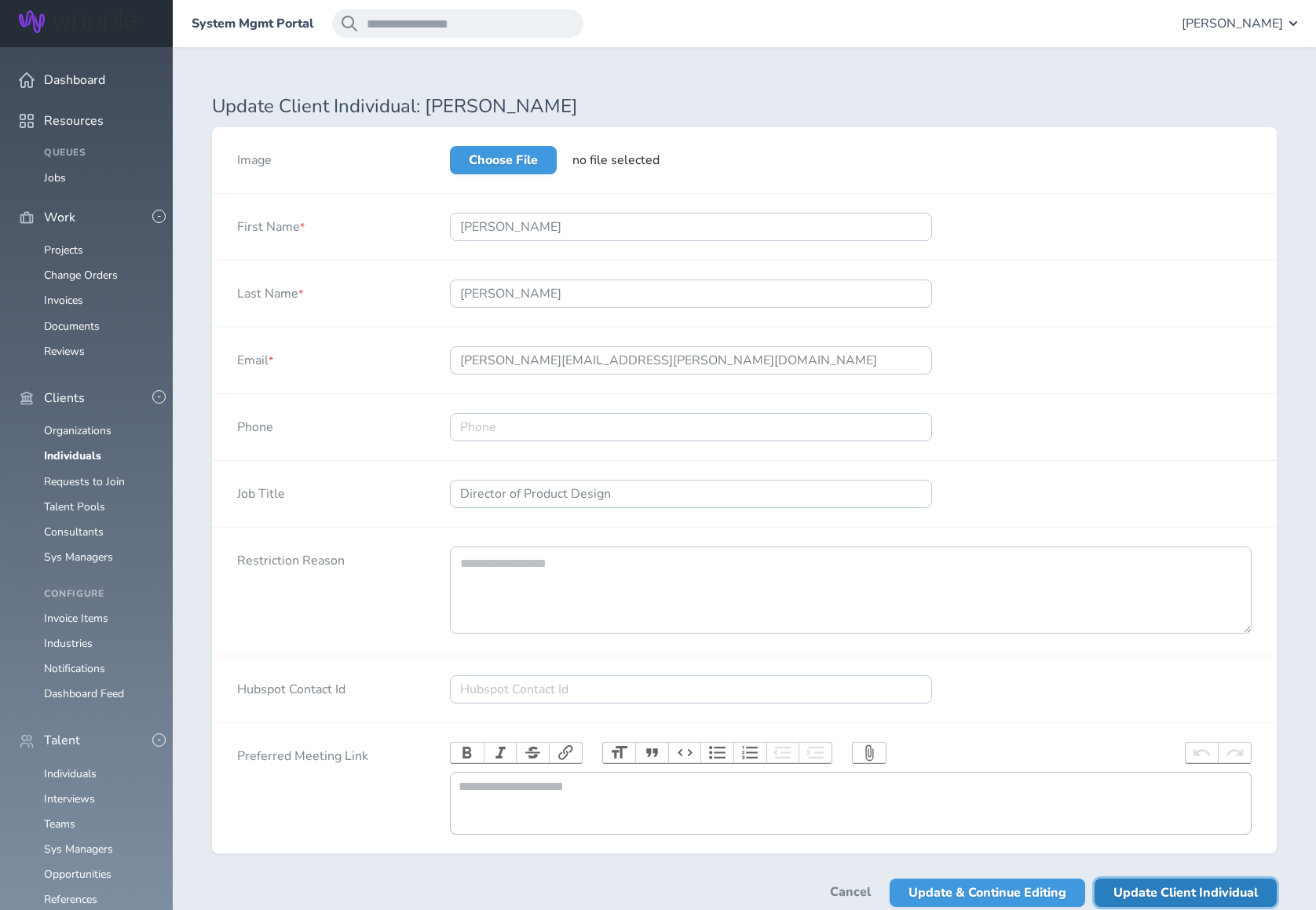
click at [1181, 900] on span "Update Client Individual" at bounding box center [1186, 893] width 145 height 28
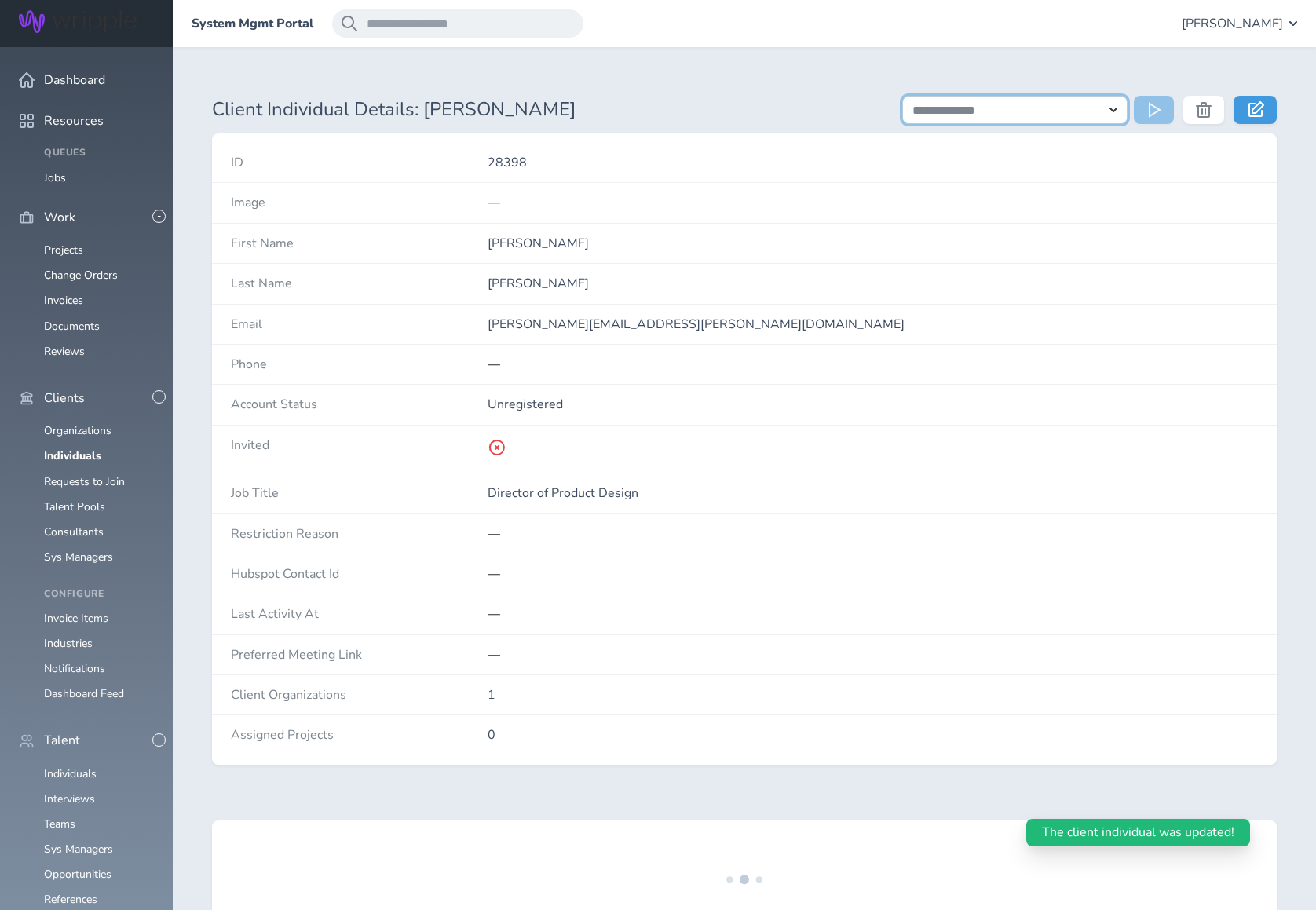
click at [1114, 113] on select "**********" at bounding box center [1014, 110] width 225 height 28
select select "**********"
click at [902, 96] on select "**********" at bounding box center [1014, 110] width 225 height 28
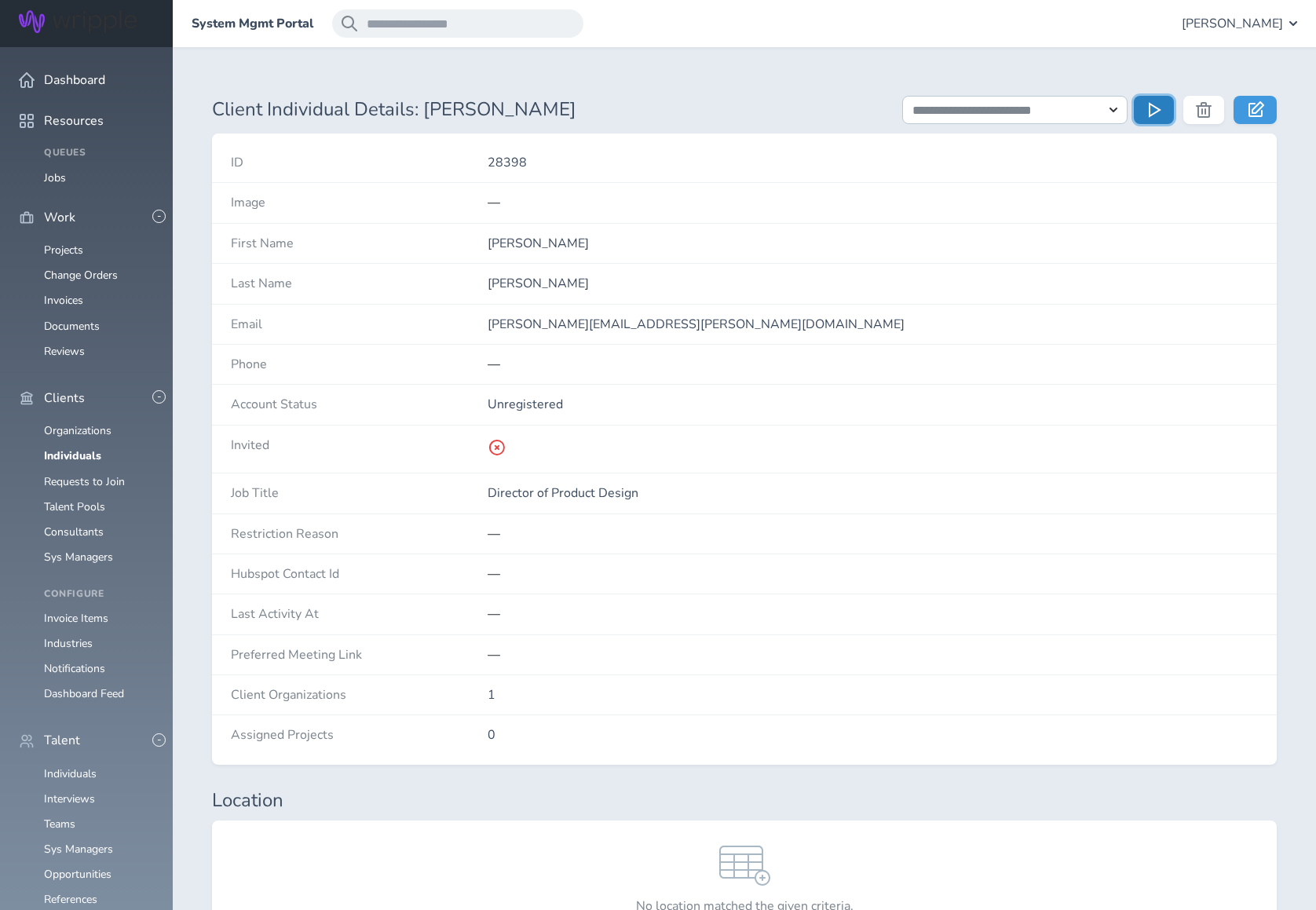
click at [1151, 115] on icon at bounding box center [1156, 110] width 16 height 16
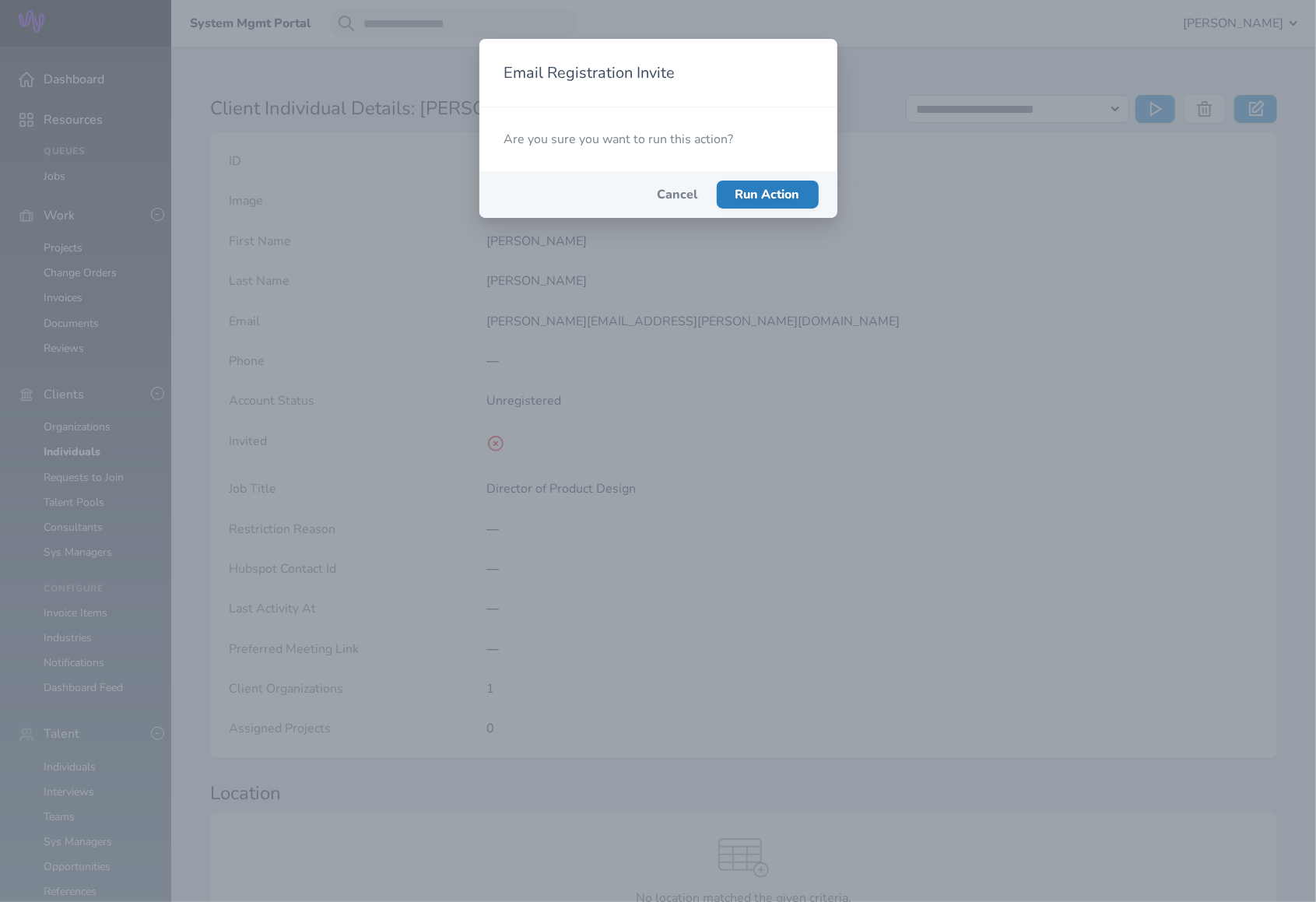
click at [799, 189] on span "Run Action" at bounding box center [768, 195] width 65 height 17
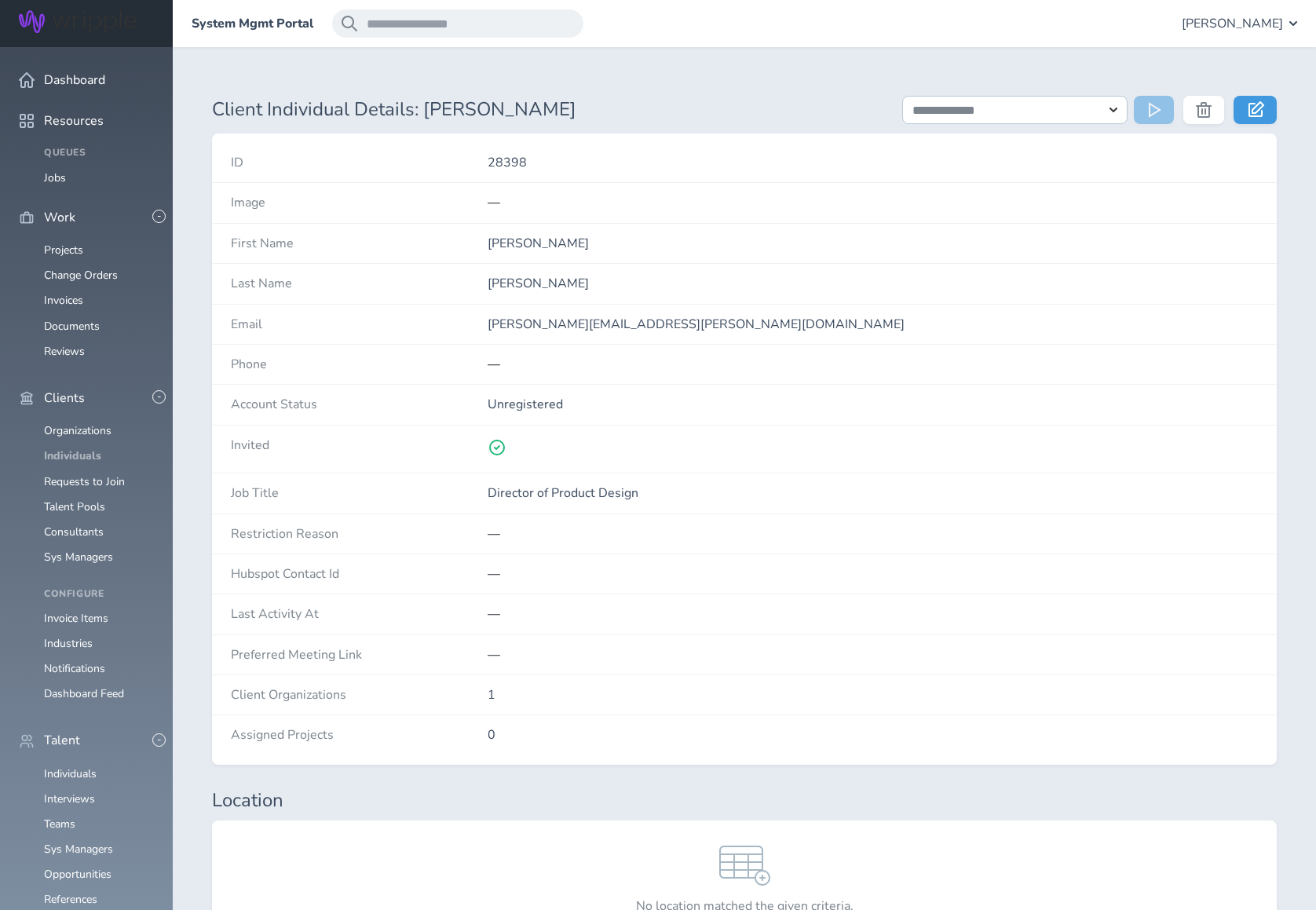
click at [80, 448] on link "Individuals" at bounding box center [72, 455] width 58 height 15
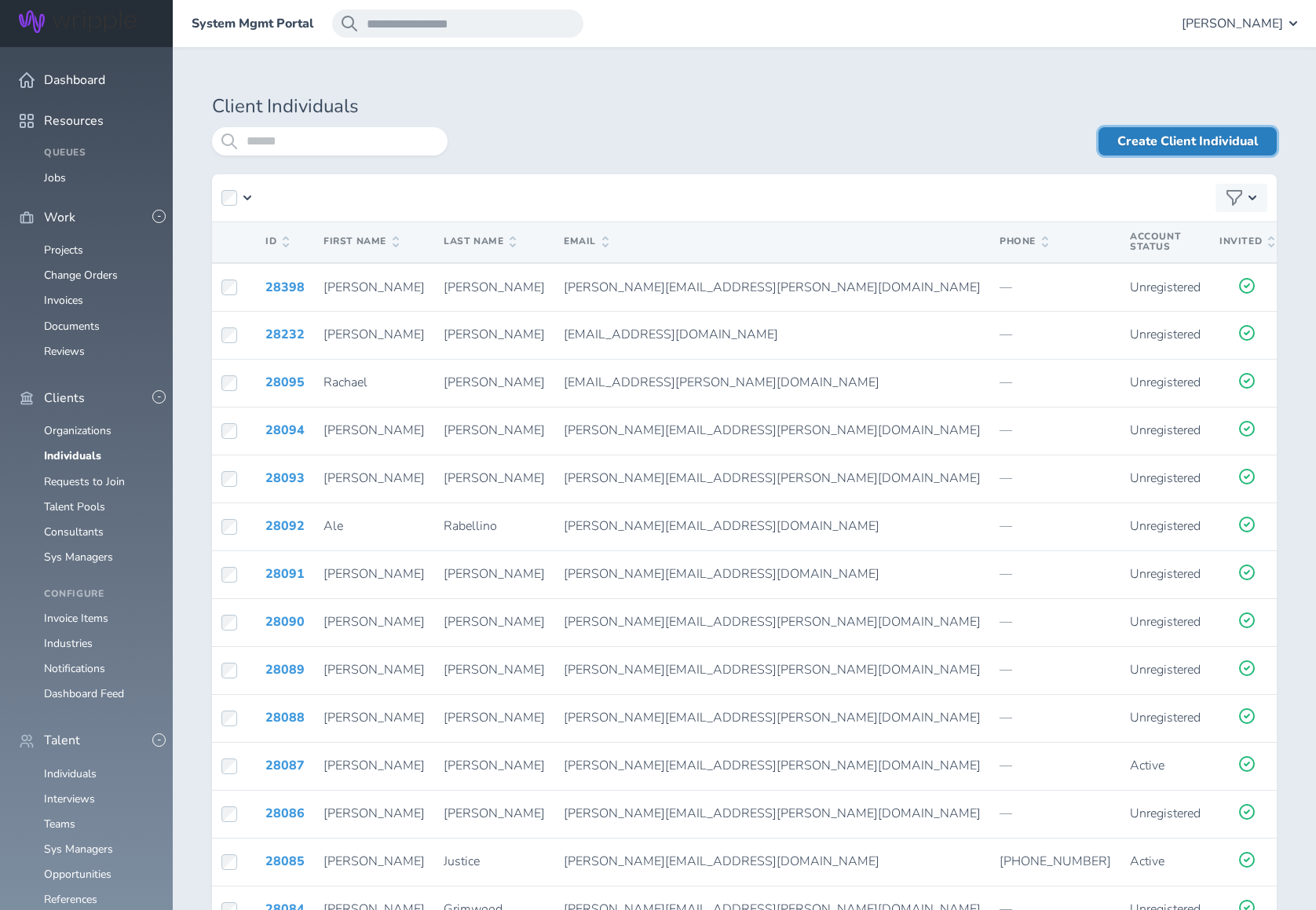
click at [1151, 140] on link "Create Client Individual" at bounding box center [1187, 141] width 178 height 28
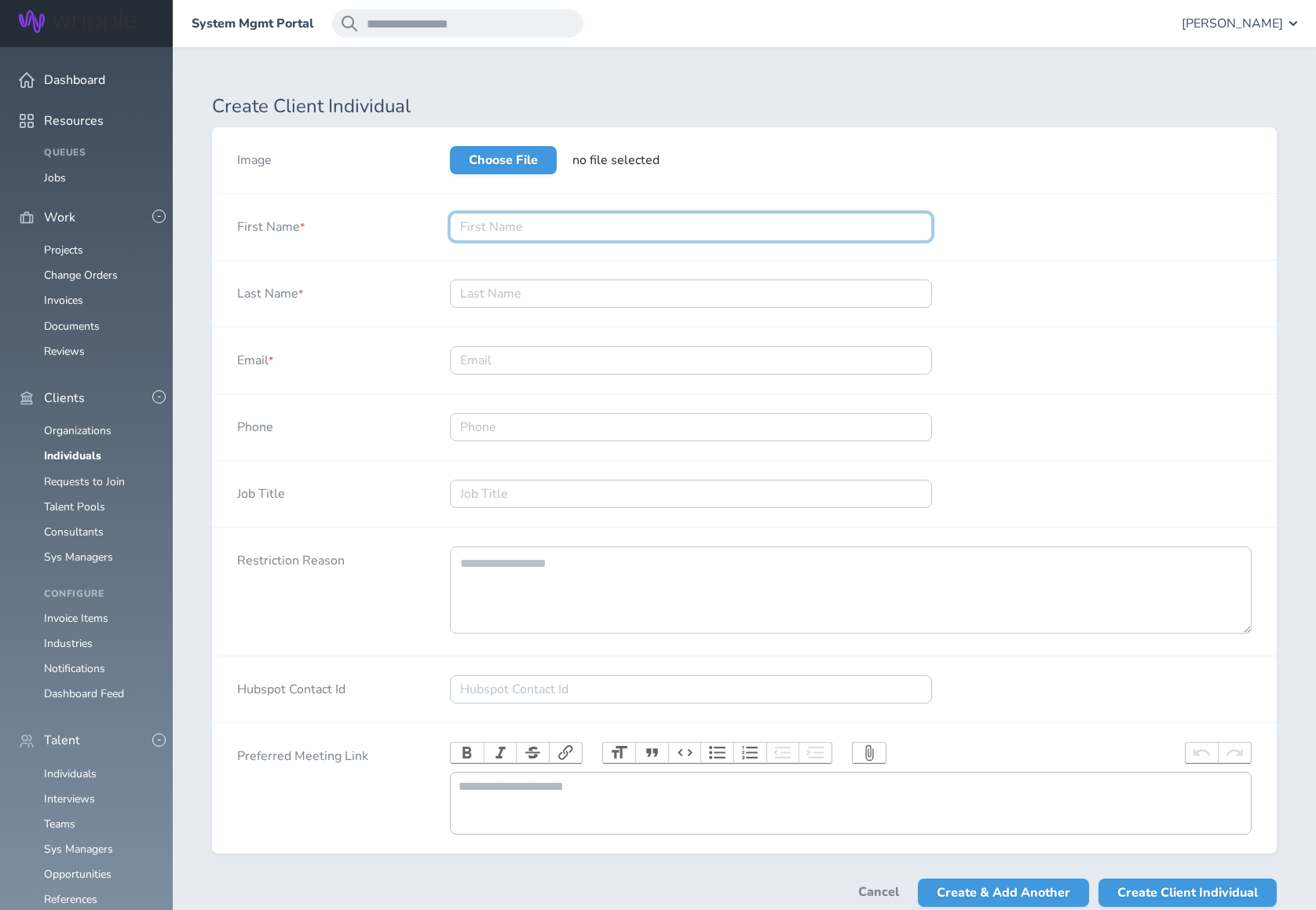
click at [543, 225] on input "First Name *" at bounding box center [691, 227] width 482 height 28
type input "Henok"
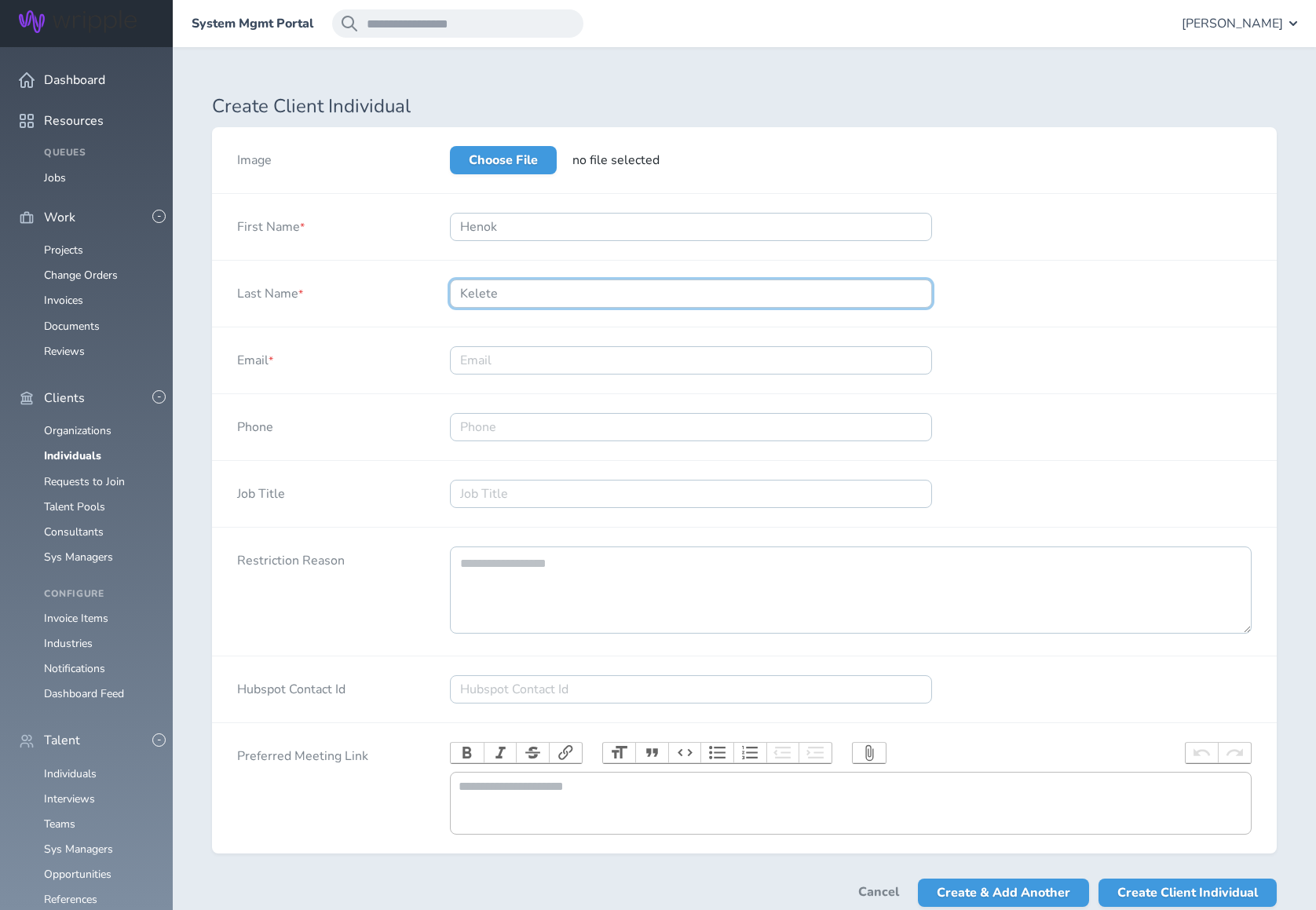
type input "Kelete"
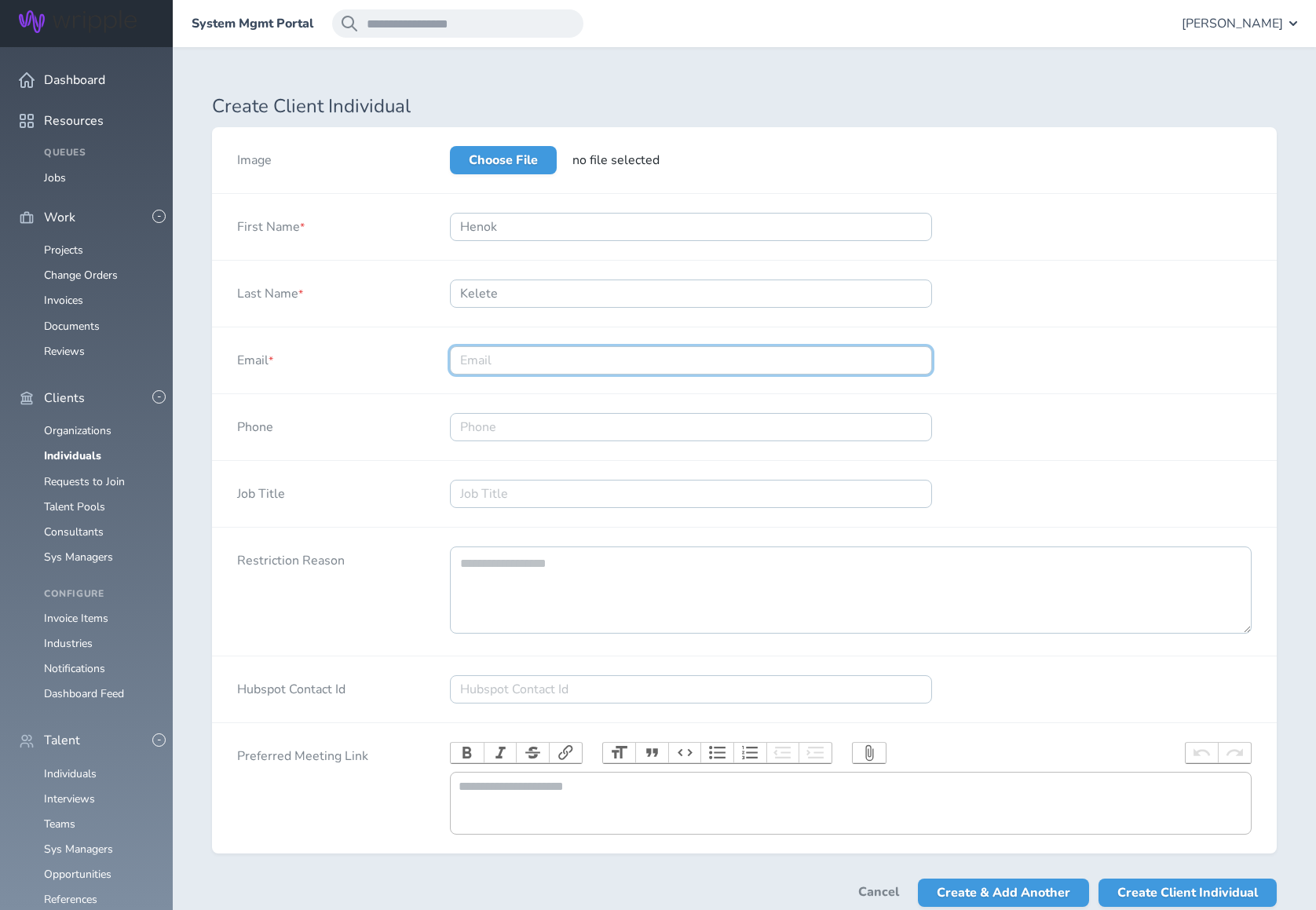
click at [514, 362] on input "Email *" at bounding box center [691, 360] width 482 height 28
paste input "henok.kelete@prizepicks.com"
type input "henok.kelete@prizepicks.com"
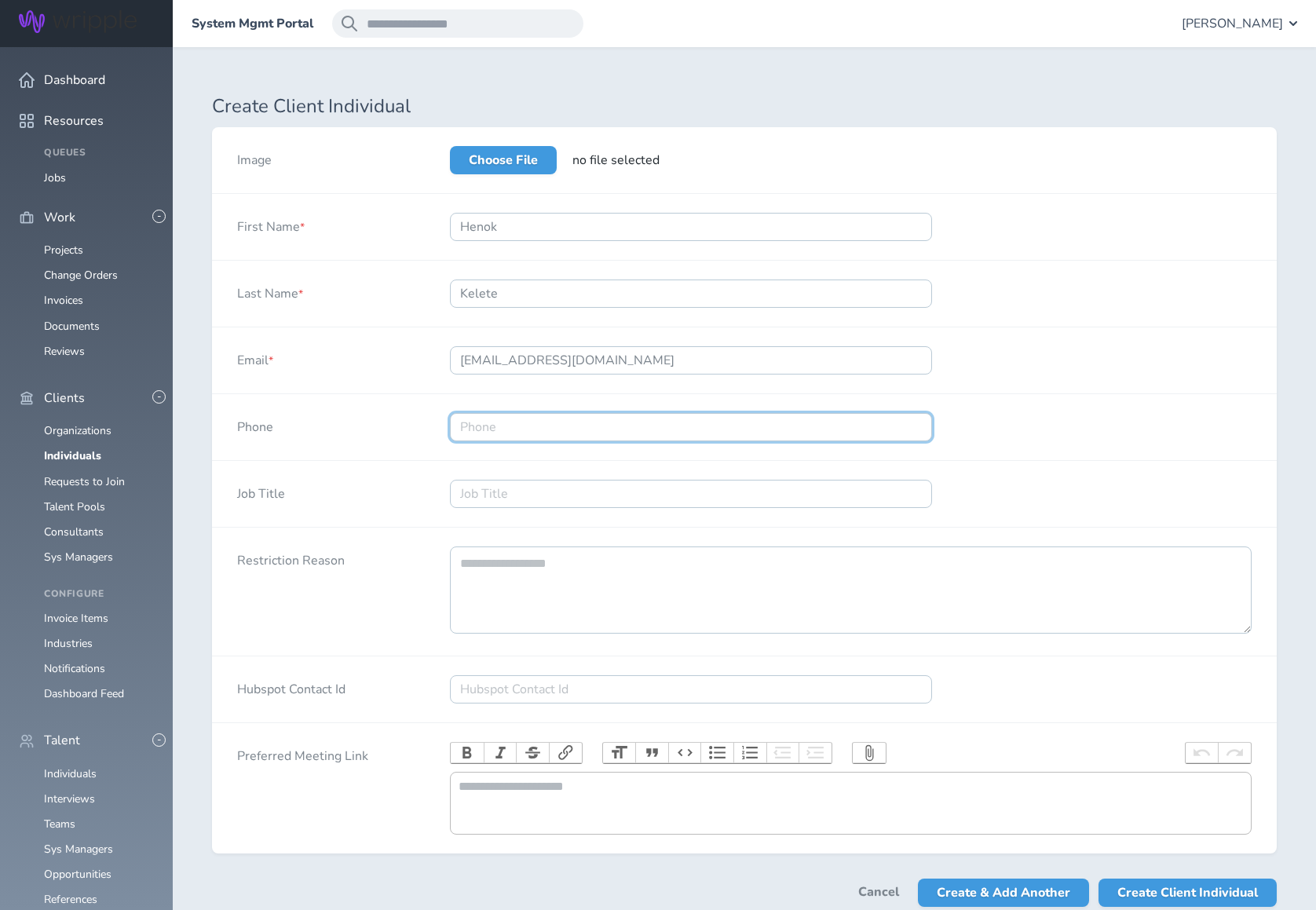
click at [494, 425] on input "Phone" at bounding box center [691, 428] width 482 height 28
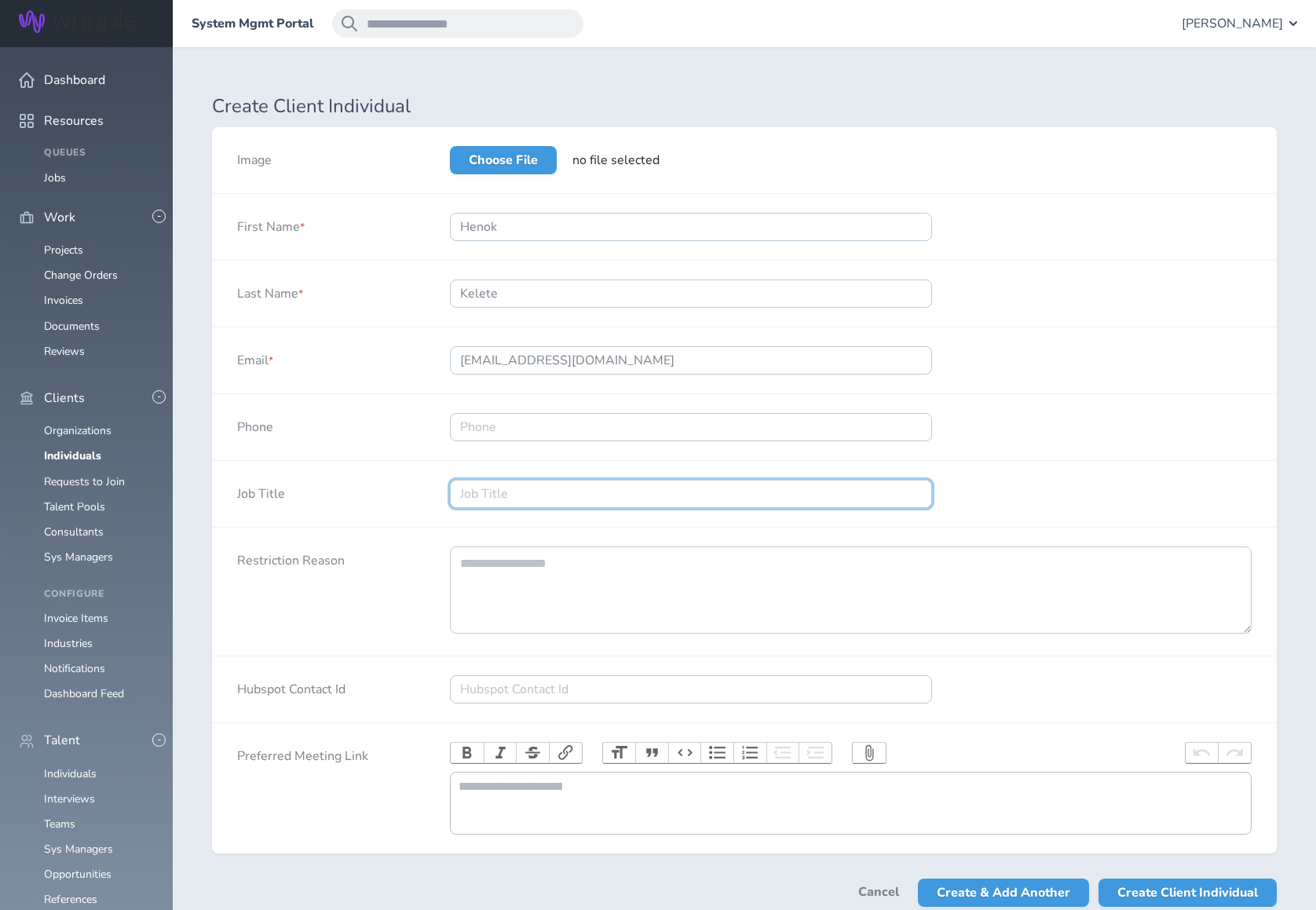
click at [480, 490] on input "Job Title" at bounding box center [691, 494] width 482 height 28
type input "Director of Product Design"
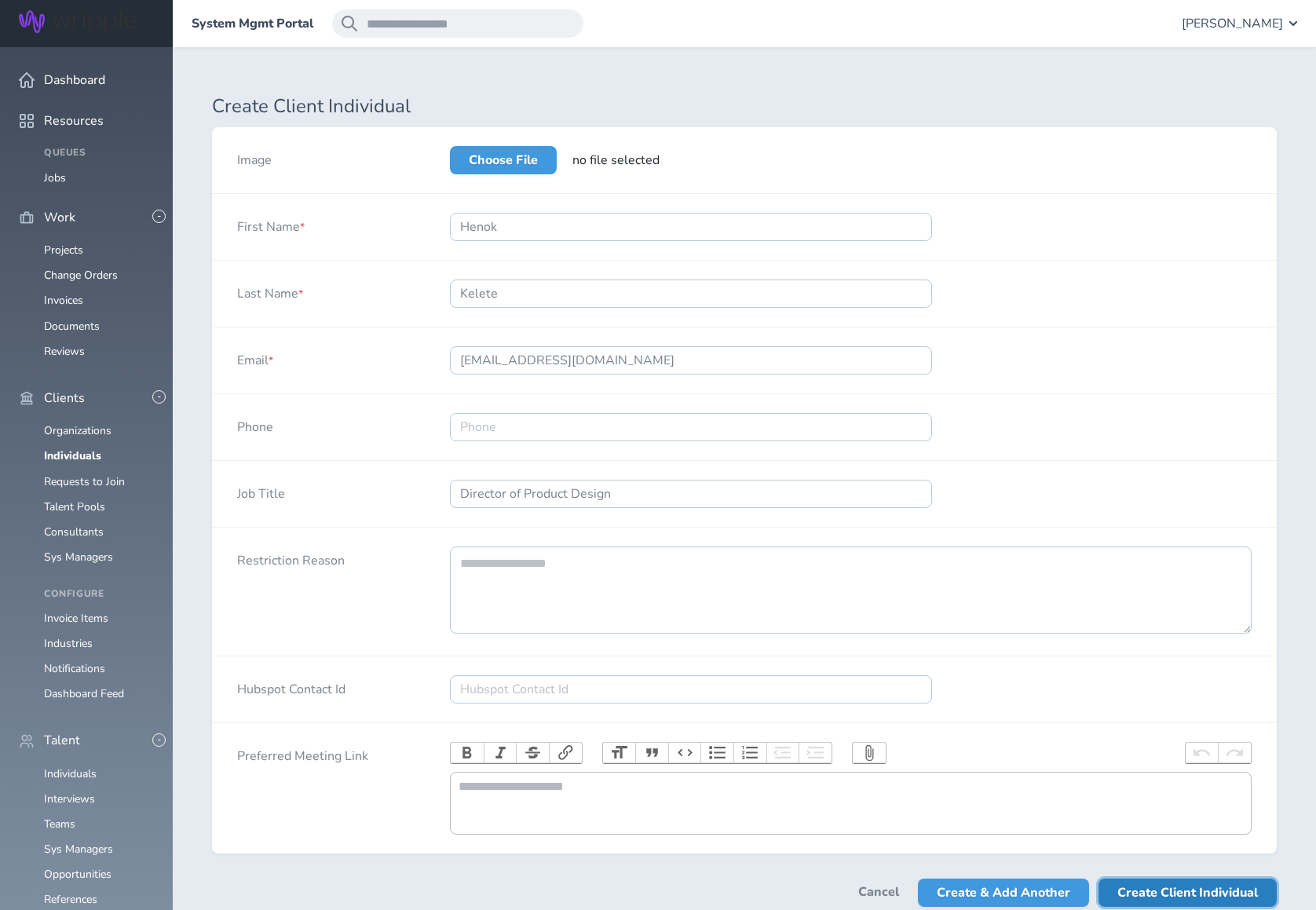
click at [1141, 901] on span "Create Client Individual" at bounding box center [1187, 893] width 140 height 28
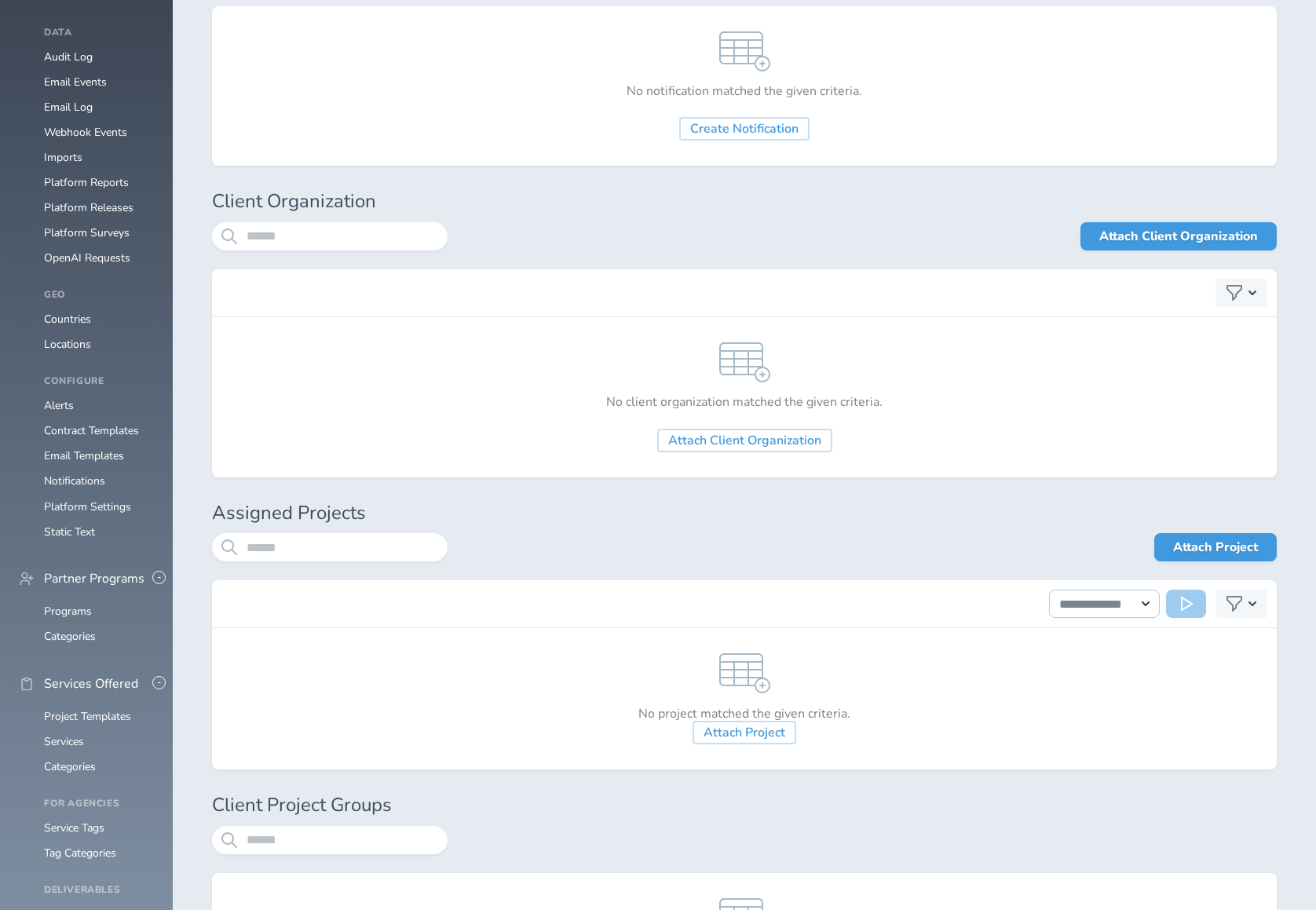
scroll to position [1547, 0]
click at [1167, 222] on link "Attach Client Organization" at bounding box center [1178, 234] width 196 height 28
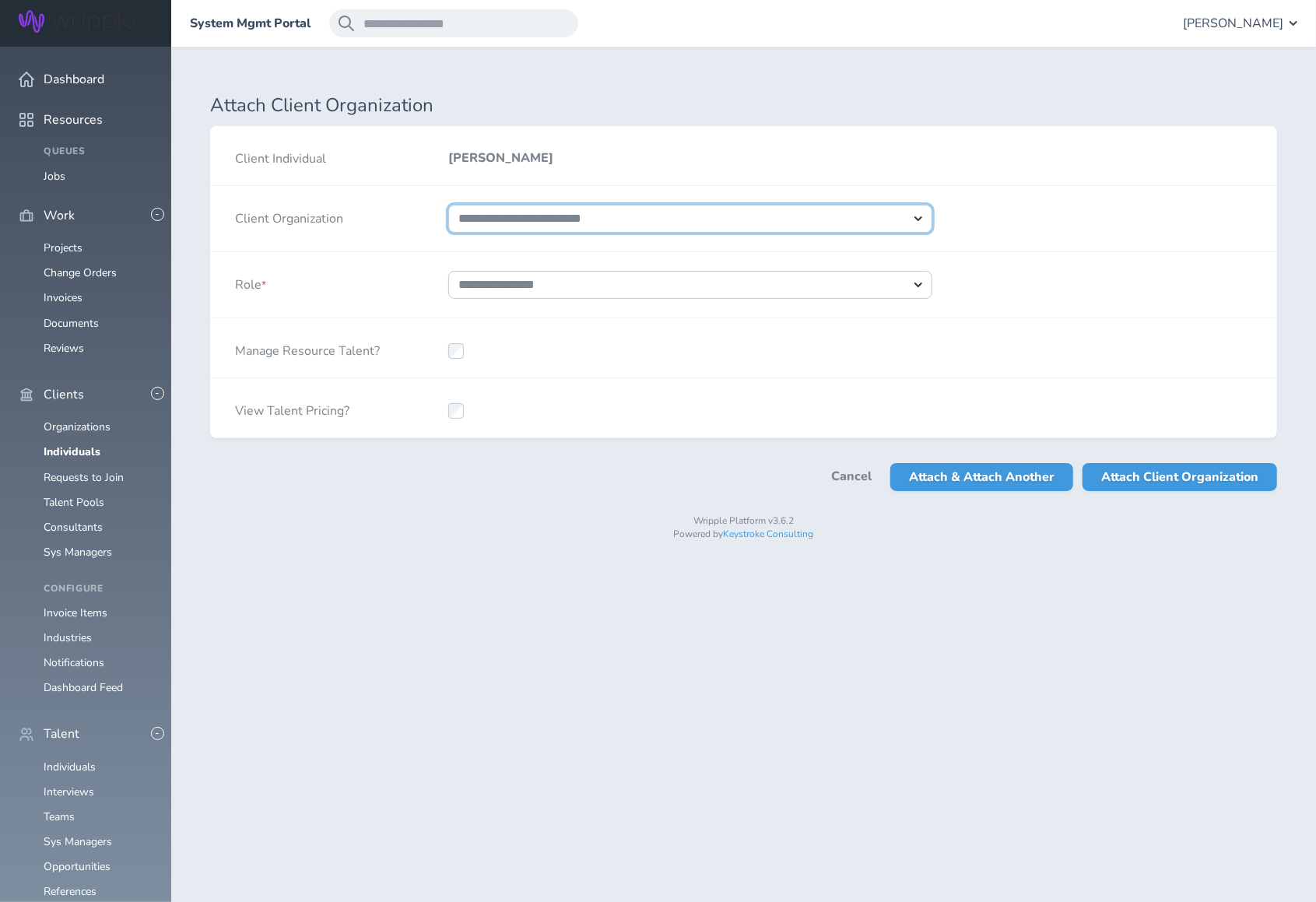
click at [923, 221] on select "**********" at bounding box center [691, 219] width 484 height 28
click at [449, 205] on select "**********" at bounding box center [691, 219] width 484 height 28
select select "****"
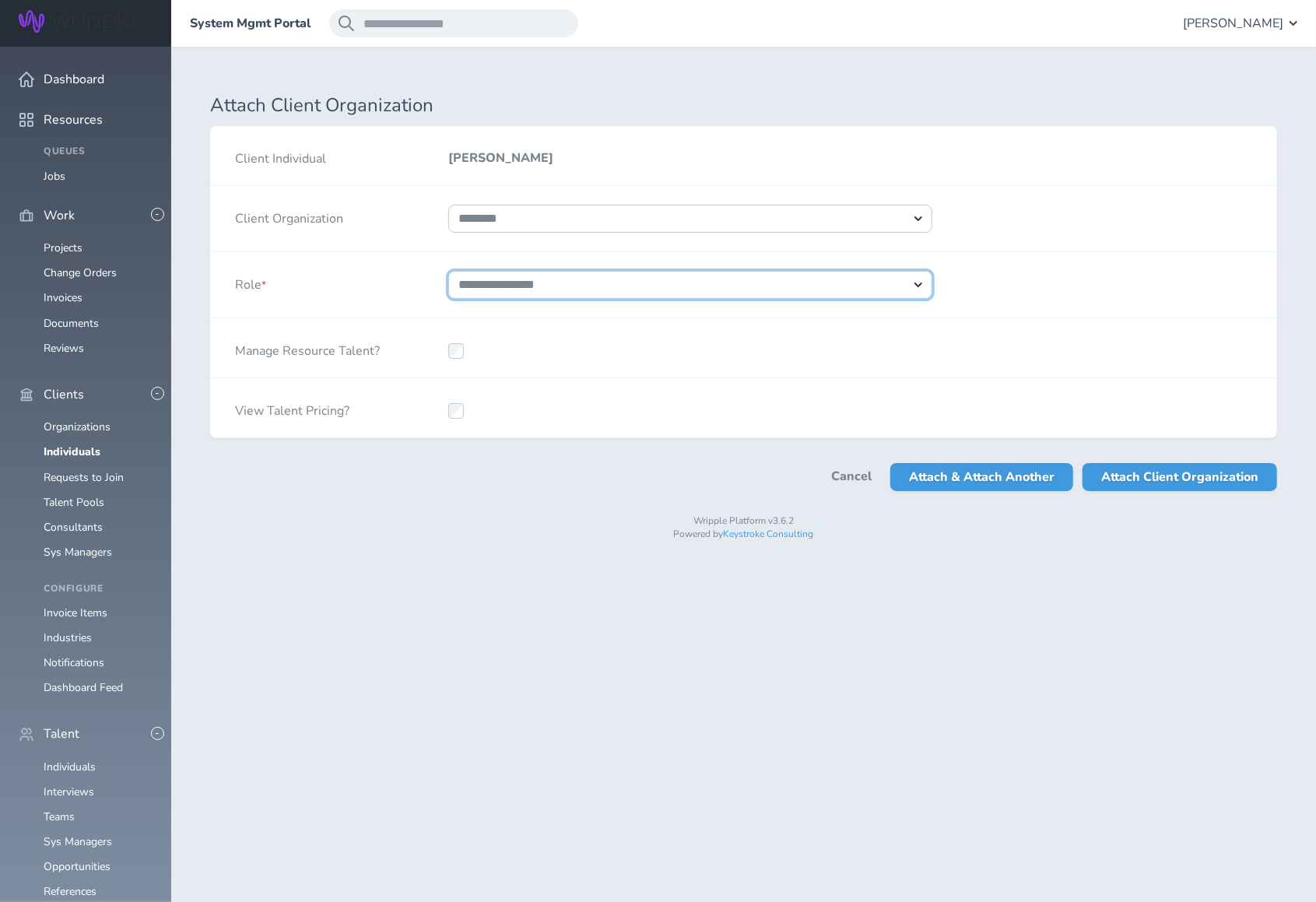
click at [595, 278] on select "**********" at bounding box center [691, 285] width 484 height 28
select select "*"
click at [449, 271] on select "**********" at bounding box center [691, 285] width 484 height 28
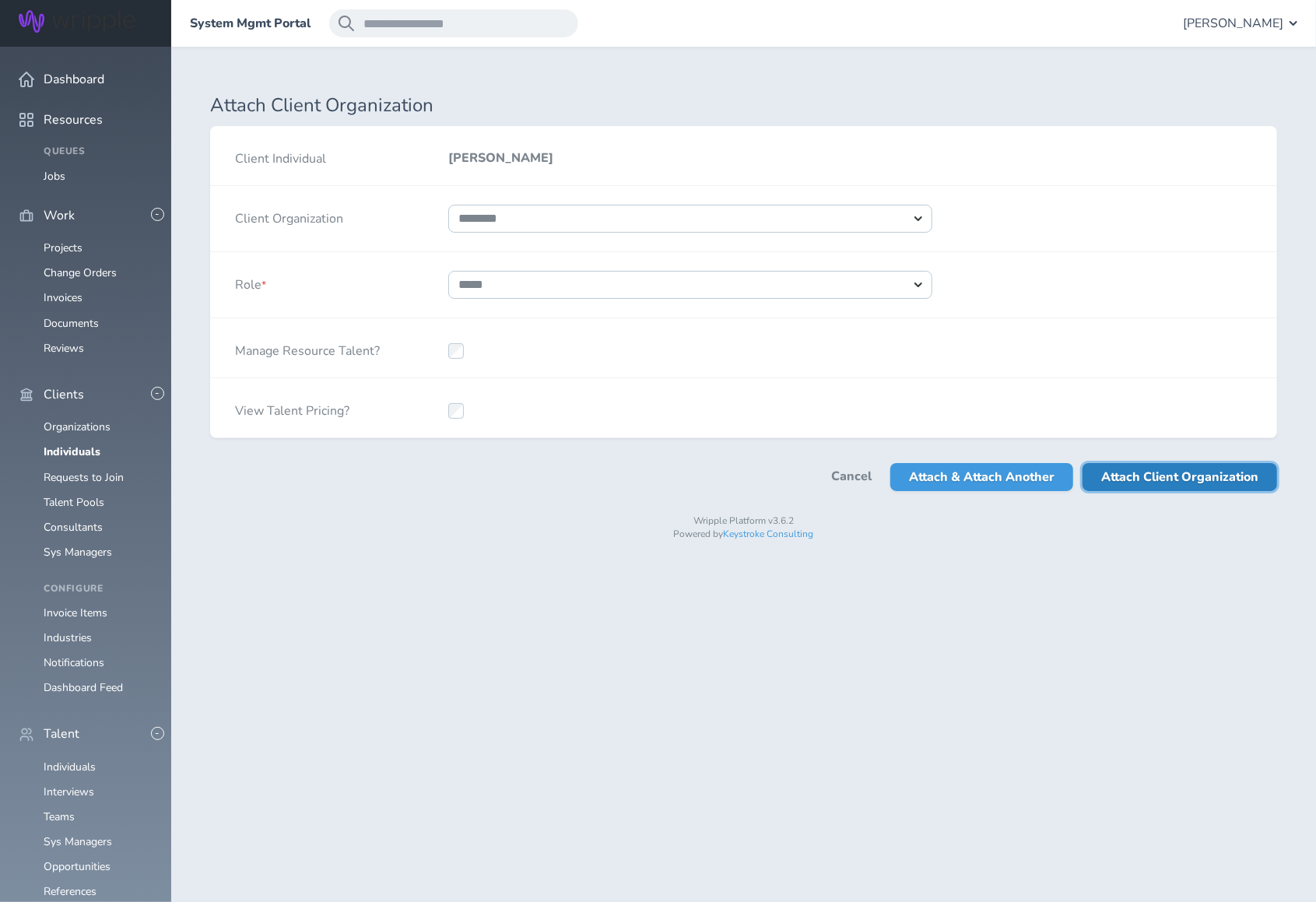
click at [1147, 477] on span "Attach Client Organization" at bounding box center [1180, 477] width 157 height 28
select select
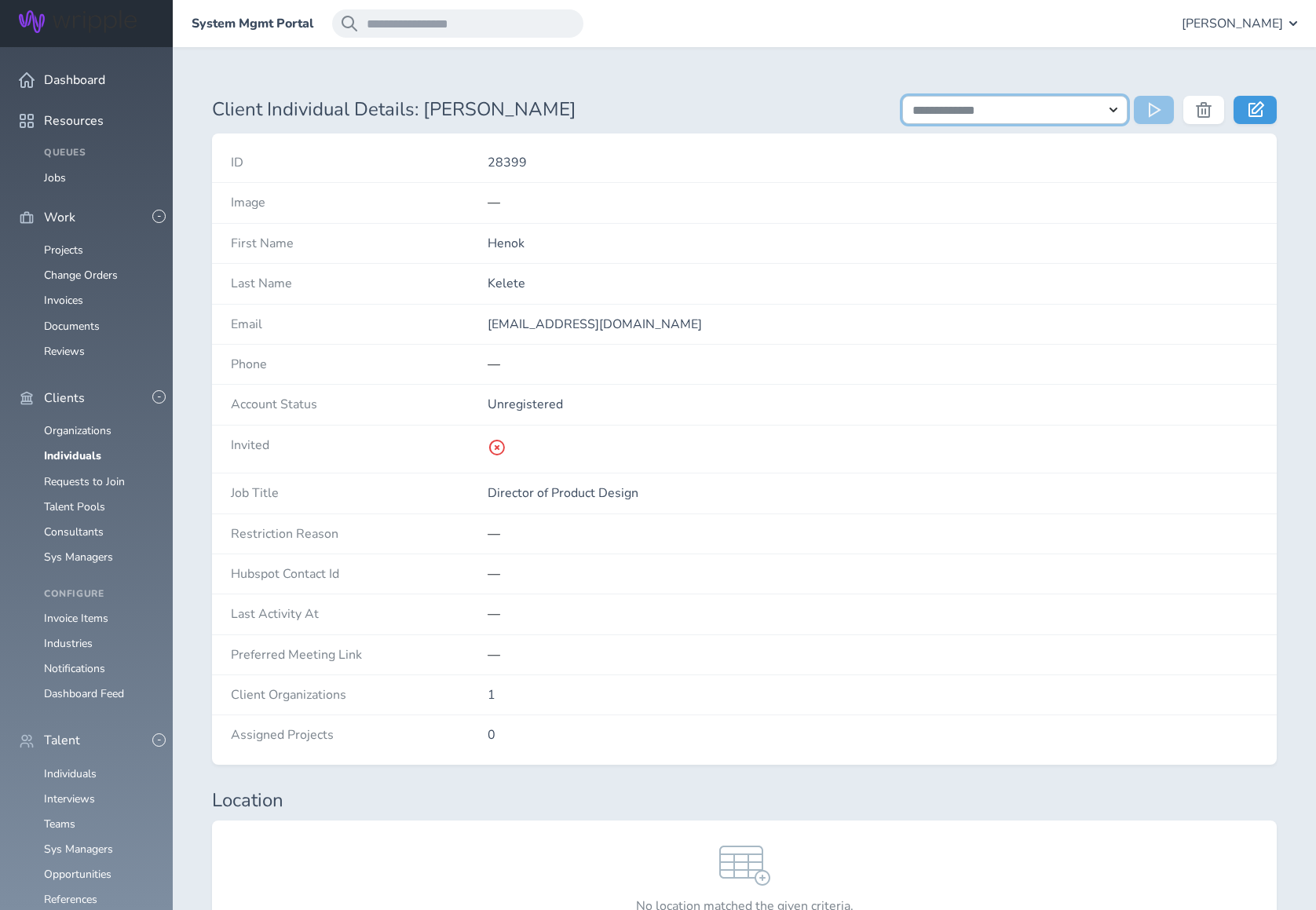
click at [1112, 114] on select "**********" at bounding box center [1014, 110] width 225 height 28
select select "**********"
click at [902, 96] on select "**********" at bounding box center [1014, 110] width 225 height 28
click at [1151, 112] on icon at bounding box center [1156, 110] width 16 height 16
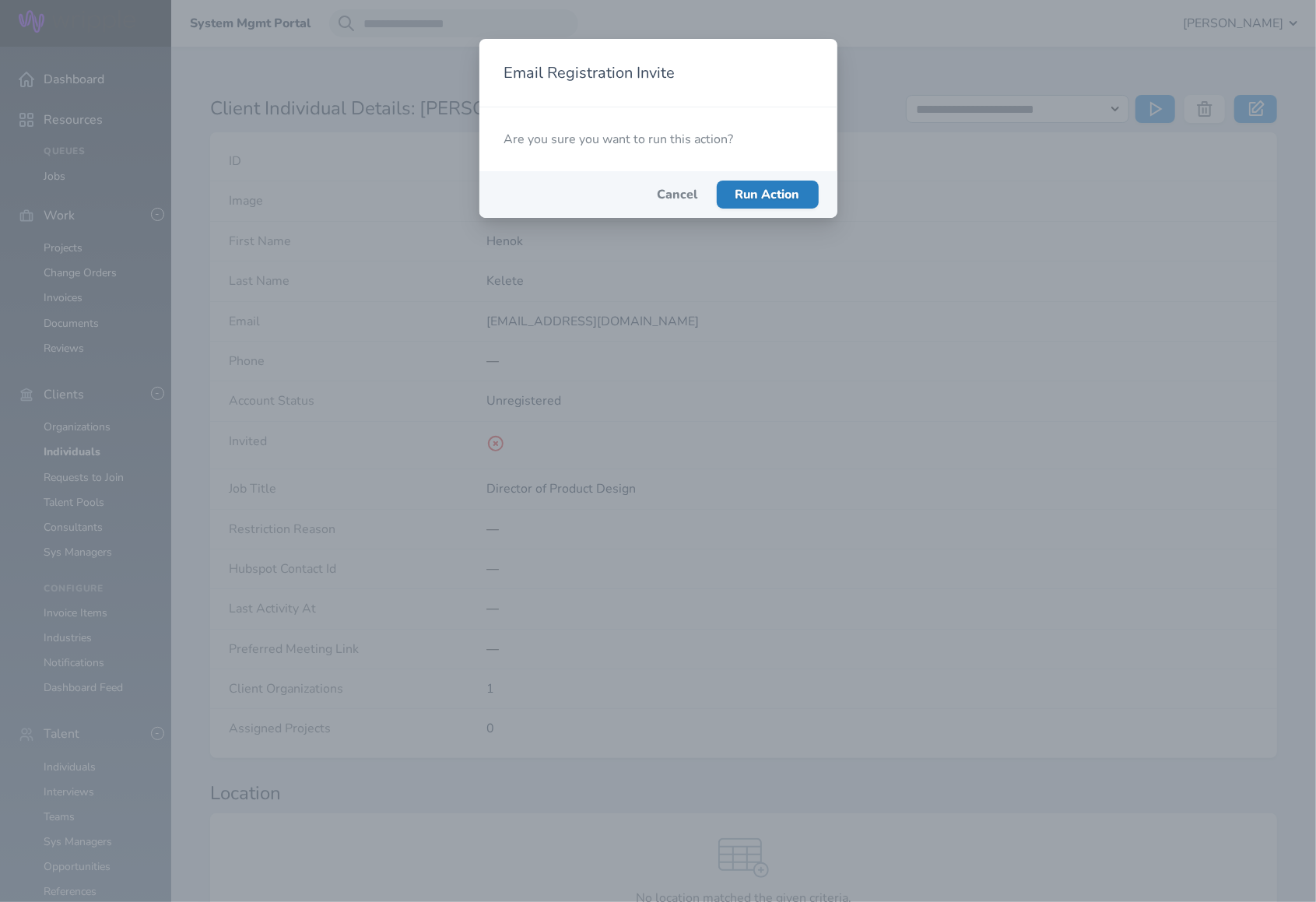
click at [792, 195] on span "Run Action" at bounding box center [768, 195] width 65 height 17
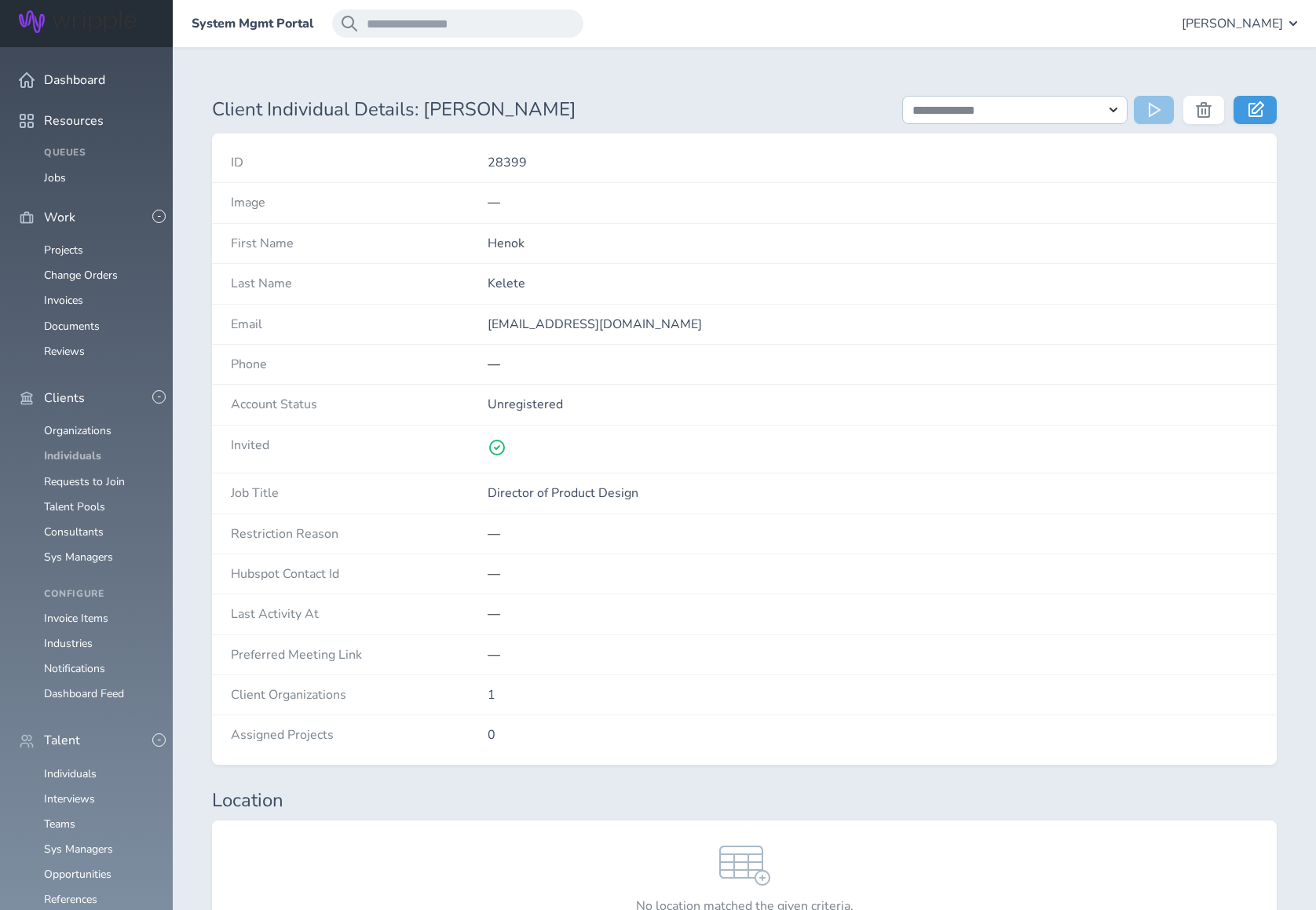
click at [80, 448] on link "Individuals" at bounding box center [72, 455] width 58 height 15
